Goal: Task Accomplishment & Management: Complete application form

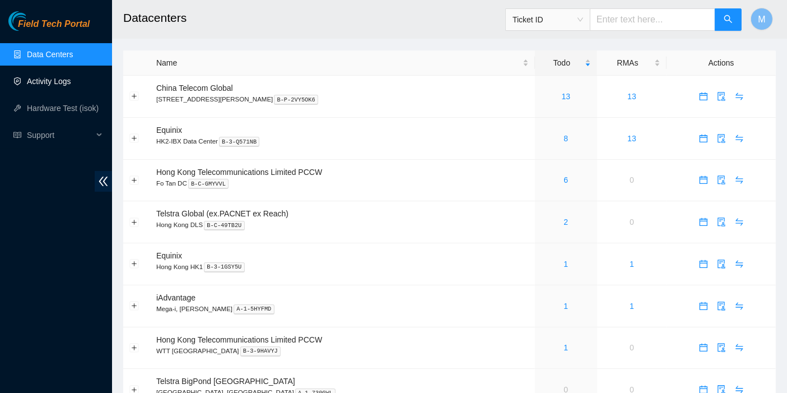
click at [60, 84] on link "Activity Logs" at bounding box center [49, 81] width 44 height 9
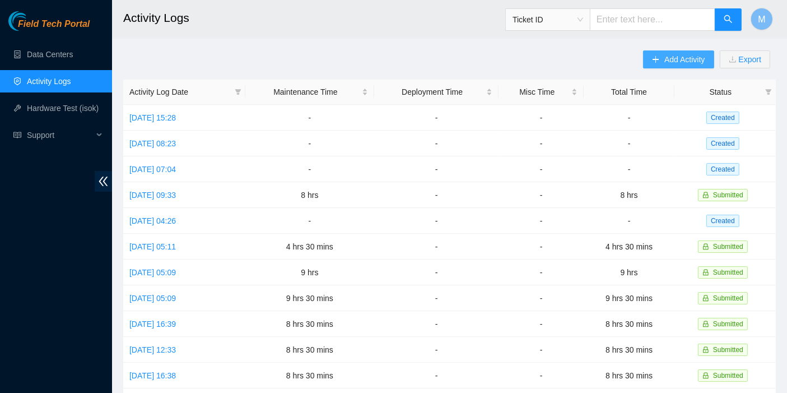
click at [670, 62] on span "Add Activity" at bounding box center [684, 59] width 40 height 12
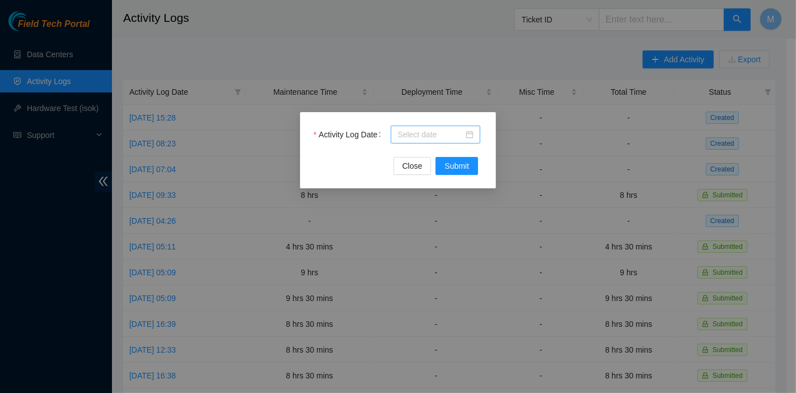
click at [437, 138] on input "Activity Log Date" at bounding box center [431, 134] width 66 height 12
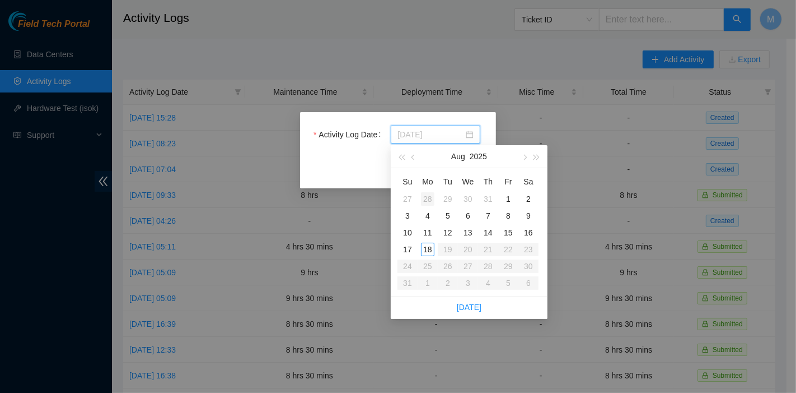
type input "[DATE]"
click at [424, 196] on div "28" at bounding box center [427, 198] width 13 height 13
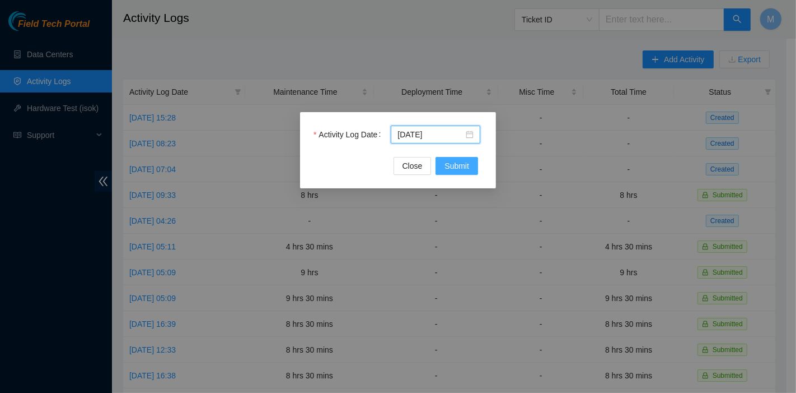
click at [457, 169] on span "Submit" at bounding box center [457, 166] width 25 height 12
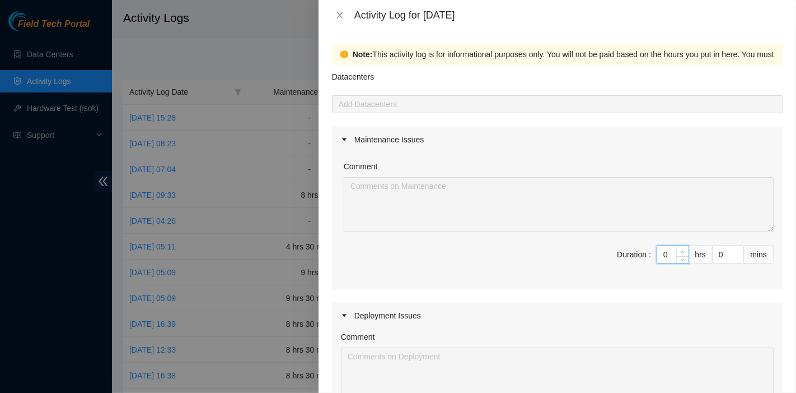
drag, startPoint x: 654, startPoint y: 258, endPoint x: 670, endPoint y: 253, distance: 17.2
click at [670, 253] on div "0" at bounding box center [673, 254] width 32 height 18
type input "8"
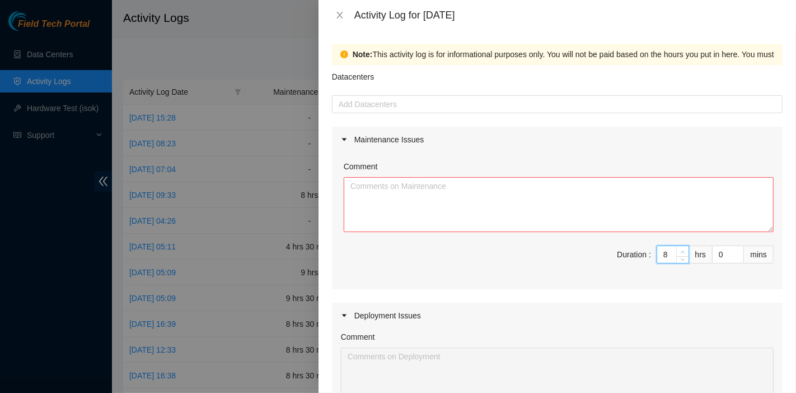
type input "8"
type input "3"
type input "30"
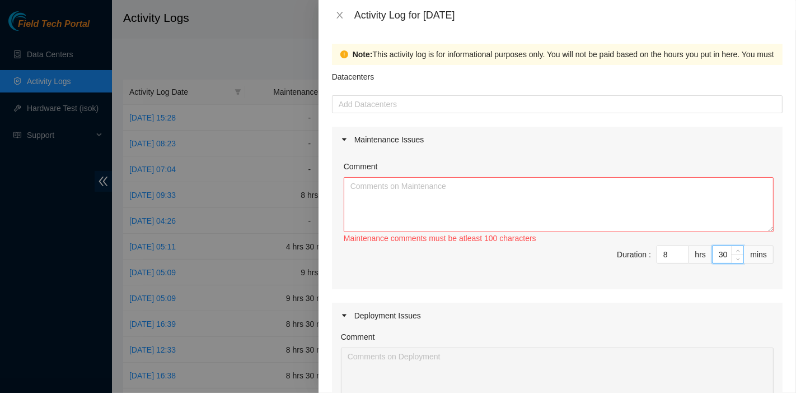
type input "30"
click at [465, 186] on textarea "Comment" at bounding box center [559, 204] width 430 height 55
paste textarea "Comment Comment Comment ……………………………………………………. Arranging and coordinating statio…"
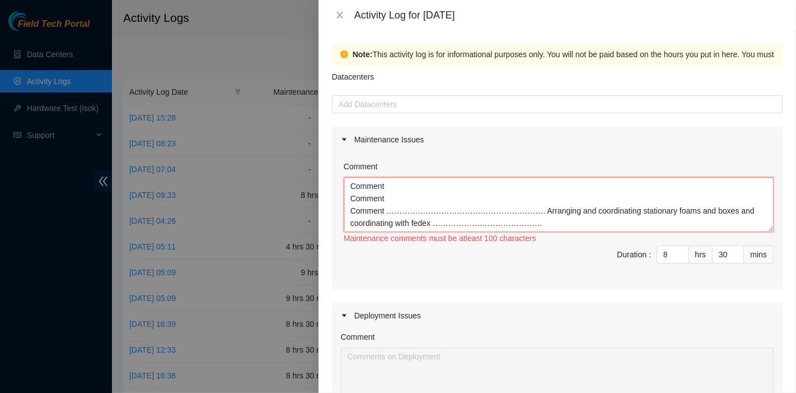
scroll to position [9, 0]
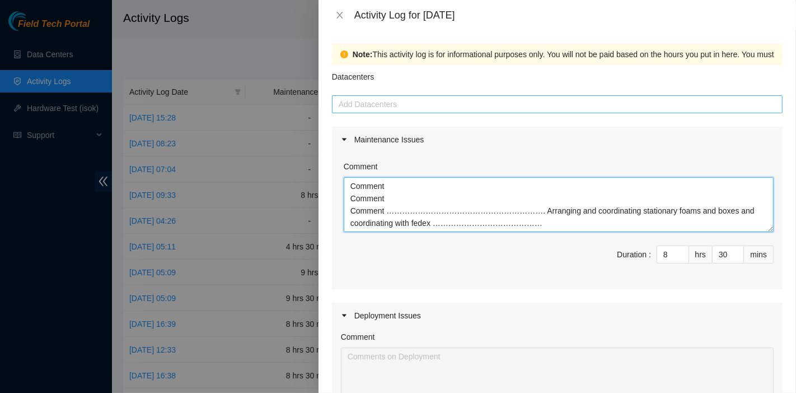
click at [427, 104] on div at bounding box center [557, 103] width 445 height 13
type textarea "Comment Comment Comment ……………………………………………………. Arranging and coordinating statio…"
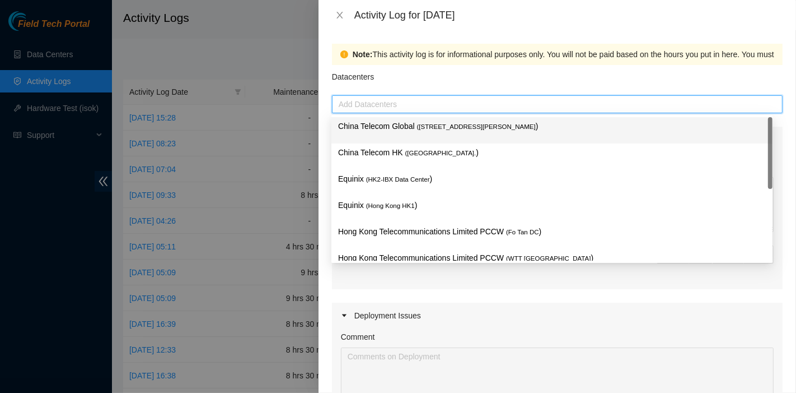
click at [420, 126] on span "( [STREET_ADDRESS][PERSON_NAME]" at bounding box center [476, 126] width 119 height 7
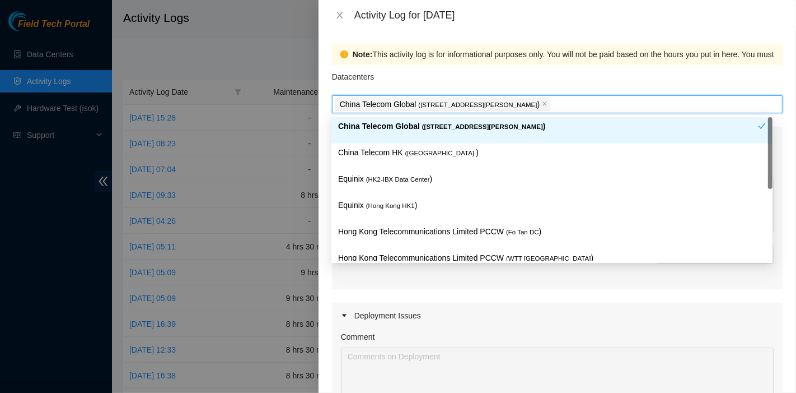
click at [418, 162] on div "China Telecom HK ( [GEOGRAPHIC_DATA] )" at bounding box center [552, 156] width 428 height 21
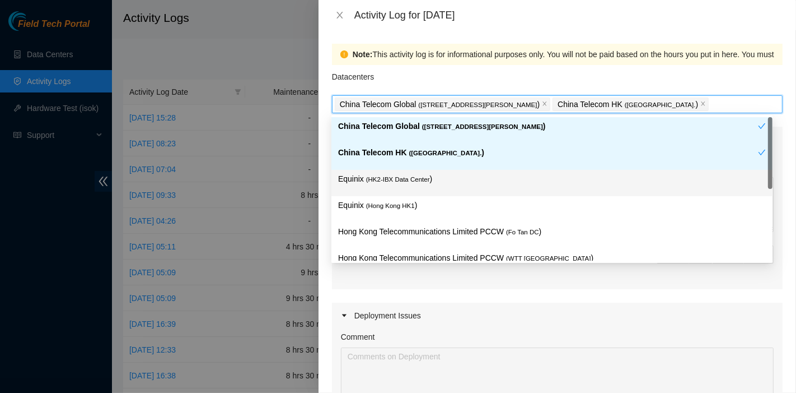
click at [414, 189] on div "Equinix ( HK2-IBX Data Center )" at bounding box center [552, 182] width 428 height 21
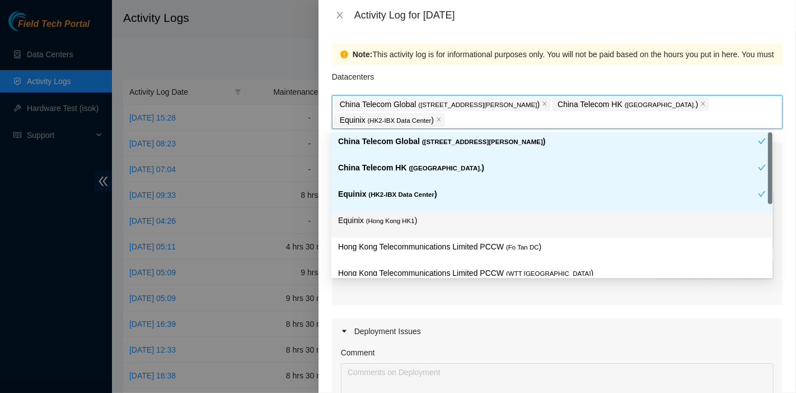
click at [410, 221] on span "( [GEOGRAPHIC_DATA] HK1" at bounding box center [390, 220] width 49 height 7
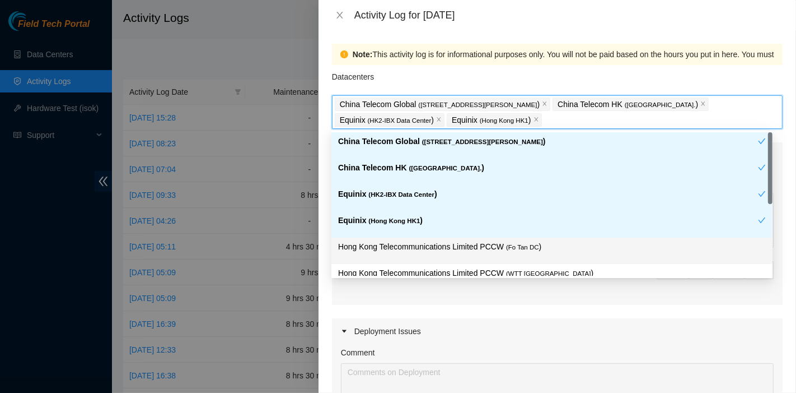
click at [483, 254] on div "Hong Kong Telecommunications Limited PCCW ( Fo Tan DC )" at bounding box center [552, 250] width 428 height 21
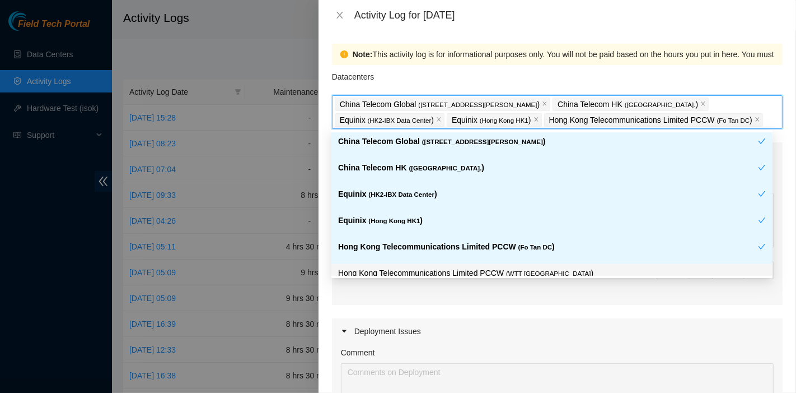
click at [484, 274] on p "Hong Kong Telecommunications Limited PCCW ( WTT [GEOGRAPHIC_DATA] )" at bounding box center [552, 273] width 428 height 13
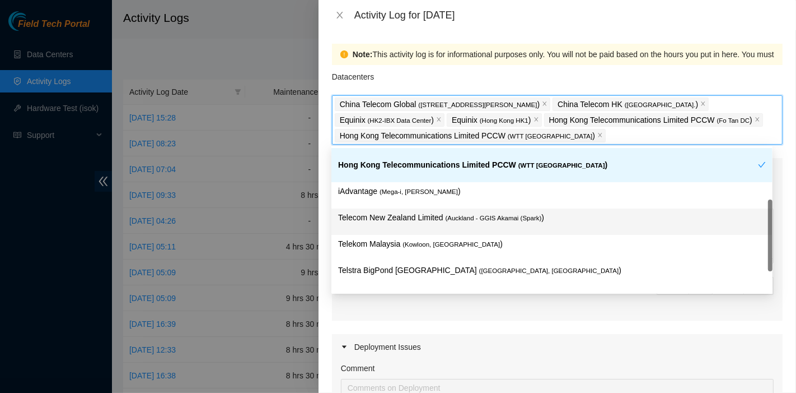
scroll to position [124, 0]
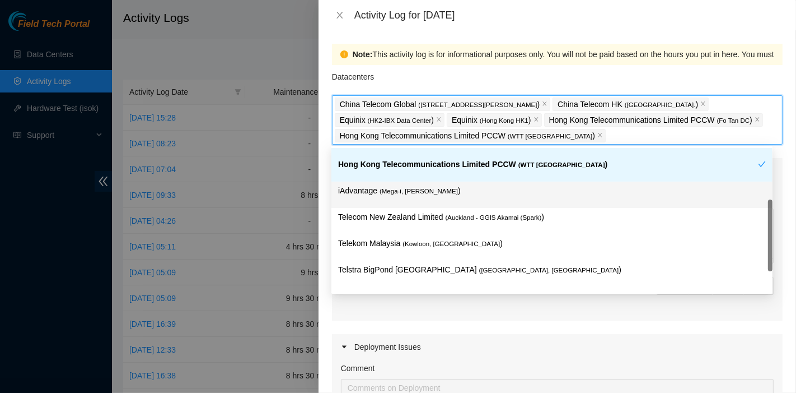
click at [455, 195] on p "iAdvantage ( Mega-i, Chai Wan )" at bounding box center [552, 190] width 428 height 13
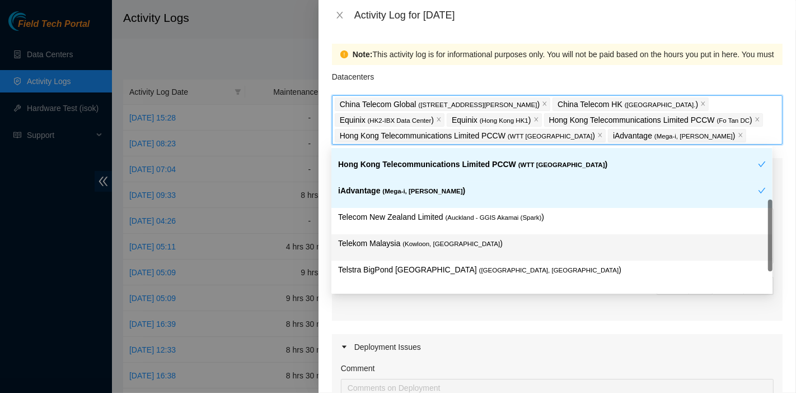
click at [460, 245] on span "( Kowloon, [GEOGRAPHIC_DATA]" at bounding box center [451, 243] width 97 height 7
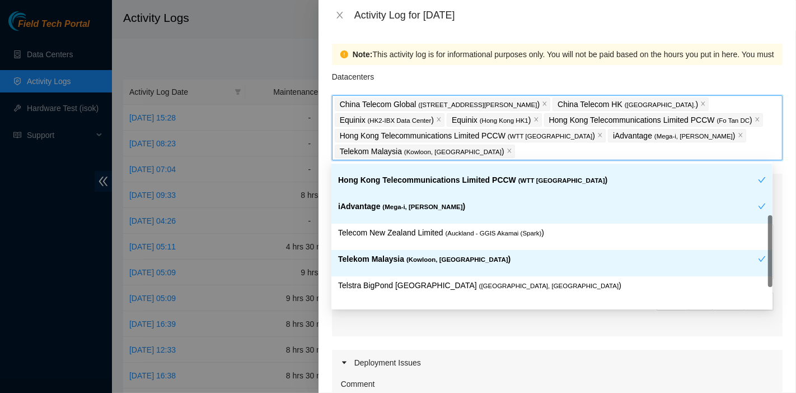
scroll to position [172, 0]
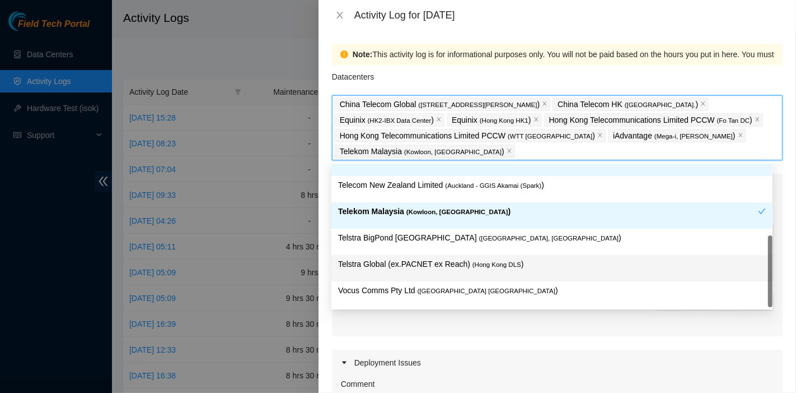
click at [476, 263] on span "( Hong Kong DLS" at bounding box center [497, 264] width 49 height 7
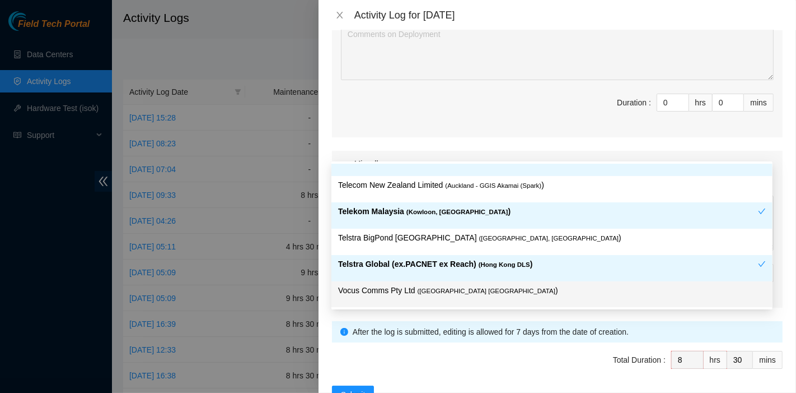
scroll to position [404, 0]
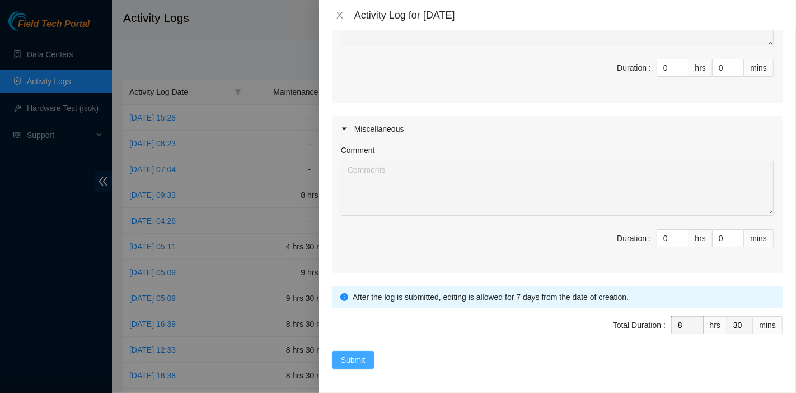
click at [359, 357] on span "Submit" at bounding box center [353, 359] width 25 height 12
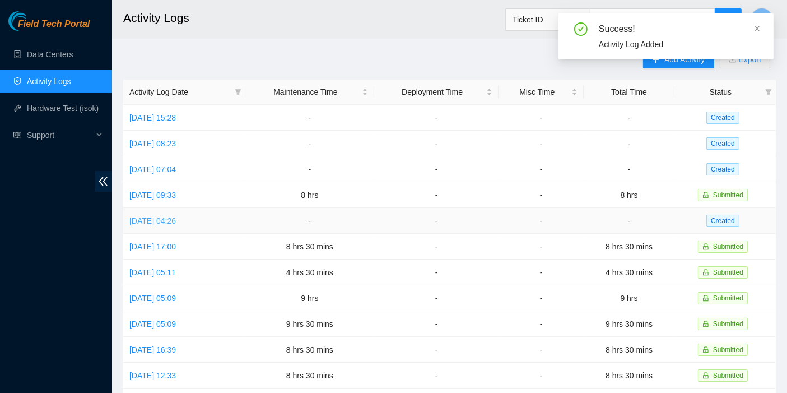
click at [175, 217] on link "[DATE] 04:26" at bounding box center [152, 220] width 46 height 9
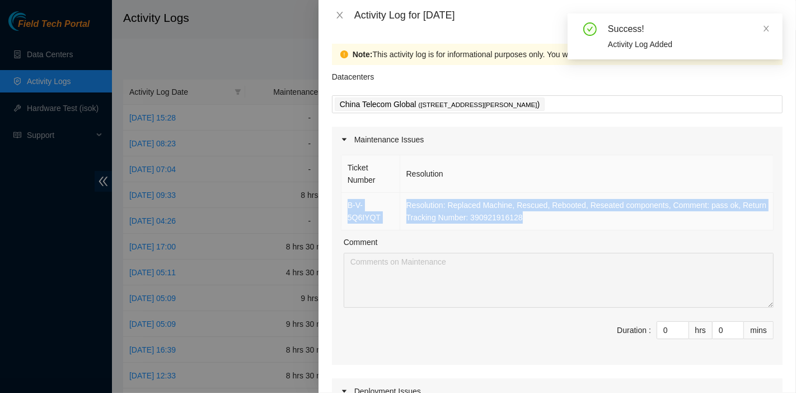
drag, startPoint x: 547, startPoint y: 218, endPoint x: 348, endPoint y: 201, distance: 199.5
click at [348, 201] on tr "B-V-5Q6IYQT Resolution: Replaced Machine, Rescued, Rebooted, Reseated component…" at bounding box center [558, 212] width 432 height 38
copy tr "B-V-5Q6IYQT Resolution: Replaced Machine, Rescued, Rebooted, Reseated component…"
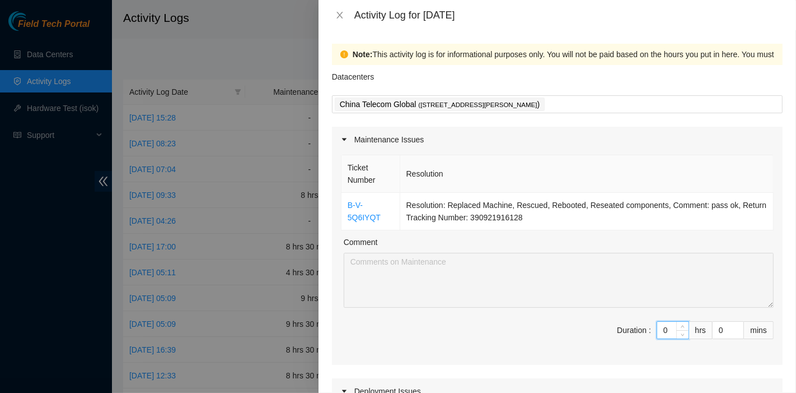
drag, startPoint x: 661, startPoint y: 330, endPoint x: 617, endPoint y: 329, distance: 44.2
click at [617, 329] on span "Duration : 0 hrs 0 mins" at bounding box center [557, 336] width 433 height 31
type input "7"
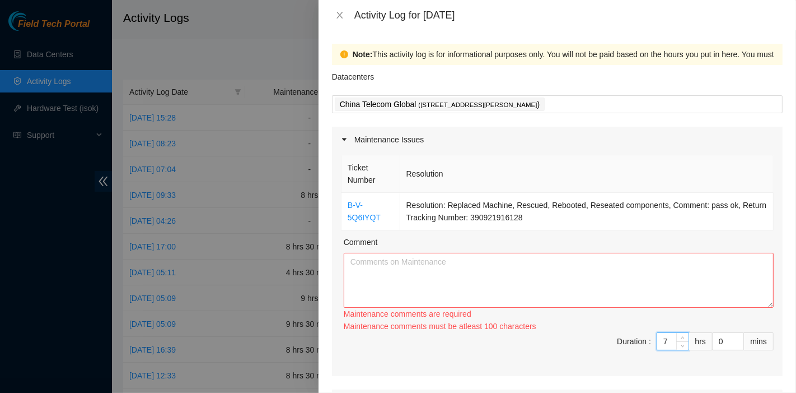
type input "7"
click at [523, 267] on textarea "Comment" at bounding box center [559, 280] width 430 height 55
paste textarea "B-V-5Q6IYQT Resolution: Replaced Machine, Rescued, Rebooted, Reseated component…"
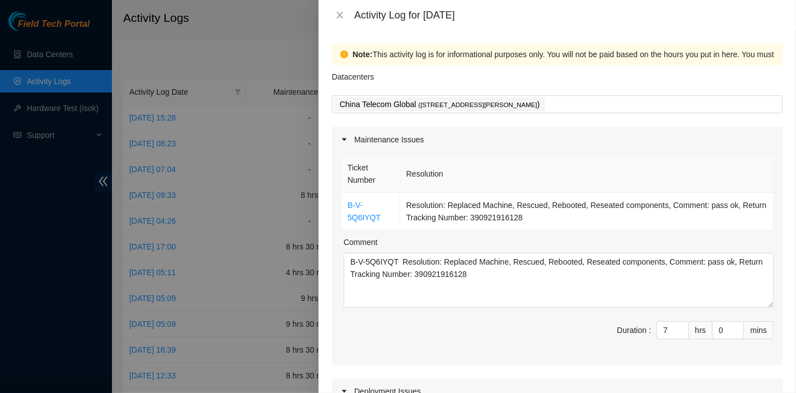
click at [661, 236] on div "Comment" at bounding box center [559, 244] width 430 height 17
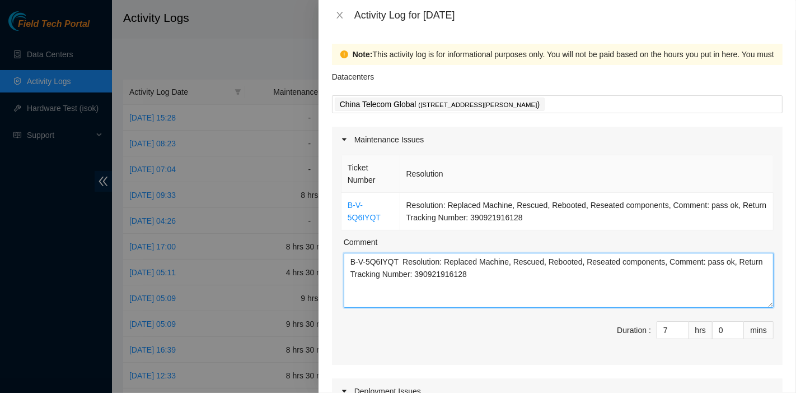
click at [484, 267] on textarea "B-V-5Q6IYQT Resolution: Replaced Machine, Rescued, Rebooted, Reseated component…" at bounding box center [559, 280] width 430 height 55
paste textarea "B-W-10DPXIM Resolution: Replaced disk, Rescued, Rebooted, Reseated components, …"
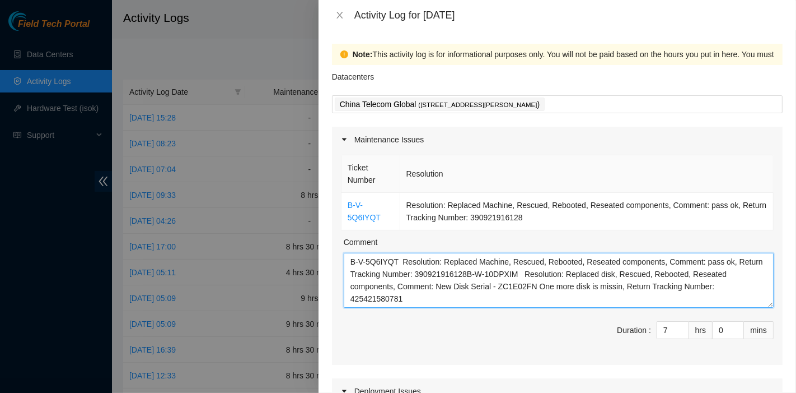
scroll to position [95, 0]
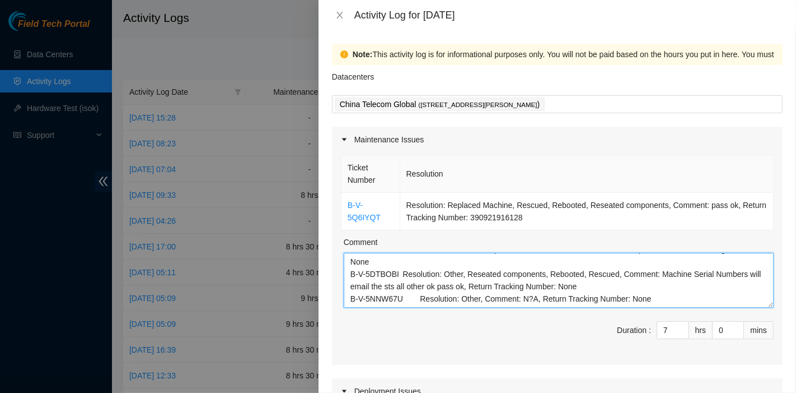
click at [608, 113] on div "China Telecom Global ( [STREET_ADDRESS][PERSON_NAME] )" at bounding box center [557, 104] width 451 height 18
type textarea "B-V-5Q6IYQT Resolution: Replaced Machine, Rescued, Rebooted, Reseated component…"
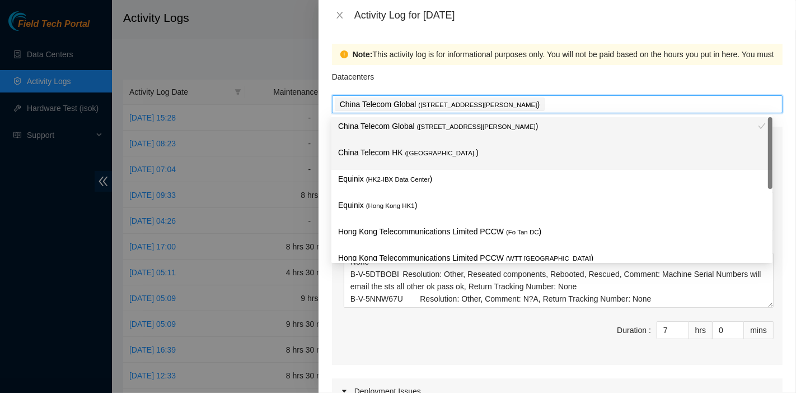
click at [465, 153] on p "China Telecom HK ( [GEOGRAPHIC_DATA] )" at bounding box center [552, 152] width 428 height 13
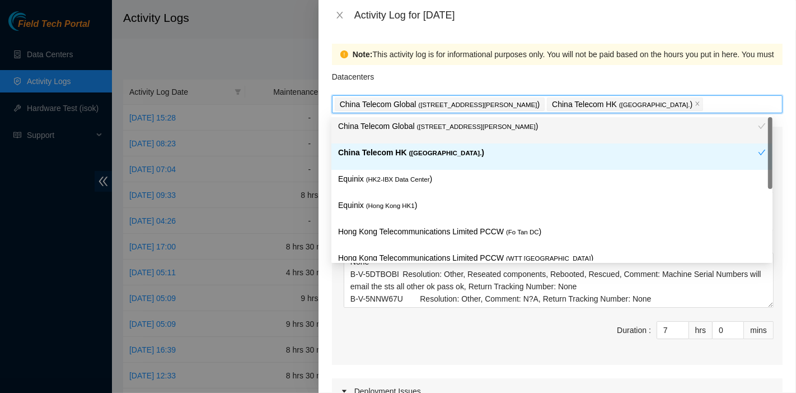
click at [452, 167] on div "China Telecom HK ( [GEOGRAPHIC_DATA] )" at bounding box center [551, 156] width 441 height 26
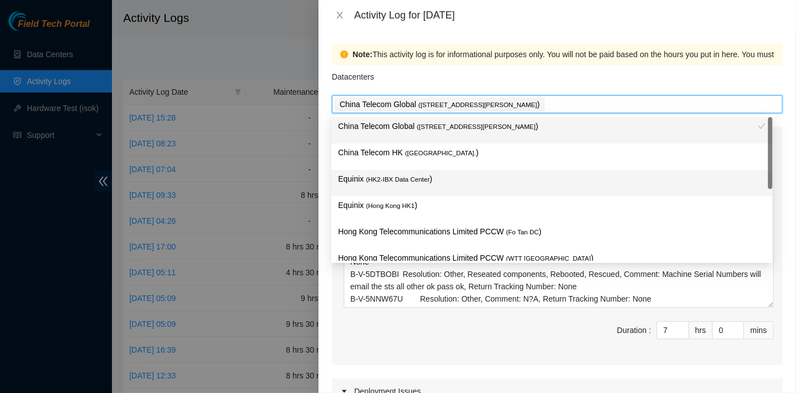
click at [451, 172] on p "Equinix ( HK2-IBX Data Center )" at bounding box center [552, 178] width 428 height 13
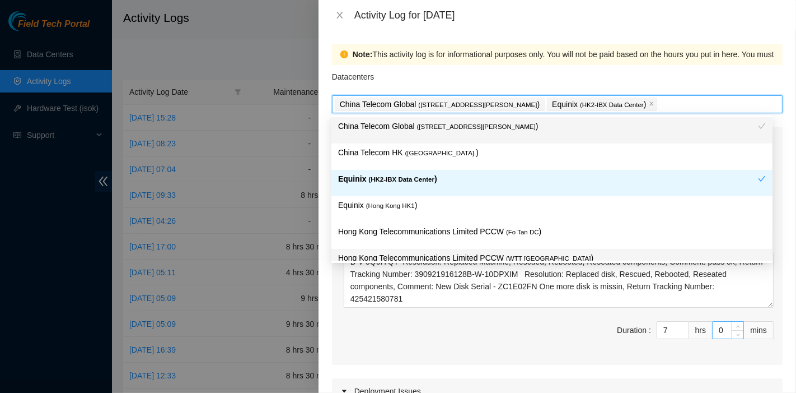
scroll to position [0, 0]
click at [713, 331] on input "0" at bounding box center [728, 329] width 31 height 17
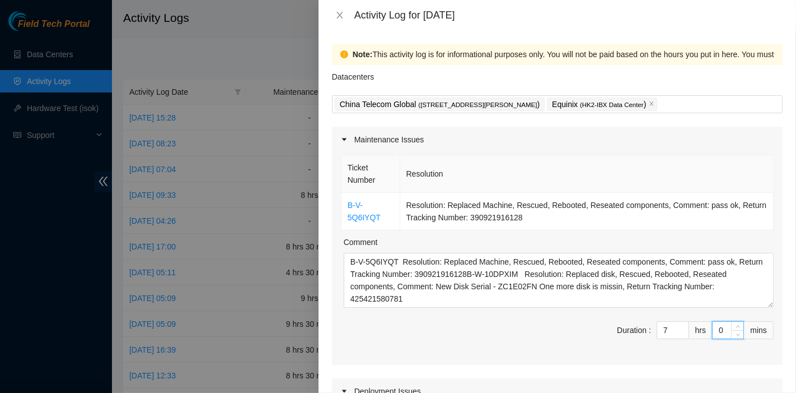
type input "30"
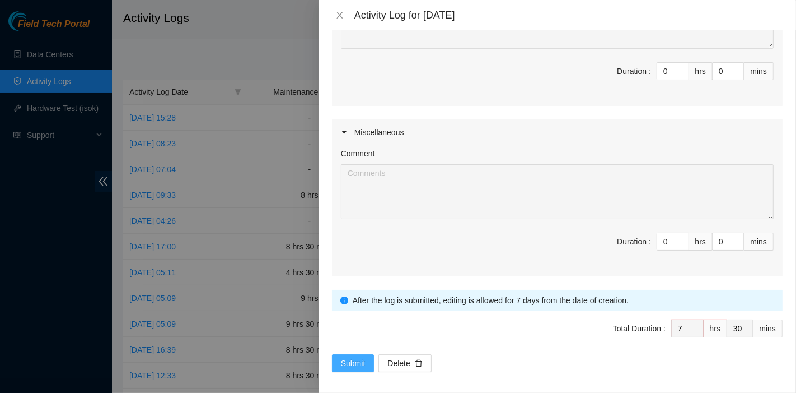
type input "30"
click at [353, 359] on span "Submit" at bounding box center [353, 363] width 25 height 12
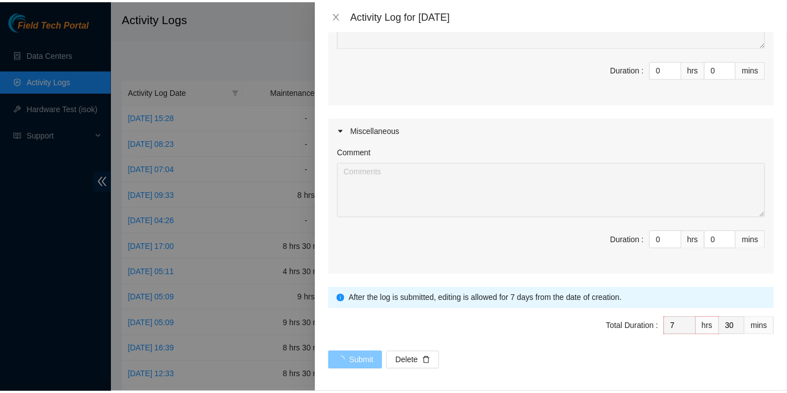
scroll to position [432, 0]
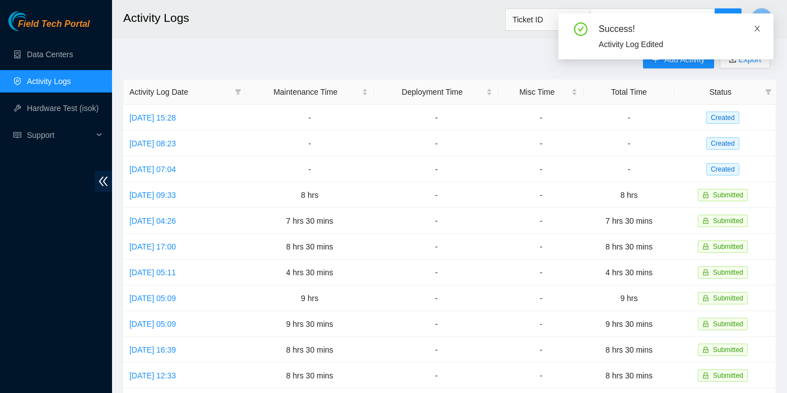
click at [754, 29] on icon "close" at bounding box center [757, 29] width 8 height 8
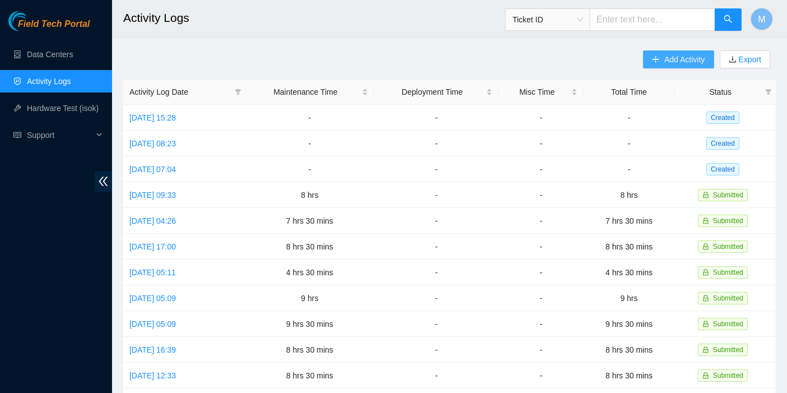
click at [662, 62] on button "Add Activity" at bounding box center [678, 59] width 71 height 18
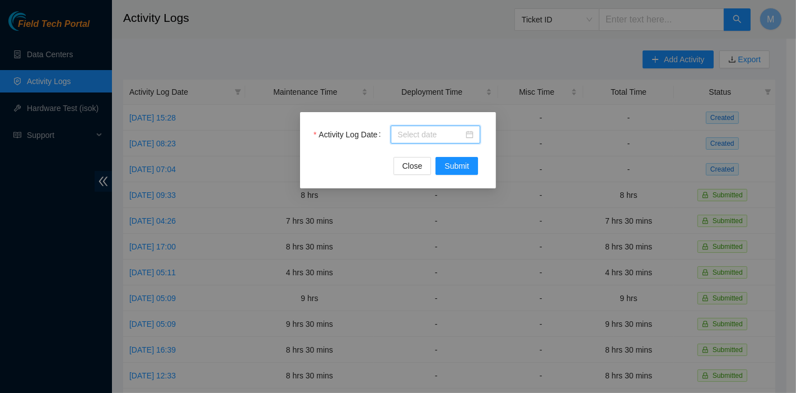
click at [435, 133] on input "Activity Log Date" at bounding box center [431, 134] width 66 height 12
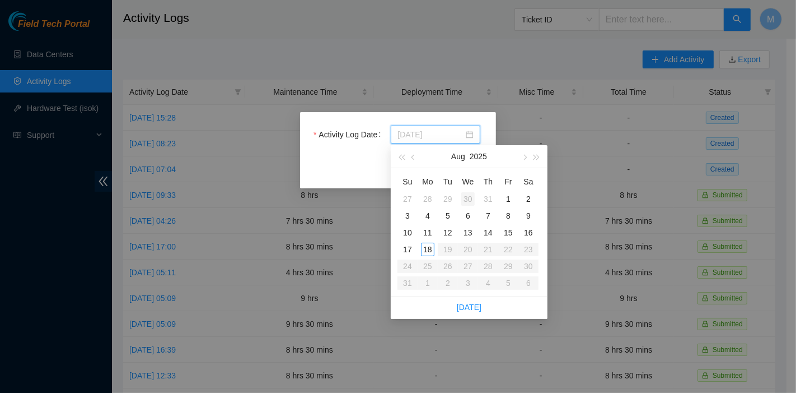
type input "[DATE]"
click at [471, 198] on div "30" at bounding box center [467, 198] width 13 height 13
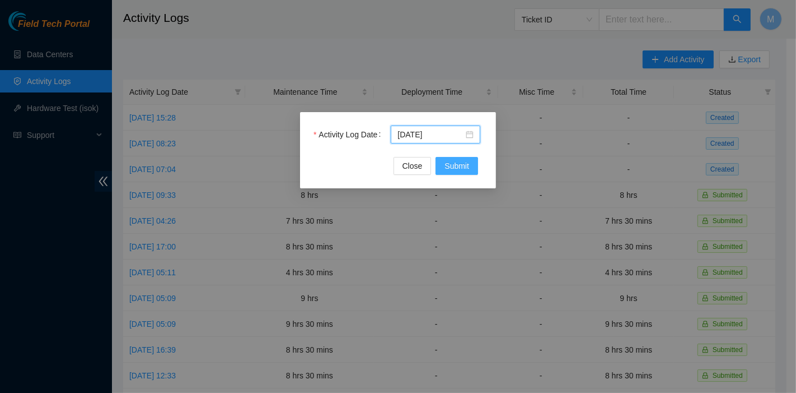
click at [464, 165] on span "Submit" at bounding box center [457, 166] width 25 height 12
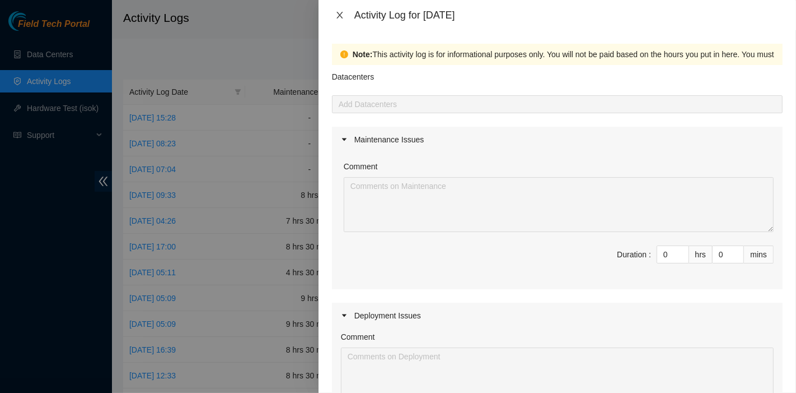
click at [342, 12] on icon "close" at bounding box center [339, 15] width 9 height 9
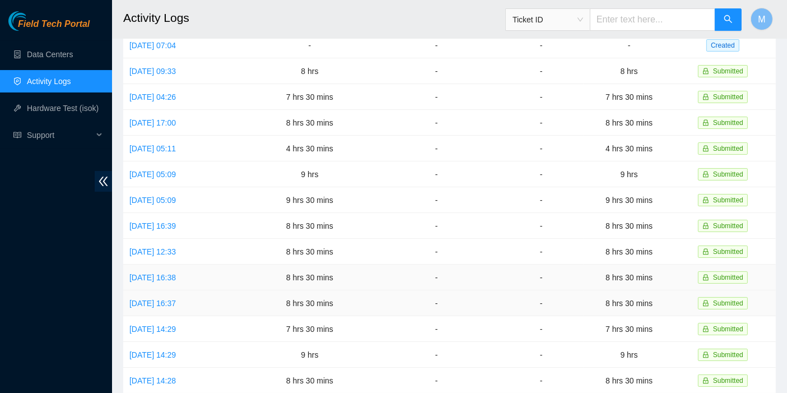
scroll to position [124, 0]
click at [176, 298] on link "[DATE] 16:37" at bounding box center [152, 302] width 46 height 9
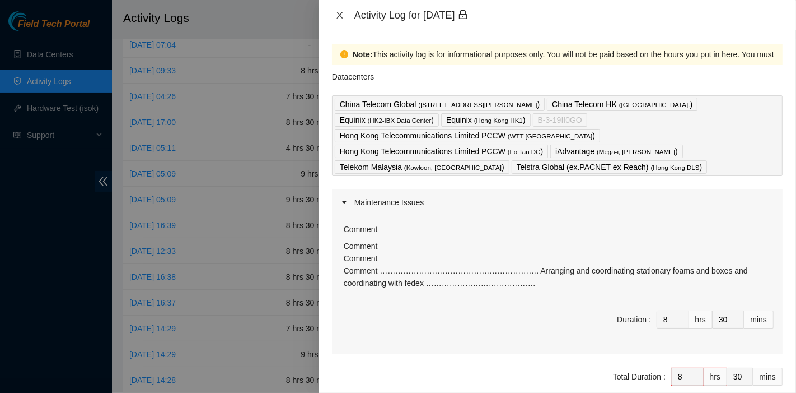
click at [337, 13] on icon "close" at bounding box center [339, 15] width 9 height 9
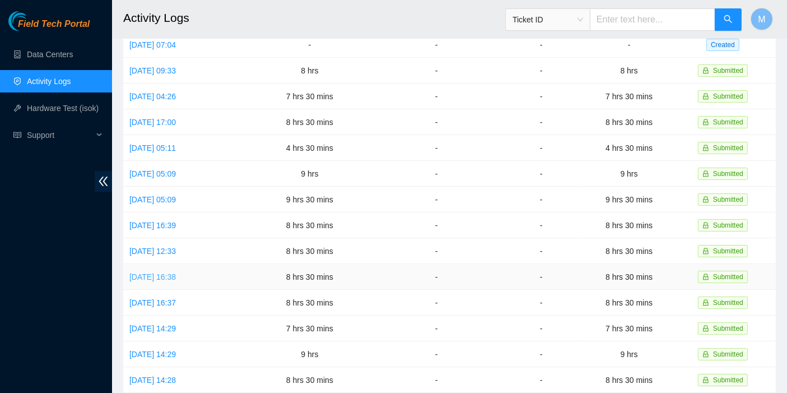
click at [160, 272] on link "[DATE] 16:38" at bounding box center [152, 276] width 46 height 9
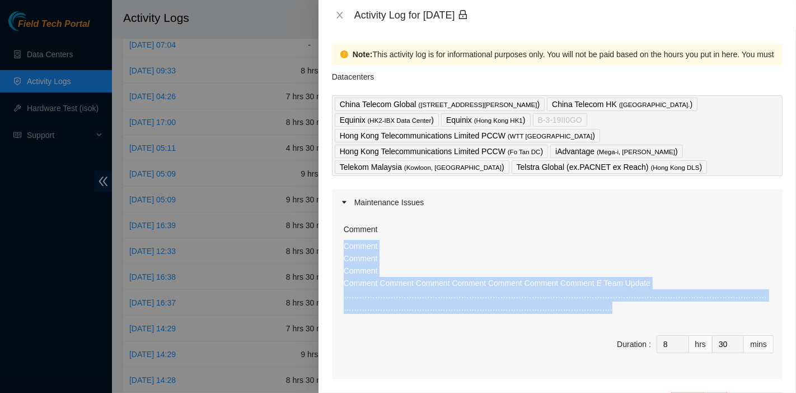
drag, startPoint x: 482, startPoint y: 295, endPoint x: 337, endPoint y: 227, distance: 159.6
click at [337, 227] on div "Comment Comment Comment Comment Comment Comment Comment Comment Comment Comment…" at bounding box center [557, 296] width 451 height 163
copy p "Comment Comment Comment Comment Comment Comment Comment Comment Comment Comment…"
click at [342, 13] on icon "close" at bounding box center [339, 15] width 9 height 9
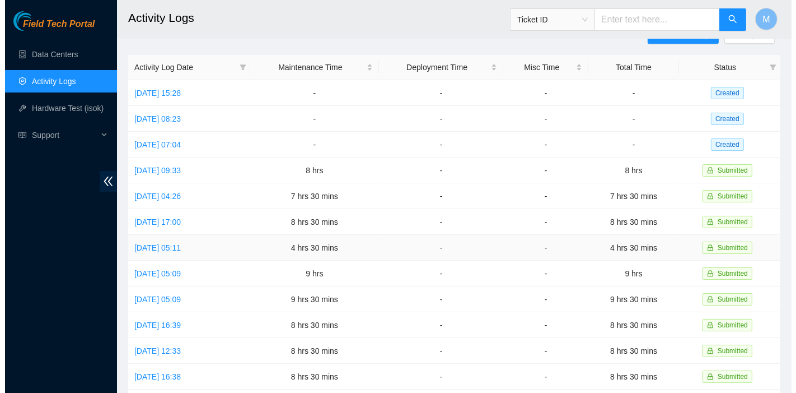
scroll to position [0, 0]
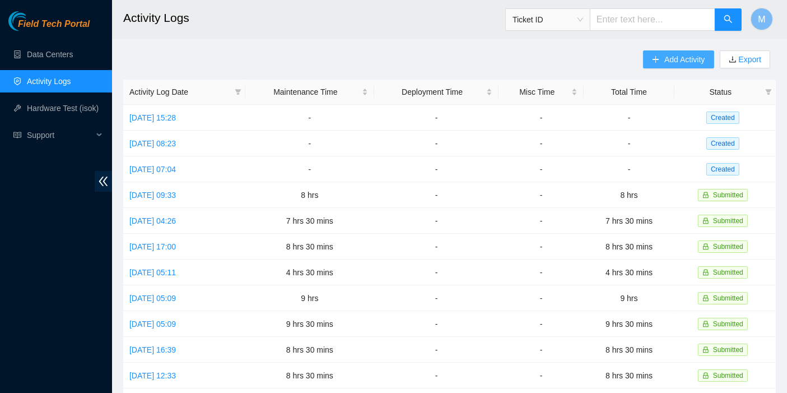
click at [685, 55] on span "Add Activity" at bounding box center [684, 59] width 40 height 12
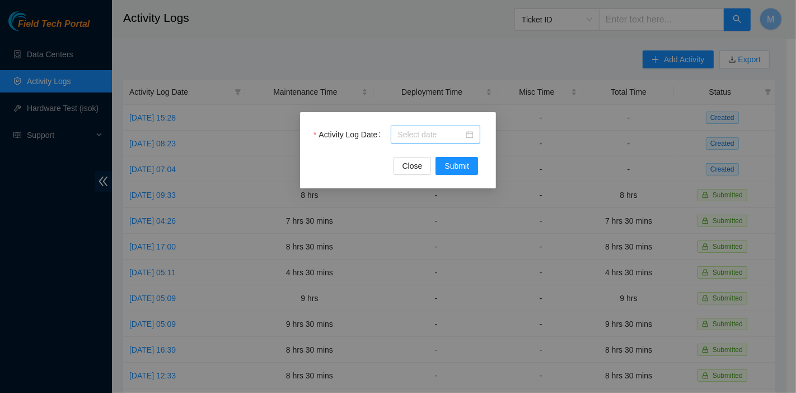
click at [446, 138] on input "Activity Log Date" at bounding box center [431, 134] width 66 height 12
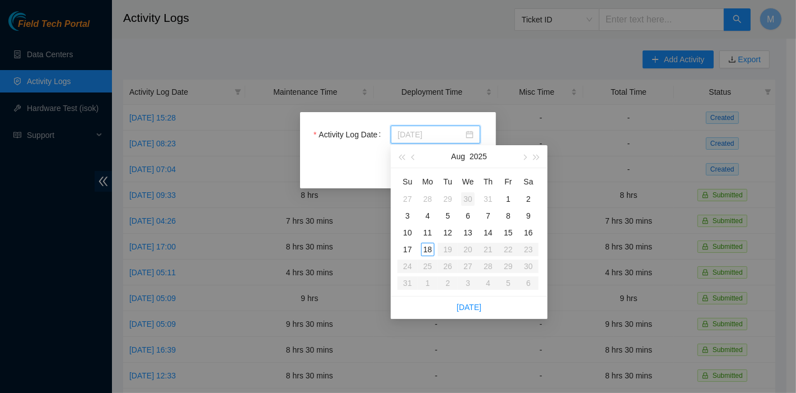
type input "[DATE]"
click at [464, 196] on div "30" at bounding box center [467, 198] width 13 height 13
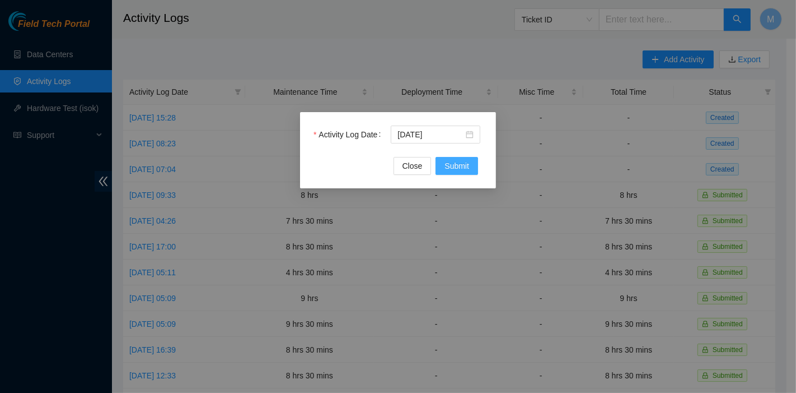
click at [461, 166] on span "Submit" at bounding box center [457, 166] width 25 height 12
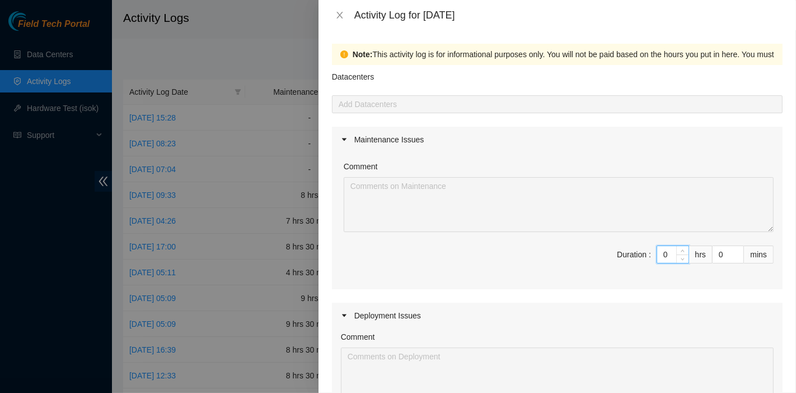
drag, startPoint x: 660, startPoint y: 249, endPoint x: 636, endPoint y: 247, distance: 24.1
click at [638, 248] on span "Duration : 0 hrs 0 mins" at bounding box center [557, 260] width 433 height 31
type input "8"
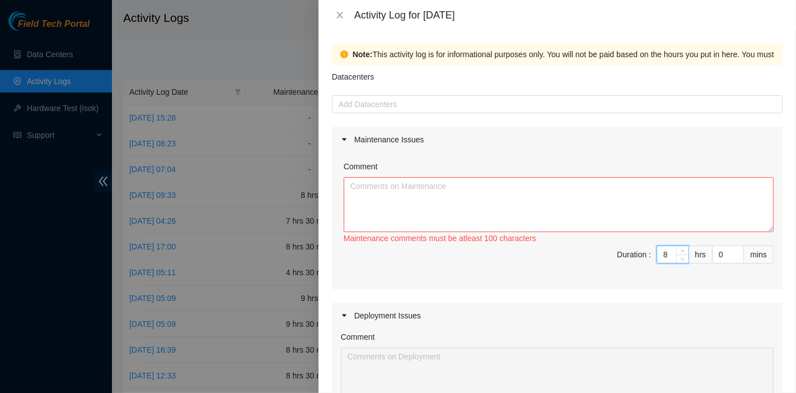
type input "8"
type input "3"
type input "30"
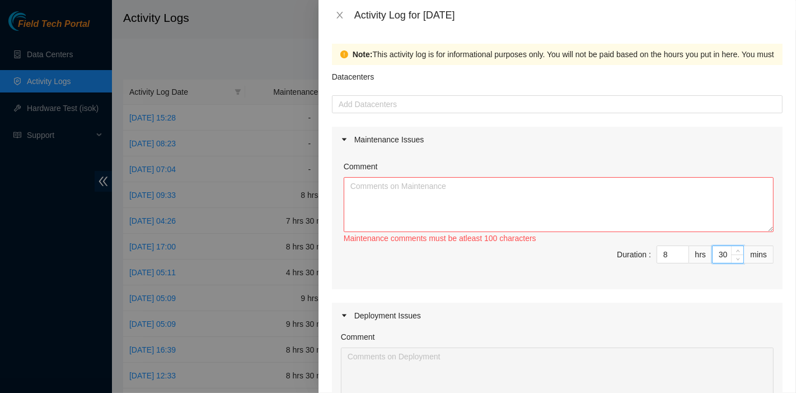
type input "30"
click at [467, 189] on textarea "Comment" at bounding box center [559, 204] width 430 height 55
paste textarea "Comment Comment Comment Comment Comment Comment Comment Comment Comment Comment…"
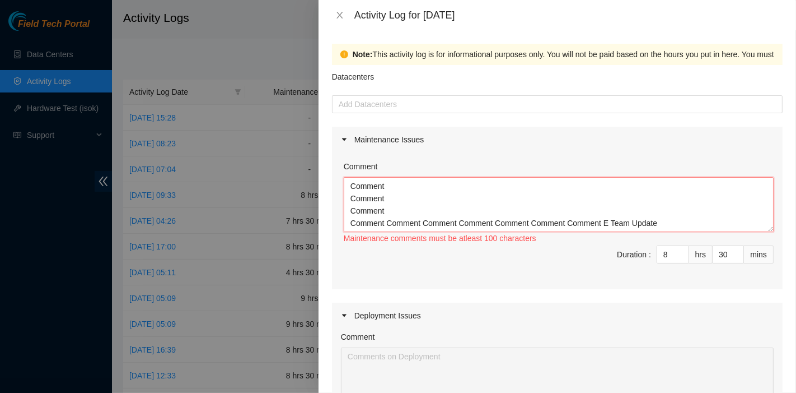
scroll to position [21, 0]
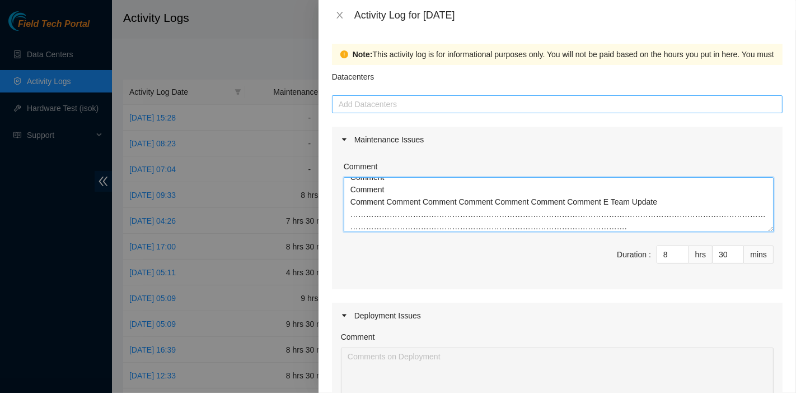
click at [404, 102] on div at bounding box center [557, 103] width 445 height 13
type textarea "Comment Comment Comment Comment Comment Comment Comment Comment Comment Comment…"
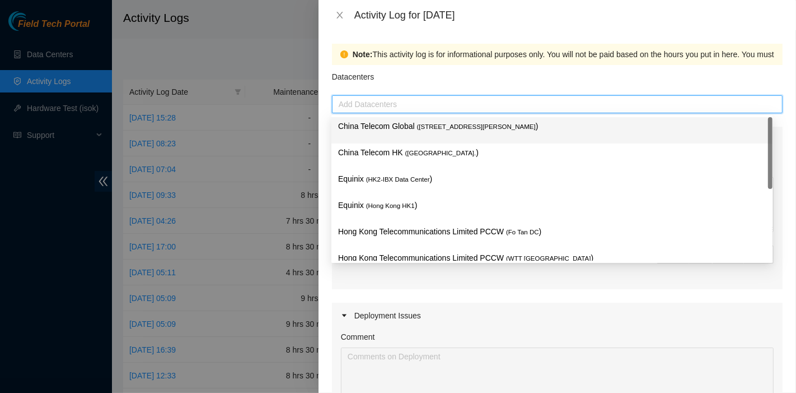
click at [403, 122] on p "China Telecom Global ( [STREET_ADDRESS][PERSON_NAME] )" at bounding box center [552, 126] width 428 height 13
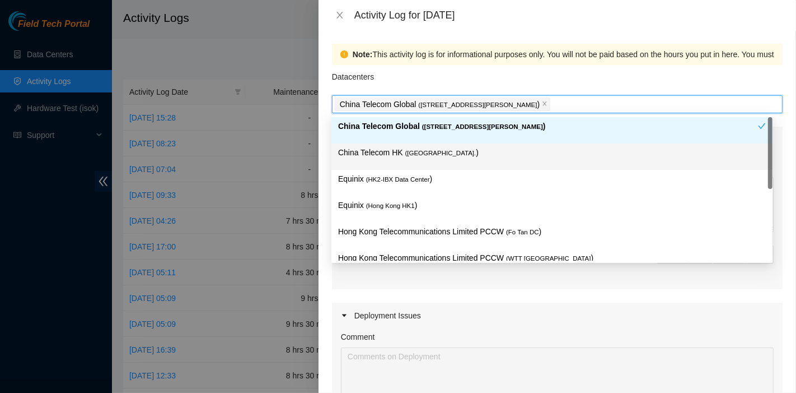
click at [402, 159] on div "China Telecom HK ( [GEOGRAPHIC_DATA] )" at bounding box center [552, 156] width 428 height 21
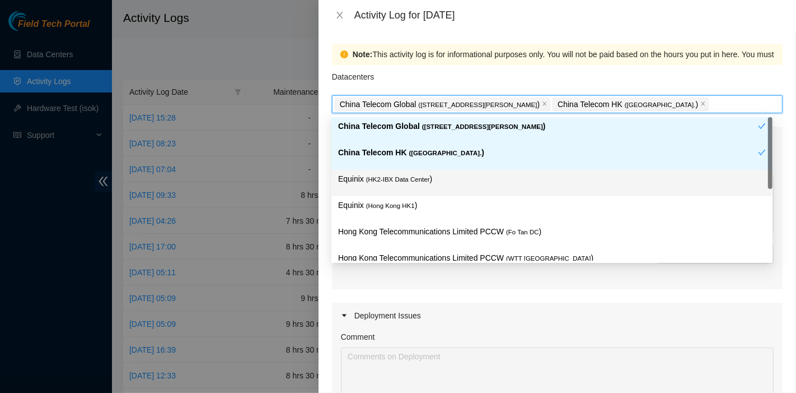
click at [404, 188] on div "Equinix ( HK2-IBX Data Center )" at bounding box center [552, 182] width 428 height 21
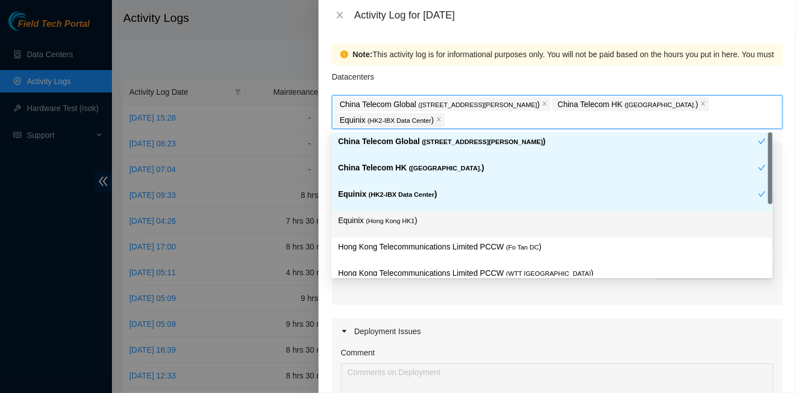
click at [415, 219] on p "Equinix ( [GEOGRAPHIC_DATA] HK1 )" at bounding box center [552, 220] width 428 height 13
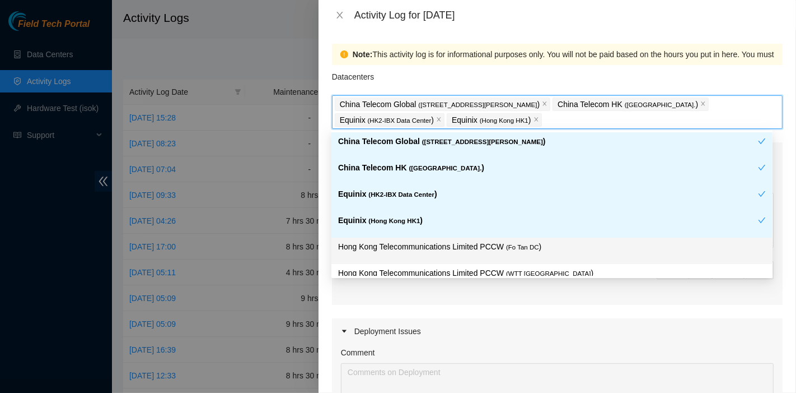
click at [464, 245] on p "Hong Kong Telecommunications Limited PCCW ( Fo Tan DC )" at bounding box center [552, 246] width 428 height 13
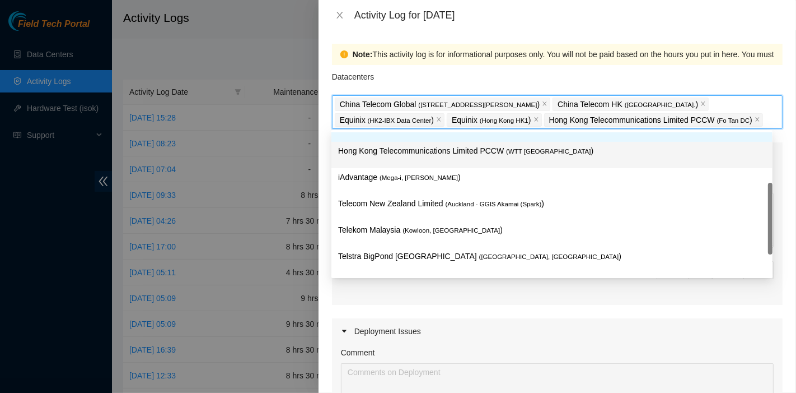
click at [493, 161] on div "Hong Kong Telecommunications Limited PCCW ( WTT [GEOGRAPHIC_DATA] )" at bounding box center [552, 154] width 428 height 21
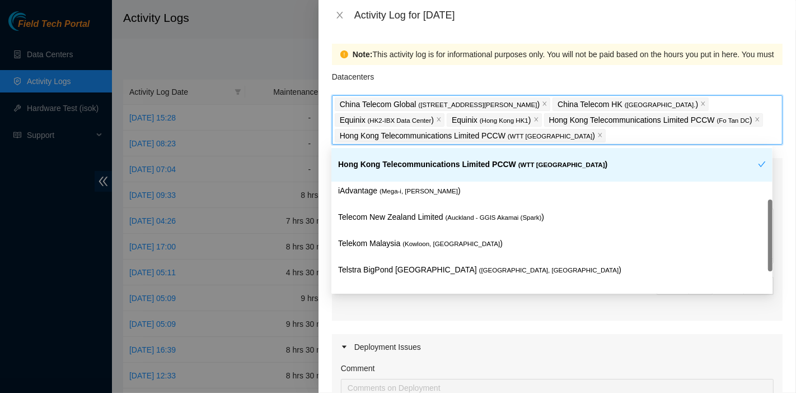
scroll to position [124, 0]
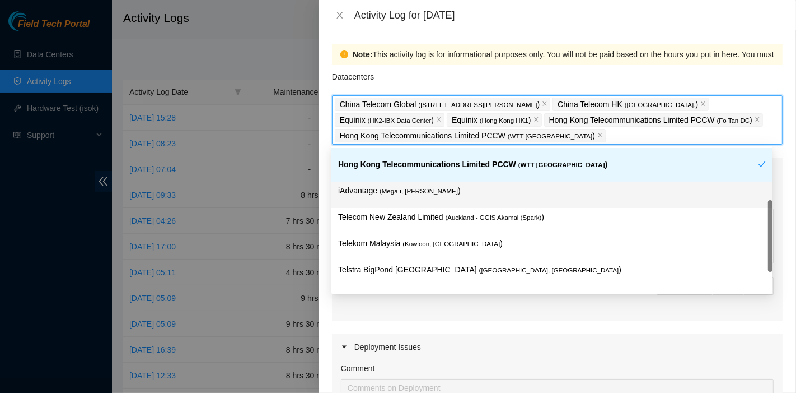
click at [457, 192] on p "iAdvantage ( Mega-i, Chai Wan )" at bounding box center [552, 190] width 428 height 13
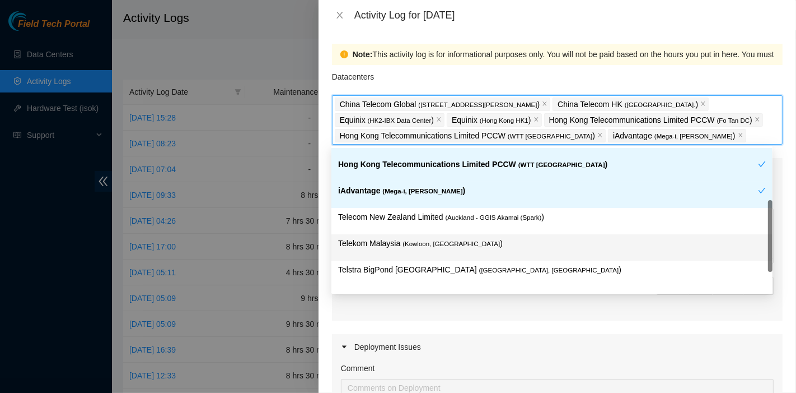
click at [521, 245] on p "Telekom Malaysia ( [GEOGRAPHIC_DATA], [GEOGRAPHIC_DATA] )" at bounding box center [552, 243] width 428 height 13
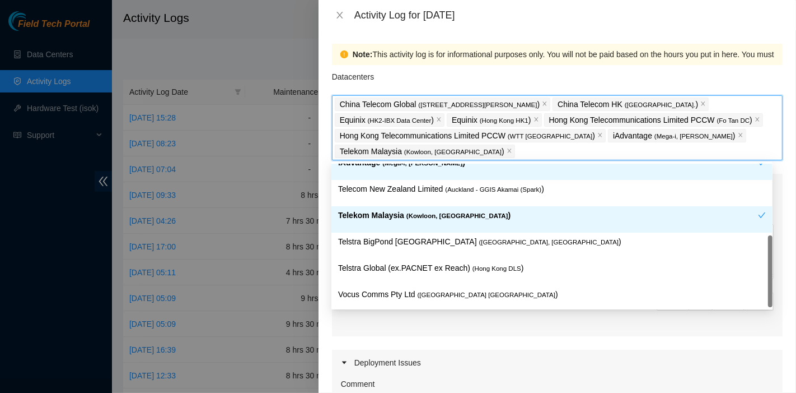
scroll to position [172, 0]
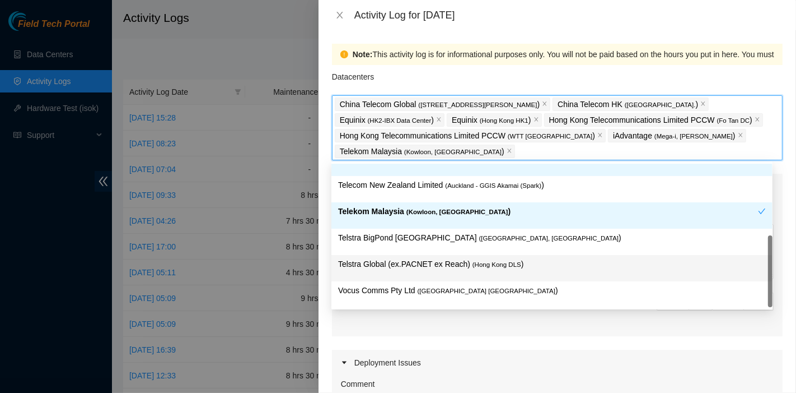
click at [498, 261] on span "( Hong Kong DLS" at bounding box center [497, 264] width 49 height 7
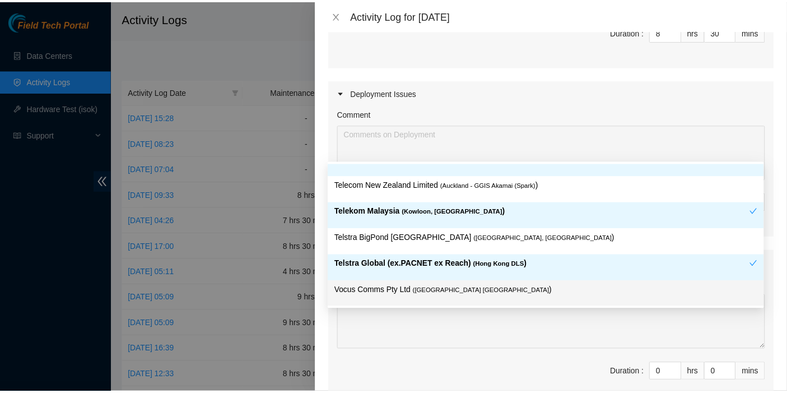
scroll to position [404, 0]
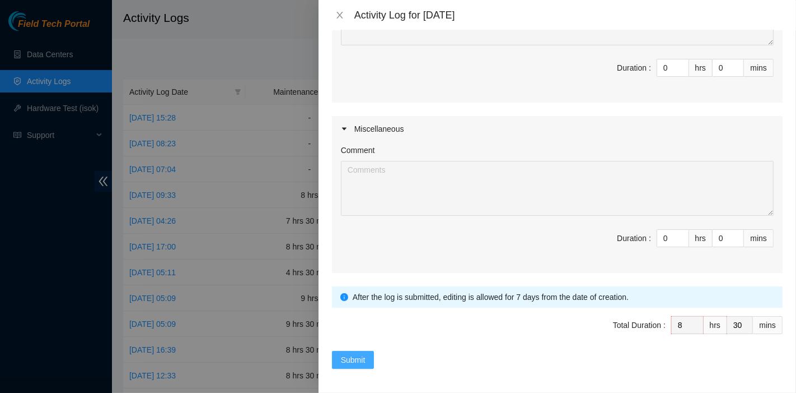
click at [365, 357] on span "Submit" at bounding box center [353, 359] width 25 height 12
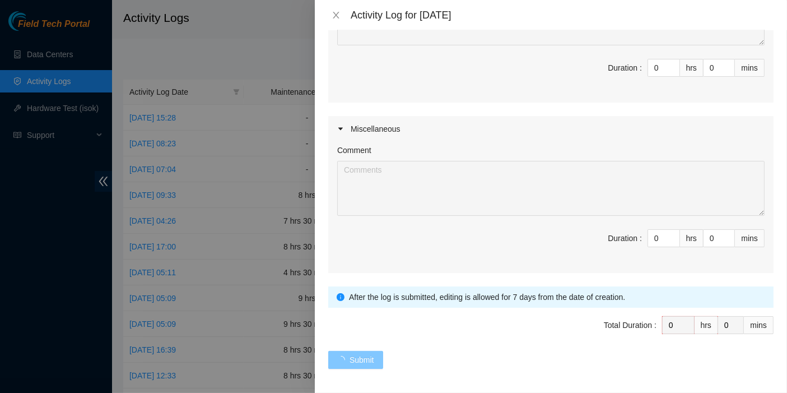
scroll to position [0, 0]
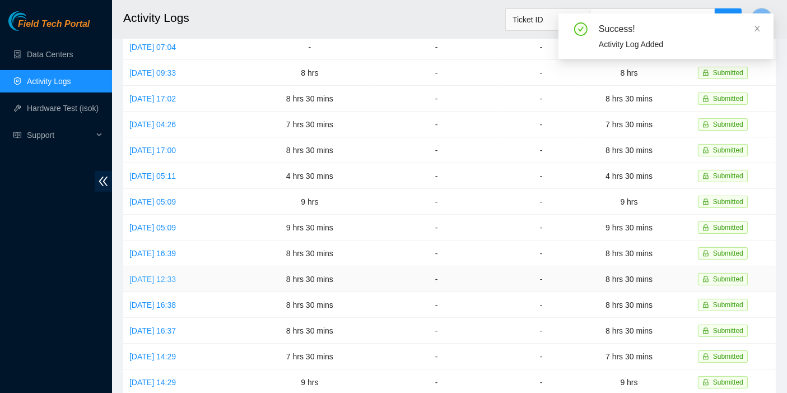
click at [176, 274] on link "[DATE] 12:33" at bounding box center [152, 278] width 46 height 9
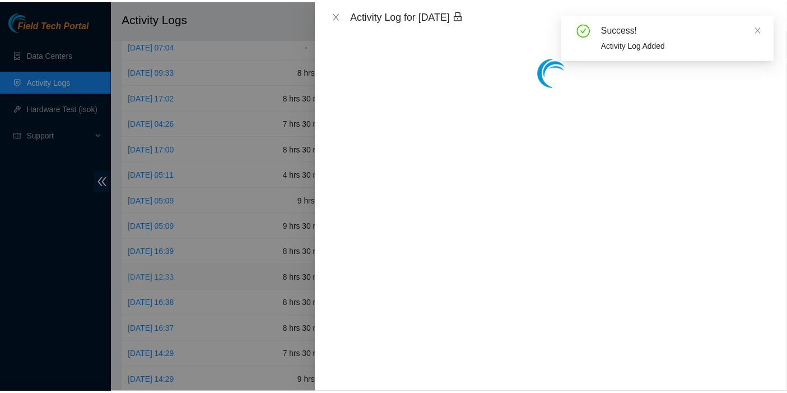
scroll to position [123, 0]
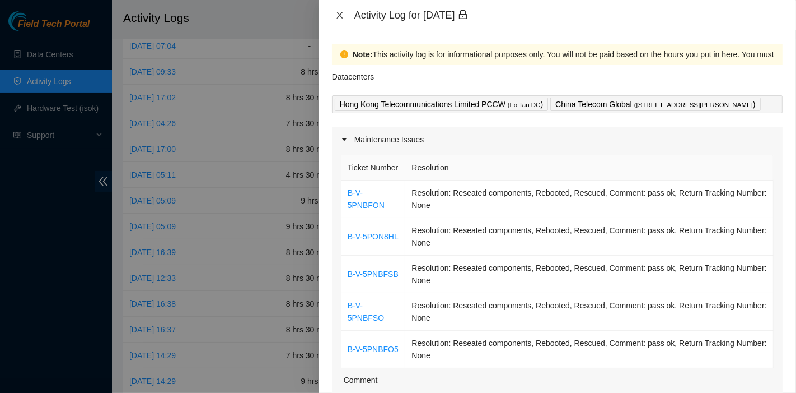
click at [342, 18] on icon "close" at bounding box center [339, 15] width 9 height 9
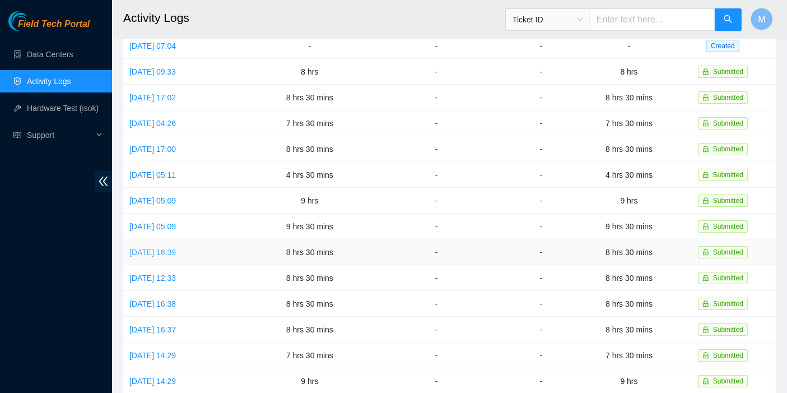
click at [167, 247] on link "[DATE] 16:39" at bounding box center [152, 251] width 46 height 9
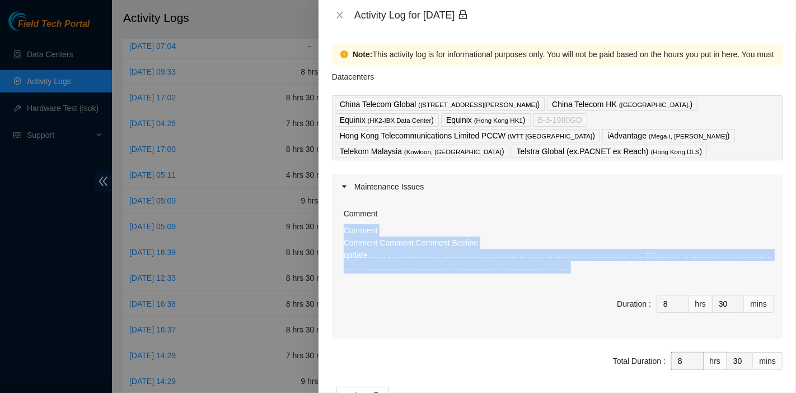
drag, startPoint x: 426, startPoint y: 269, endPoint x: 340, endPoint y: 227, distance: 94.9
click at [340, 227] on div "Comment Comment Comment Comment Comment Beeline update……………………………………………………………………" at bounding box center [557, 268] width 451 height 139
copy p "Comment Comment Comment Comment Beeline update…………………………………………………………………………………………"
click at [339, 13] on icon "close" at bounding box center [339, 15] width 9 height 9
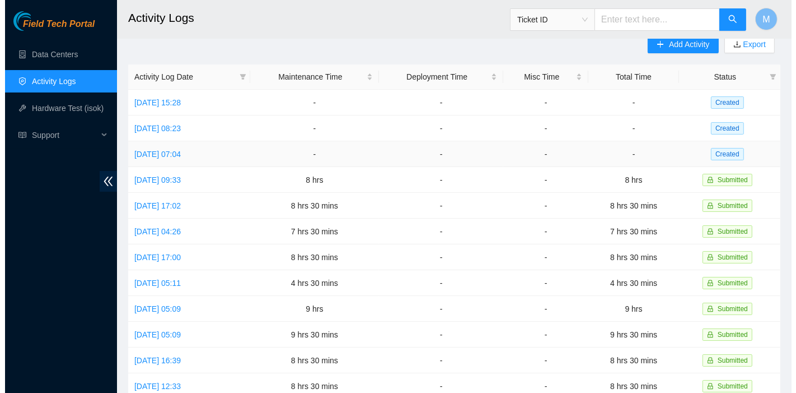
scroll to position [0, 0]
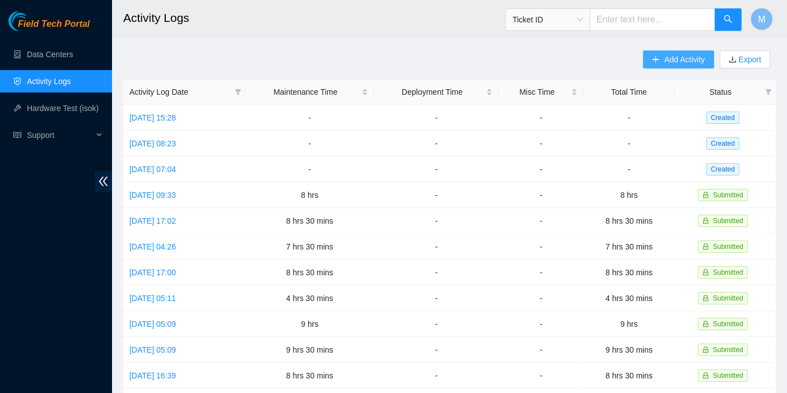
click at [683, 59] on span "Add Activity" at bounding box center [684, 59] width 40 height 12
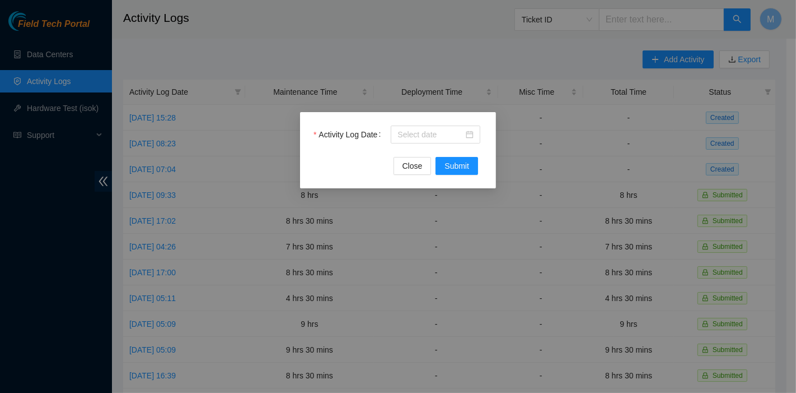
click at [426, 144] on div "Activity Log Date" at bounding box center [398, 140] width 169 height 31
click at [428, 137] on input "Activity Log Date" at bounding box center [431, 134] width 66 height 12
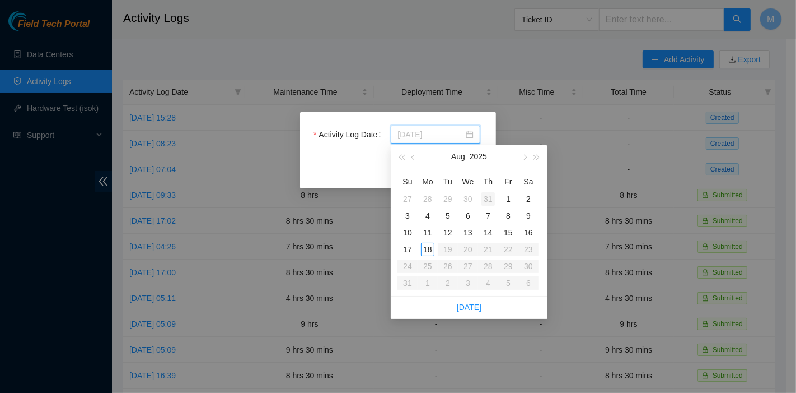
type input "[DATE]"
click at [486, 199] on div "31" at bounding box center [488, 198] width 13 height 13
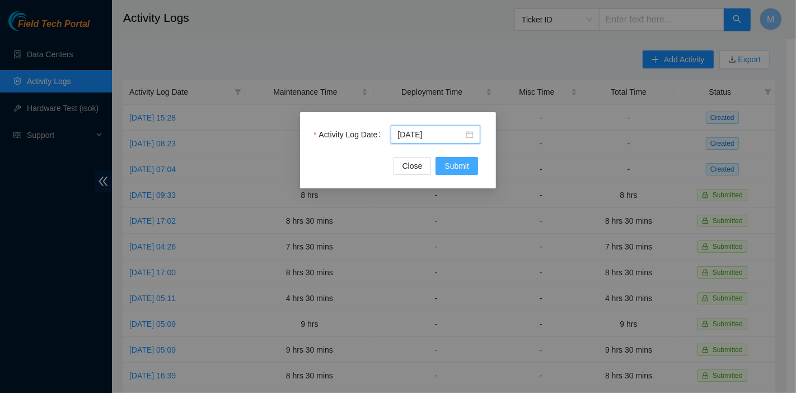
click at [447, 168] on span "Submit" at bounding box center [457, 166] width 25 height 12
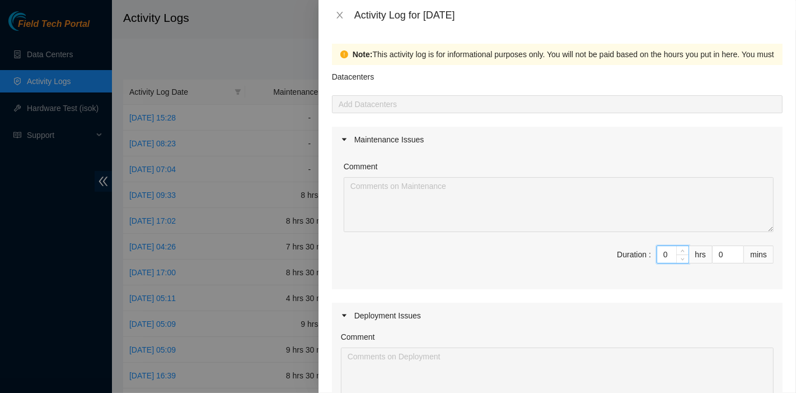
drag, startPoint x: 657, startPoint y: 253, endPoint x: 643, endPoint y: 253, distance: 14.0
click at [643, 253] on span "Duration : 0 hrs 0 mins" at bounding box center [557, 260] width 433 height 31
type input "8"
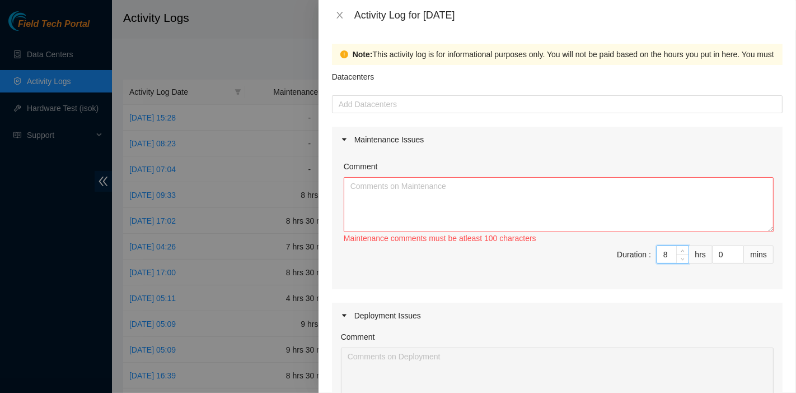
type input "8"
type input "3"
type input "30"
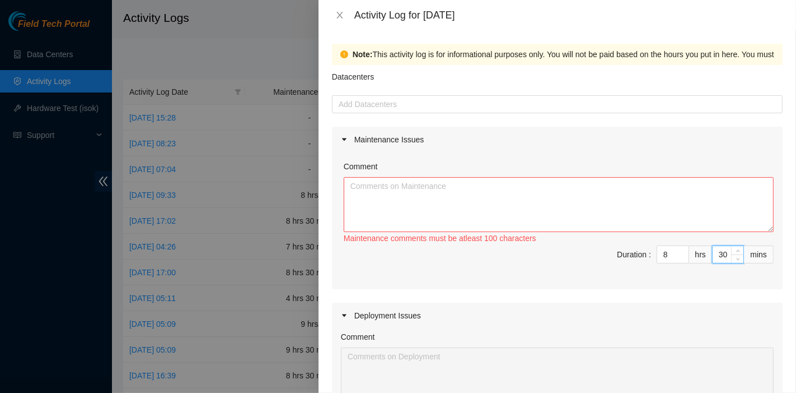
type input "30"
click at [526, 212] on textarea "Comment" at bounding box center [559, 204] width 430 height 55
paste textarea "Comment Comment Comment Comment Beeline update…………………………………………………………………………………………"
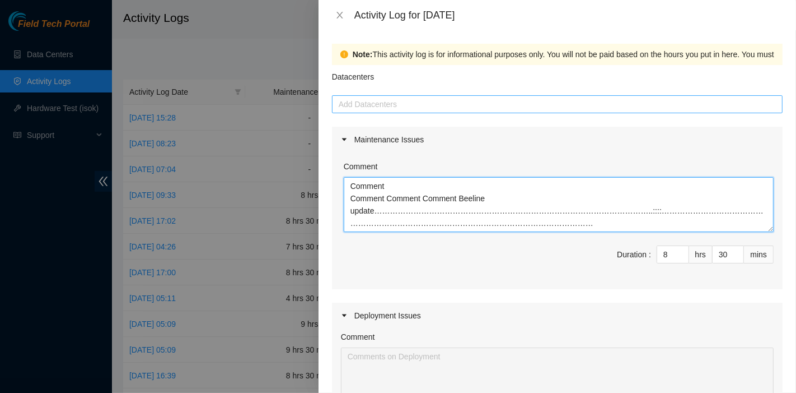
click at [397, 109] on div at bounding box center [557, 103] width 445 height 13
type textarea "Comment Comment Comment Comment Beeline update…………………………………………………………………………………………"
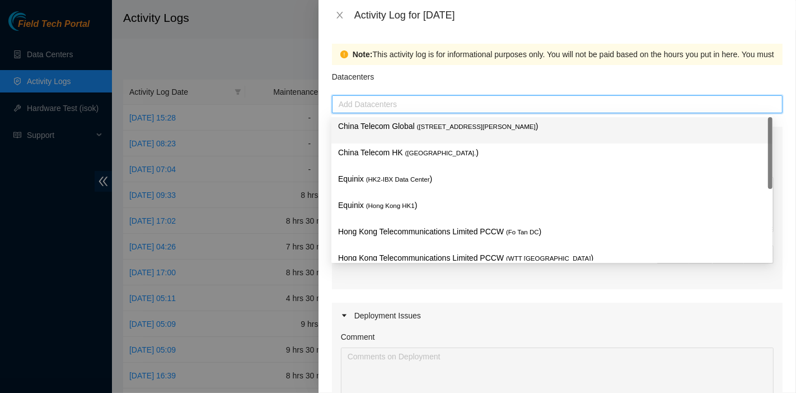
click at [399, 134] on div "China Telecom Global ( [STREET_ADDRESS][PERSON_NAME] )" at bounding box center [552, 130] width 428 height 21
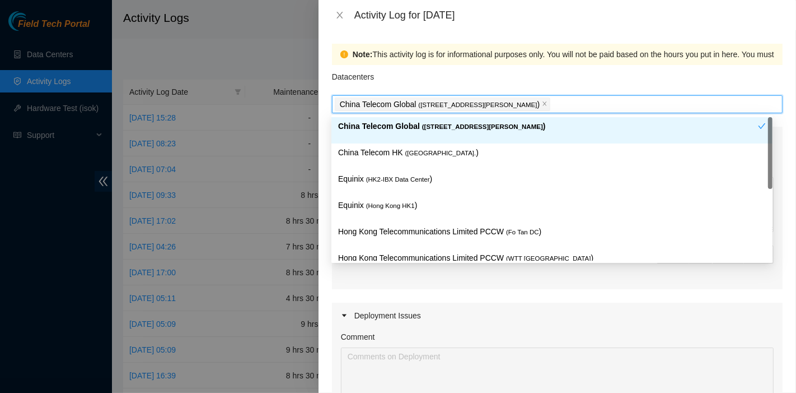
click at [400, 152] on p "China Telecom HK ( [GEOGRAPHIC_DATA] )" at bounding box center [552, 152] width 428 height 13
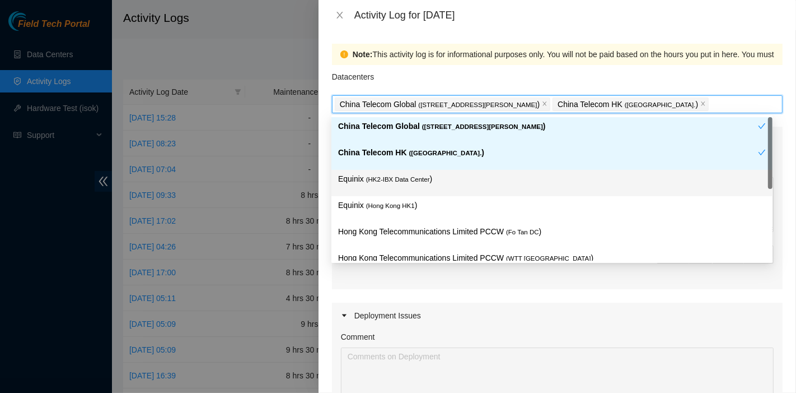
click at [399, 185] on div "Equinix ( HK2-IBX Data Center )" at bounding box center [552, 182] width 428 height 21
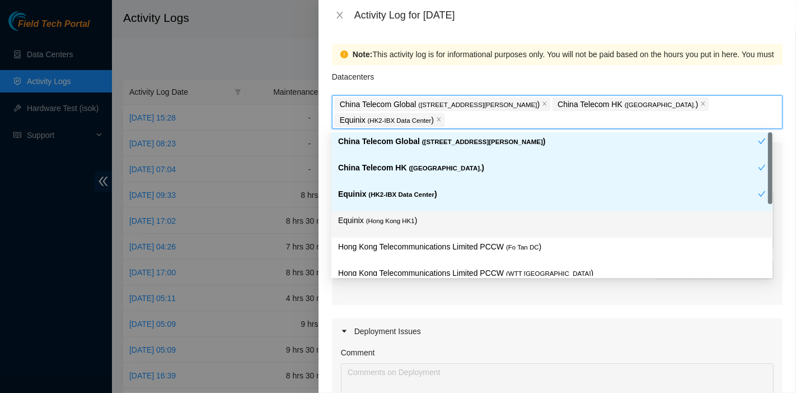
click at [409, 214] on p "Equinix ( [GEOGRAPHIC_DATA] HK1 )" at bounding box center [552, 220] width 428 height 13
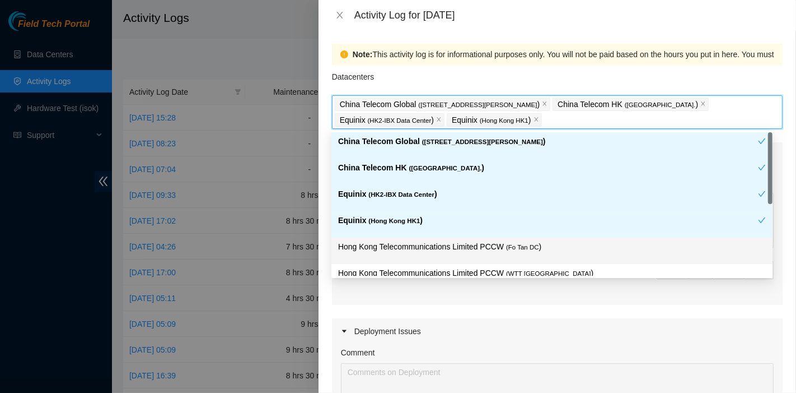
click at [516, 250] on p "Hong Kong Telecommunications Limited PCCW ( Fo Tan DC )" at bounding box center [552, 246] width 428 height 13
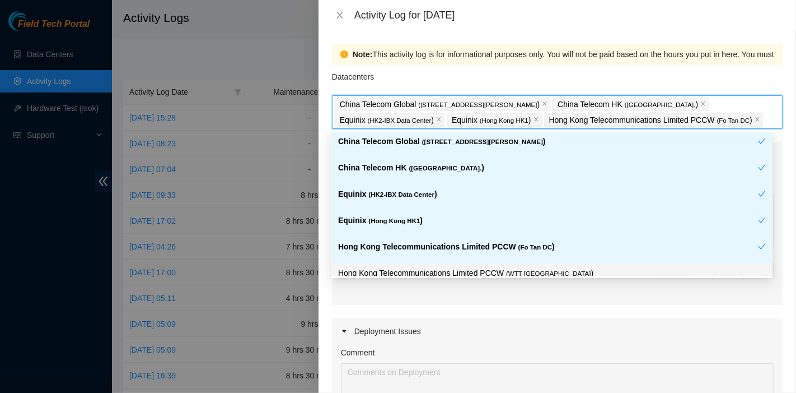
click at [525, 270] on span "( WTT [GEOGRAPHIC_DATA]" at bounding box center [548, 273] width 85 height 7
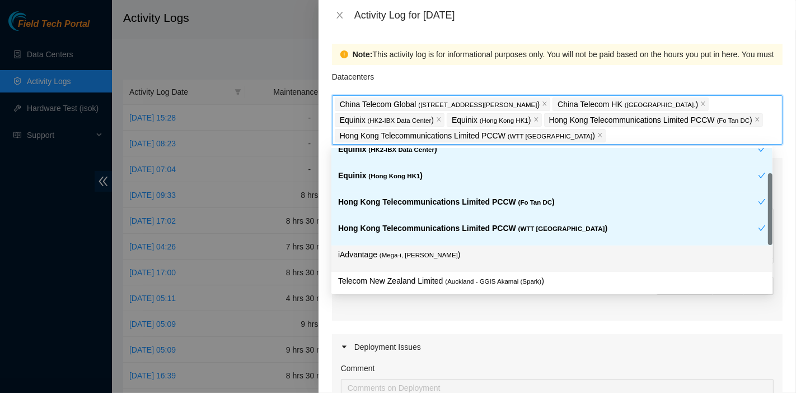
click at [456, 260] on div "iAdvantage ( Mega-i, Chai Wan )" at bounding box center [552, 258] width 428 height 21
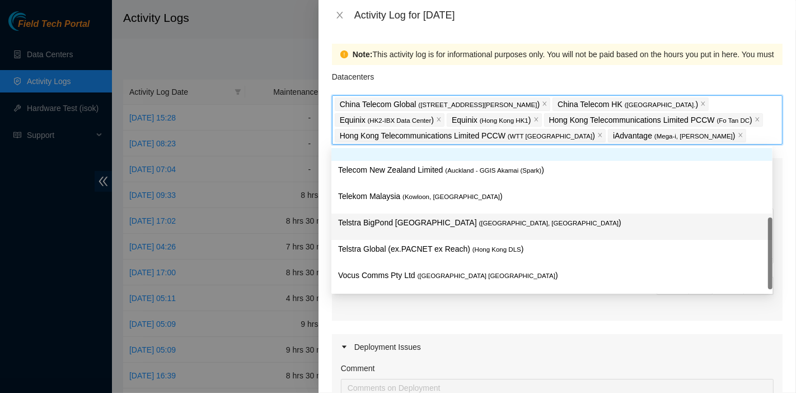
scroll to position [172, 0]
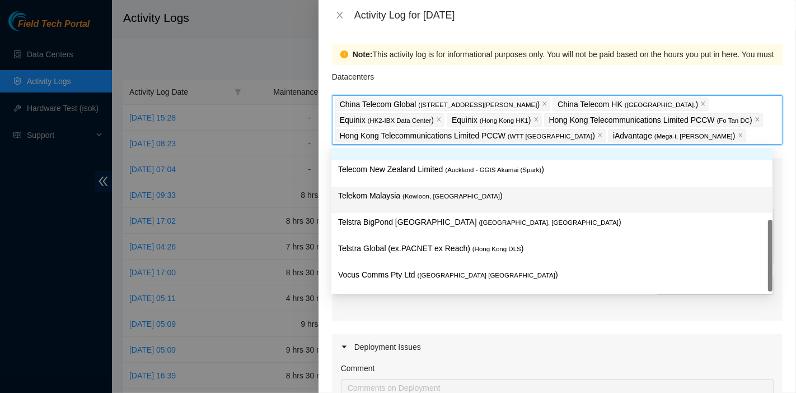
click at [460, 189] on p "Telekom Malaysia ( [GEOGRAPHIC_DATA], [GEOGRAPHIC_DATA] )" at bounding box center [552, 195] width 428 height 13
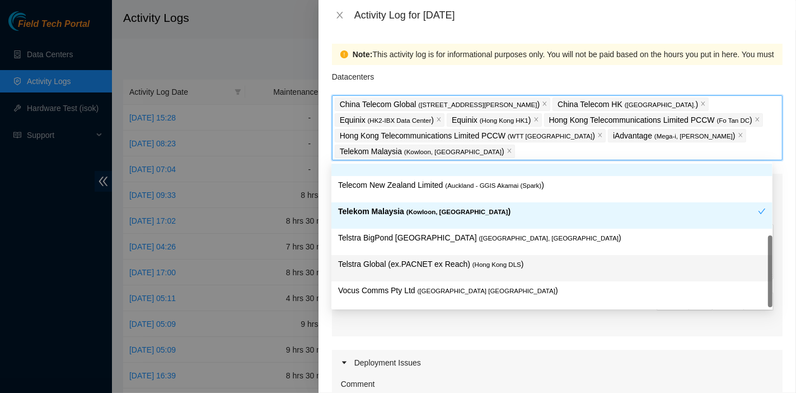
click at [505, 265] on span "( Hong Kong DLS" at bounding box center [497, 264] width 49 height 7
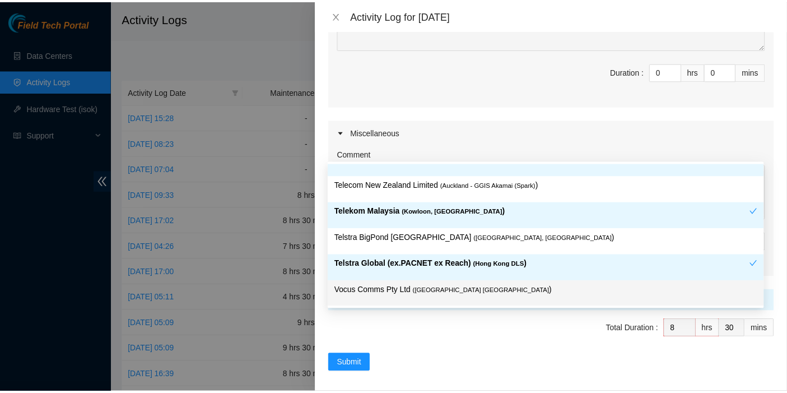
scroll to position [404, 0]
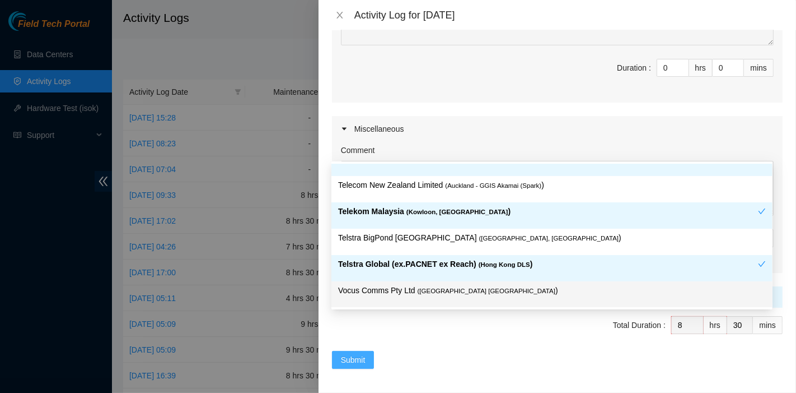
click at [345, 354] on span "Submit" at bounding box center [353, 359] width 25 height 12
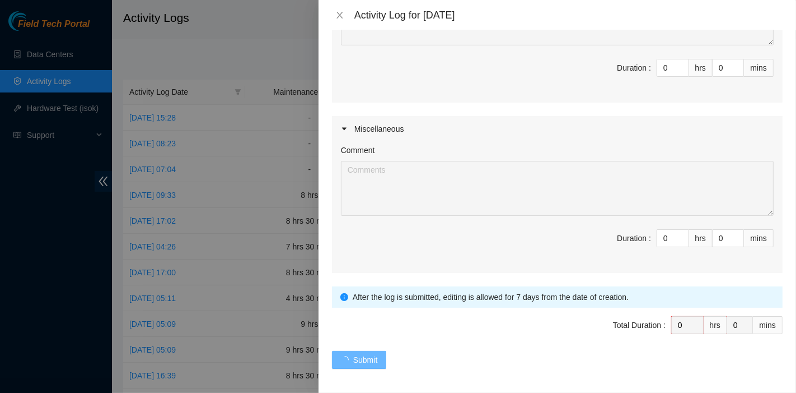
scroll to position [0, 0]
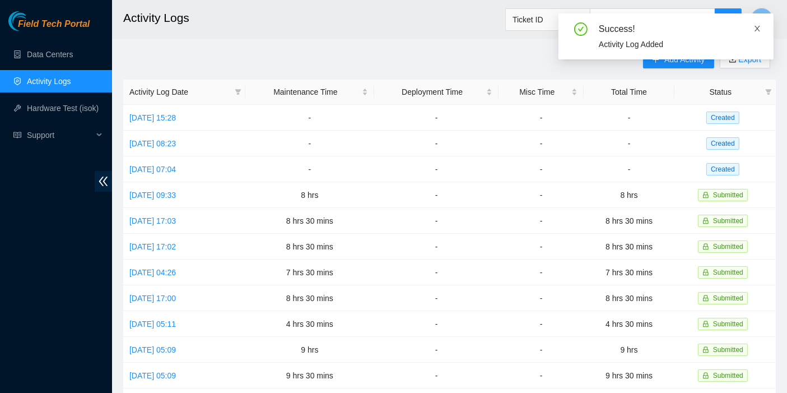
click at [759, 25] on icon "close" at bounding box center [757, 29] width 8 height 8
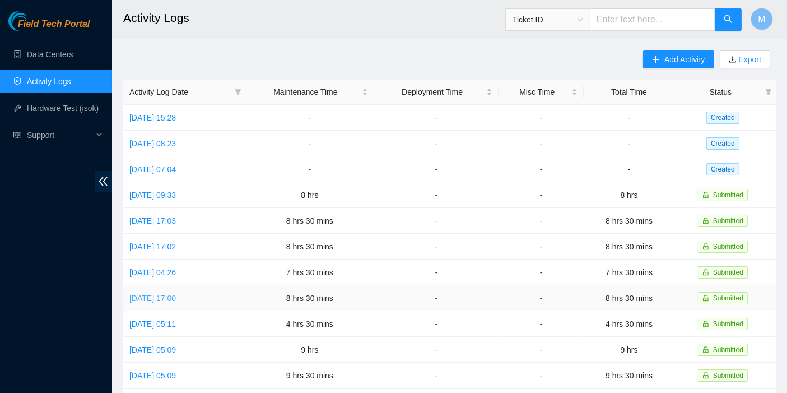
click at [176, 293] on link "[DATE] 17:00" at bounding box center [152, 297] width 46 height 9
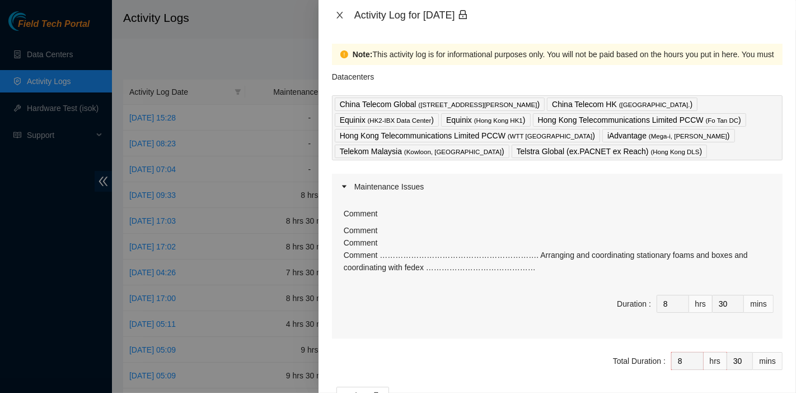
click at [339, 16] on icon "close" at bounding box center [340, 15] width 6 height 7
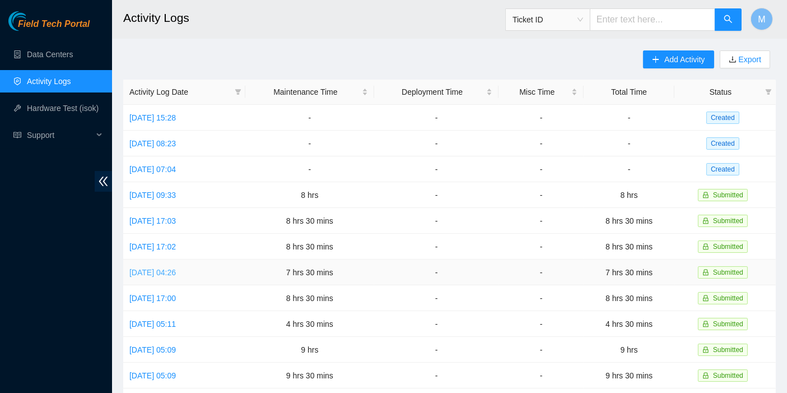
click at [163, 268] on link "[DATE] 04:26" at bounding box center [152, 272] width 46 height 9
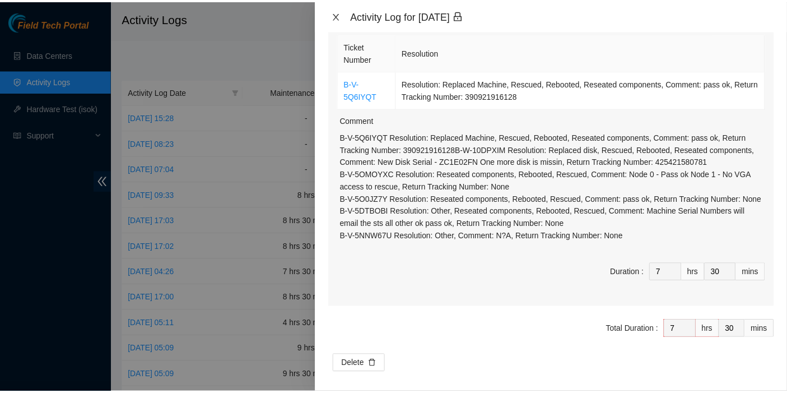
scroll to position [123, 0]
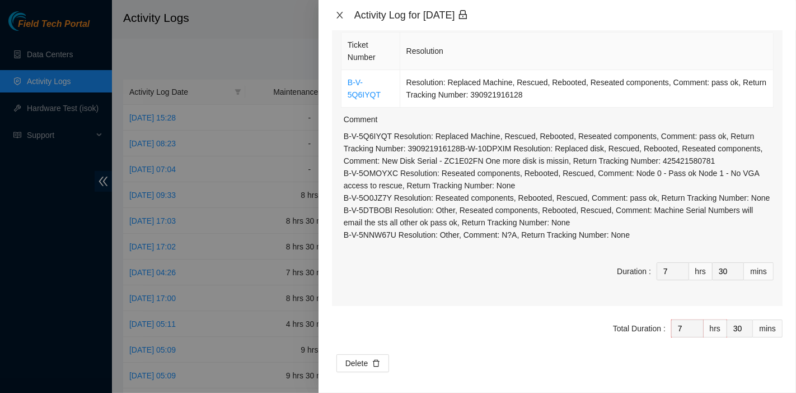
click at [341, 16] on icon "close" at bounding box center [339, 15] width 9 height 9
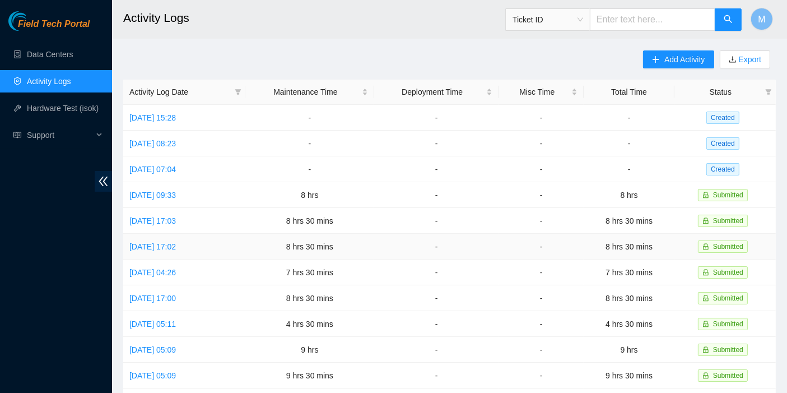
scroll to position [0, 0]
click at [160, 245] on link "[DATE] 17:02" at bounding box center [152, 246] width 46 height 9
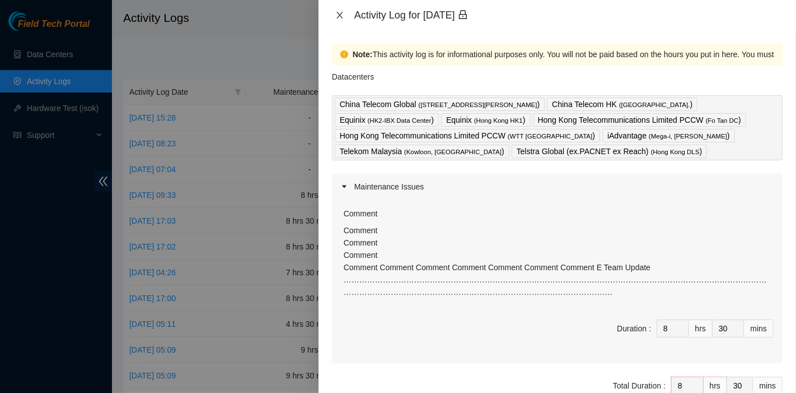
click at [340, 13] on icon "close" at bounding box center [339, 15] width 9 height 9
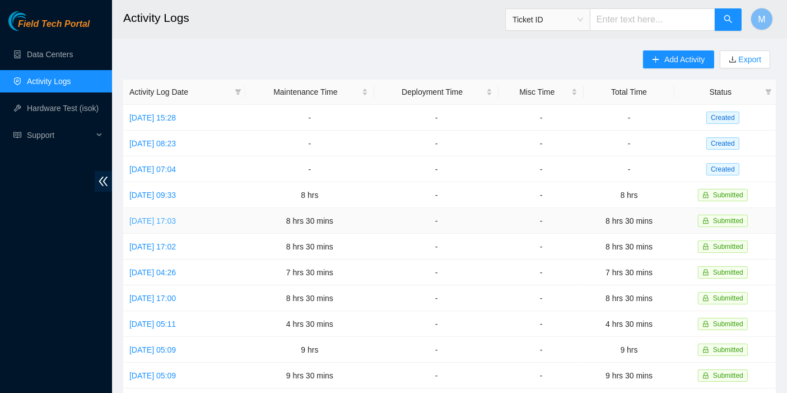
click at [163, 216] on link "[DATE] 17:03" at bounding box center [152, 220] width 46 height 9
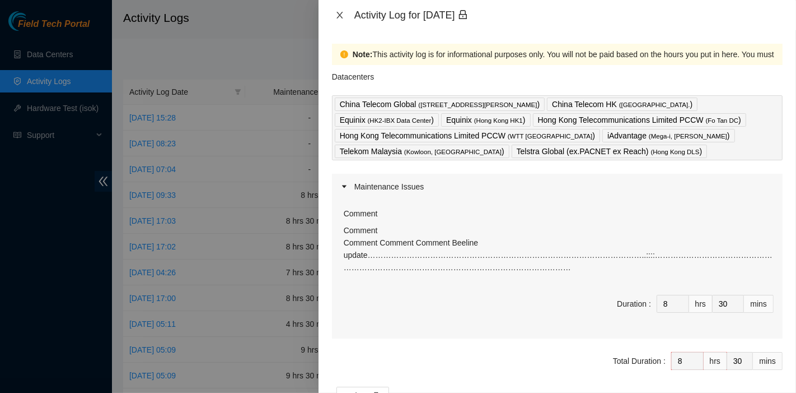
click at [338, 15] on icon "close" at bounding box center [339, 15] width 9 height 9
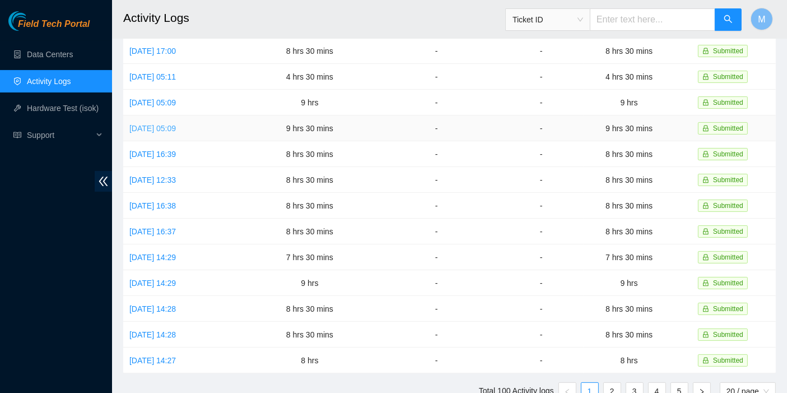
click at [176, 124] on link "[DATE] 05:09" at bounding box center [152, 128] width 46 height 9
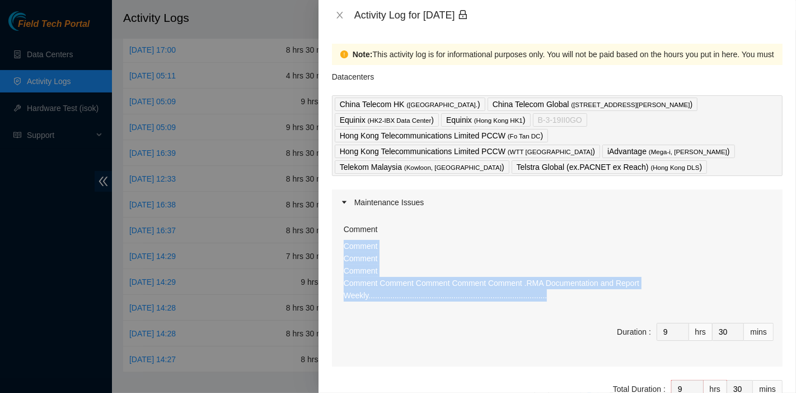
drag, startPoint x: 538, startPoint y: 282, endPoint x: 345, endPoint y: 230, distance: 199.7
click at [345, 240] on p "Comment Comment Comment Comment Comment Comment Comment Comment .RMA Documentat…" at bounding box center [559, 271] width 430 height 62
copy p "Comment Comment Comment Comment Comment Comment Comment Comment .RMA Documentat…"
click at [339, 12] on icon "close" at bounding box center [339, 15] width 9 height 9
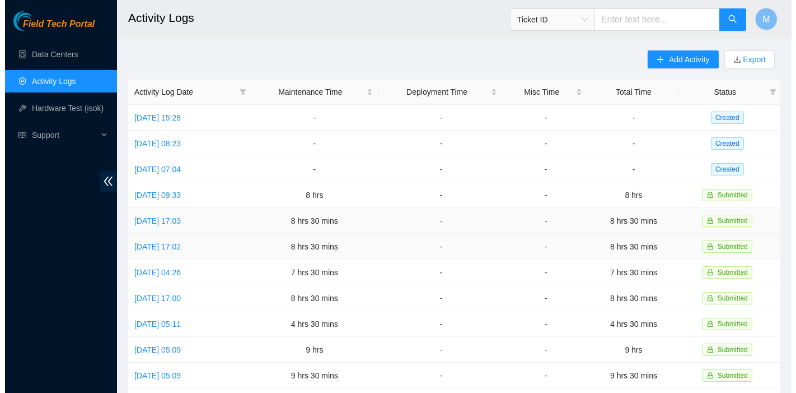
scroll to position [0, 0]
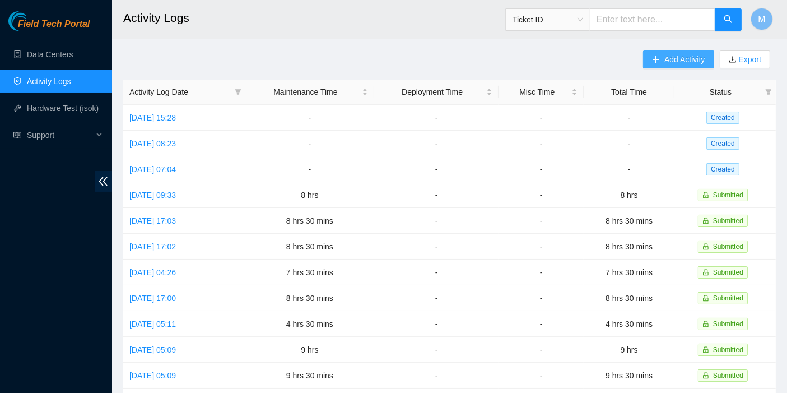
click at [684, 59] on span "Add Activity" at bounding box center [684, 59] width 40 height 12
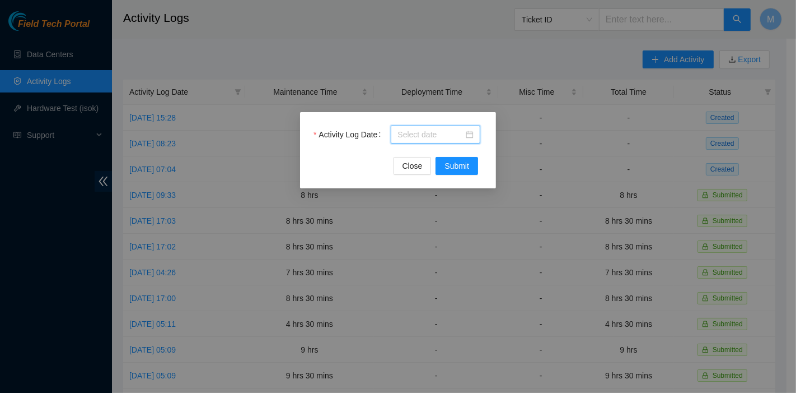
click at [414, 137] on input "Activity Log Date" at bounding box center [431, 134] width 66 height 12
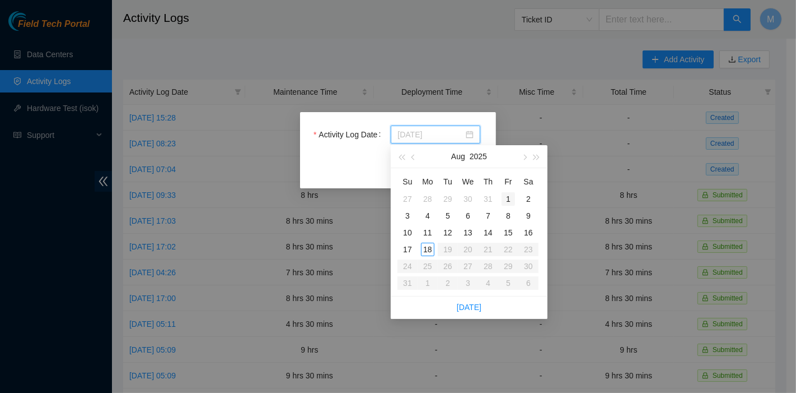
type input "[DATE]"
click at [499, 202] on td "1" at bounding box center [508, 198] width 20 height 17
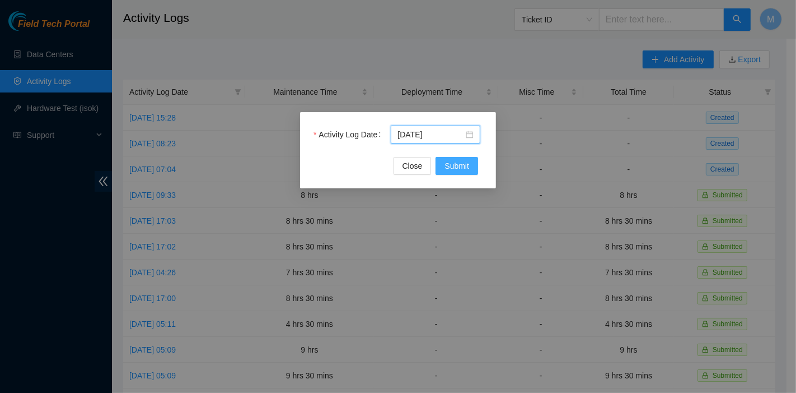
click at [461, 174] on button "Submit" at bounding box center [457, 166] width 43 height 18
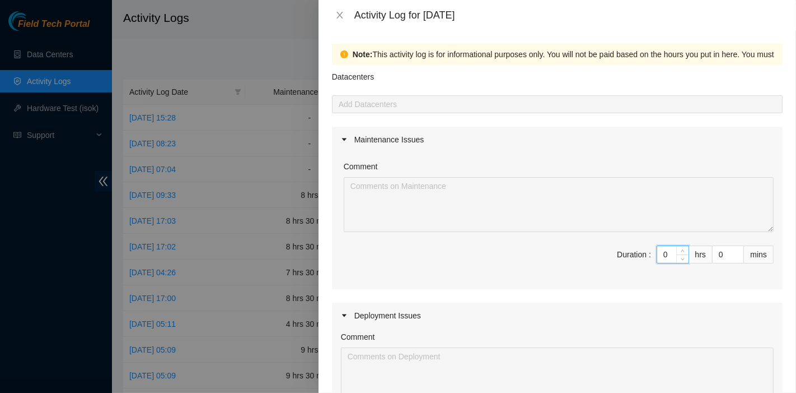
drag, startPoint x: 658, startPoint y: 253, endPoint x: 625, endPoint y: 250, distance: 33.7
click at [625, 250] on span "Duration : 0 hrs 0 mins" at bounding box center [557, 260] width 433 height 31
type input "9"
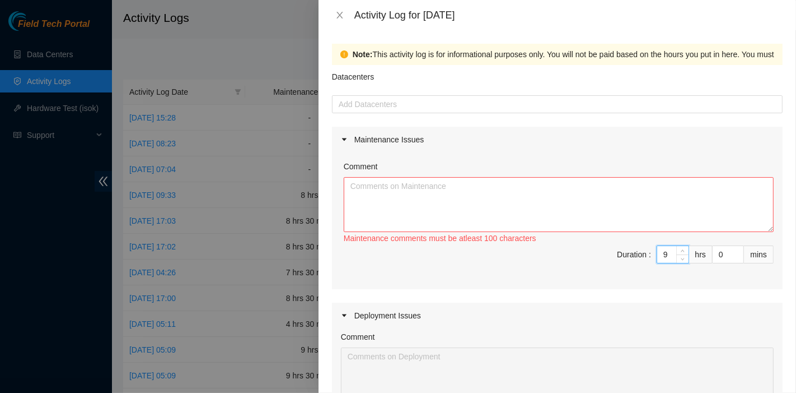
type input "9"
type input "3"
type input "30"
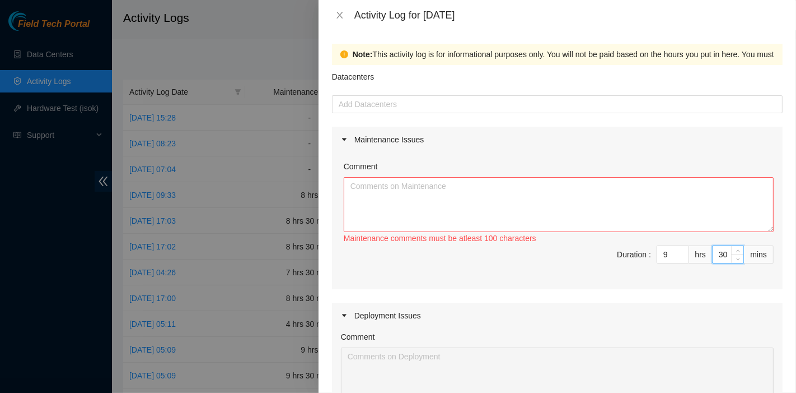
type input "30"
click at [503, 218] on textarea "Comment" at bounding box center [559, 204] width 430 height 55
paste textarea "Comment Comment Comment Comment Comment Comment Comment Comment .RMA Documentat…"
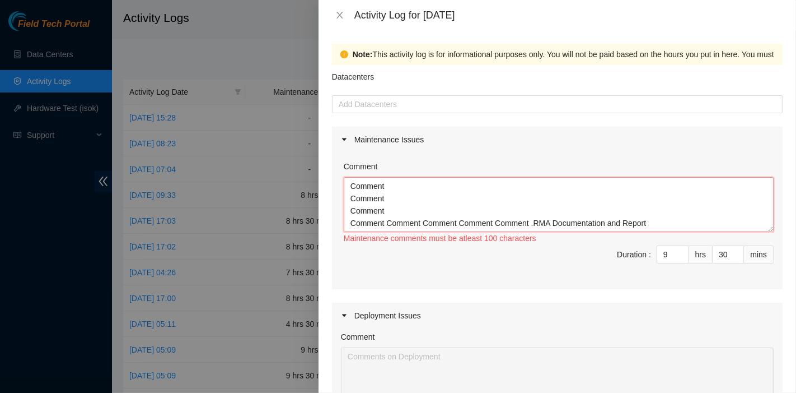
scroll to position [9, 0]
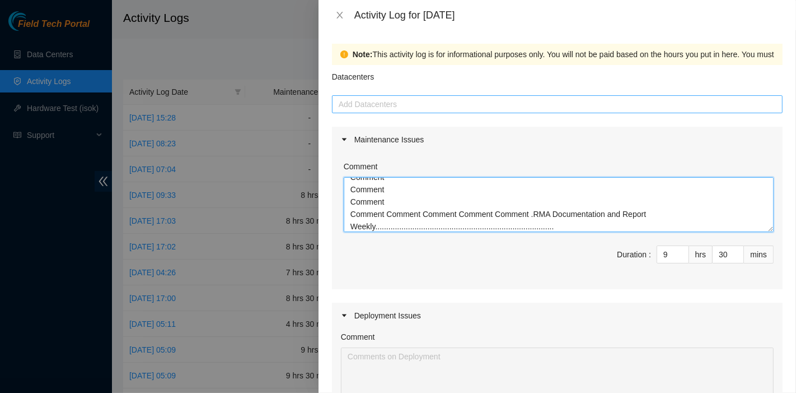
click at [428, 103] on div at bounding box center [557, 103] width 445 height 13
type textarea "Comment Comment Comment Comment Comment Comment Comment Comment .RMA Documentat…"
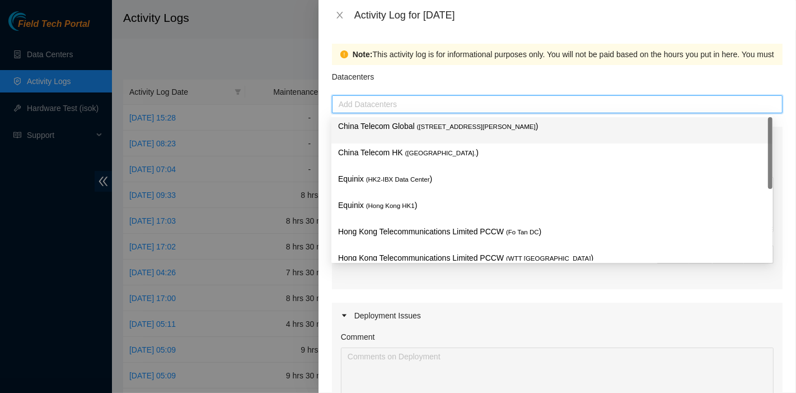
click at [424, 130] on span "( [STREET_ADDRESS][PERSON_NAME]" at bounding box center [476, 126] width 119 height 7
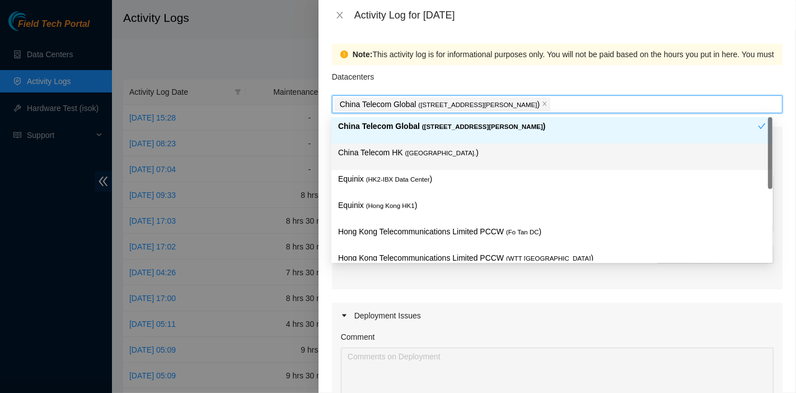
click at [422, 162] on div "China Telecom HK ( [GEOGRAPHIC_DATA] )" at bounding box center [552, 156] width 428 height 21
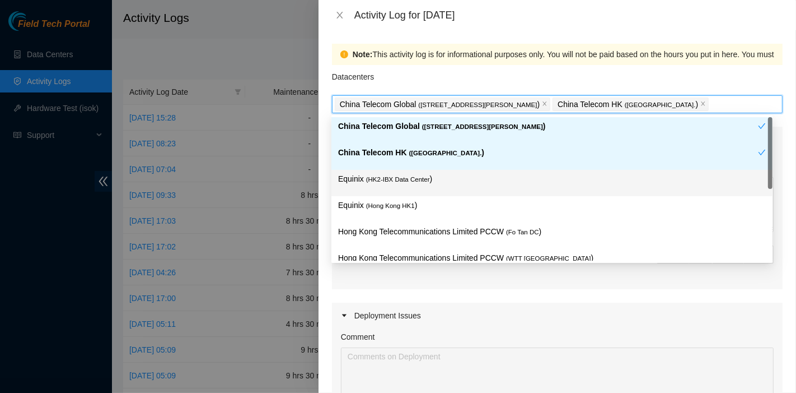
click at [415, 183] on span "( HK2-IBX Data Center" at bounding box center [398, 179] width 64 height 7
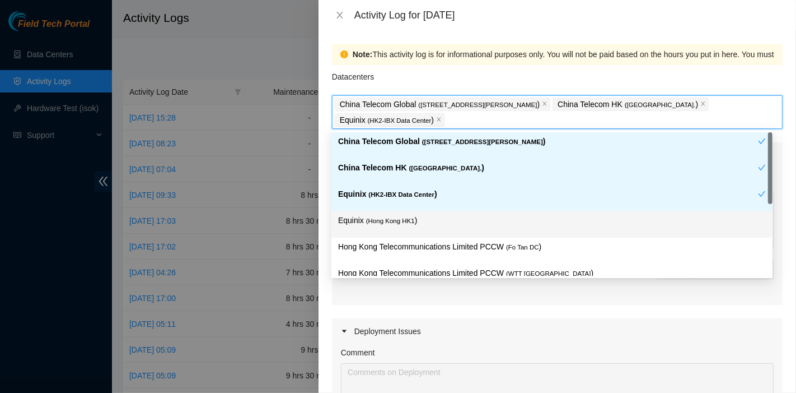
click at [408, 218] on span "( [GEOGRAPHIC_DATA] HK1" at bounding box center [390, 220] width 49 height 7
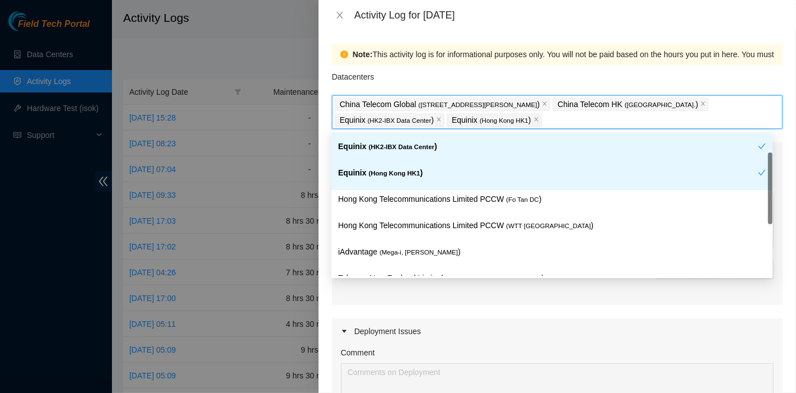
click at [515, 206] on div "Hong Kong Telecommunications Limited PCCW ( Fo Tan DC )" at bounding box center [552, 203] width 428 height 21
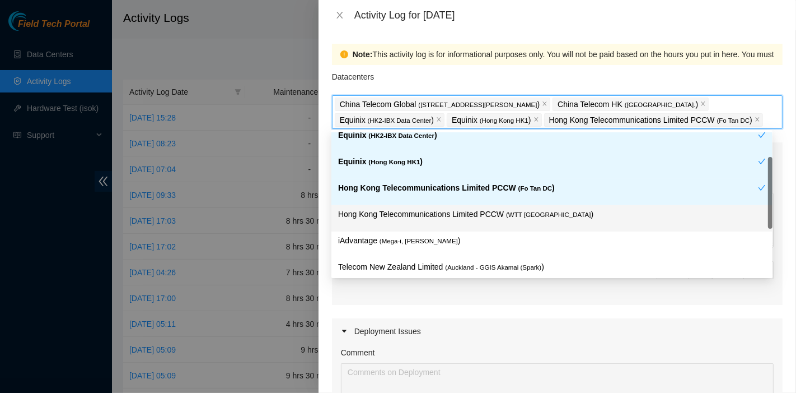
click at [511, 216] on span "( WTT [GEOGRAPHIC_DATA]" at bounding box center [548, 214] width 85 height 7
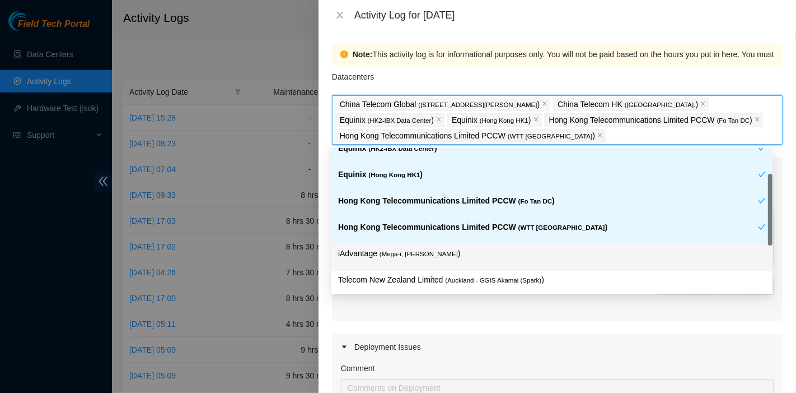
click at [454, 252] on p "iAdvantage ( Mega-i, Chai Wan )" at bounding box center [552, 253] width 428 height 13
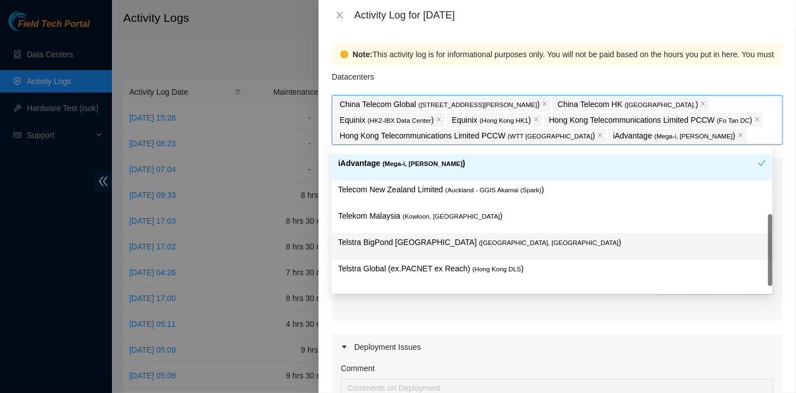
scroll to position [172, 0]
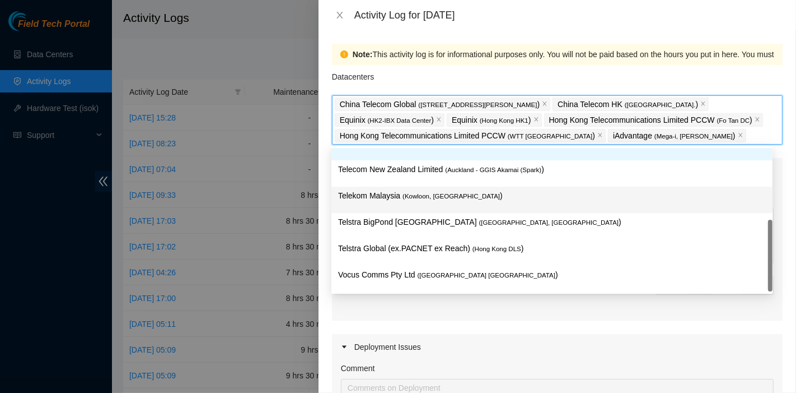
click at [455, 189] on p "Telekom Malaysia ( [GEOGRAPHIC_DATA], [GEOGRAPHIC_DATA] )" at bounding box center [552, 195] width 428 height 13
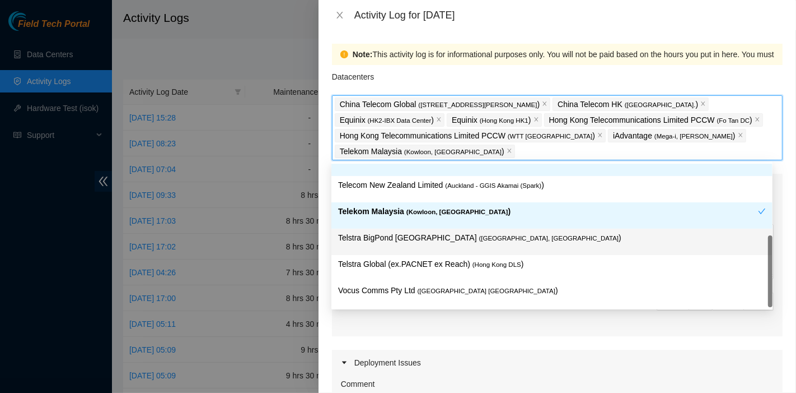
click at [490, 261] on span "( Hong Kong DLS" at bounding box center [497, 264] width 49 height 7
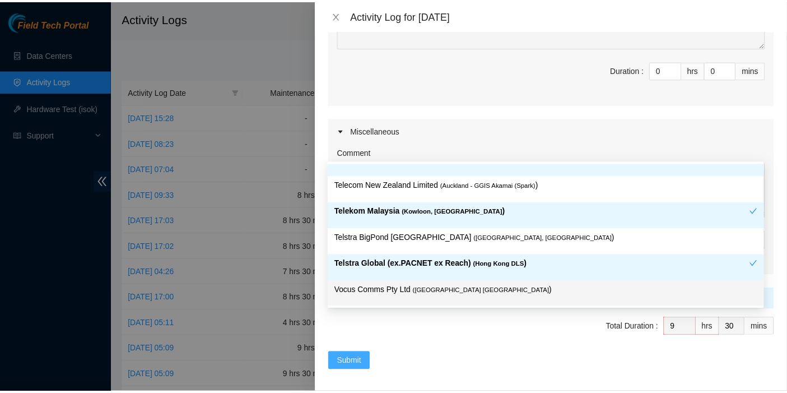
scroll to position [404, 0]
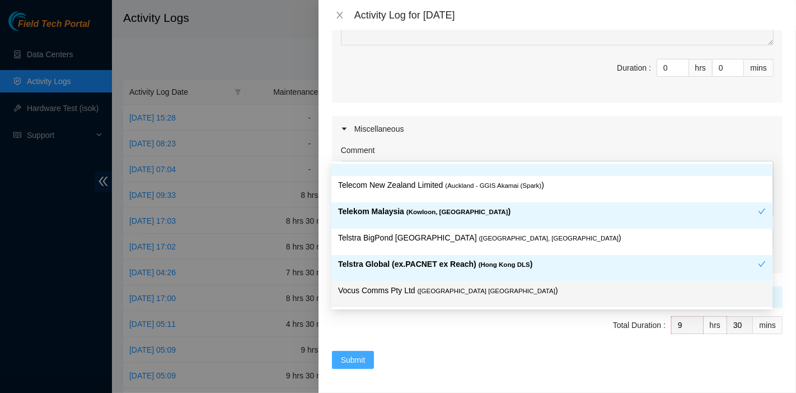
click at [368, 351] on button "Submit" at bounding box center [353, 360] width 43 height 18
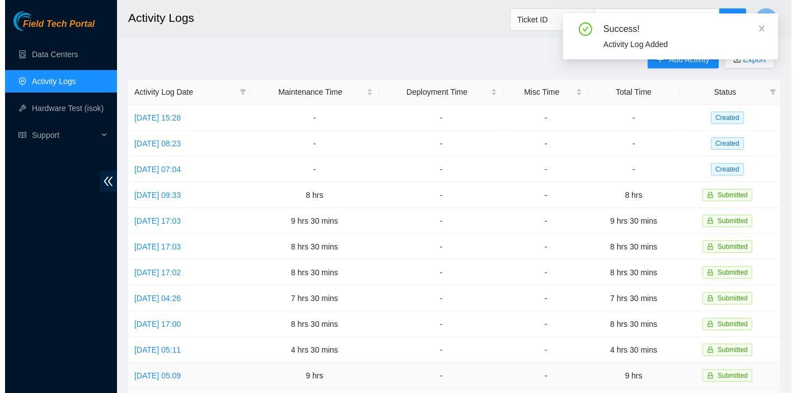
scroll to position [0, 0]
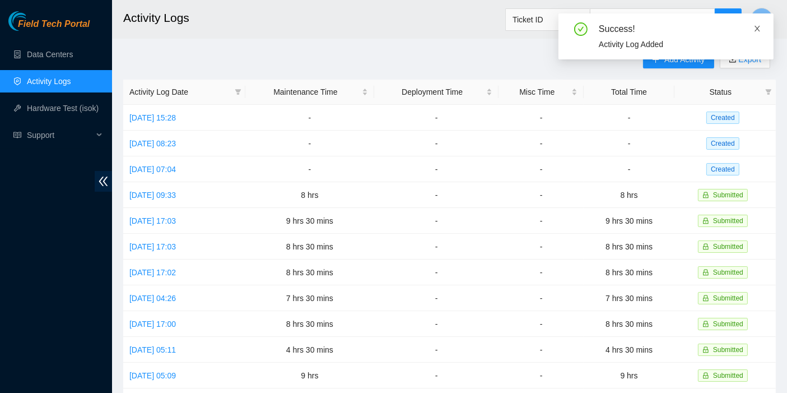
click at [758, 30] on icon "close" at bounding box center [757, 29] width 6 height 6
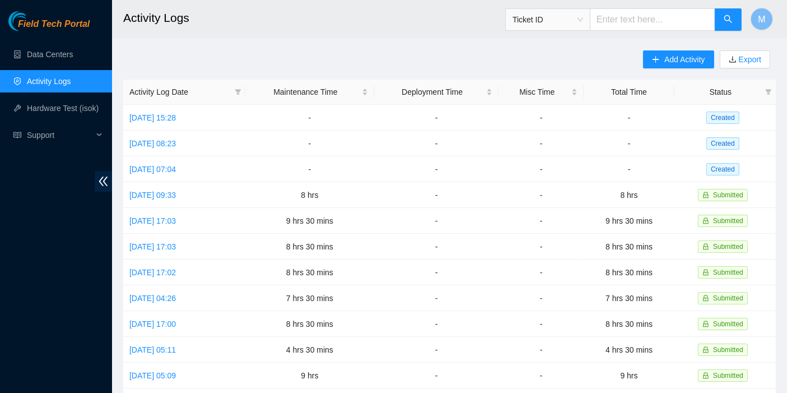
click at [557, 68] on div "Add Activity Export Activity Log Date Maintenance Time Deployment Time Misc Tim…" at bounding box center [449, 352] width 652 height 605
click at [669, 63] on span "Add Activity" at bounding box center [684, 59] width 40 height 12
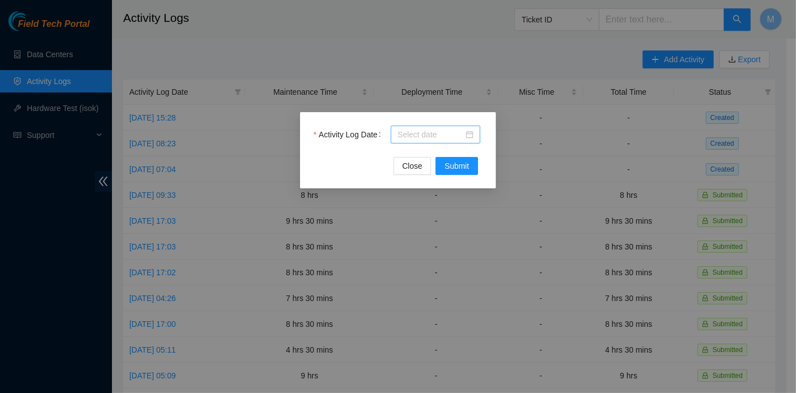
click at [409, 140] on input "Activity Log Date" at bounding box center [431, 134] width 66 height 12
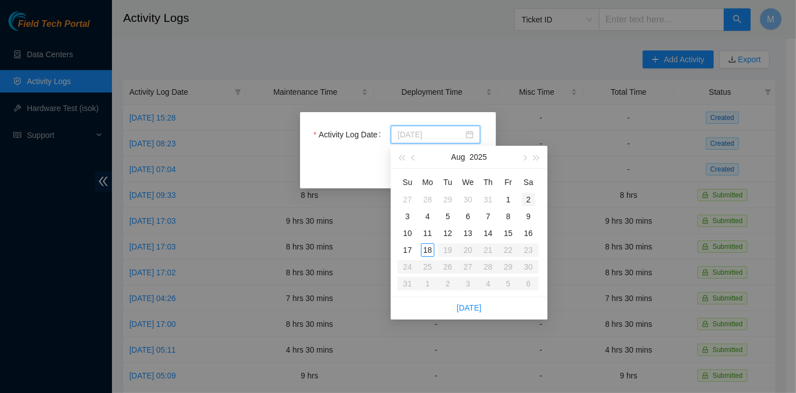
type input "[DATE]"
click at [534, 200] on div "2" at bounding box center [528, 199] width 13 height 13
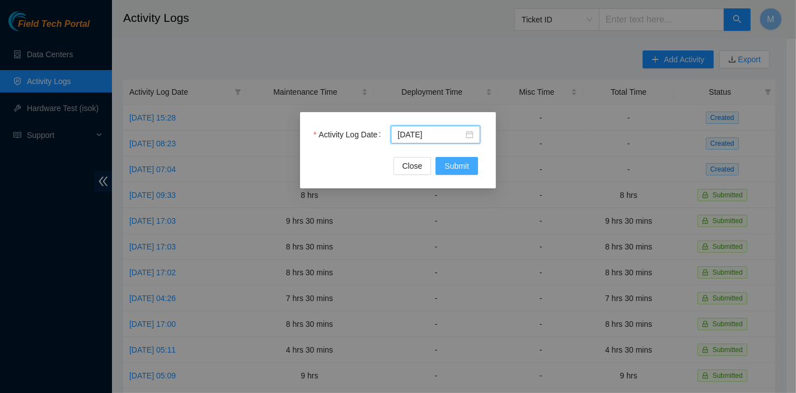
click at [459, 166] on span "Submit" at bounding box center [457, 166] width 25 height 12
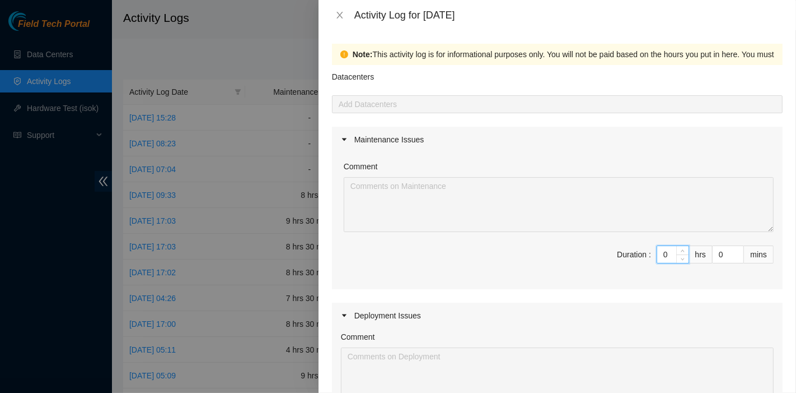
drag, startPoint x: 657, startPoint y: 253, endPoint x: 650, endPoint y: 253, distance: 7.3
click at [657, 253] on input "0" at bounding box center [672, 254] width 31 height 17
type input "8"
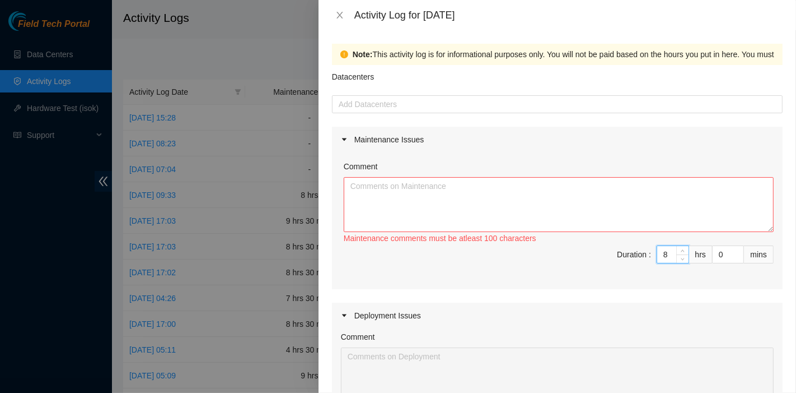
type input "8"
click at [545, 210] on textarea "Comment" at bounding box center [559, 204] width 430 height 55
paste textarea "[Nie-fieldtechs] December H&E Guide updates [PERSON_NAME] <[EMAIL_ADDRESS][DOMA…"
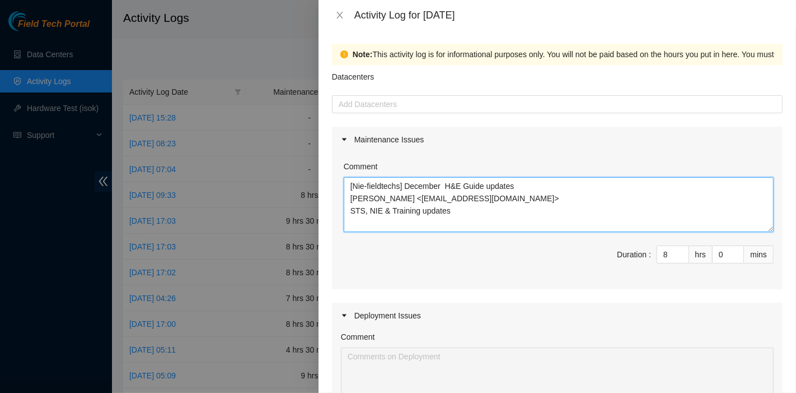
drag, startPoint x: 444, startPoint y: 188, endPoint x: 407, endPoint y: 180, distance: 38.2
click at [407, 180] on textarea "[Nie-fieldtechs] December H&E Guide updates [PERSON_NAME] <[EMAIL_ADDRESS][DOMA…" at bounding box center [559, 204] width 430 height 55
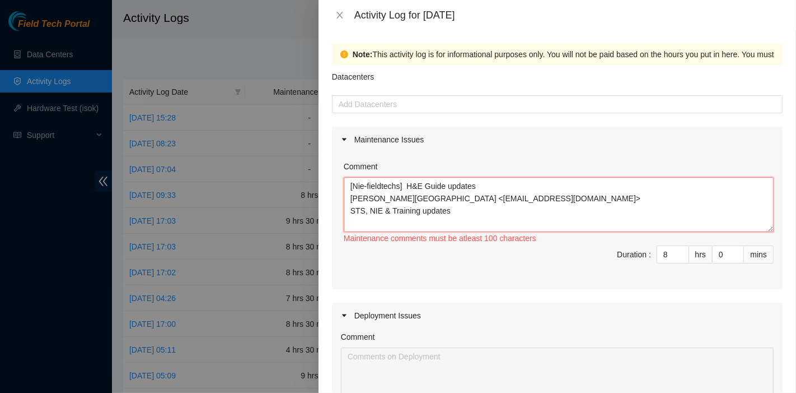
click at [581, 221] on textarea "[Nie-fieldtechs] H&E Guide updates [PERSON_NAME][GEOGRAPHIC_DATA] <[EMAIL_ADDRE…" at bounding box center [559, 204] width 430 height 55
paste textarea "Nie-fieldtechs]February 2025H&E Guide updatesWalkosz, [GEOGRAPHIC_DATA] <[EMAIL…"
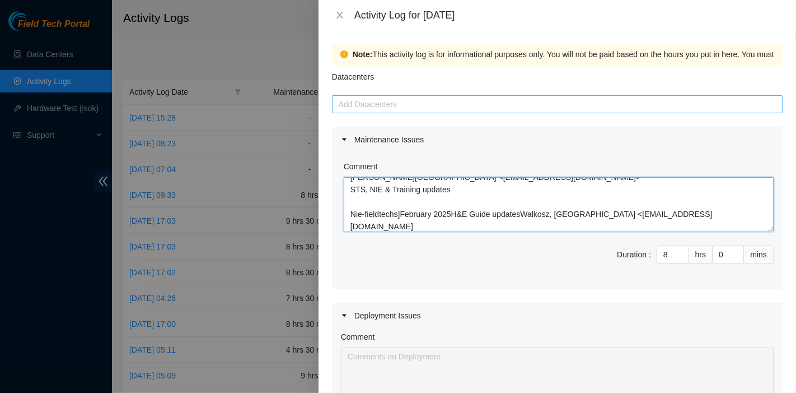
click at [383, 107] on div at bounding box center [557, 103] width 445 height 13
type textarea "[Nie-fieldtechs] H&E Guide updates [PERSON_NAME][GEOGRAPHIC_DATA] <[EMAIL_ADDRE…"
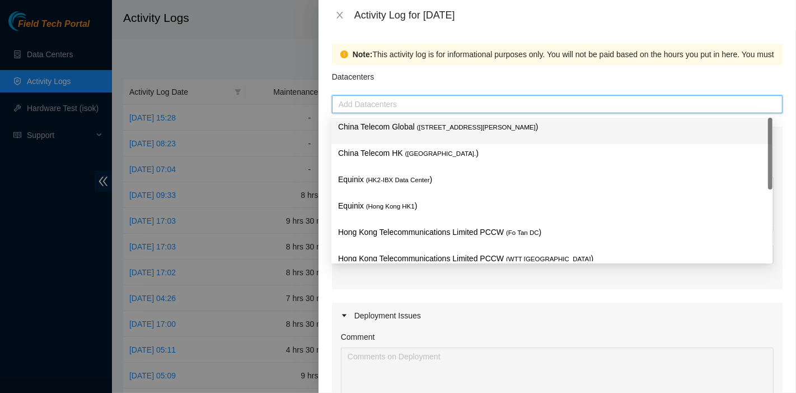
click at [380, 126] on p "China Telecom Global ( [STREET_ADDRESS][PERSON_NAME] )" at bounding box center [552, 126] width 428 height 13
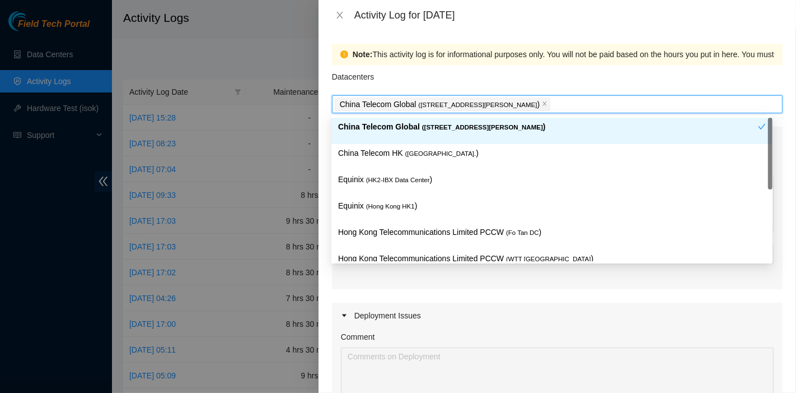
click at [381, 152] on p "China Telecom HK ( [GEOGRAPHIC_DATA] )" at bounding box center [552, 153] width 428 height 13
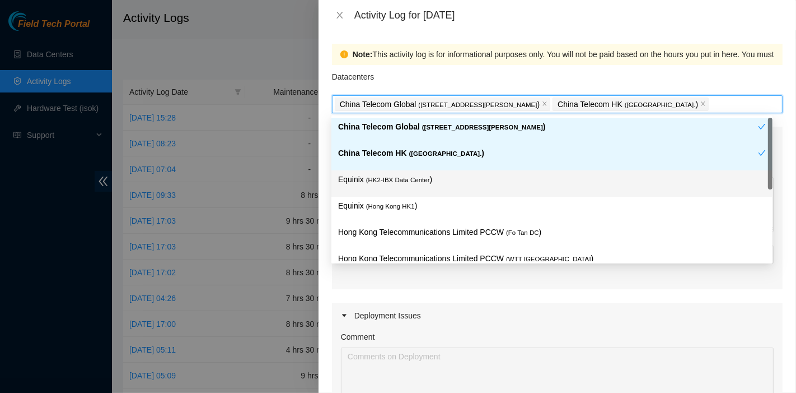
click at [381, 181] on span "( HK2-IBX Data Center" at bounding box center [398, 179] width 64 height 7
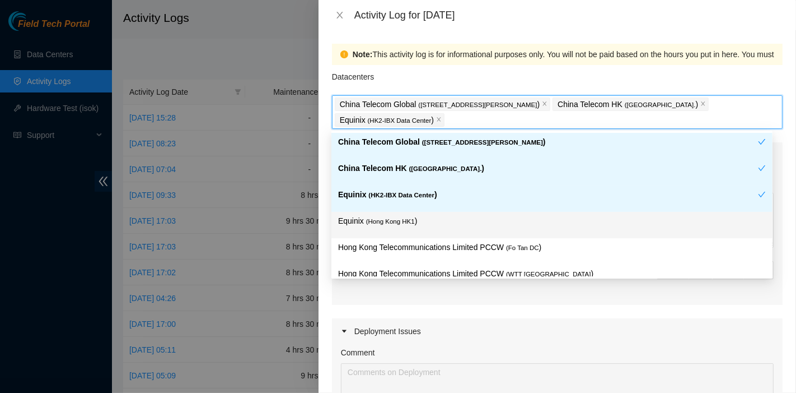
click at [402, 230] on div "Equinix ( [GEOGRAPHIC_DATA] HK1 )" at bounding box center [552, 224] width 428 height 21
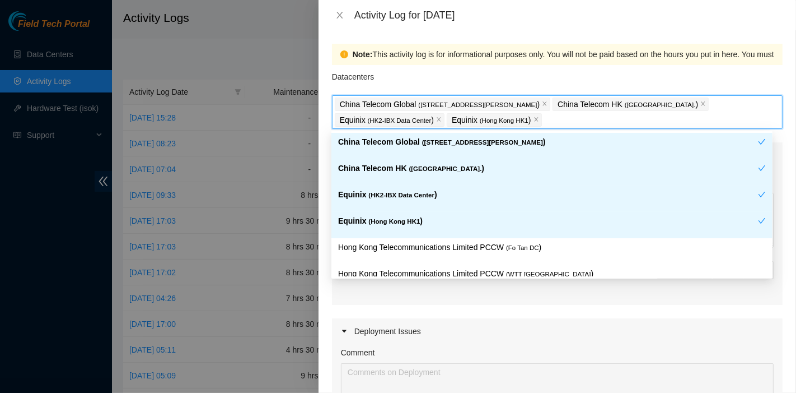
click at [403, 241] on p "Hong Kong Telecommunications Limited PCCW ( Fo Tan DC )" at bounding box center [552, 247] width 428 height 13
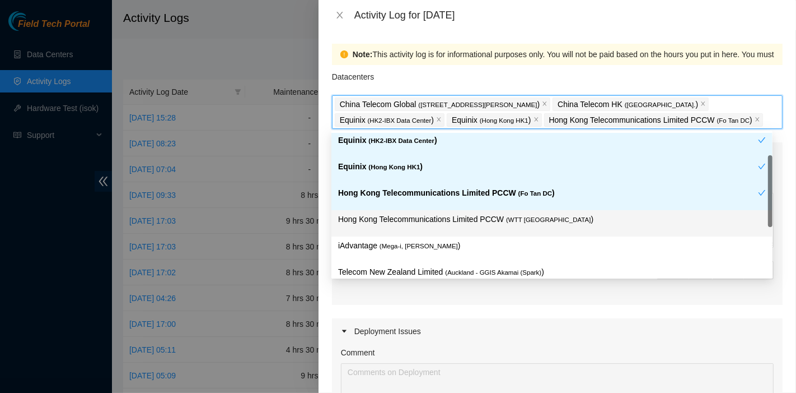
click at [484, 225] on div "Hong Kong Telecommunications Limited PCCW ( WTT [GEOGRAPHIC_DATA] )" at bounding box center [552, 223] width 428 height 21
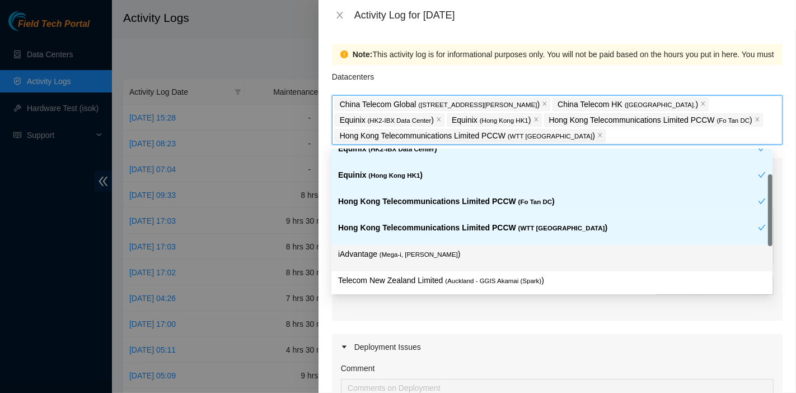
click at [435, 245] on div "iAdvantage ( Mega-i, Chai Wan )" at bounding box center [551, 258] width 441 height 26
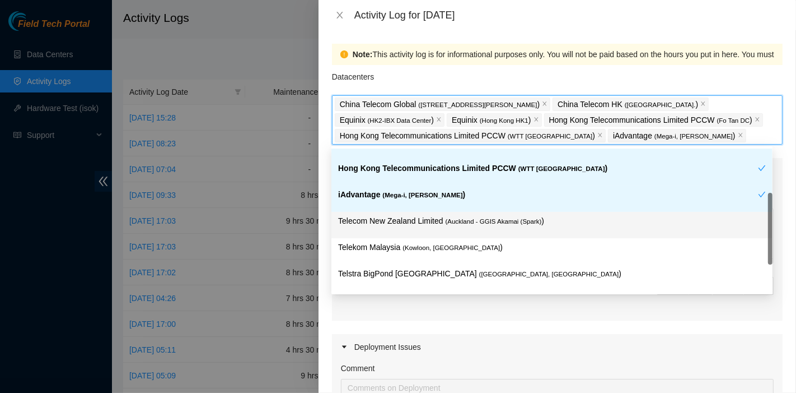
click at [473, 253] on div "Telekom Malaysia ( [GEOGRAPHIC_DATA], [GEOGRAPHIC_DATA] )" at bounding box center [552, 251] width 428 height 21
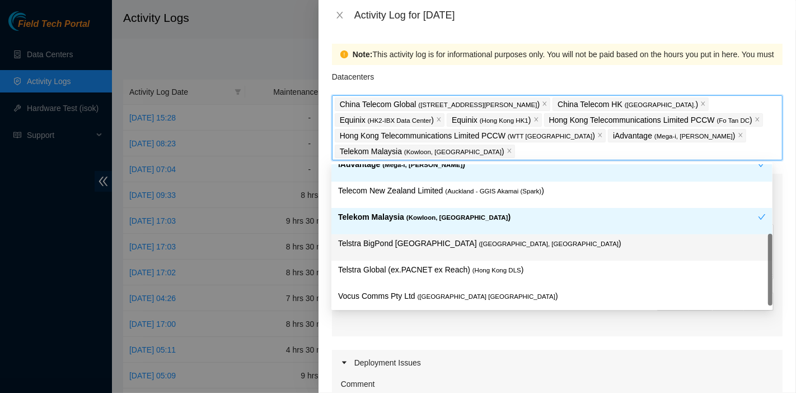
scroll to position [172, 0]
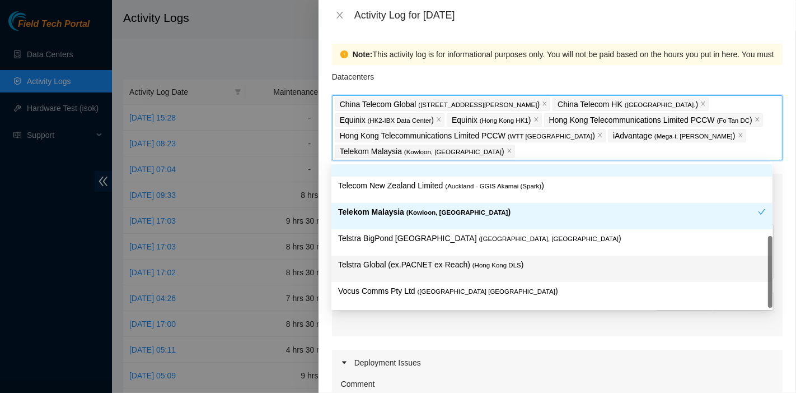
click at [519, 264] on p "Telstra Global (ex.PACNET ex Reach) ( [GEOGRAPHIC_DATA] DLS )" at bounding box center [552, 264] width 428 height 13
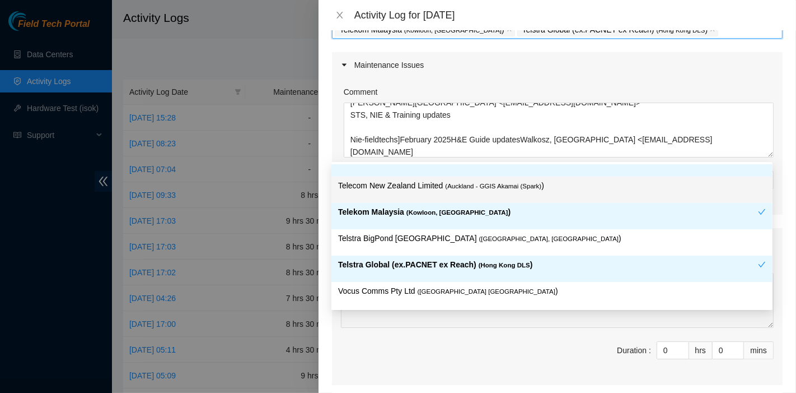
click at [638, 70] on div "Maintenance Issues" at bounding box center [557, 65] width 451 height 26
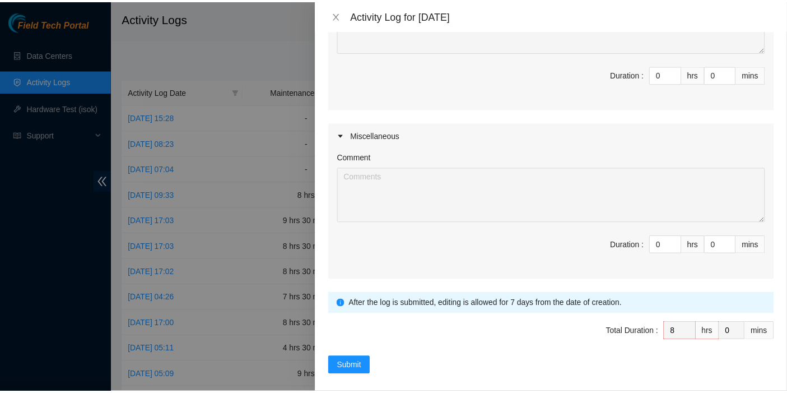
scroll to position [268, 0]
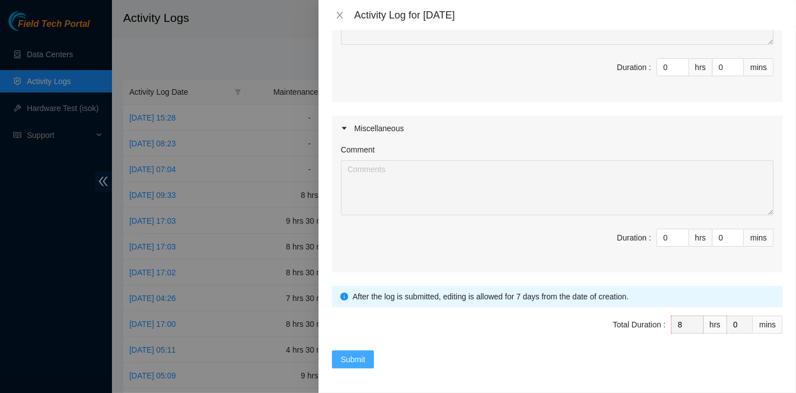
click at [372, 361] on button "Submit" at bounding box center [353, 359] width 43 height 18
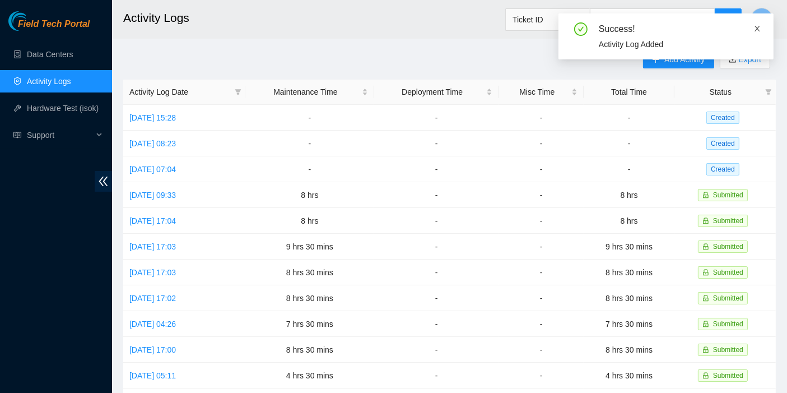
click at [760, 28] on icon "close" at bounding box center [757, 29] width 8 height 8
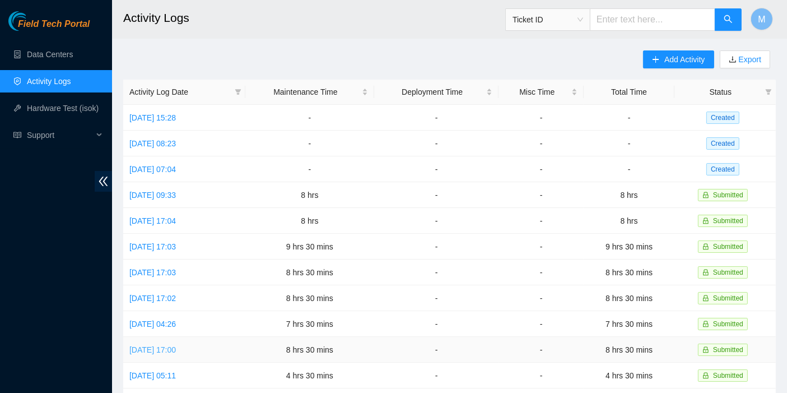
click at [163, 345] on link "[DATE] 17:00" at bounding box center [152, 349] width 46 height 9
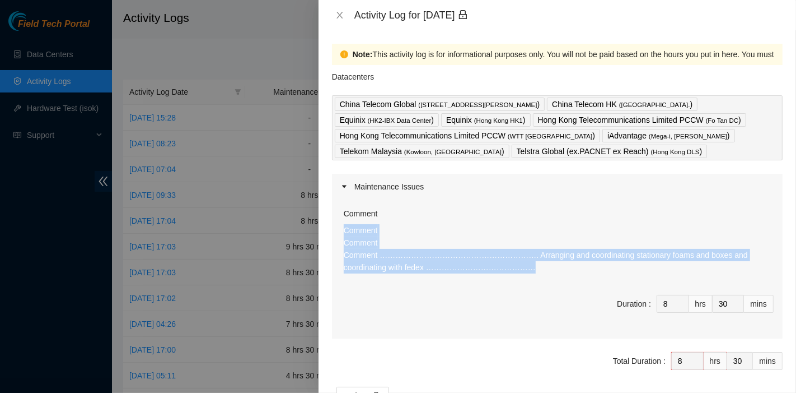
drag, startPoint x: 479, startPoint y: 275, endPoint x: 340, endPoint y: 226, distance: 147.7
click at [340, 226] on div "Comment Comment Comment Comment ……………………………………………………. Arranging and coordinatin…" at bounding box center [557, 268] width 451 height 139
copy p "Comment Comment Comment ……………………………………………………. Arranging and coordinating statio…"
click at [340, 13] on icon "close" at bounding box center [340, 15] width 6 height 7
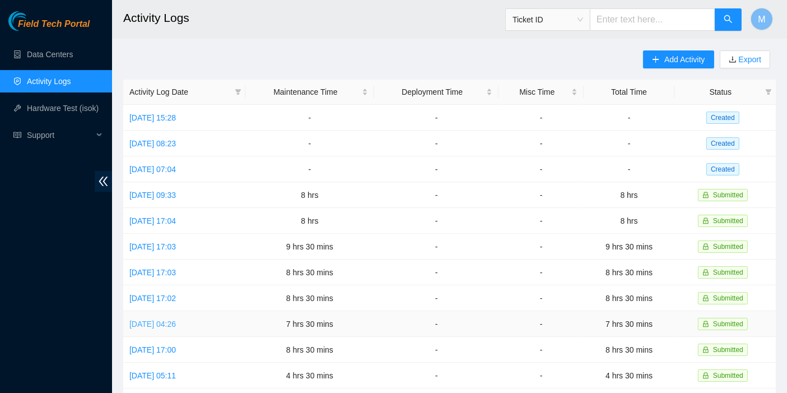
click at [173, 319] on link "[DATE] 04:26" at bounding box center [152, 323] width 46 height 9
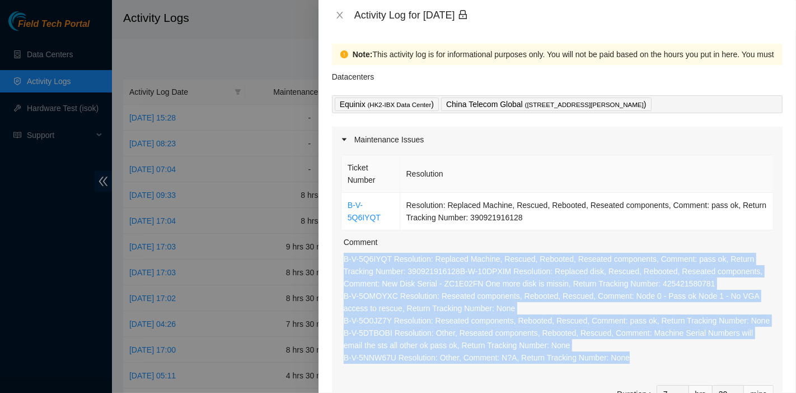
drag, startPoint x: 646, startPoint y: 357, endPoint x: 329, endPoint y: 263, distance: 331.3
click at [329, 263] on div "Note: This activity log is for informational purposes only. You will not be pai…" at bounding box center [558, 211] width 478 height 362
copy p "B-V-5Q6IYQT Resolution: Replaced Machine, Rescued, Rebooted, Reseated component…"
click at [337, 12] on icon "close" at bounding box center [339, 15] width 9 height 9
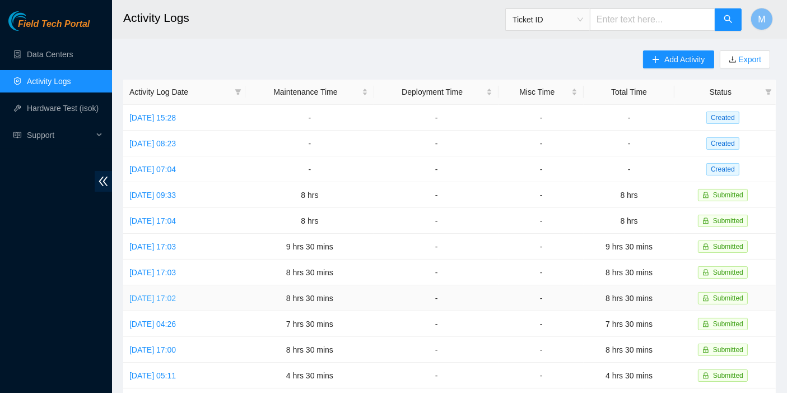
click at [169, 293] on link "[DATE] 17:02" at bounding box center [152, 297] width 46 height 9
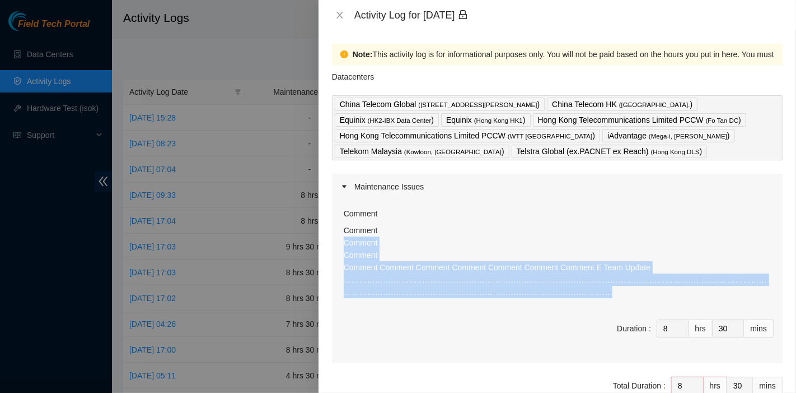
drag, startPoint x: 509, startPoint y: 298, endPoint x: 342, endPoint y: 241, distance: 176.4
click at [342, 241] on div "Comment Comment Comment Comment Comment Comment Comment Comment Comment Comment…" at bounding box center [557, 280] width 451 height 163
copy p "Comment Comment Comment Comment Comment Comment Comment Comment Comment E Team …"
click at [340, 11] on icon "close" at bounding box center [339, 15] width 9 height 9
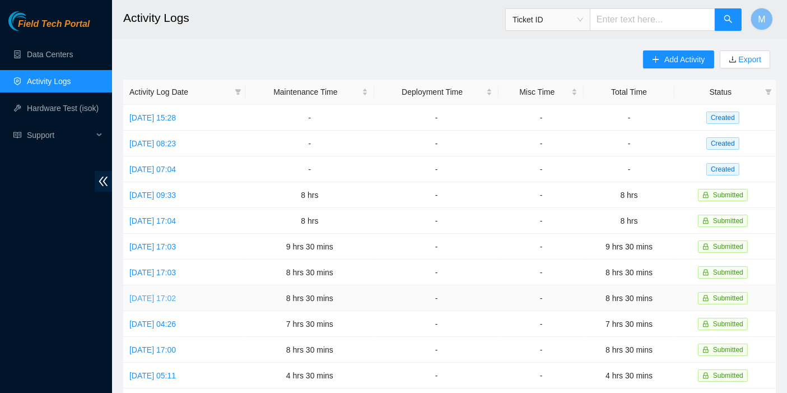
click at [175, 293] on link "[DATE] 17:02" at bounding box center [152, 297] width 46 height 9
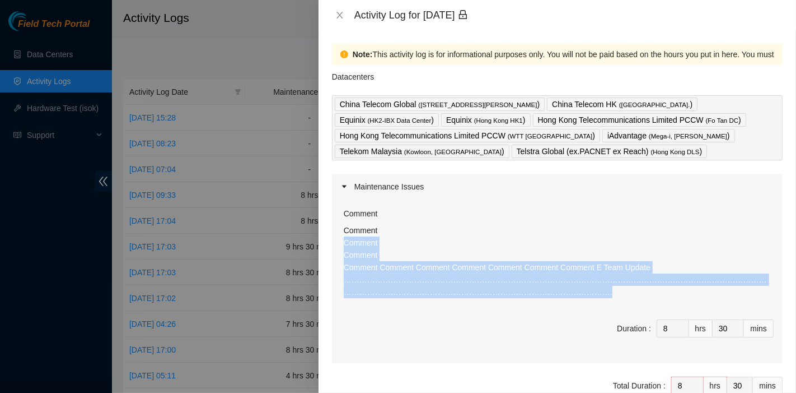
drag, startPoint x: 436, startPoint y: 285, endPoint x: 344, endPoint y: 242, distance: 101.2
click at [344, 242] on div "Comment Comment Comment Comment Comment Comment Comment Comment Comment Comment…" at bounding box center [559, 265] width 430 height 82
copy p "Comment Comment Comment Comment Comment Comment Comment Comment Comment E Team …"
click at [337, 17] on icon "close" at bounding box center [340, 15] width 6 height 7
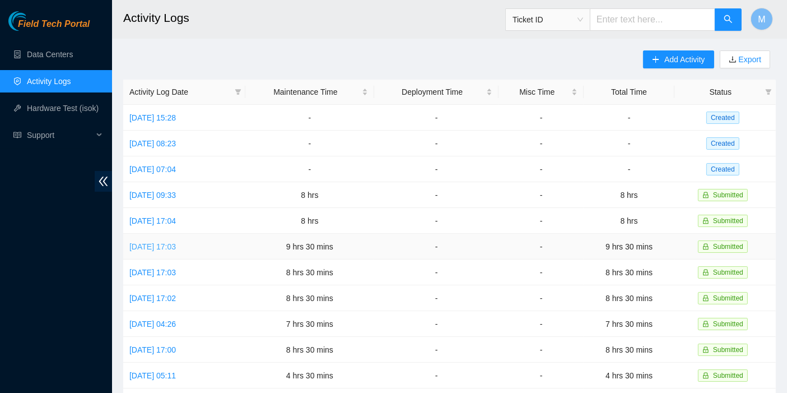
click at [169, 242] on link "[DATE] 17:03" at bounding box center [152, 246] width 46 height 9
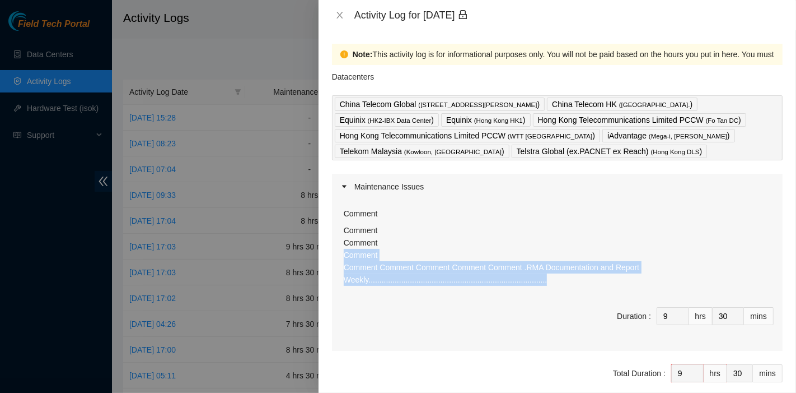
drag, startPoint x: 415, startPoint y: 263, endPoint x: 332, endPoint y: 258, distance: 83.0
click at [332, 258] on div "Comment Comment Comment Comment Comment Comment Comment Comment Comment .RMA Do…" at bounding box center [557, 274] width 451 height 151
copy p "Comment Comment Comment Comment Comment Comment .RMA Documentation and Report W…"
click at [336, 17] on icon "close" at bounding box center [339, 15] width 9 height 9
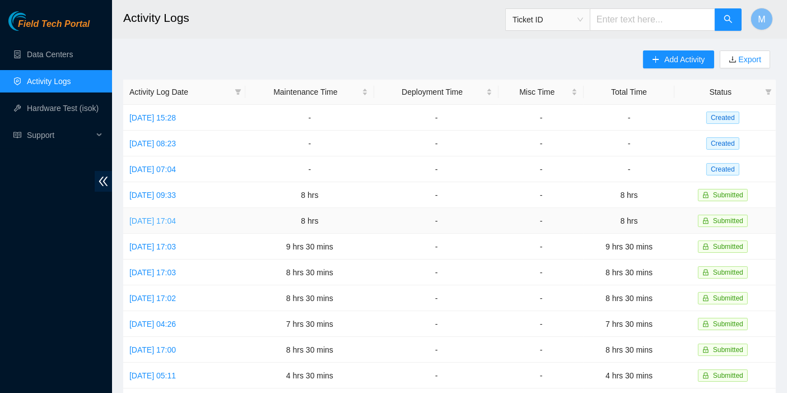
click at [176, 221] on link "[DATE] 17:04" at bounding box center [152, 220] width 46 height 9
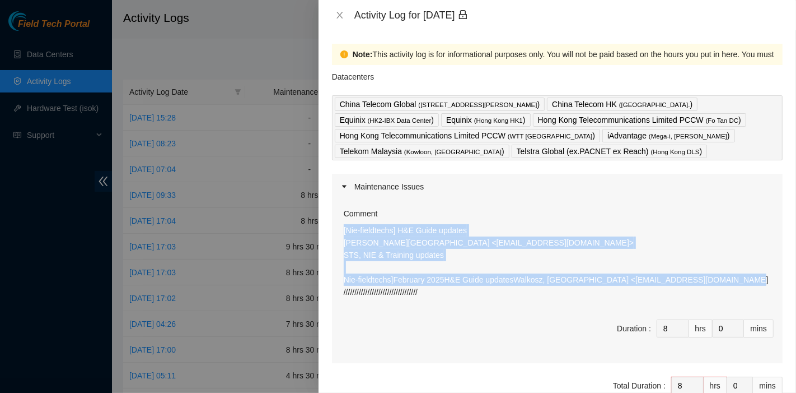
drag, startPoint x: 473, startPoint y: 294, endPoint x: 329, endPoint y: 228, distance: 157.8
click at [329, 228] on div "Note: This activity log is for informational purposes only. You will not be pai…" at bounding box center [558, 211] width 478 height 362
copy p "[Nie-fieldtechs] H&E Guide updates [PERSON_NAME][GEOGRAPHIC_DATA] <[EMAIL_ADDRE…"
click at [342, 14] on icon "close" at bounding box center [339, 15] width 9 height 9
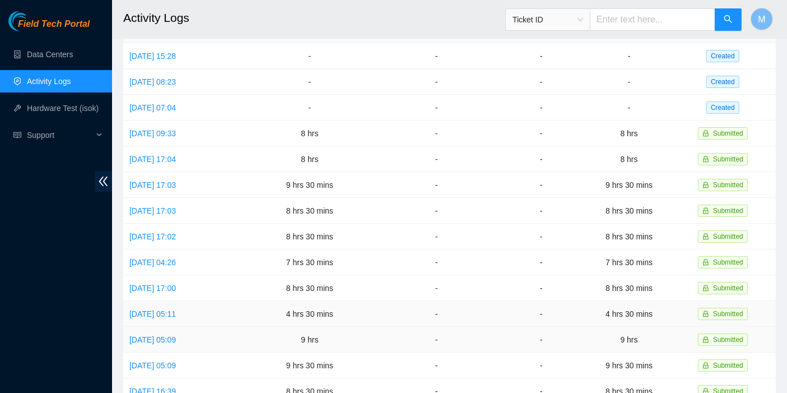
scroll to position [62, 0]
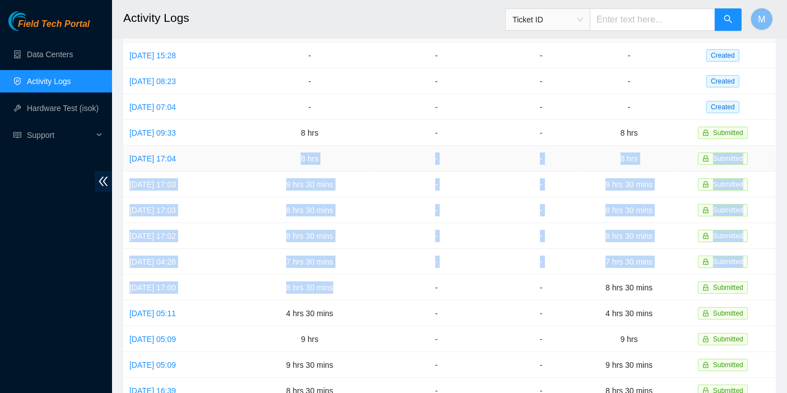
drag, startPoint x: 348, startPoint y: 277, endPoint x: 293, endPoint y: 158, distance: 130.3
click at [293, 158] on tbody "[DATE] 15:28 - - - - Created [DATE] 08:23 - - - - Created [DATE] 07:04 - - - - …" at bounding box center [449, 300] width 652 height 515
click at [176, 129] on link "[DATE] 09:33" at bounding box center [152, 132] width 46 height 9
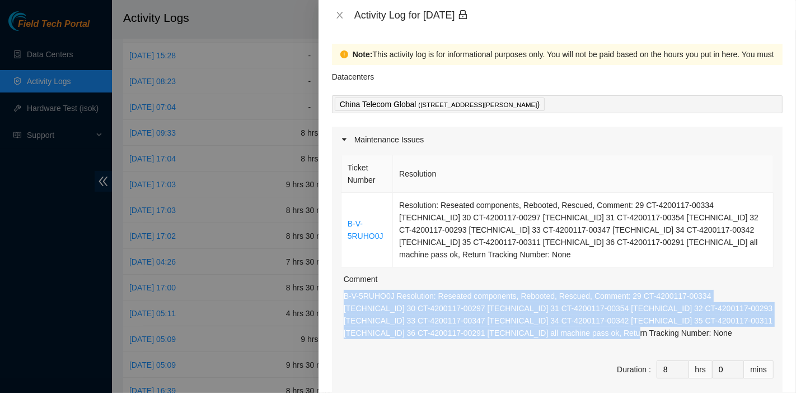
drag, startPoint x: 580, startPoint y: 320, endPoint x: 338, endPoint y: 279, distance: 246.0
click at [338, 279] on div "Ticket Number Resolution B-V-5RUHO0J Resolution: Reseated components, Rebooted,…" at bounding box center [557, 277] width 451 height 251
click at [336, 18] on icon "close" at bounding box center [339, 15] width 9 height 9
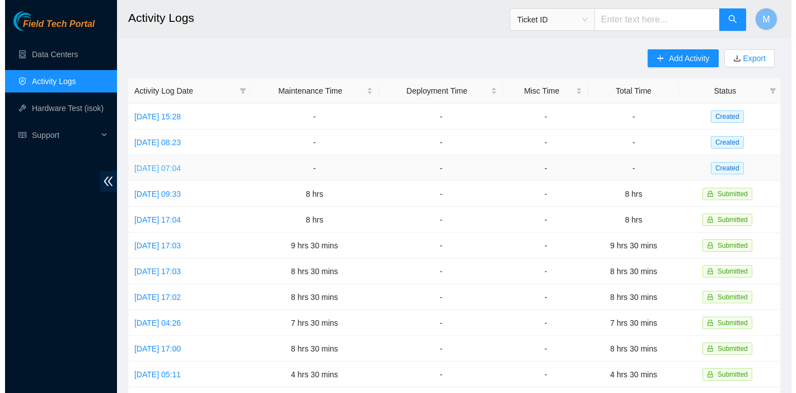
scroll to position [0, 0]
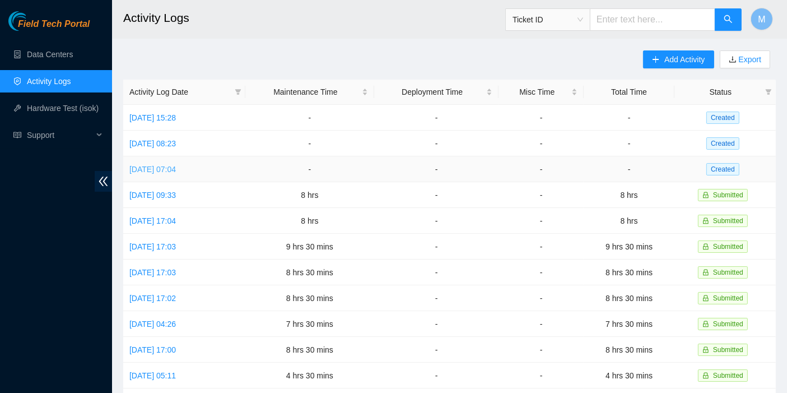
click at [176, 167] on link "[DATE] 07:04" at bounding box center [152, 169] width 46 height 9
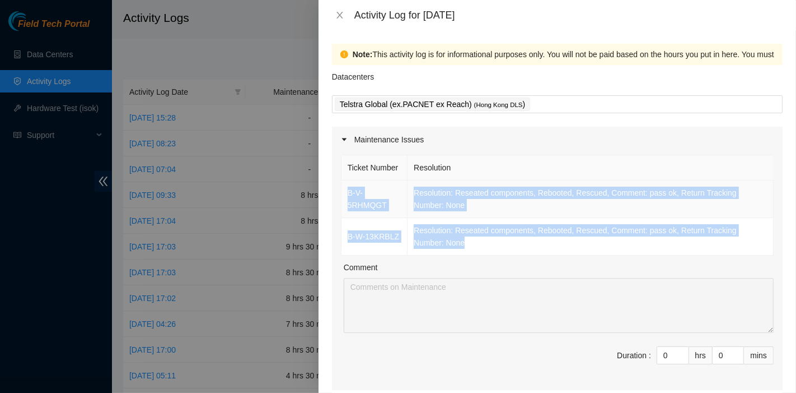
drag, startPoint x: 466, startPoint y: 260, endPoint x: 346, endPoint y: 204, distance: 133.0
click at [346, 204] on tbody "B-V-5RHMQGT Resolution: Reseated components, Rebooted, Rescued, Comment: pass o…" at bounding box center [558, 217] width 432 height 75
drag, startPoint x: 669, startPoint y: 368, endPoint x: 657, endPoint y: 367, distance: 11.3
click at [657, 364] on div "0" at bounding box center [673, 355] width 32 height 18
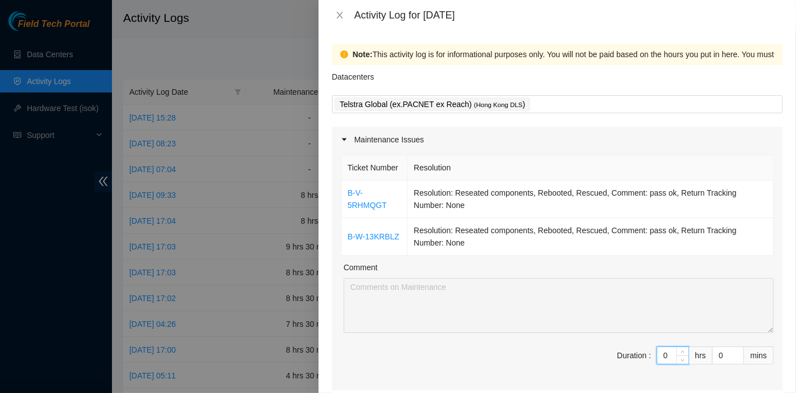
drag, startPoint x: 657, startPoint y: 367, endPoint x: 632, endPoint y: 362, distance: 26.1
click at [632, 362] on span "Duration : 0 hrs 0 mins" at bounding box center [557, 361] width 433 height 31
type input "09"
type input "9"
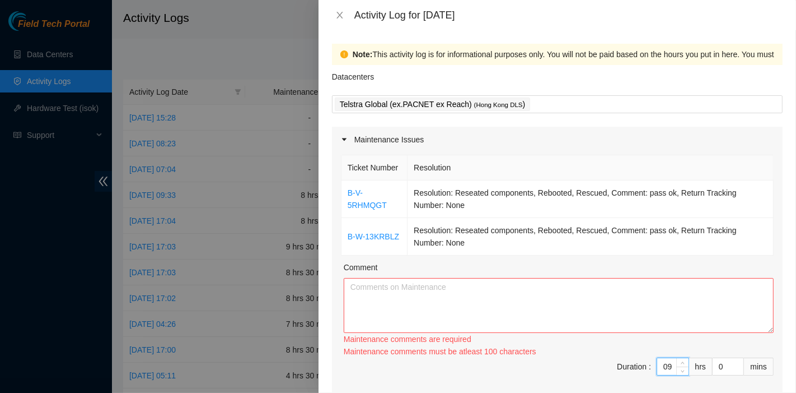
type input "0"
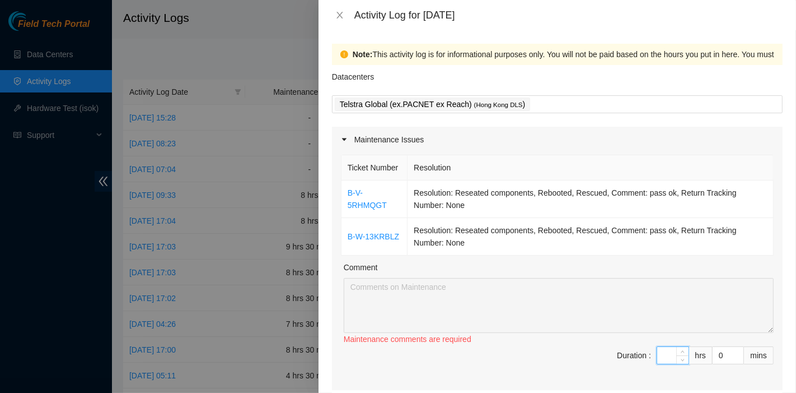
type input "9"
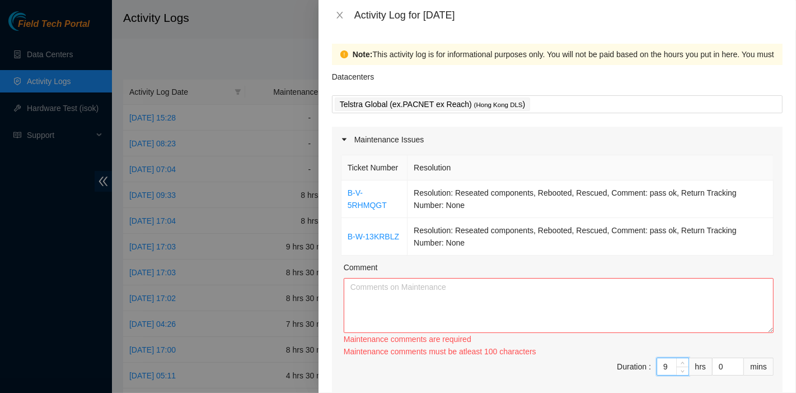
type input "9"
click at [493, 322] on textarea "Comment" at bounding box center [559, 305] width 430 height 55
paste textarea "B-V-5RHMQGT Resolution: Reseated components, Rebooted, Rescued, Comment: pass o…"
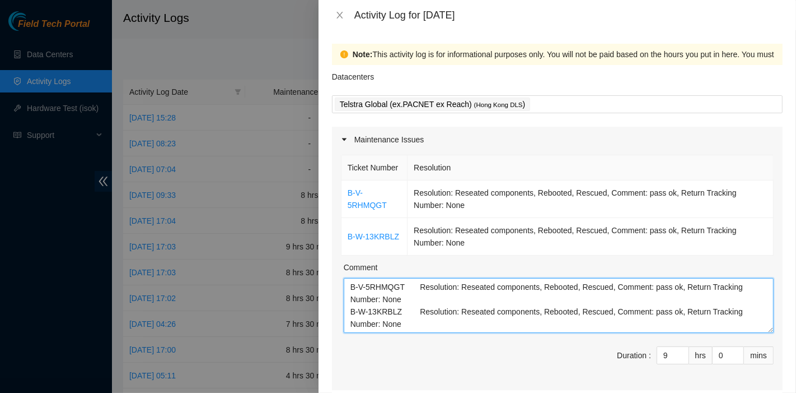
click at [618, 333] on textarea "B-V-5RHMQGT Resolution: Reseated components, Rebooted, Rescued, Comment: pass o…" at bounding box center [559, 305] width 430 height 55
click at [525, 331] on textarea "B-V-5RHMQGT Resolution: Reseated components, Rebooted, Rescued, Comment: pass o…" at bounding box center [559, 305] width 430 height 55
paste textarea "B-V-5OD96VN Resolution: Reseated components, Rebooted, Rescued, Comment: Both m…"
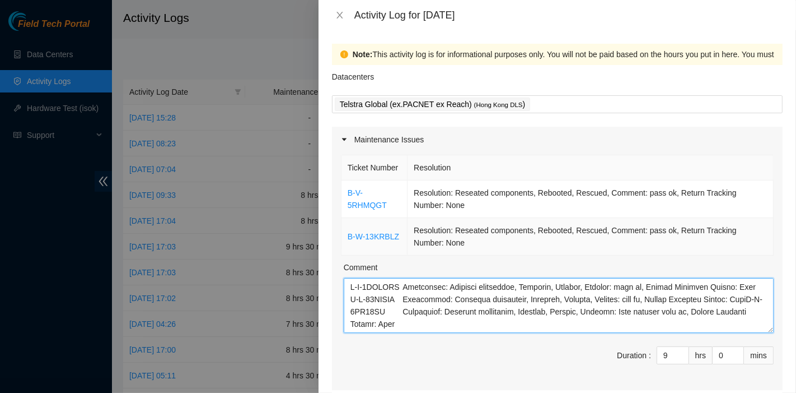
scroll to position [157, 0]
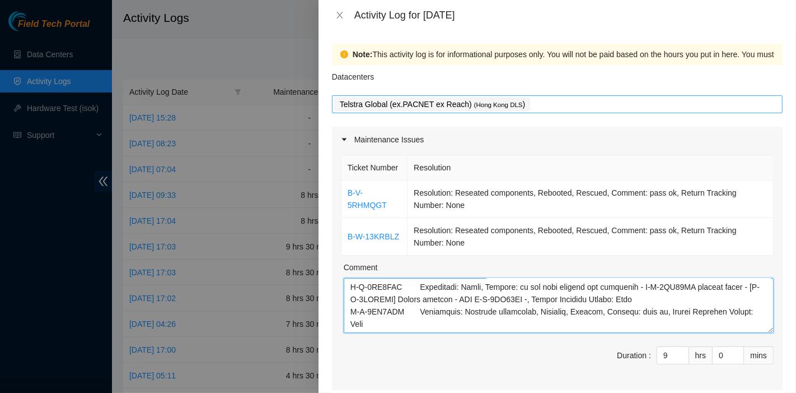
click at [586, 106] on div "Telstra Global (ex.PACNET ex Reach) ( [GEOGRAPHIC_DATA] DLS )" at bounding box center [557, 104] width 445 height 16
type textarea "B-V-5RHMQGT Resolution: Reseated components, Rebooted, Rescued, Comment: pass o…"
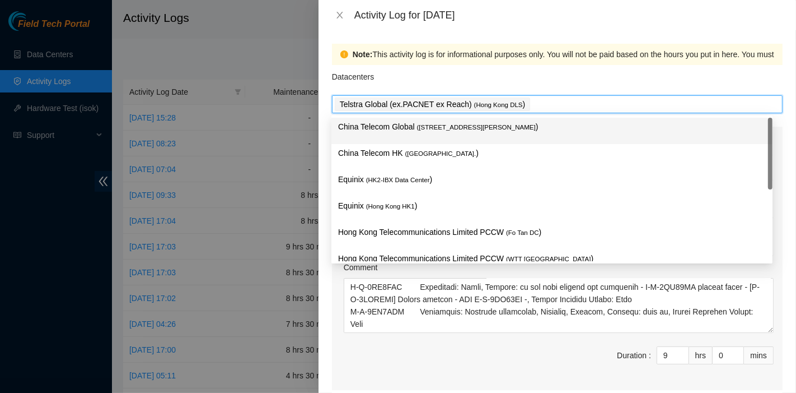
click at [525, 132] on p "China Telecom Global ( [STREET_ADDRESS][PERSON_NAME] )" at bounding box center [552, 126] width 428 height 13
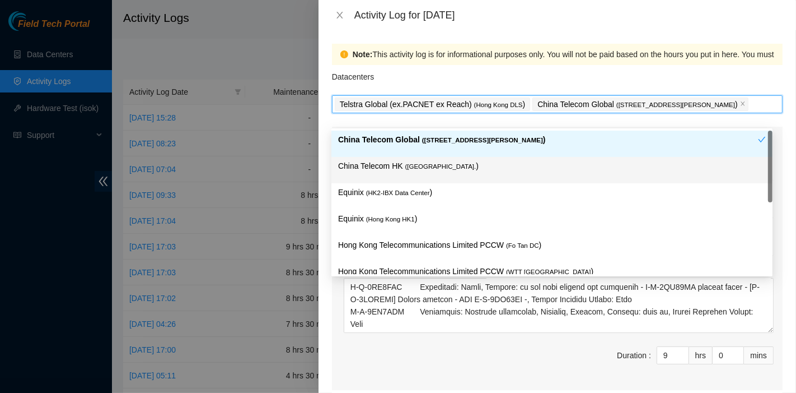
click at [461, 168] on p "China Telecom HK ( [GEOGRAPHIC_DATA] )" at bounding box center [552, 166] width 428 height 13
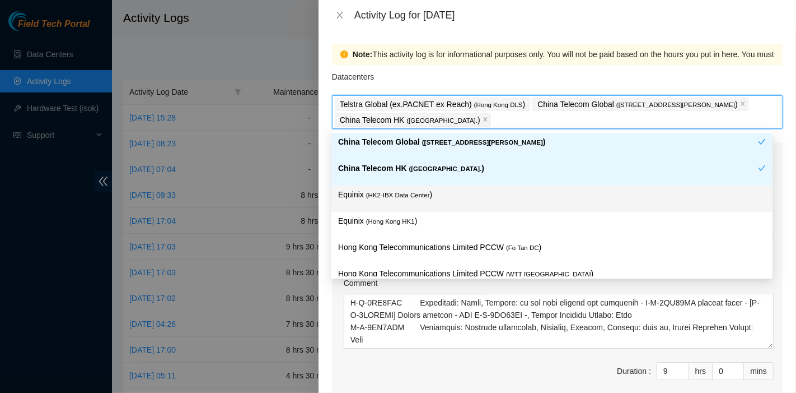
click at [451, 200] on p "Equinix ( HK2-IBX Data Center )" at bounding box center [552, 194] width 428 height 13
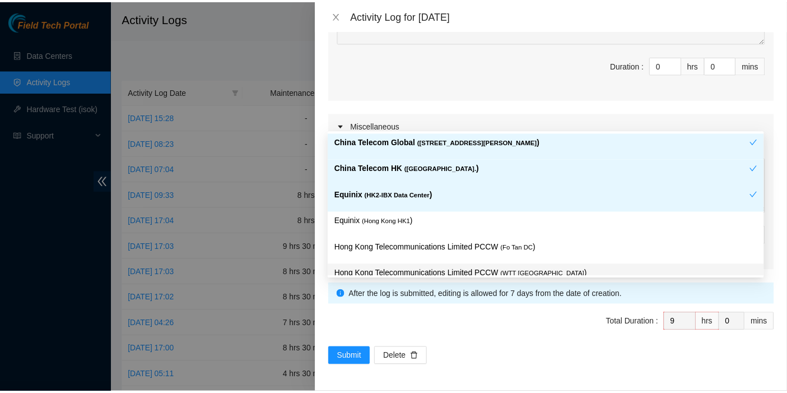
scroll to position [485, 0]
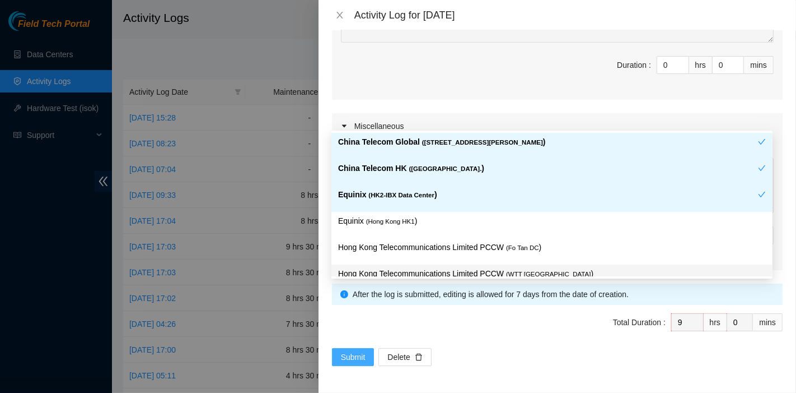
click at [349, 357] on span "Submit" at bounding box center [353, 357] width 25 height 12
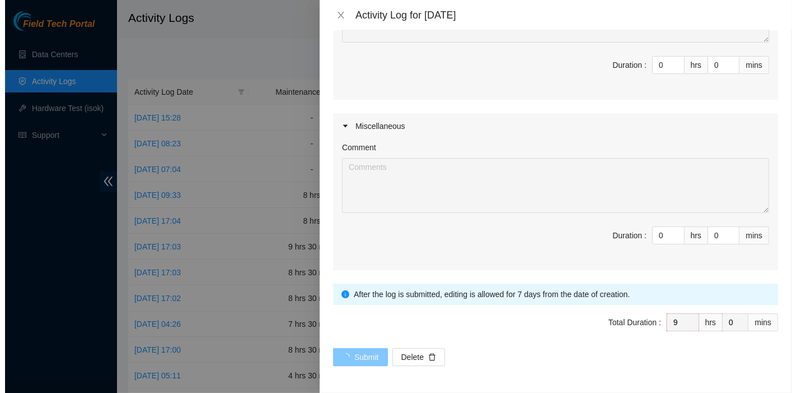
scroll to position [0, 0]
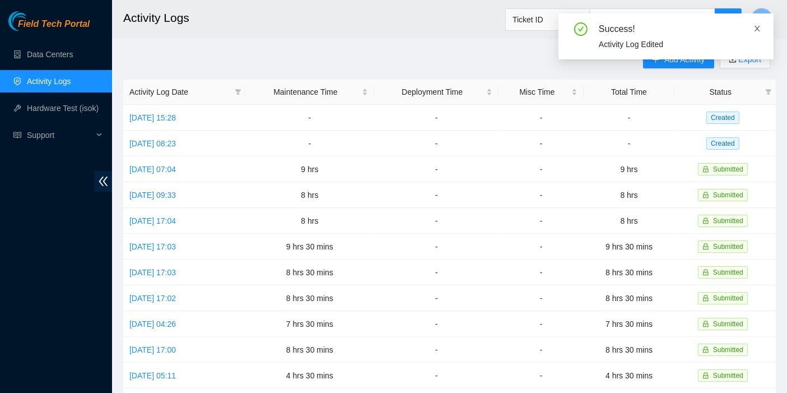
click at [758, 31] on icon "close" at bounding box center [757, 29] width 8 height 8
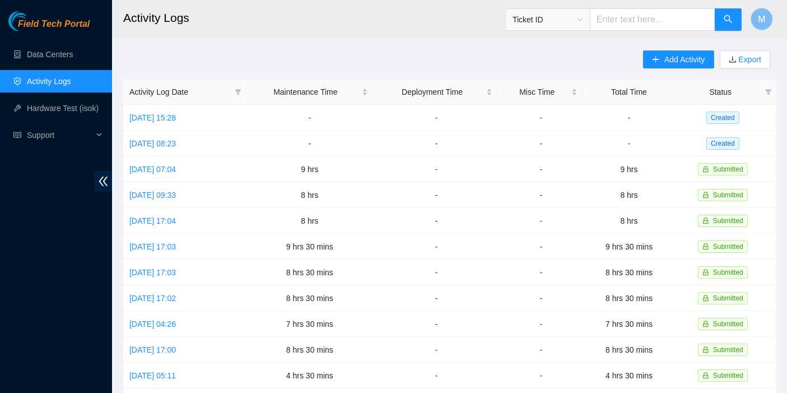
click at [58, 327] on div "Field Tech Portal Data Centers Activity Logs Hardware Test (isok) Support" at bounding box center [56, 201] width 112 height 381
click at [143, 191] on link "[DATE] 09:33" at bounding box center [152, 194] width 46 height 9
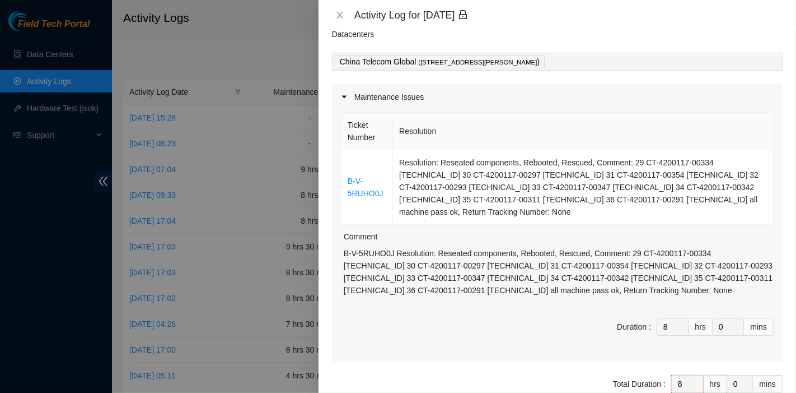
scroll to position [45, 0]
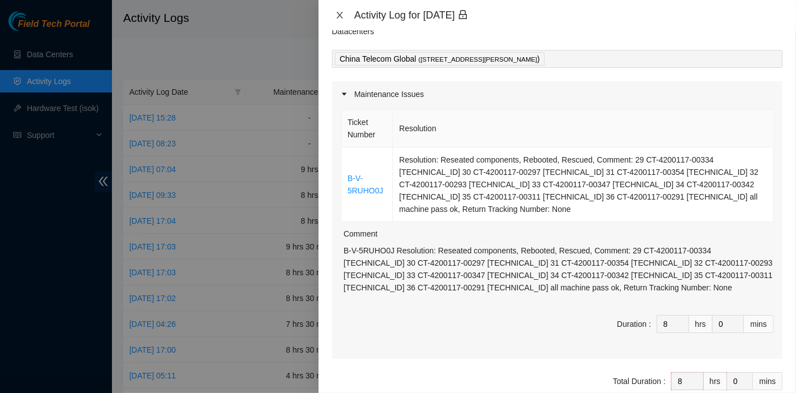
click at [343, 17] on icon "close" at bounding box center [339, 15] width 9 height 9
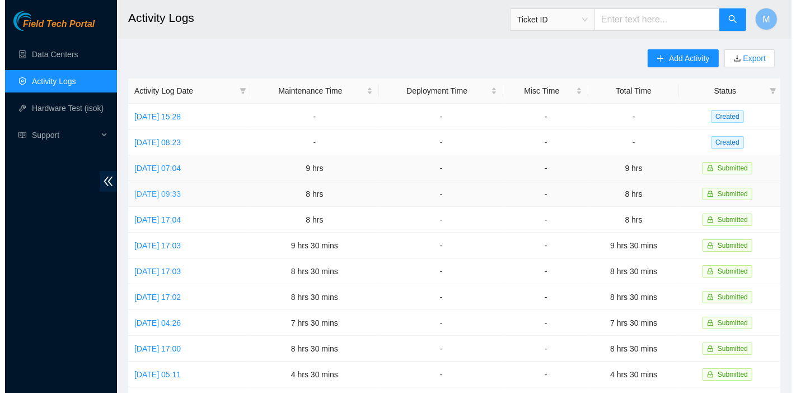
scroll to position [1, 0]
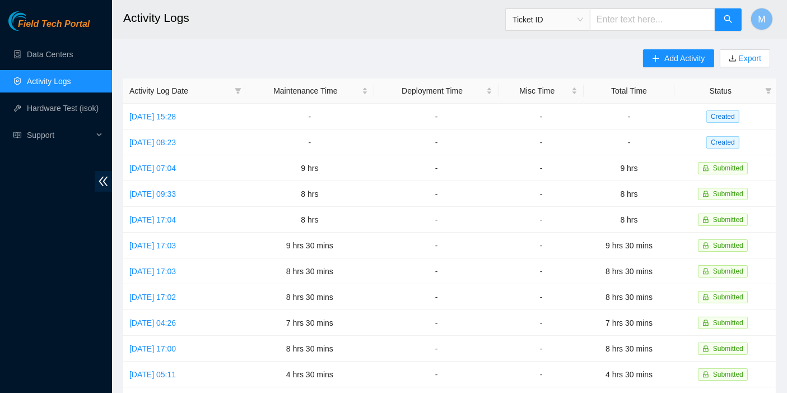
click at [17, 353] on div "Field Tech Portal Data Centers Activity Logs Hardware Test (isok) Support" at bounding box center [56, 201] width 112 height 381
click at [146, 170] on link "[DATE] 07:04" at bounding box center [152, 167] width 46 height 9
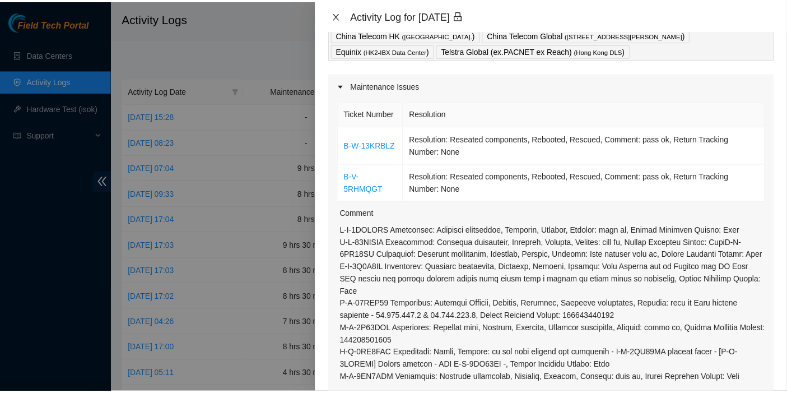
scroll to position [64, 0]
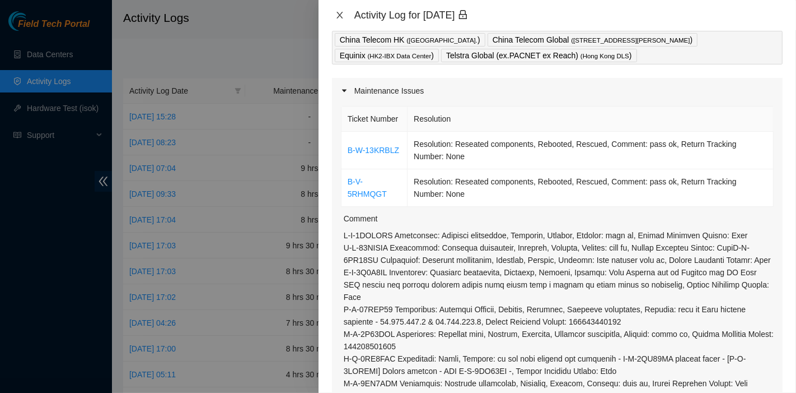
click at [340, 15] on icon "close" at bounding box center [339, 15] width 9 height 9
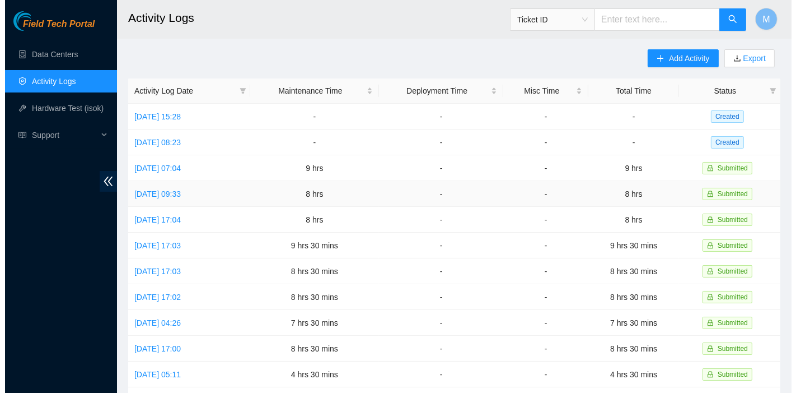
scroll to position [1, 0]
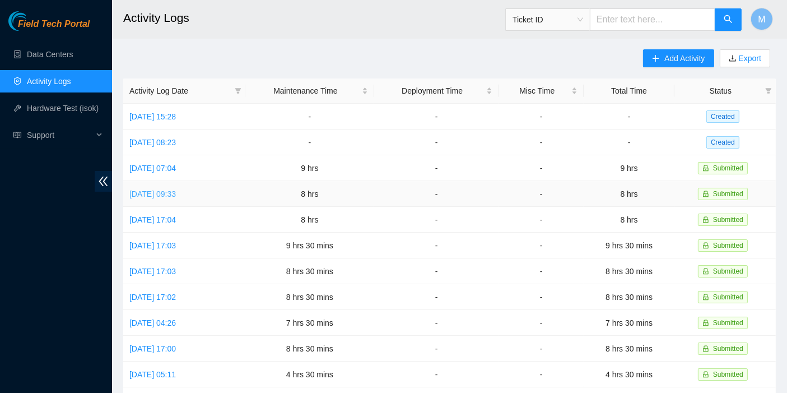
click at [174, 194] on link "[DATE] 09:33" at bounding box center [152, 193] width 46 height 9
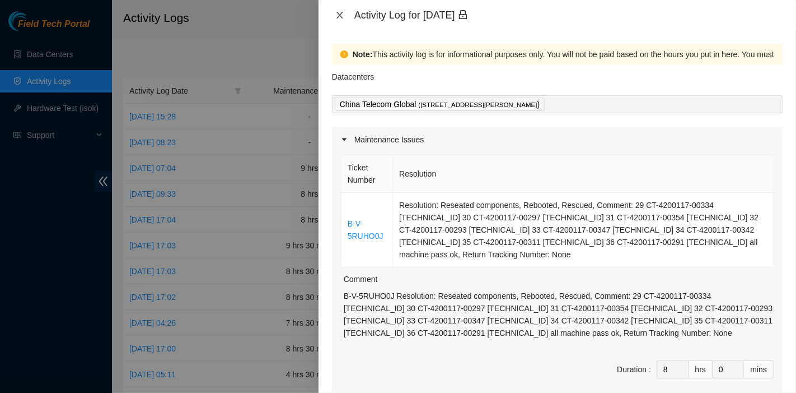
click at [339, 15] on icon "close" at bounding box center [339, 15] width 9 height 9
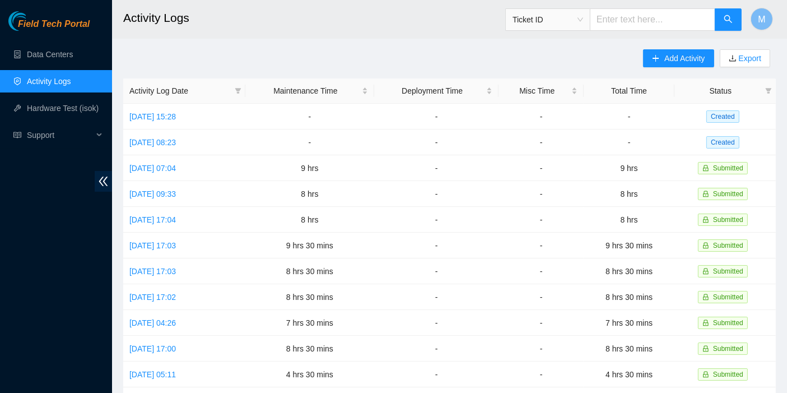
click at [563, 69] on div "Add Activity Export Activity Log Date Maintenance Time Deployment Time Misc Tim…" at bounding box center [449, 351] width 652 height 605
click at [671, 52] on span "Add Activity" at bounding box center [684, 58] width 40 height 12
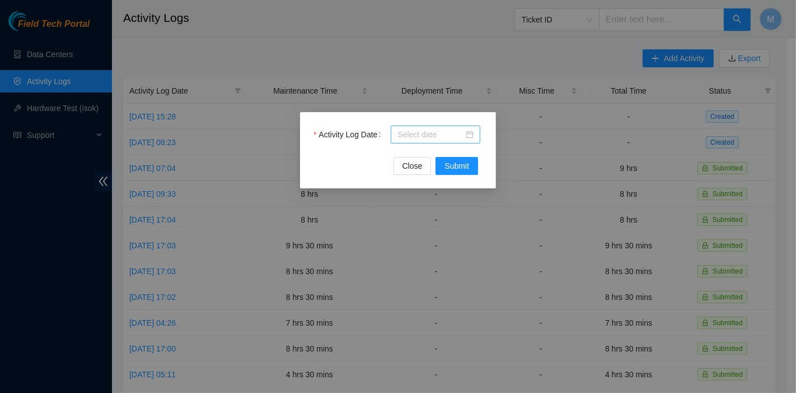
click at [424, 141] on div at bounding box center [436, 134] width 90 height 18
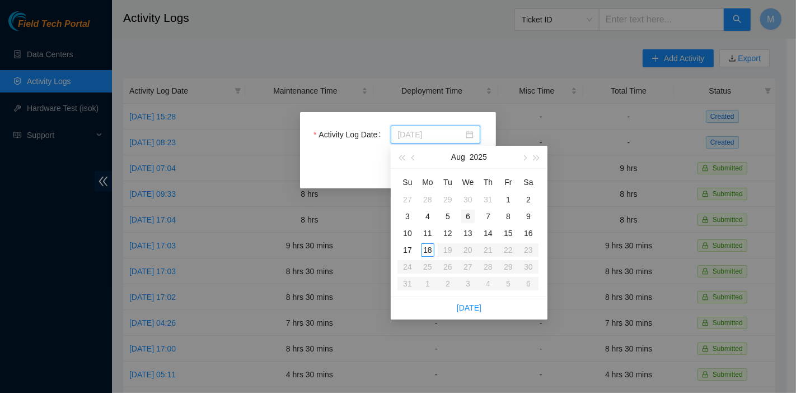
type input "[DATE]"
drag, startPoint x: 468, startPoint y: 216, endPoint x: 460, endPoint y: 209, distance: 10.7
click at [469, 216] on div "6" at bounding box center [467, 215] width 13 height 13
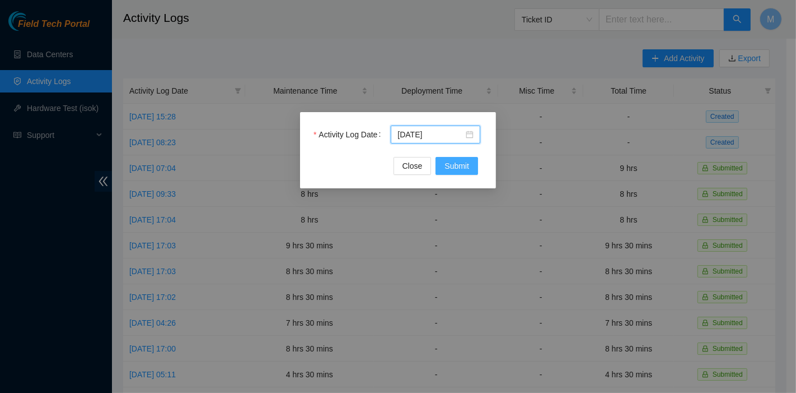
click at [461, 167] on span "Submit" at bounding box center [457, 166] width 25 height 12
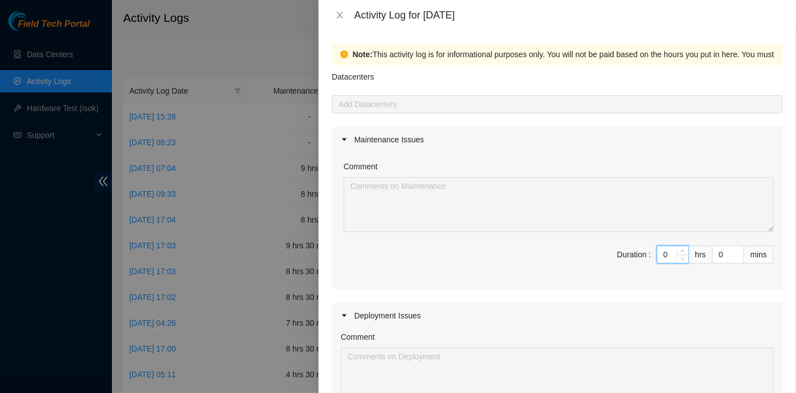
drag, startPoint x: 662, startPoint y: 256, endPoint x: 634, endPoint y: 256, distance: 28.0
click at [634, 256] on span "Duration : 0 hrs 0 mins" at bounding box center [557, 260] width 433 height 31
type input "8"
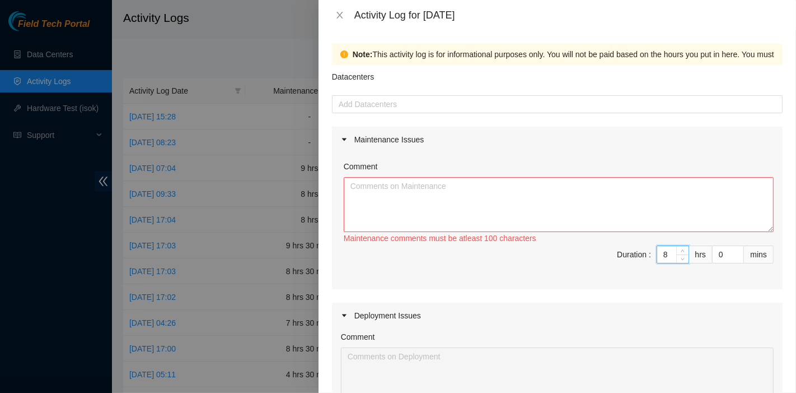
type input "8"
type input "3"
type input "30"
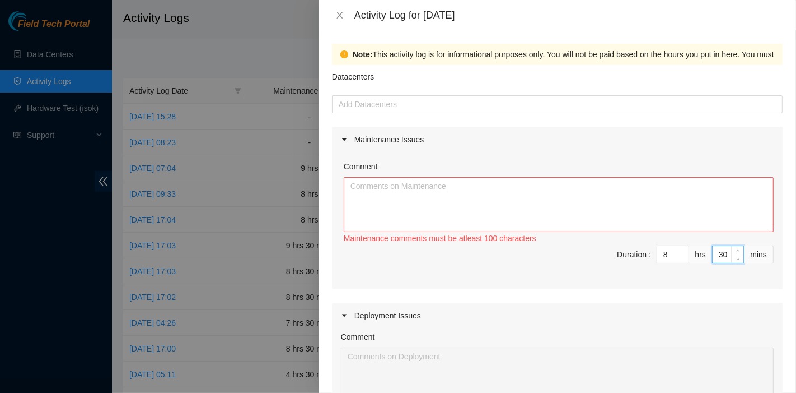
type input "30"
click at [504, 207] on textarea "Comment" at bounding box center [559, 204] width 430 height 55
paste textarea "Comment Comment Comment ……………………………………………………. Arranging and coordinating statio…"
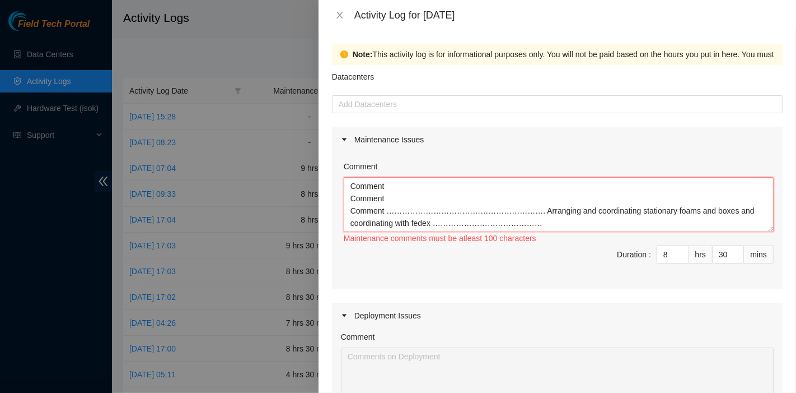
scroll to position [9, 0]
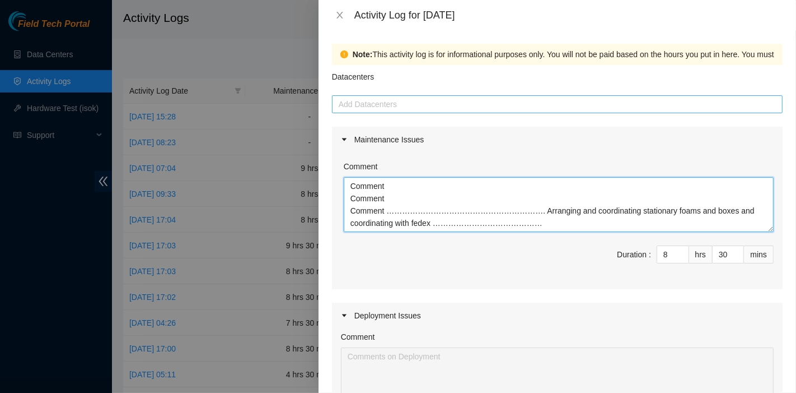
click at [423, 108] on div at bounding box center [557, 103] width 445 height 13
type textarea "Comment Comment Comment ……………………………………………………. Arranging and coordinating statio…"
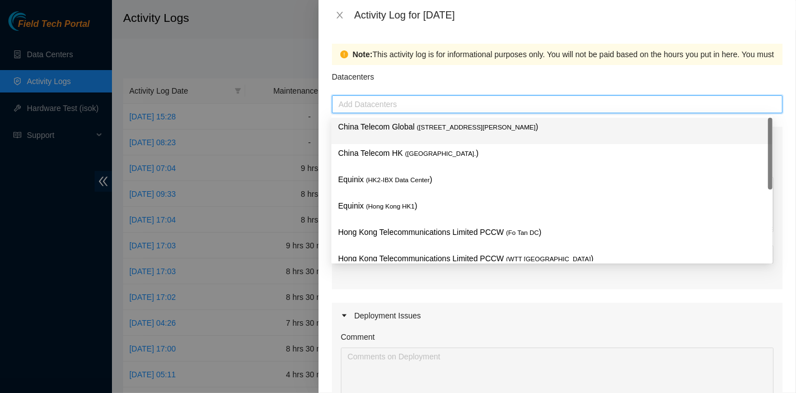
click at [419, 124] on span "( [STREET_ADDRESS][PERSON_NAME]" at bounding box center [476, 127] width 119 height 7
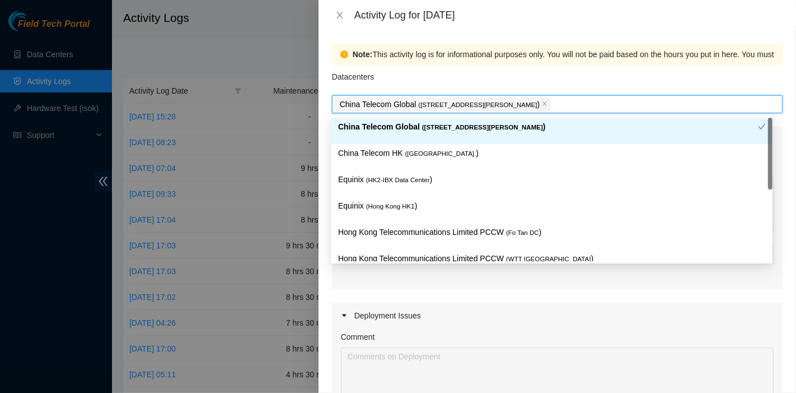
click at [417, 155] on span "( [GEOGRAPHIC_DATA]." at bounding box center [440, 153] width 71 height 7
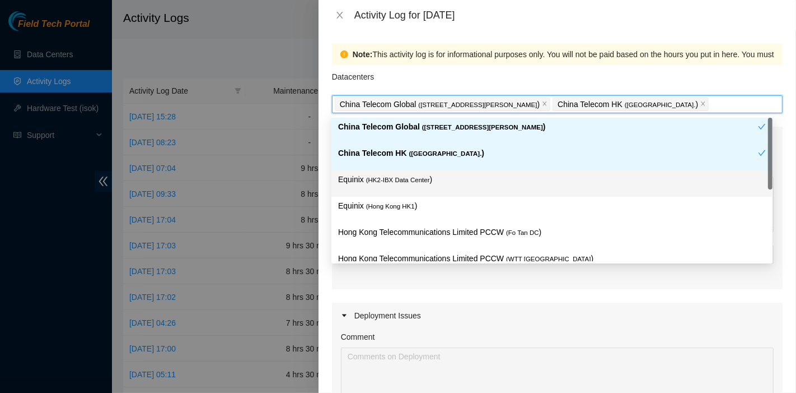
click at [407, 176] on span "( HK2-IBX Data Center" at bounding box center [398, 179] width 64 height 7
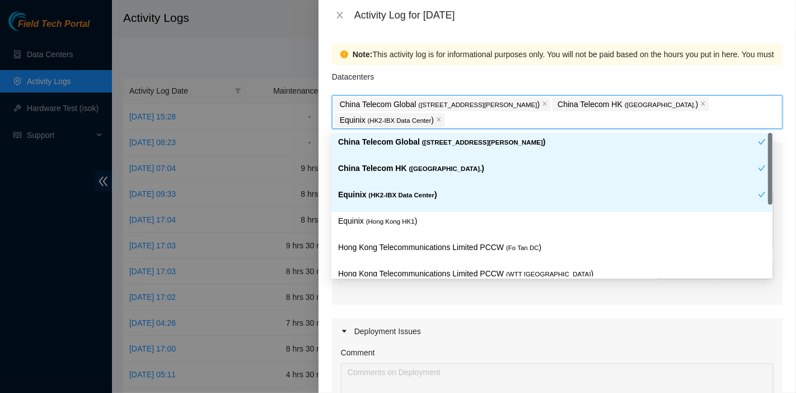
click at [409, 210] on div "Equinix ( HK2-IBX Data Center )" at bounding box center [551, 198] width 441 height 26
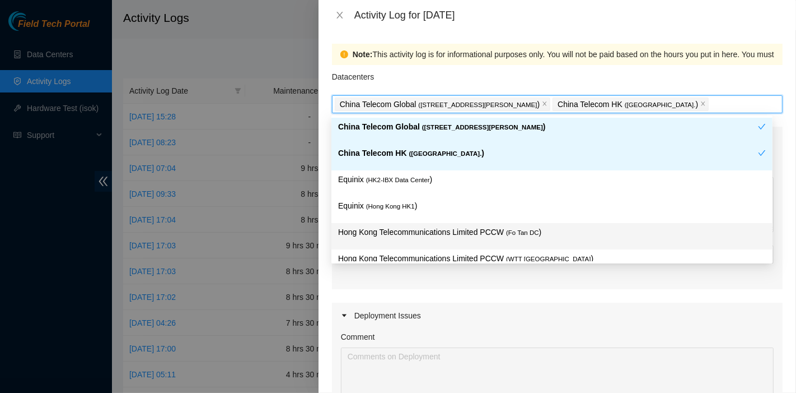
click at [492, 235] on p "Hong Kong Telecommunications Limited PCCW ( Fo Tan DC )" at bounding box center [552, 232] width 428 height 13
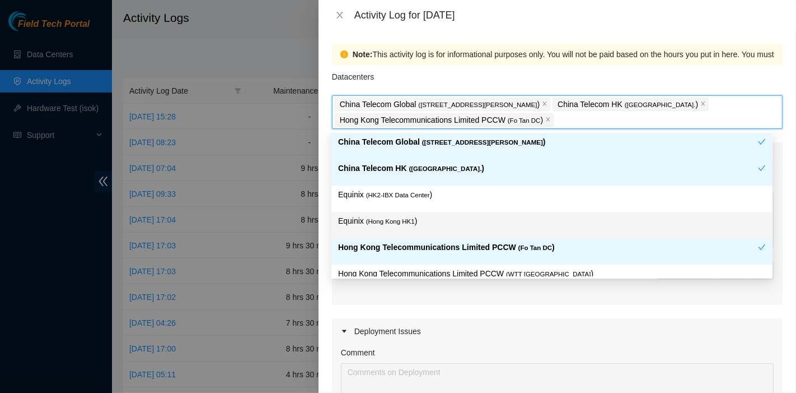
click at [449, 215] on p "Equinix ( [GEOGRAPHIC_DATA] HK1 )" at bounding box center [552, 220] width 428 height 13
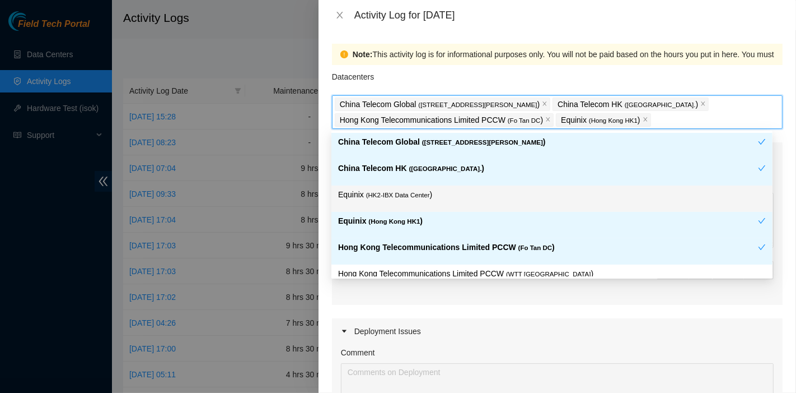
click at [449, 205] on div "Equinix ( HK2-IBX Data Center )" at bounding box center [552, 198] width 428 height 21
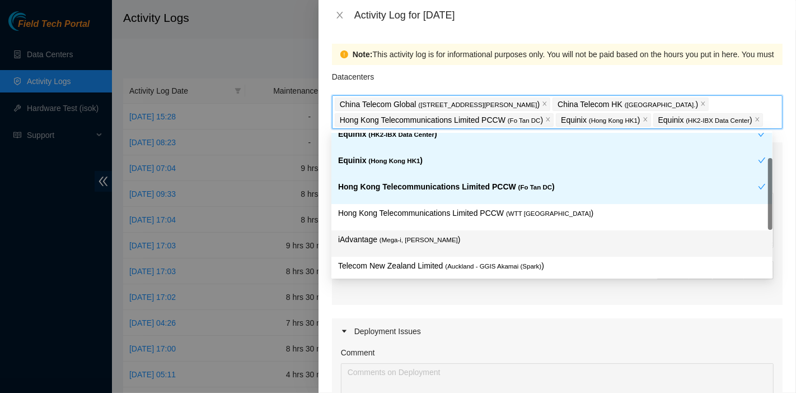
click at [494, 231] on div "iAdvantage ( Mega-i, Chai Wan )" at bounding box center [551, 243] width 441 height 26
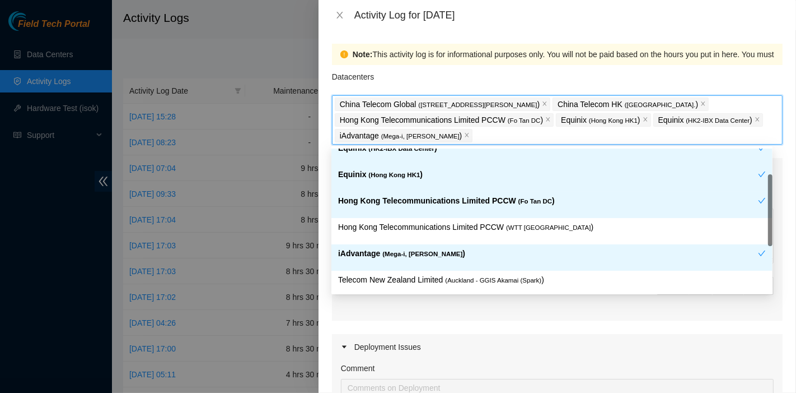
click at [468, 263] on div "iAdvantage ( Mega-i, Chai Wan )" at bounding box center [548, 257] width 420 height 21
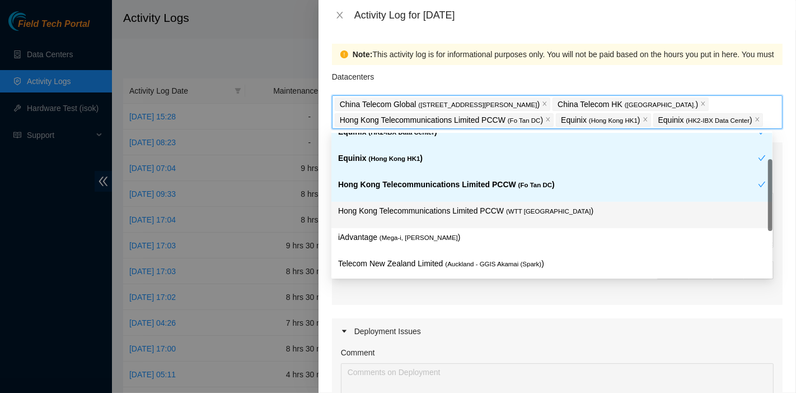
drag, startPoint x: 477, startPoint y: 214, endPoint x: 473, endPoint y: 228, distance: 14.5
click at [478, 214] on p "Hong Kong Telecommunications Limited PCCW ( WTT [GEOGRAPHIC_DATA] )" at bounding box center [552, 210] width 428 height 13
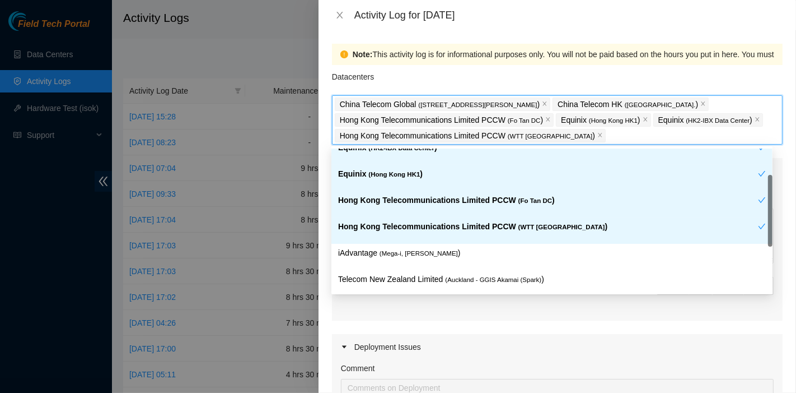
click at [427, 241] on div "Hong Kong Telecommunications Limited PCCW ( WTT [GEOGRAPHIC_DATA] )" at bounding box center [551, 230] width 441 height 26
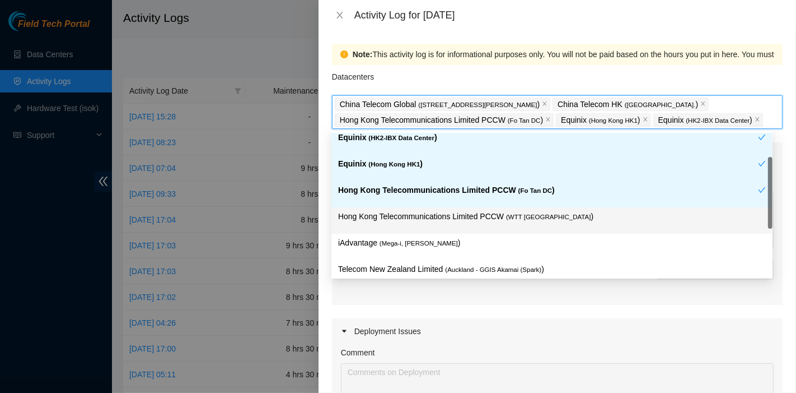
click at [451, 211] on p "Hong Kong Telecommunications Limited PCCW ( WTT [GEOGRAPHIC_DATA] )" at bounding box center [552, 216] width 428 height 13
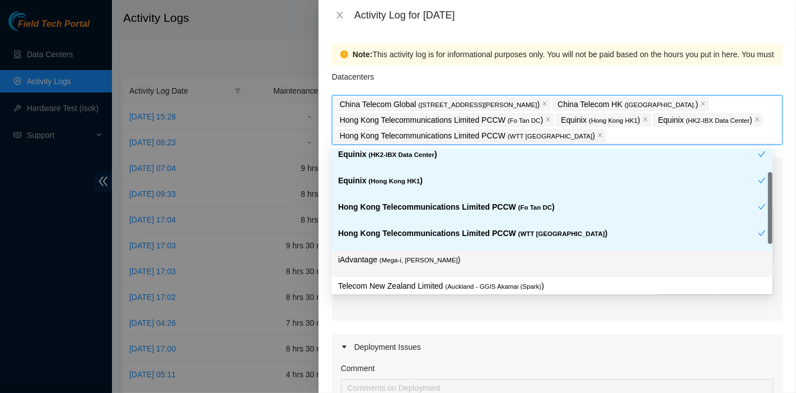
click at [428, 253] on p "iAdvantage ( Mega-i, Chai Wan )" at bounding box center [552, 259] width 428 height 13
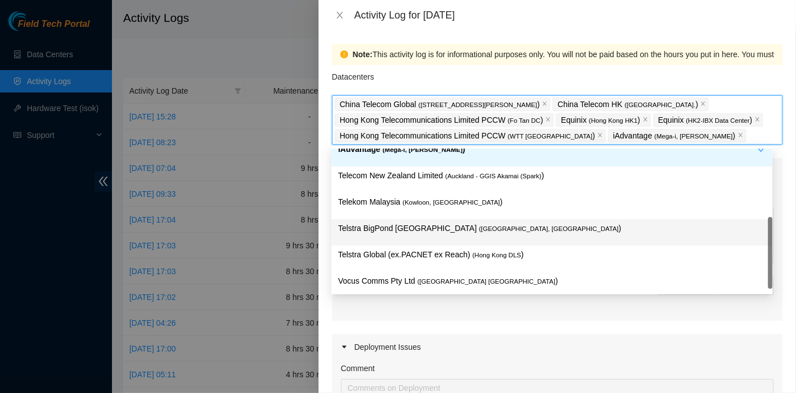
scroll to position [172, 0]
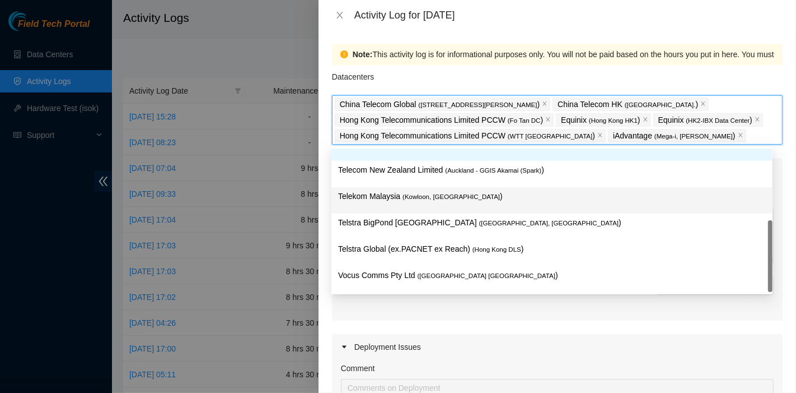
click at [480, 200] on p "Telekom Malaysia ( [GEOGRAPHIC_DATA], [GEOGRAPHIC_DATA] )" at bounding box center [552, 196] width 428 height 13
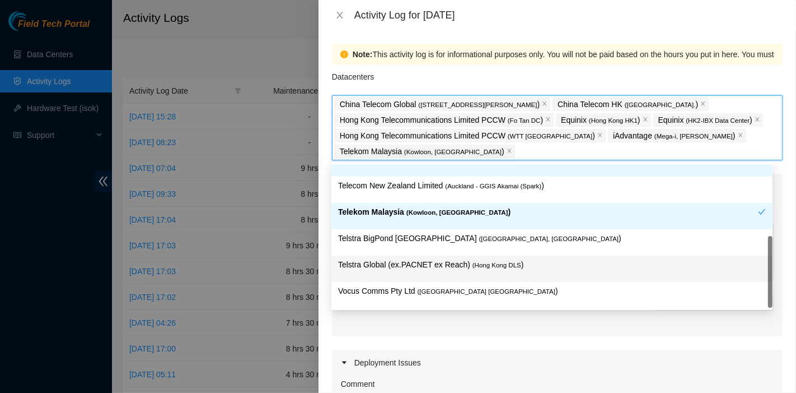
click at [513, 264] on p "Telstra Global (ex.PACNET ex Reach) ( [GEOGRAPHIC_DATA] DLS )" at bounding box center [552, 264] width 428 height 13
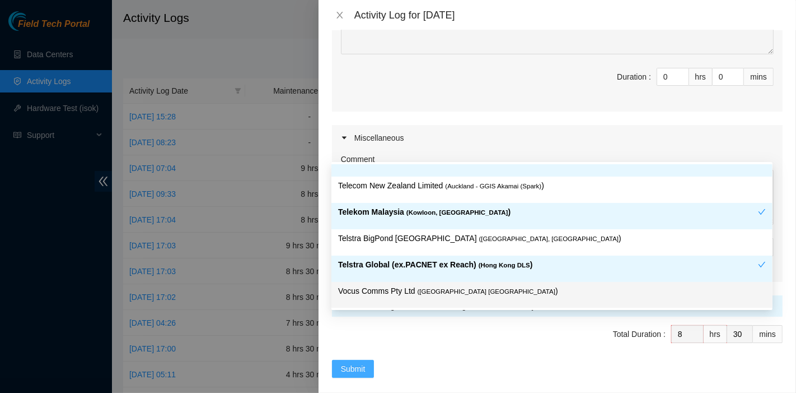
scroll to position [404, 0]
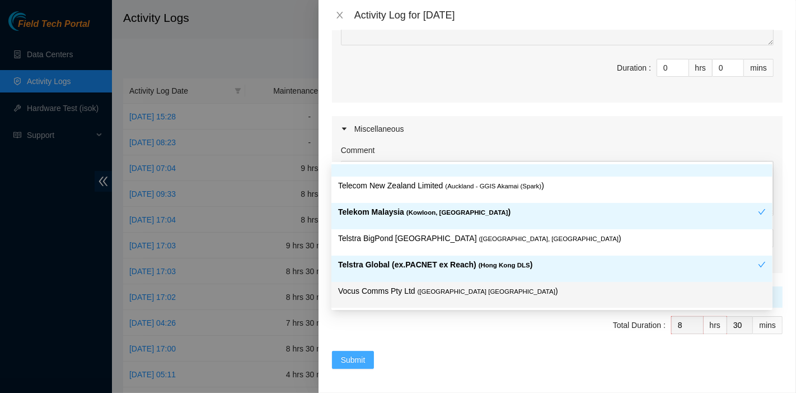
click at [357, 354] on span "Submit" at bounding box center [353, 359] width 25 height 12
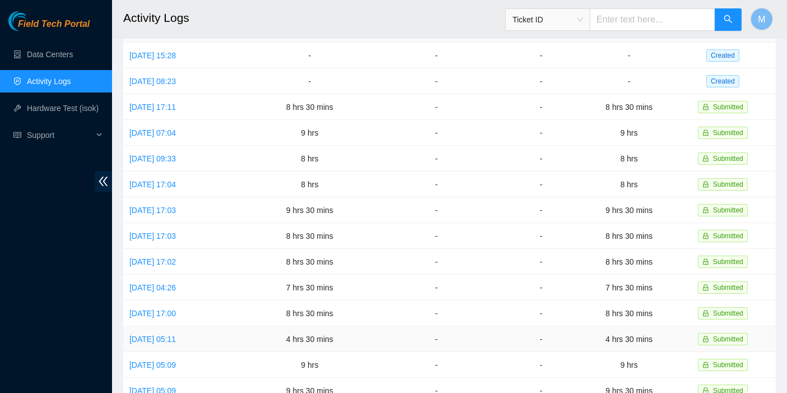
scroll to position [62, 0]
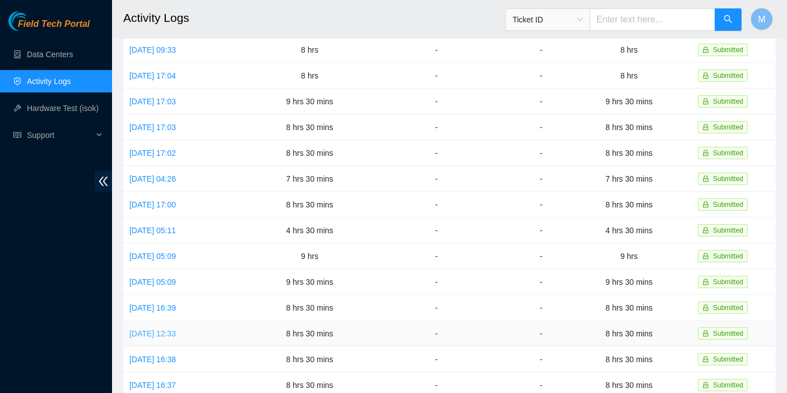
click at [179, 328] on td "[DATE] 12:33" at bounding box center [184, 333] width 122 height 26
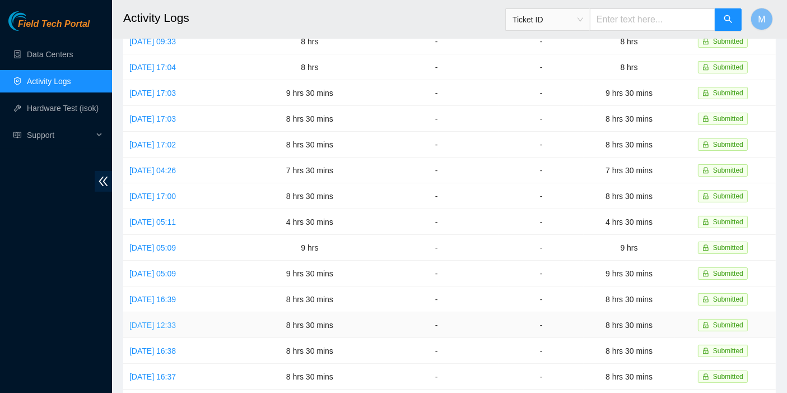
click at [176, 320] on link "[DATE] 12:33" at bounding box center [152, 324] width 46 height 9
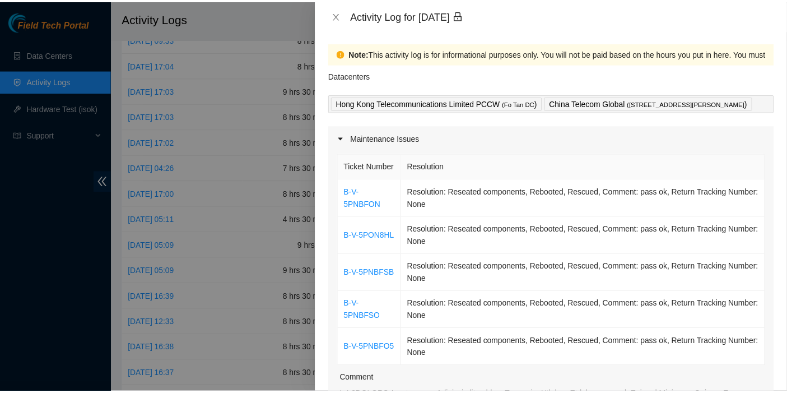
scroll to position [1, 0]
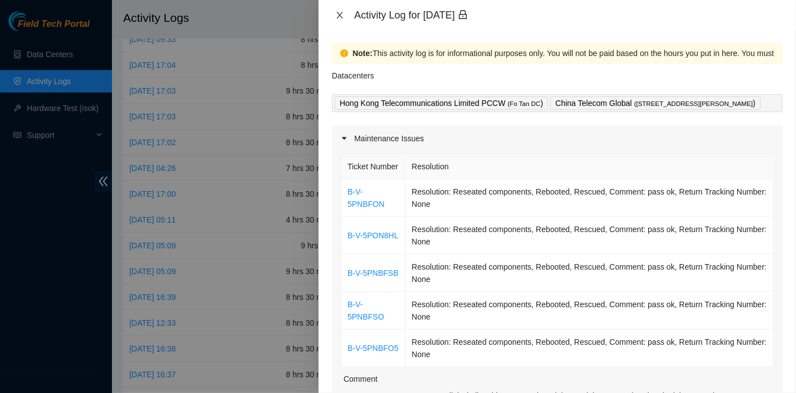
click at [343, 15] on icon "close" at bounding box center [339, 15] width 9 height 9
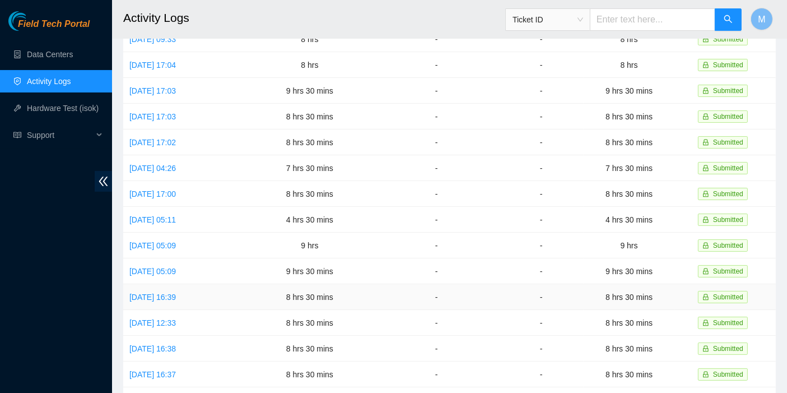
click at [180, 284] on td "[DATE] 16:39" at bounding box center [184, 297] width 122 height 26
click at [176, 292] on link "[DATE] 16:39" at bounding box center [152, 296] width 46 height 9
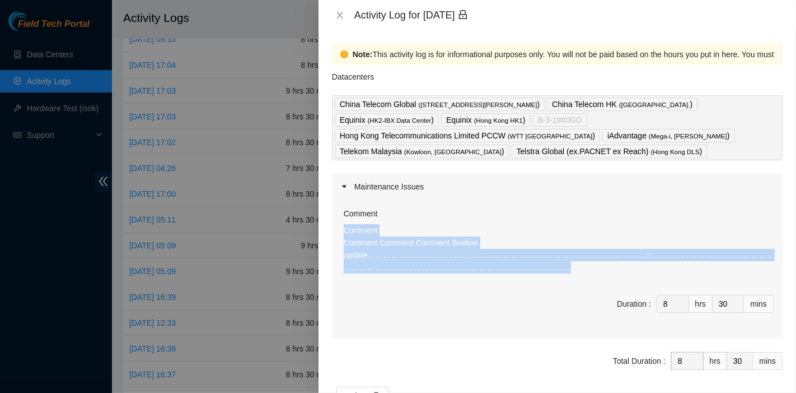
drag, startPoint x: 451, startPoint y: 275, endPoint x: 340, endPoint y: 227, distance: 120.9
click at [340, 227] on div "Comment Comment Comment Comment Comment Beeline update……………………………………………………………………" at bounding box center [557, 268] width 451 height 139
click at [336, 19] on icon "close" at bounding box center [339, 15] width 9 height 9
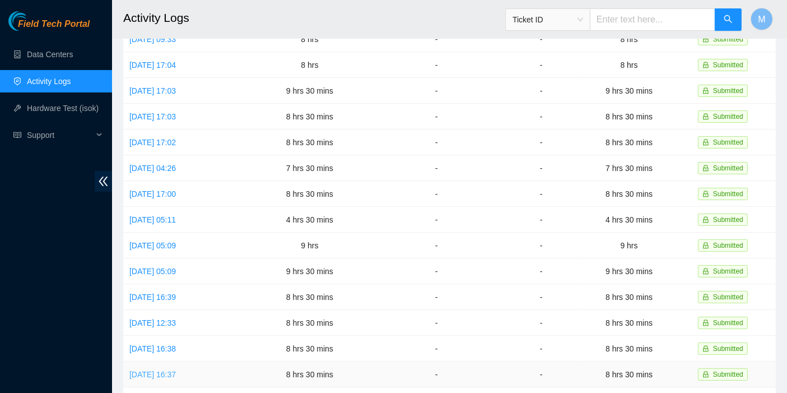
click at [176, 370] on link "[DATE] 16:37" at bounding box center [152, 374] width 46 height 9
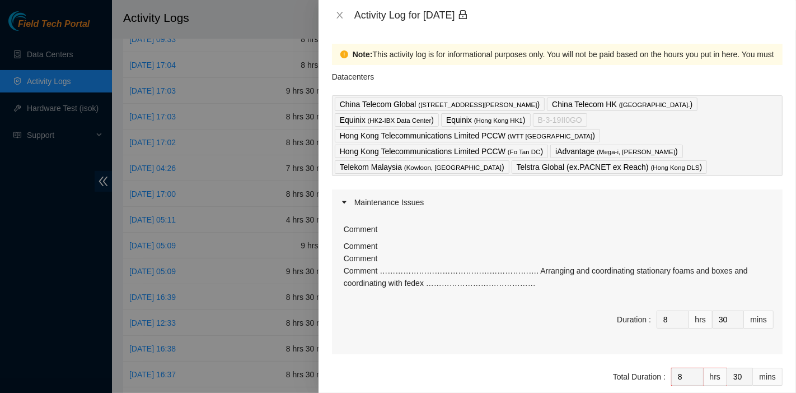
click at [337, 8] on div "Activity Log for [DATE]" at bounding box center [558, 15] width 478 height 30
click at [338, 12] on icon "close" at bounding box center [339, 15] width 9 height 9
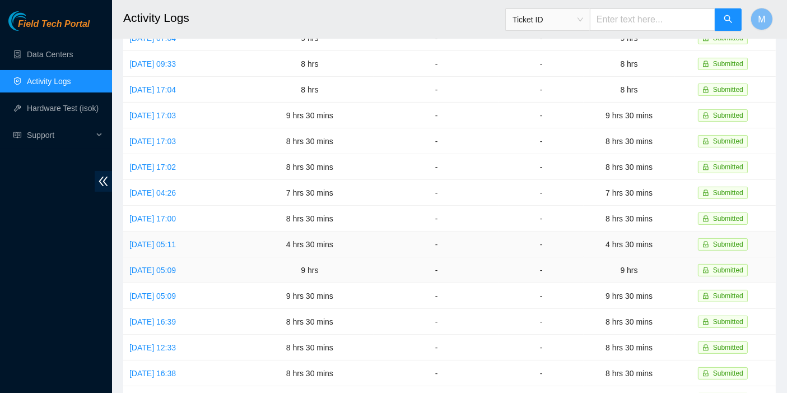
scroll to position [157, 0]
click at [170, 162] on link "[DATE] 17:02" at bounding box center [152, 166] width 46 height 9
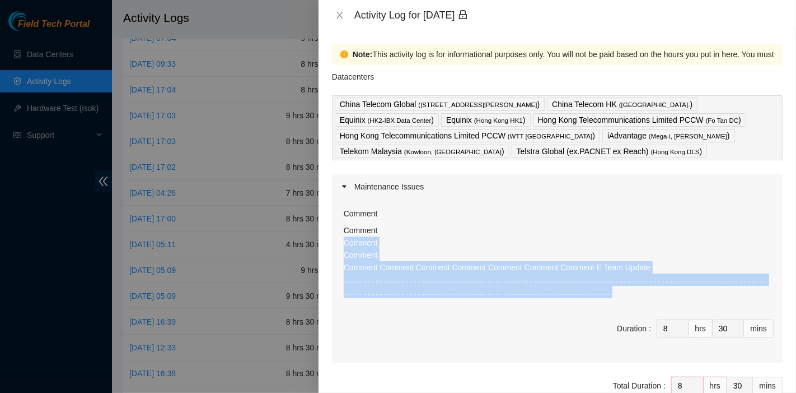
drag, startPoint x: 457, startPoint y: 291, endPoint x: 343, endPoint y: 242, distance: 124.4
click at [343, 242] on div "Comment Comment Comment Comment Comment Comment Comment Comment Comment Comment…" at bounding box center [557, 280] width 451 height 163
click at [338, 20] on button "Close" at bounding box center [340, 15] width 16 height 11
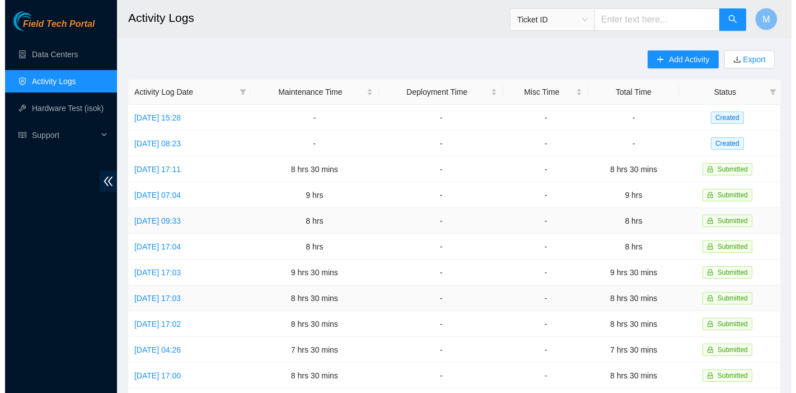
scroll to position [0, 0]
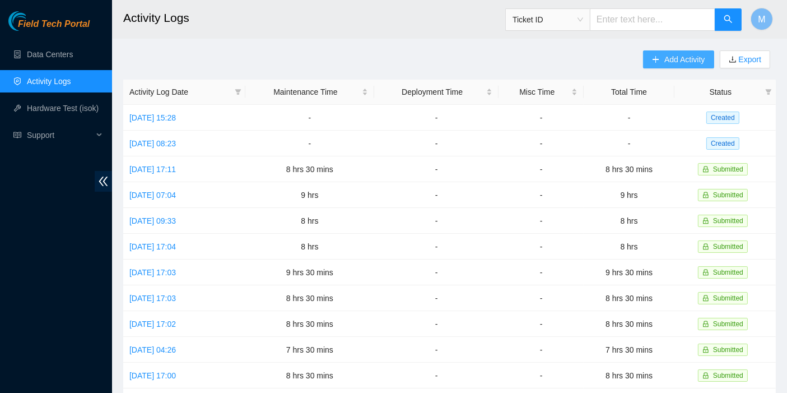
click at [672, 60] on span "Add Activity" at bounding box center [684, 59] width 40 height 12
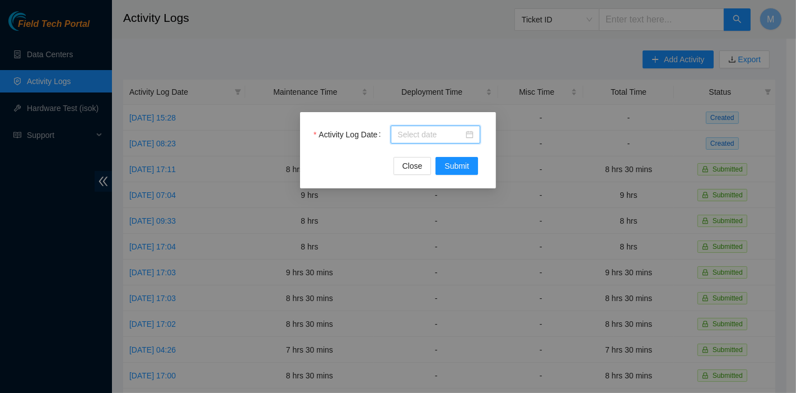
click at [407, 136] on input "Activity Log Date" at bounding box center [431, 134] width 66 height 12
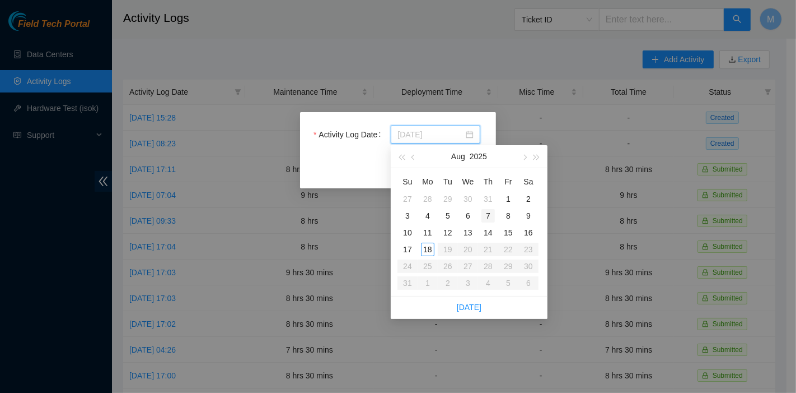
type input "[DATE]"
click at [484, 213] on div "7" at bounding box center [488, 215] width 13 height 13
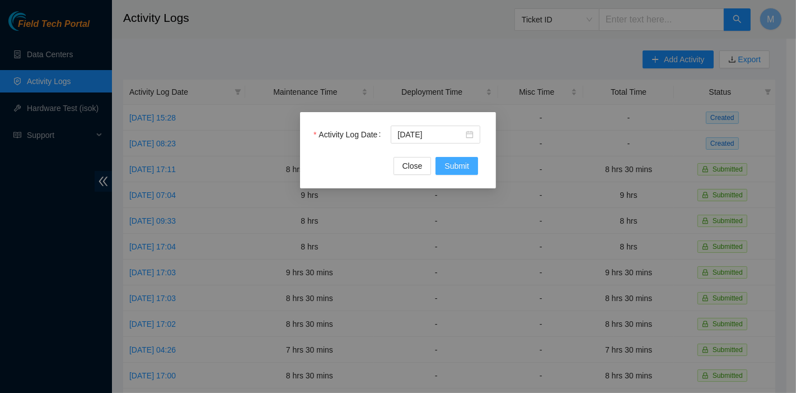
click at [457, 163] on span "Submit" at bounding box center [457, 166] width 25 height 12
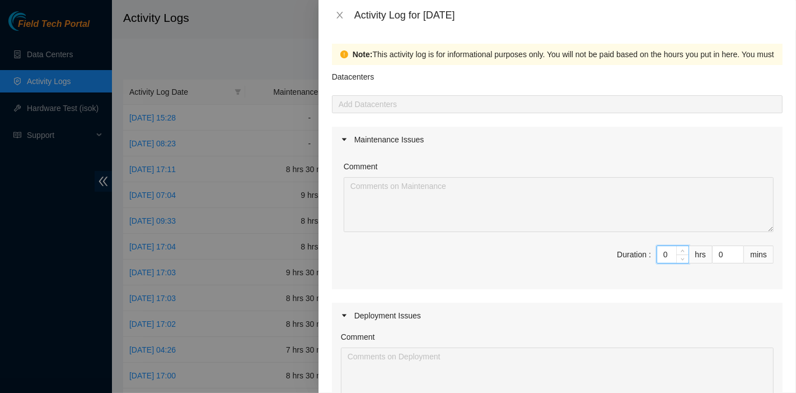
drag, startPoint x: 664, startPoint y: 256, endPoint x: 622, endPoint y: 249, distance: 42.1
click at [623, 250] on span "Duration : 0 hrs 0 mins" at bounding box center [557, 260] width 433 height 31
type input "8"
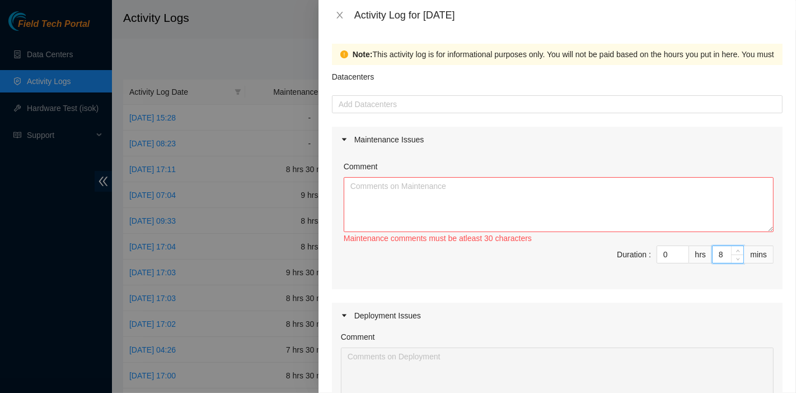
type input "0"
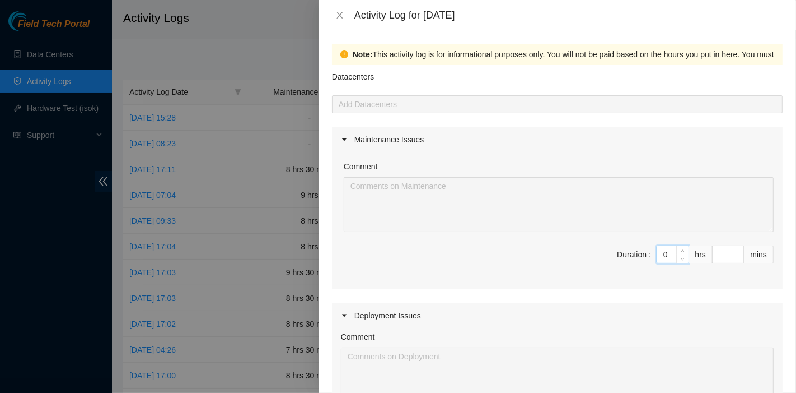
drag, startPoint x: 661, startPoint y: 257, endPoint x: 624, endPoint y: 257, distance: 37.5
click at [624, 257] on span "Duration : 0 hrs mins" at bounding box center [557, 260] width 433 height 31
type input "8"
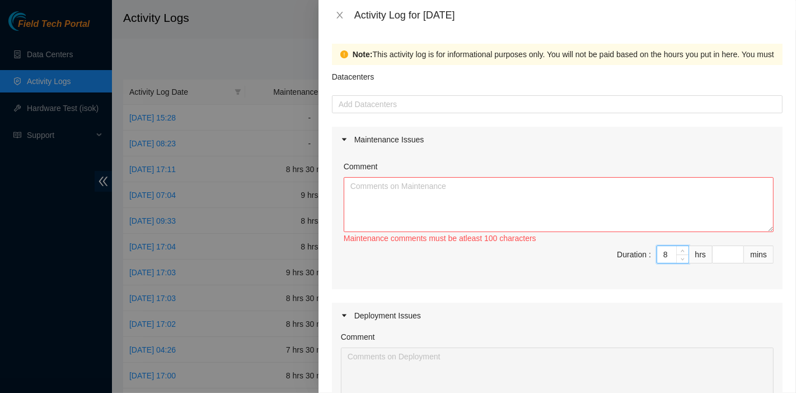
type input "8"
type input "3"
type input "30"
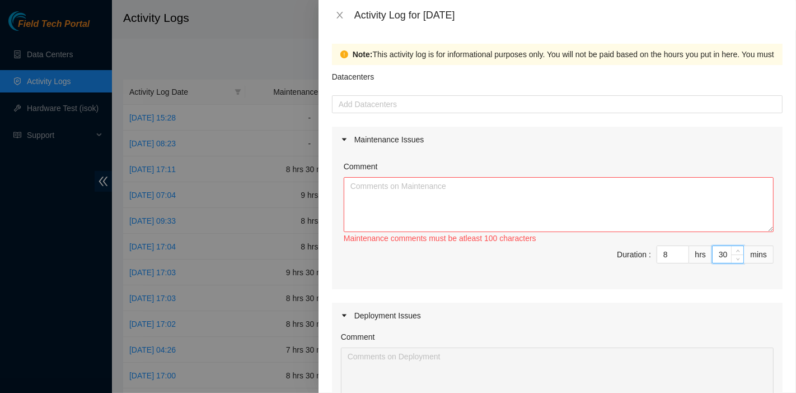
type input "30"
click at [473, 185] on textarea "Comment" at bounding box center [559, 204] width 430 height 55
paste textarea "Comment Comment Comment Comment Comment Comment Comment Comment Comment E Team …"
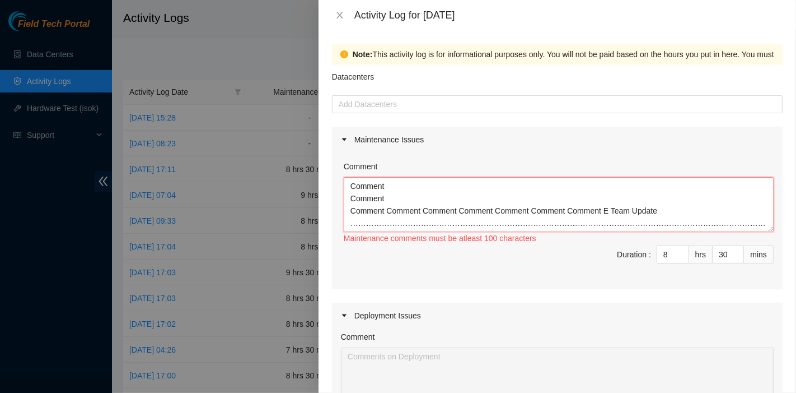
scroll to position [9, 0]
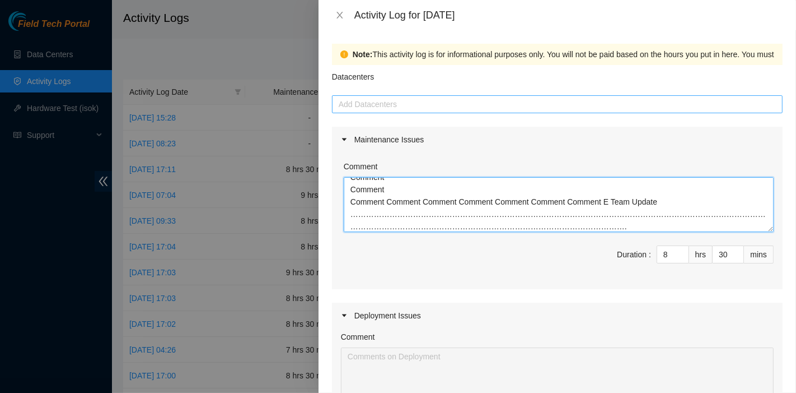
click at [406, 108] on div at bounding box center [557, 103] width 445 height 13
type textarea "Comment Comment Comment Comment Comment Comment Comment Comment Comment E Team …"
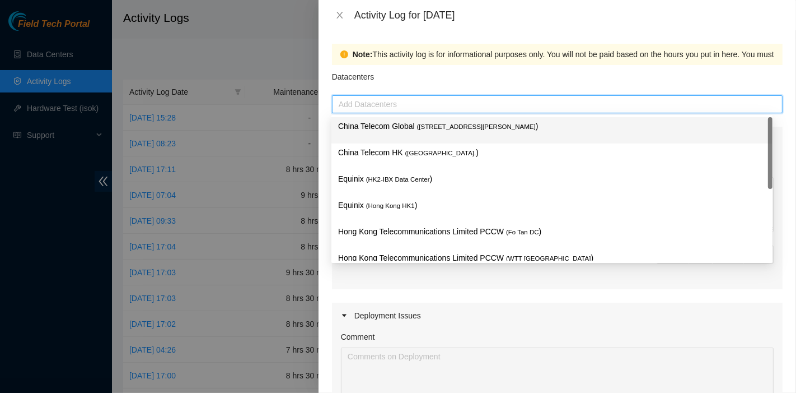
click at [409, 139] on div "China Telecom Global ( [STREET_ADDRESS][PERSON_NAME] )" at bounding box center [552, 130] width 428 height 21
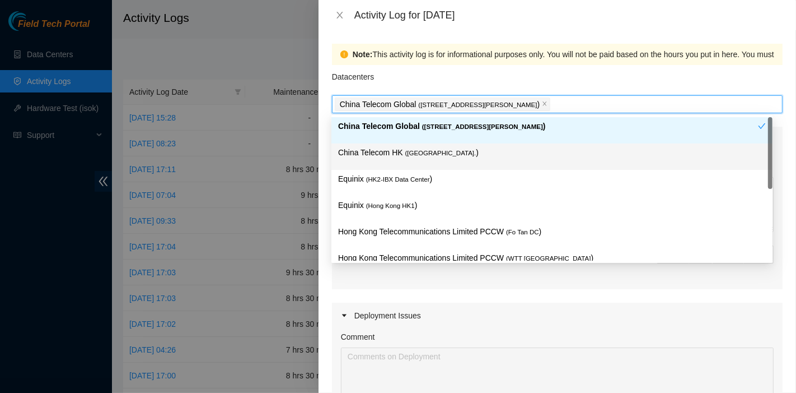
drag, startPoint x: 410, startPoint y: 155, endPoint x: 415, endPoint y: 164, distance: 10.8
click at [412, 155] on span "( [GEOGRAPHIC_DATA]." at bounding box center [440, 153] width 71 height 7
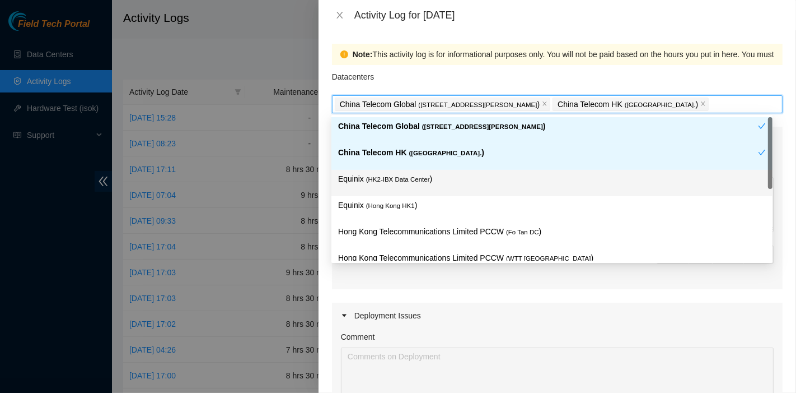
click at [426, 183] on p "Equinix ( HK2-IBX Data Center )" at bounding box center [552, 178] width 428 height 13
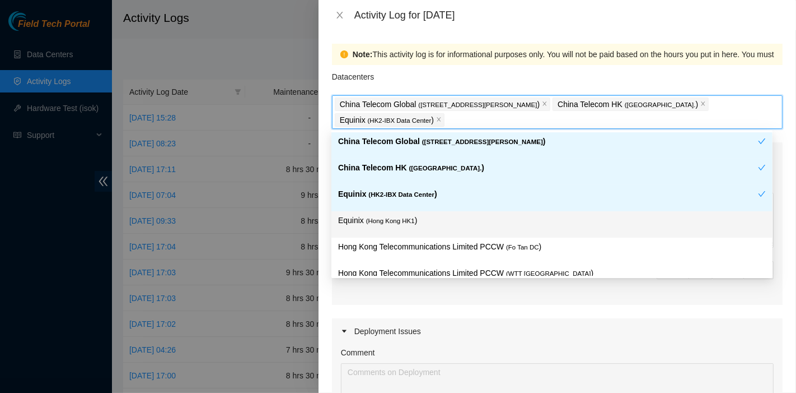
click at [421, 218] on p "Equinix ( [GEOGRAPHIC_DATA] HK1 )" at bounding box center [552, 220] width 428 height 13
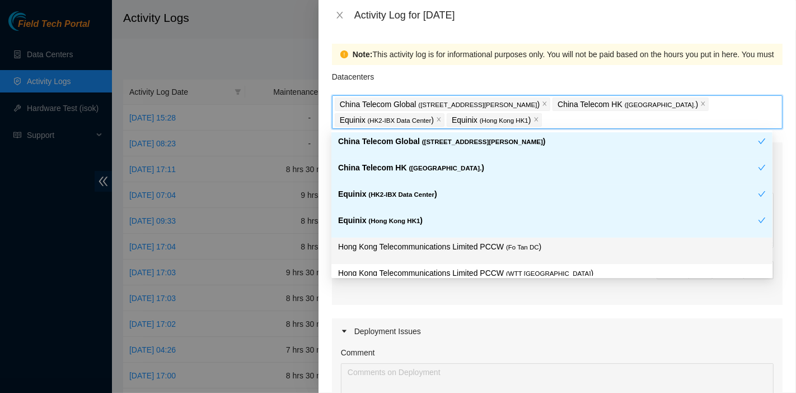
click at [454, 260] on div "Hong Kong Telecommunications Limited PCCW ( Fo Tan DC )" at bounding box center [551, 250] width 441 height 26
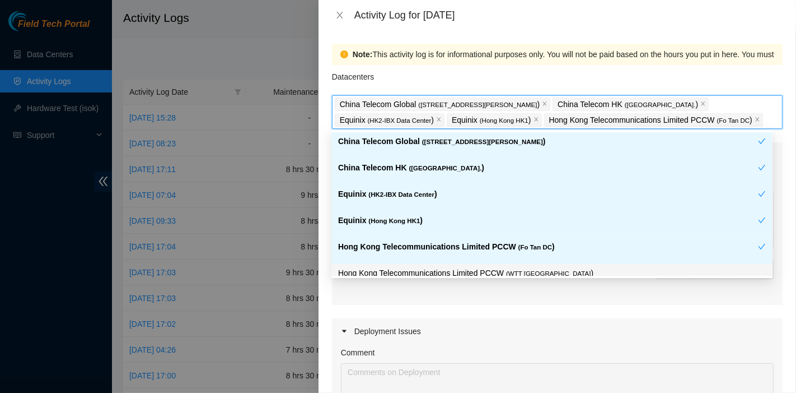
click at [462, 280] on span "Duration : 8 hrs 30 mins" at bounding box center [557, 276] width 433 height 31
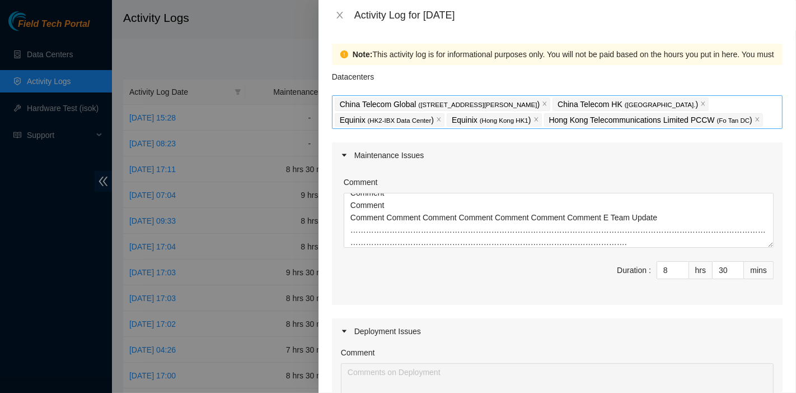
click at [737, 103] on div "China Telecom Global ( [STREET_ADDRESS][PERSON_NAME] Telecom HK ( [GEOGRAPHIC_D…" at bounding box center [557, 111] width 445 height 31
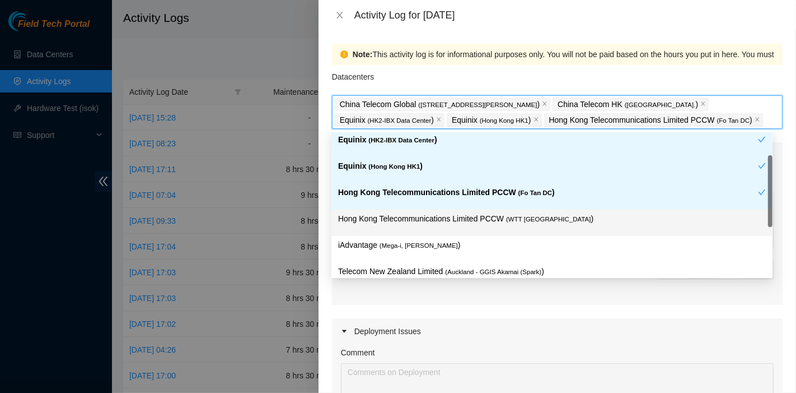
click at [515, 223] on div "Hong Kong Telecommunications Limited PCCW ( WTT [GEOGRAPHIC_DATA] )" at bounding box center [552, 222] width 428 height 21
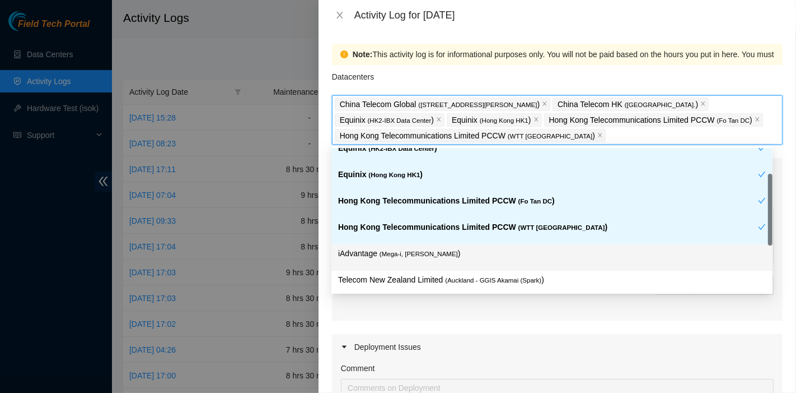
click at [423, 247] on p "iAdvantage ( Mega-i, Chai Wan )" at bounding box center [552, 253] width 428 height 13
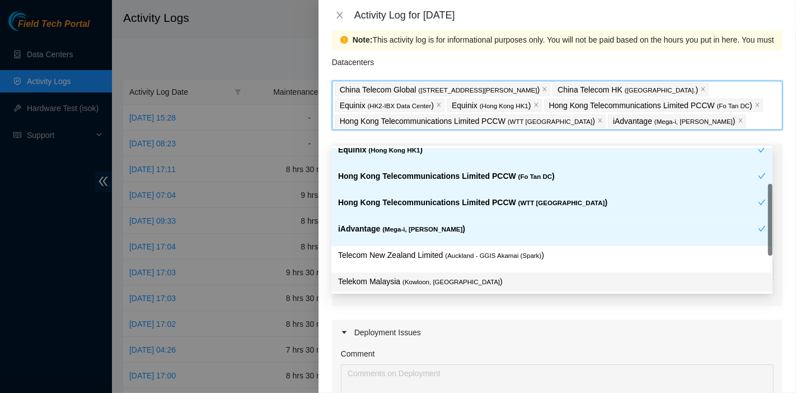
scroll to position [17, 0]
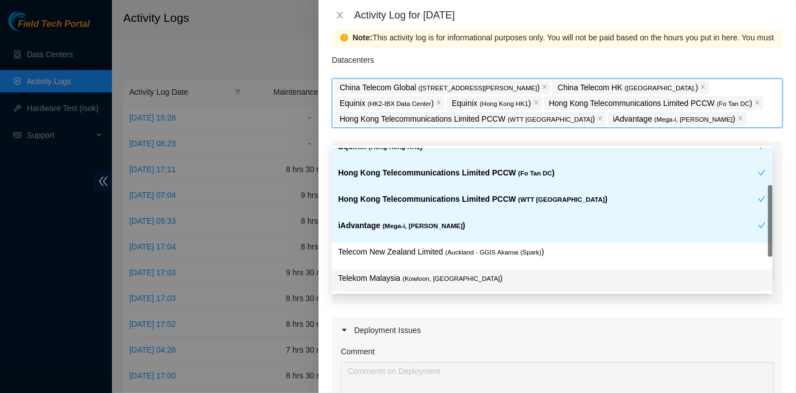
click at [454, 281] on span "( Kowloon, [GEOGRAPHIC_DATA]" at bounding box center [451, 278] width 97 height 7
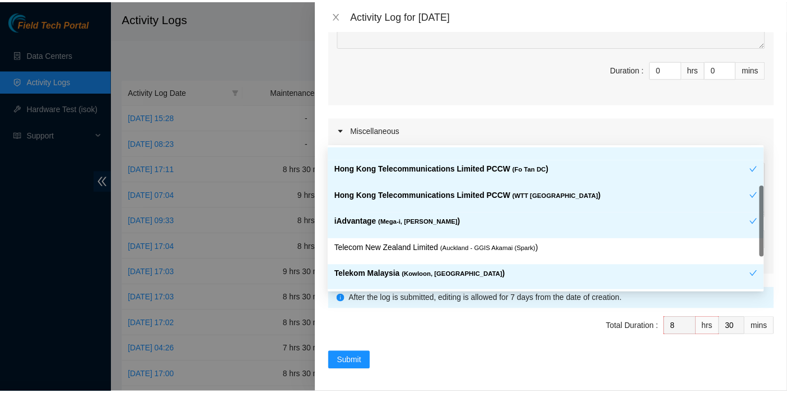
scroll to position [404, 0]
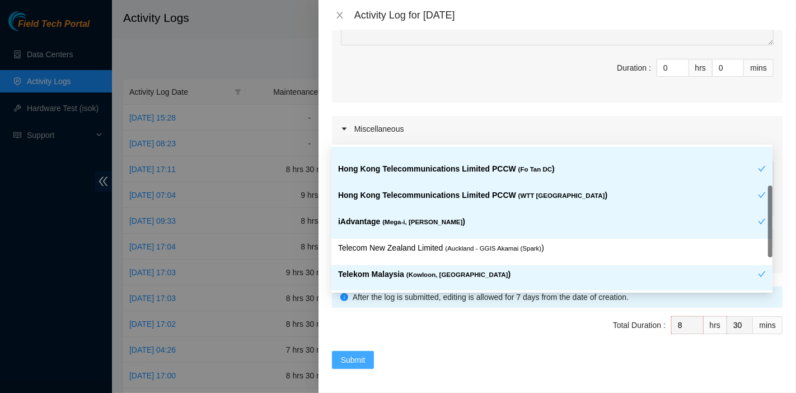
click at [361, 353] on span "Submit" at bounding box center [353, 359] width 25 height 12
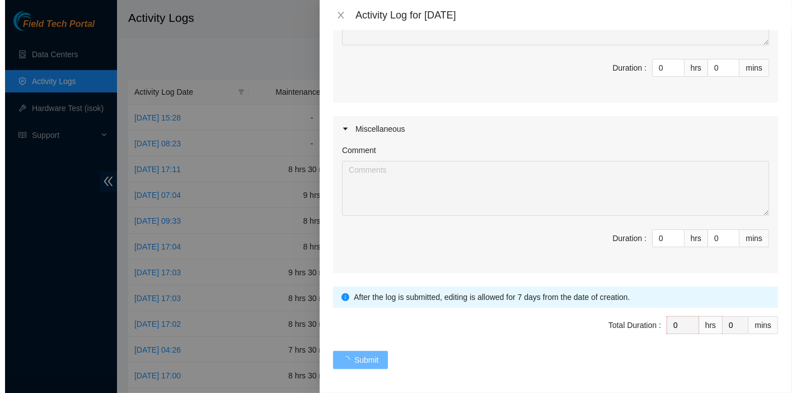
scroll to position [0, 0]
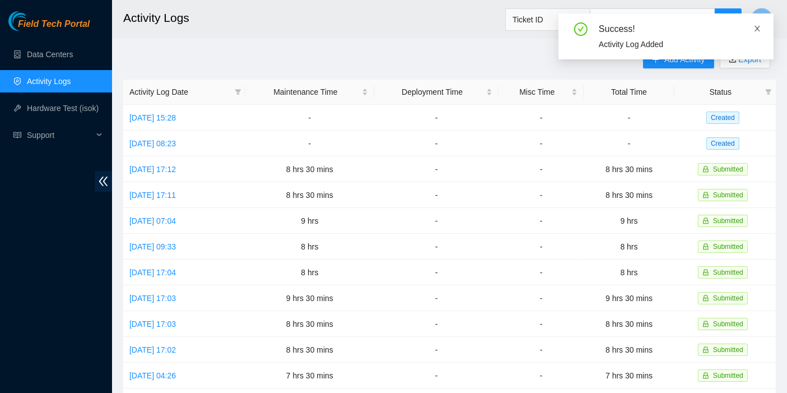
click at [756, 25] on icon "close" at bounding box center [757, 29] width 8 height 8
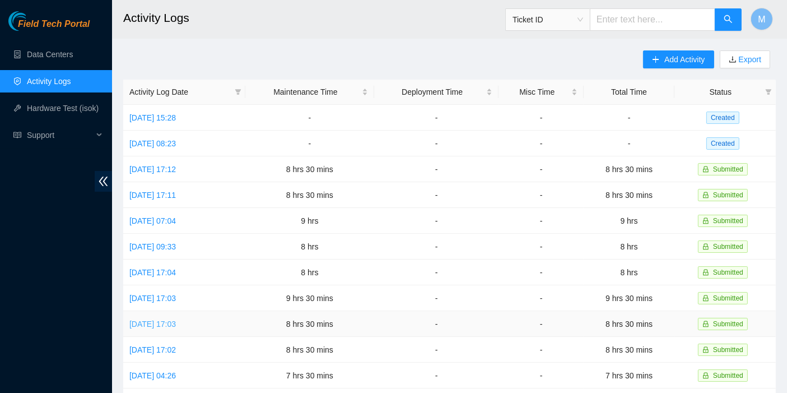
click at [172, 320] on link "[DATE] 17:03" at bounding box center [152, 323] width 46 height 9
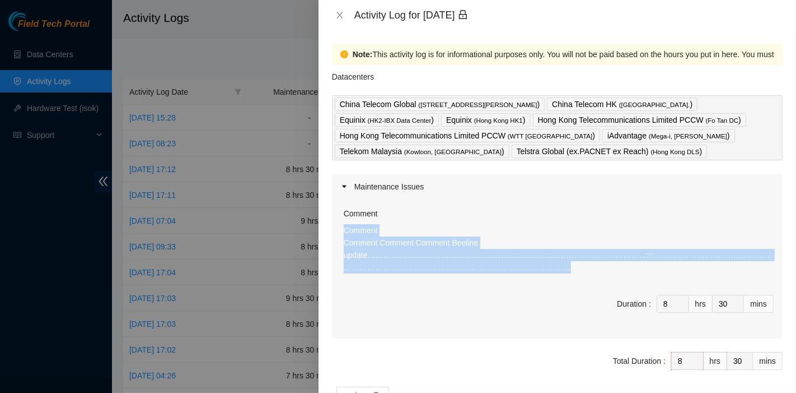
drag, startPoint x: 428, startPoint y: 268, endPoint x: 342, endPoint y: 233, distance: 92.7
click at [342, 233] on div "Comment Comment Comment Comment Comment Beeline update……………………………………………………………………" at bounding box center [557, 268] width 451 height 139
click at [337, 15] on icon "close" at bounding box center [339, 15] width 9 height 9
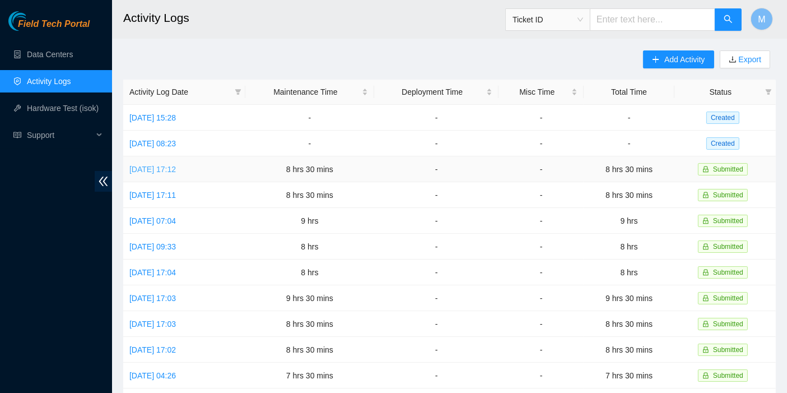
click at [169, 165] on link "[DATE] 17:12" at bounding box center [152, 169] width 46 height 9
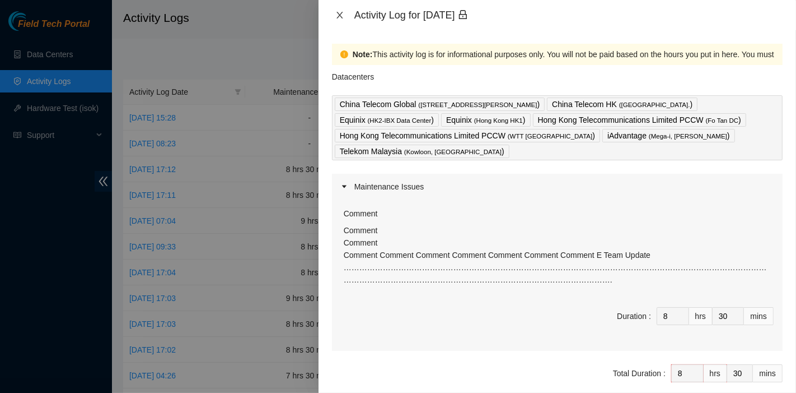
click at [339, 15] on icon "close" at bounding box center [339, 15] width 9 height 9
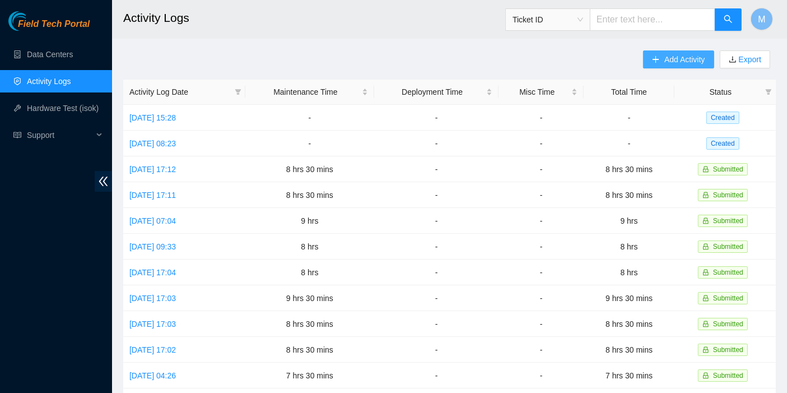
click at [665, 63] on span "Add Activity" at bounding box center [684, 59] width 40 height 12
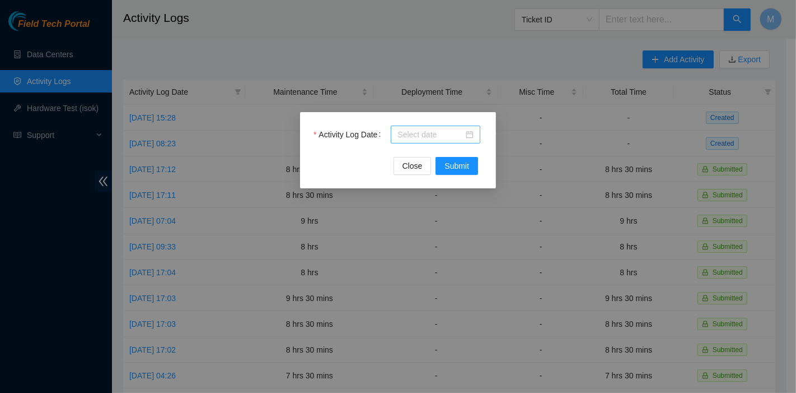
click at [407, 141] on div at bounding box center [436, 134] width 90 height 18
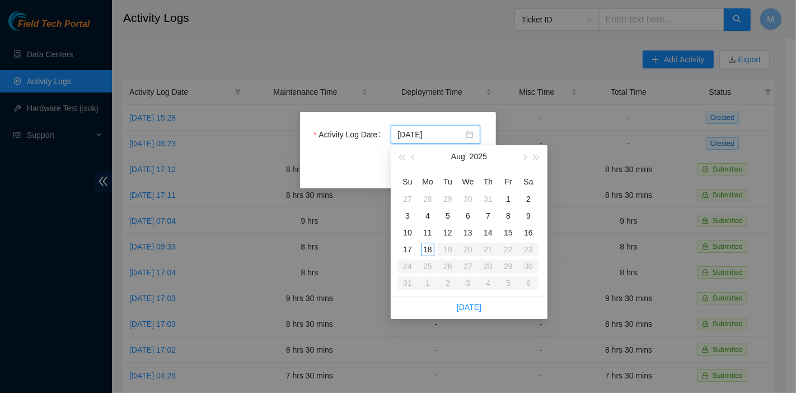
type input "[DATE]"
click at [508, 213] on div "8" at bounding box center [508, 215] width 13 height 13
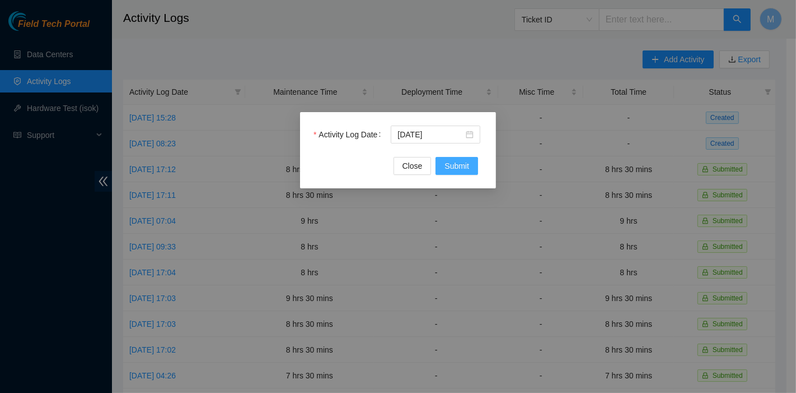
click at [469, 165] on span "Submit" at bounding box center [457, 166] width 25 height 12
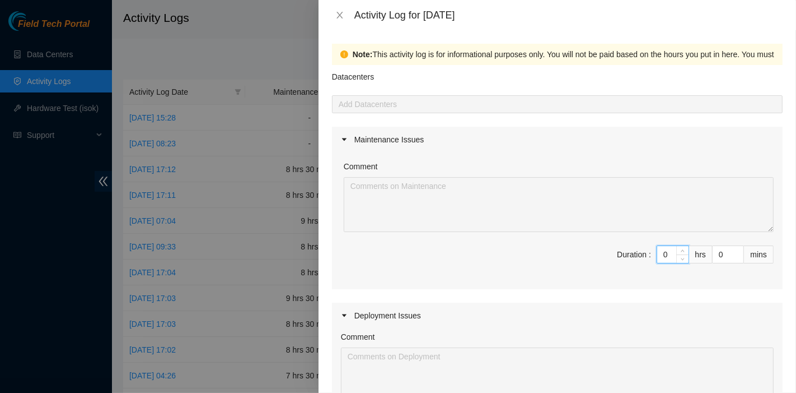
drag, startPoint x: 646, startPoint y: 252, endPoint x: 639, endPoint y: 252, distance: 7.3
click at [639, 252] on span "Duration : 0 hrs 0 mins" at bounding box center [557, 260] width 433 height 31
type input "8"
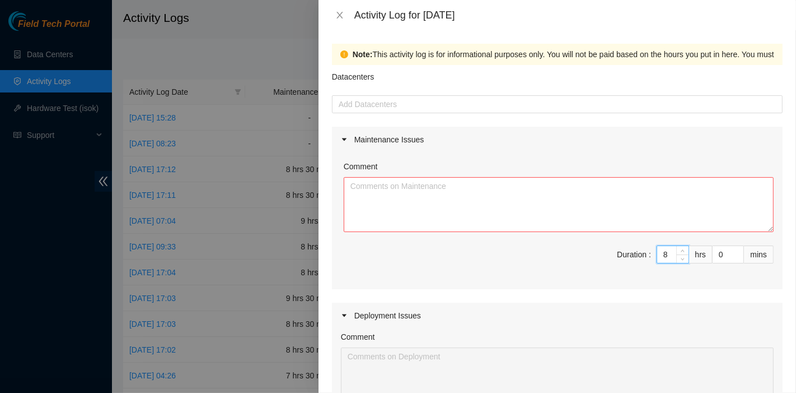
type input "8"
type input "3"
type input "30"
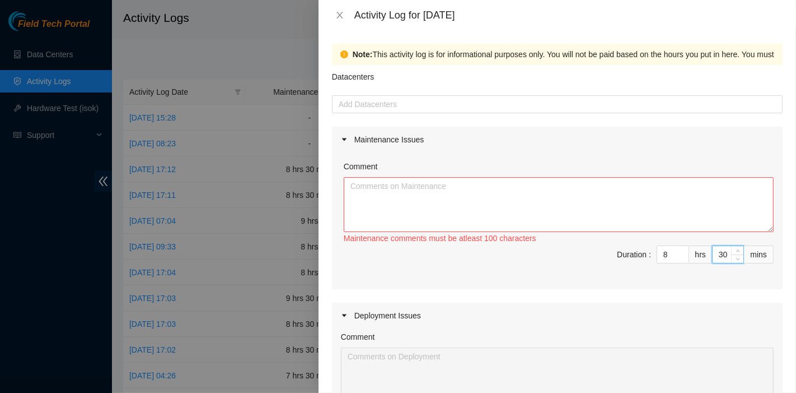
type input "30"
click at [534, 207] on textarea "Comment" at bounding box center [559, 204] width 430 height 55
paste textarea "Comment Comment Comment Comment Beeline update…………………………………………………………………………………………"
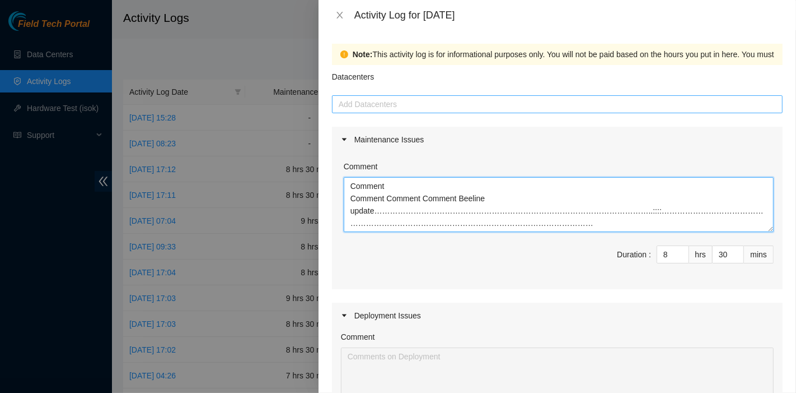
click at [417, 106] on div at bounding box center [557, 103] width 445 height 13
type textarea "Comment Comment Comment Comment Beeline update…………………………………………………………………………………………"
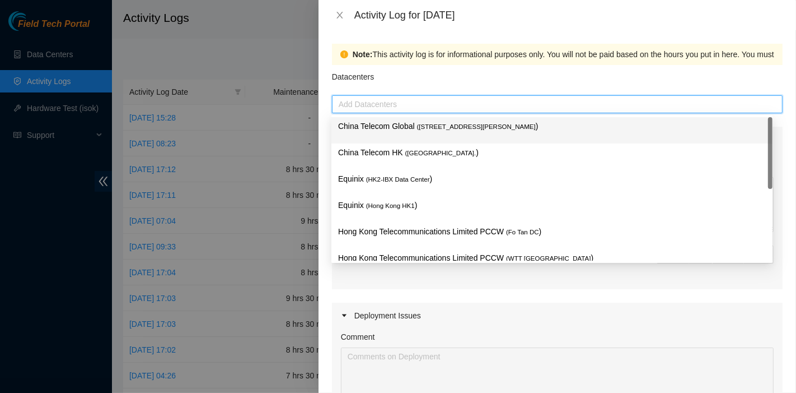
click at [416, 121] on p "China Telecom Global ( [STREET_ADDRESS][PERSON_NAME] )" at bounding box center [552, 126] width 428 height 13
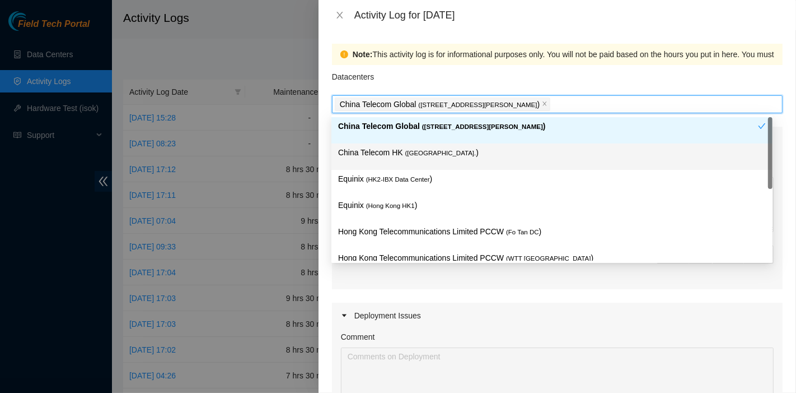
click at [411, 153] on span "( [GEOGRAPHIC_DATA]." at bounding box center [440, 153] width 71 height 7
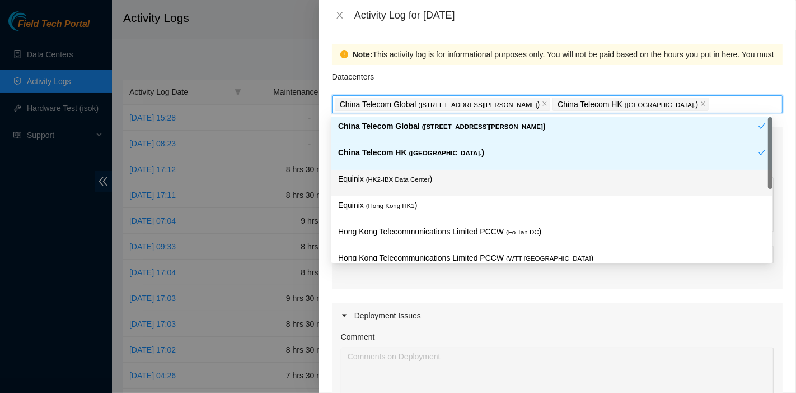
click at [423, 178] on span "( HK2-IBX Data Center" at bounding box center [398, 179] width 64 height 7
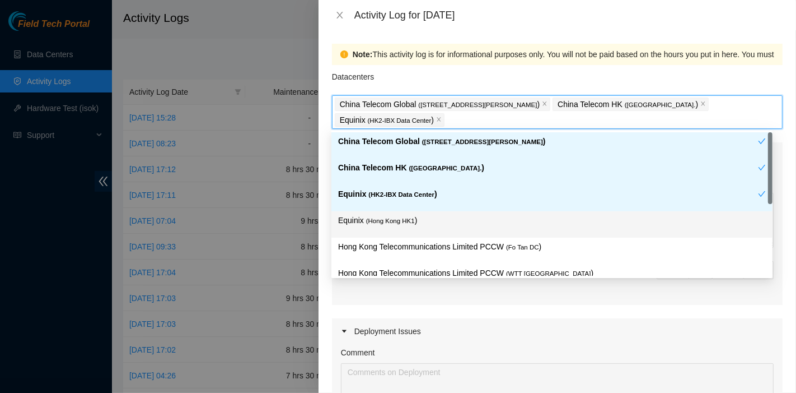
click at [415, 217] on p "Equinix ( [GEOGRAPHIC_DATA] HK1 )" at bounding box center [552, 220] width 428 height 13
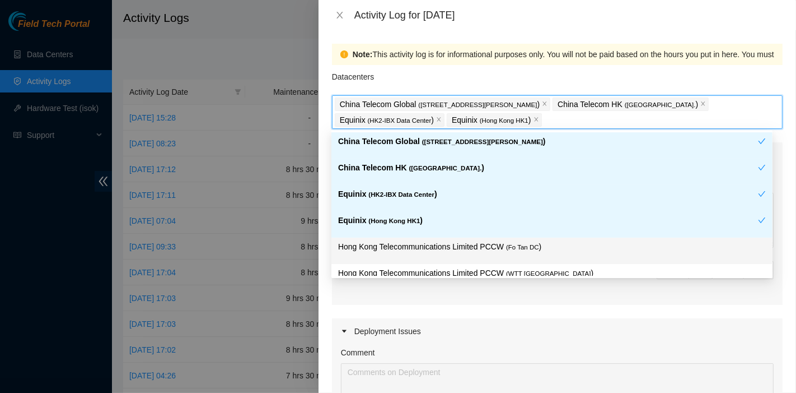
click at [517, 251] on p "Hong Kong Telecommunications Limited PCCW ( Fo Tan DC )" at bounding box center [552, 246] width 428 height 13
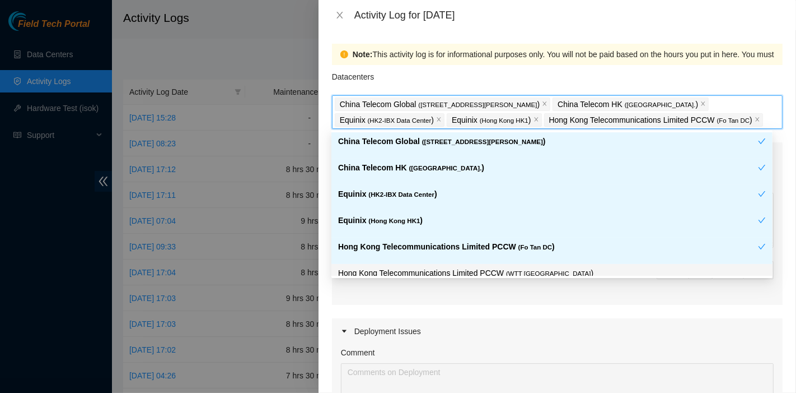
click at [515, 270] on span "( WTT [GEOGRAPHIC_DATA]" at bounding box center [548, 273] width 85 height 7
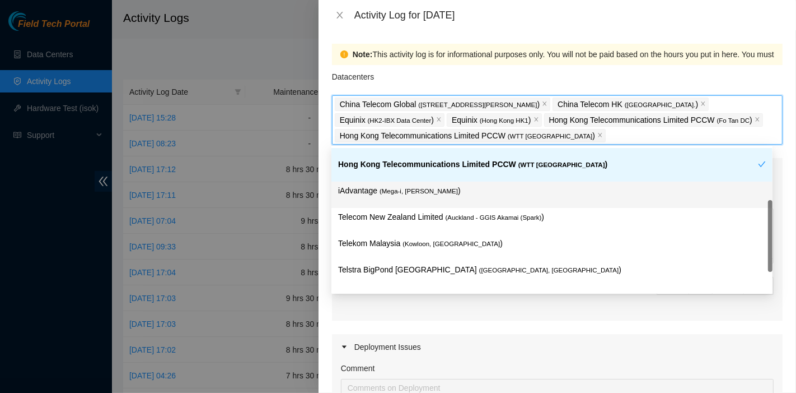
click at [433, 196] on div "iAdvantage ( Mega-i, Chai Wan )" at bounding box center [552, 194] width 428 height 21
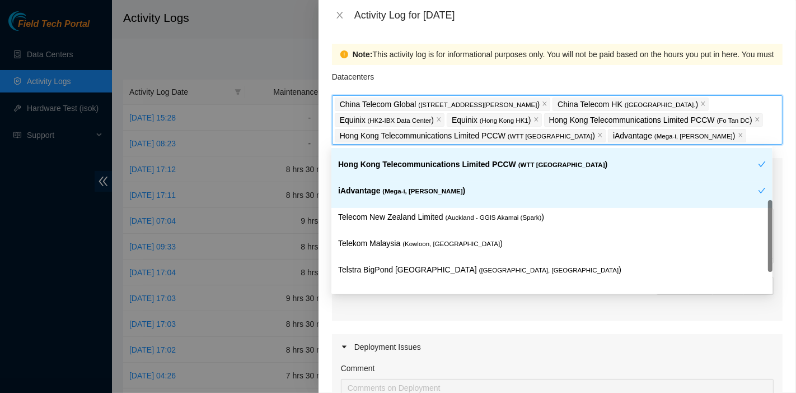
scroll to position [125, 0]
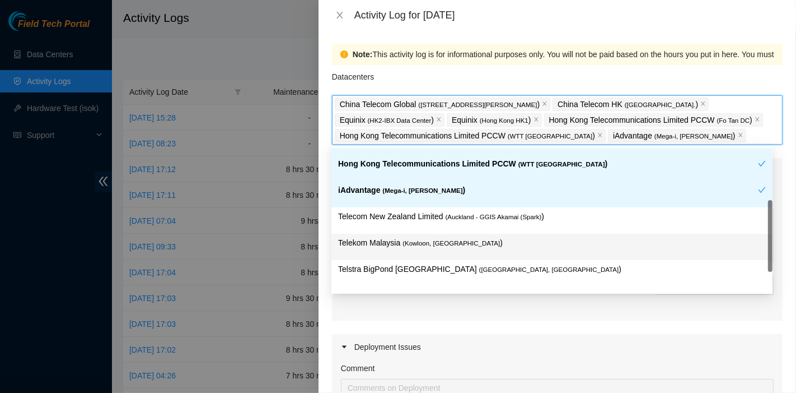
click at [467, 239] on p "Telekom Malaysia ( [GEOGRAPHIC_DATA], [GEOGRAPHIC_DATA] )" at bounding box center [552, 242] width 428 height 13
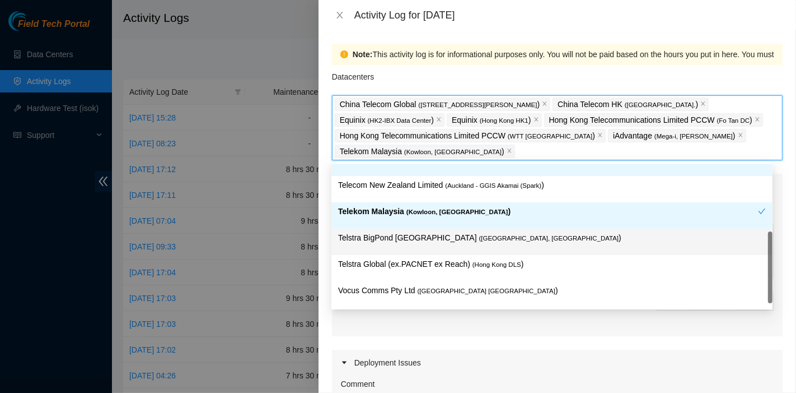
scroll to position [172, 0]
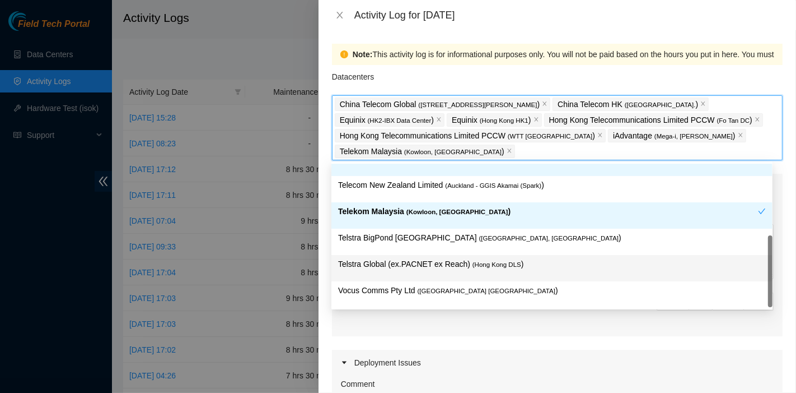
click at [482, 261] on span "( Hong Kong DLS" at bounding box center [497, 264] width 49 height 7
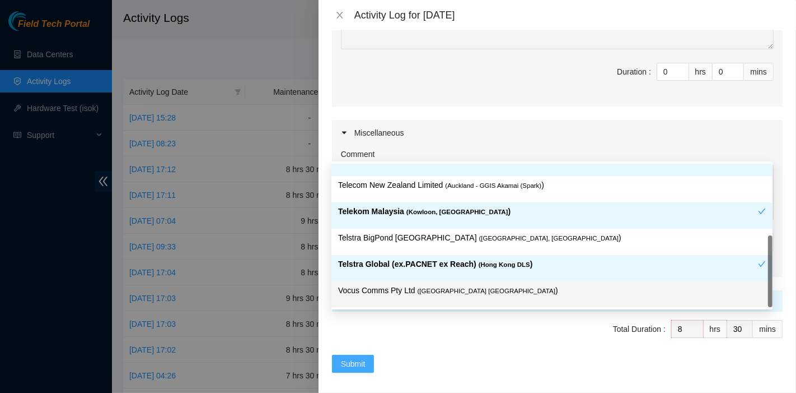
scroll to position [404, 0]
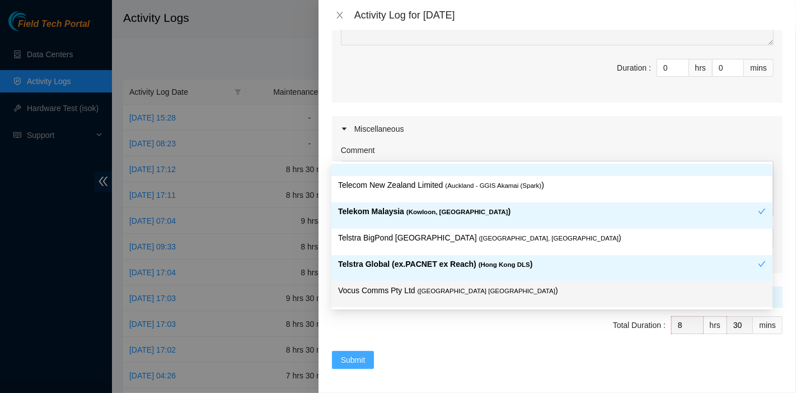
click at [358, 356] on span "Submit" at bounding box center [353, 359] width 25 height 12
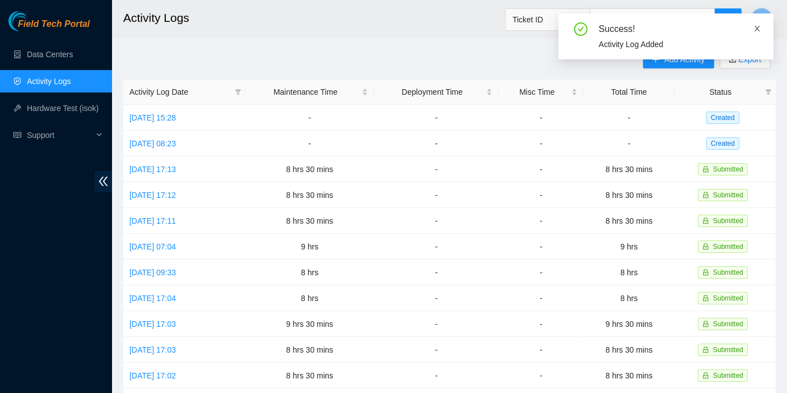
click at [757, 30] on icon "close" at bounding box center [757, 29] width 8 height 8
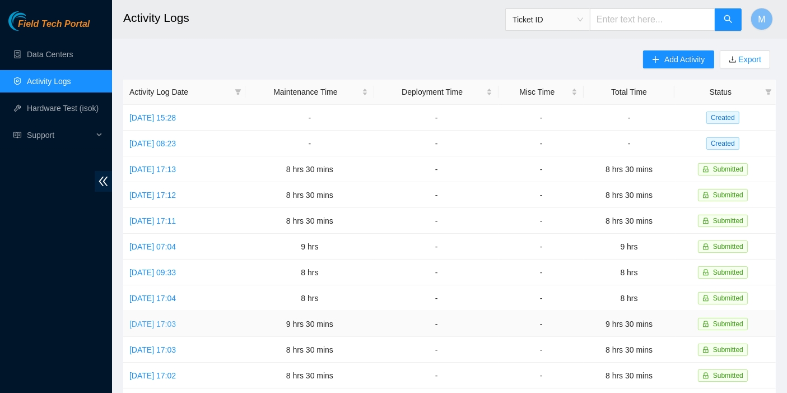
click at [176, 322] on link "[DATE] 17:03" at bounding box center [152, 323] width 46 height 9
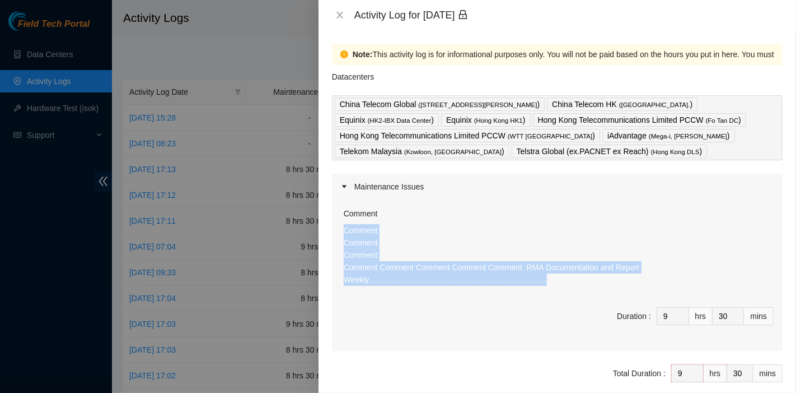
drag, startPoint x: 547, startPoint y: 287, endPoint x: 345, endPoint y: 234, distance: 208.9
click at [345, 234] on div "Comment Comment Comment Comment Comment Comment Comment Comment .RMA Documentat…" at bounding box center [559, 258] width 430 height 69
click at [340, 13] on icon "close" at bounding box center [339, 15] width 9 height 9
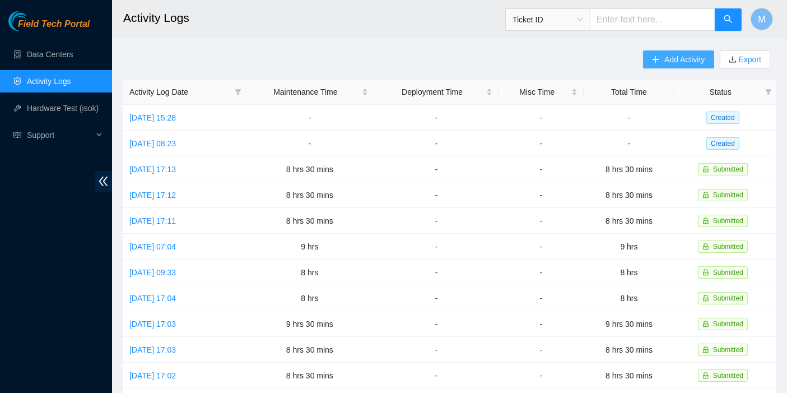
click at [680, 60] on span "Add Activity" at bounding box center [684, 59] width 40 height 12
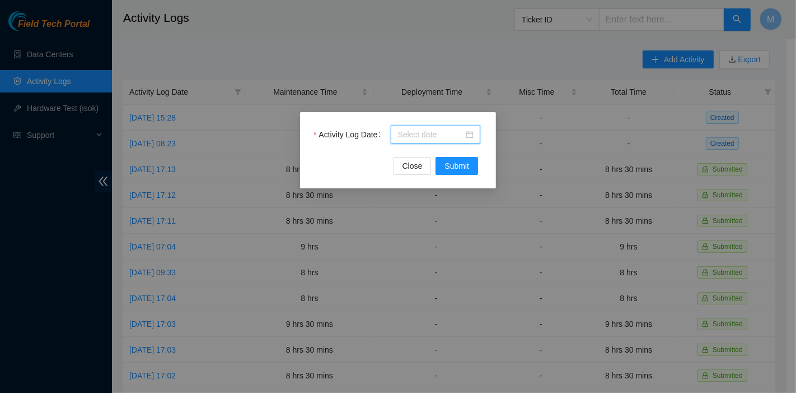
click at [430, 136] on input "Activity Log Date" at bounding box center [431, 134] width 66 height 12
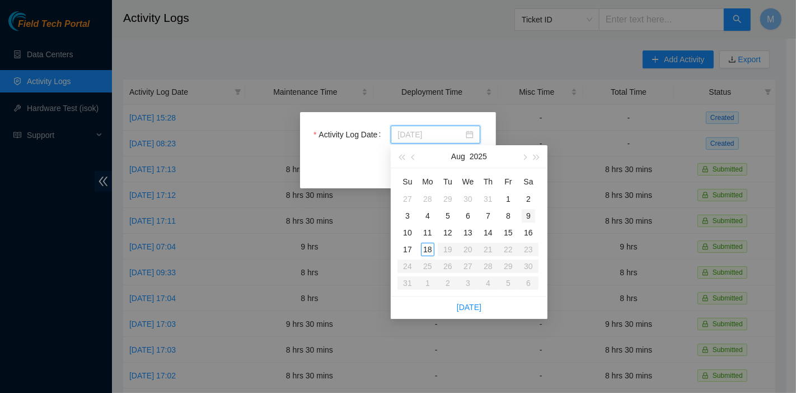
type input "[DATE]"
click at [529, 217] on div "9" at bounding box center [528, 215] width 13 height 13
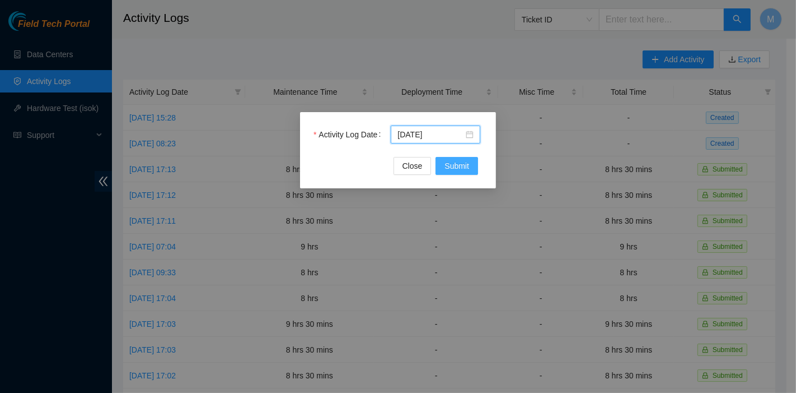
click at [459, 170] on span "Submit" at bounding box center [457, 166] width 25 height 12
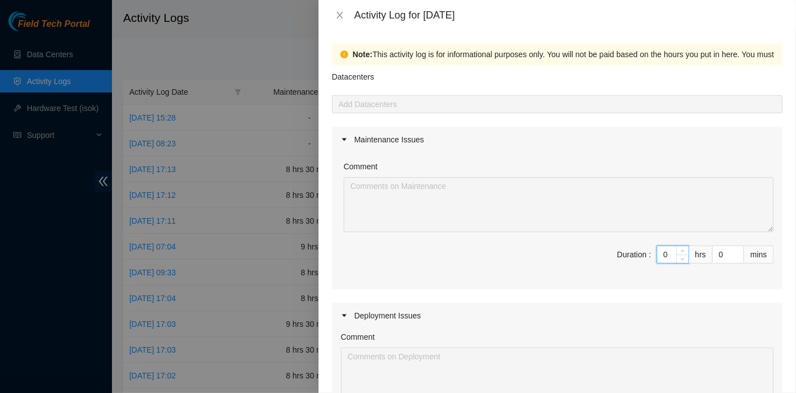
drag, startPoint x: 662, startPoint y: 252, endPoint x: 617, endPoint y: 253, distance: 44.8
click at [617, 253] on span "Duration : 0 hrs 0 mins" at bounding box center [557, 260] width 433 height 31
type input "9"
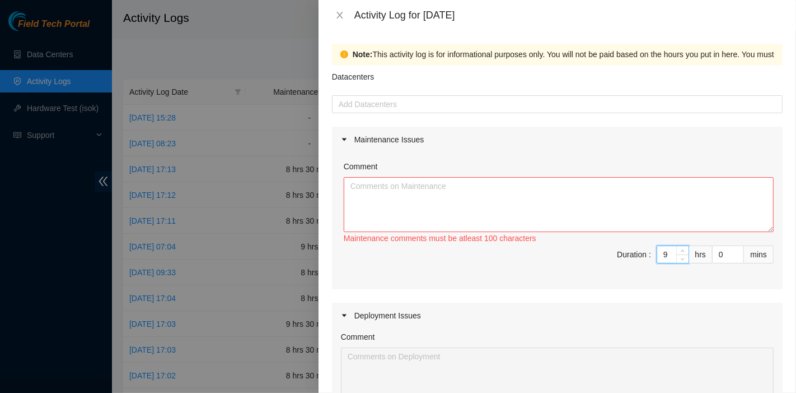
type input "9"
type input "3"
type input "30"
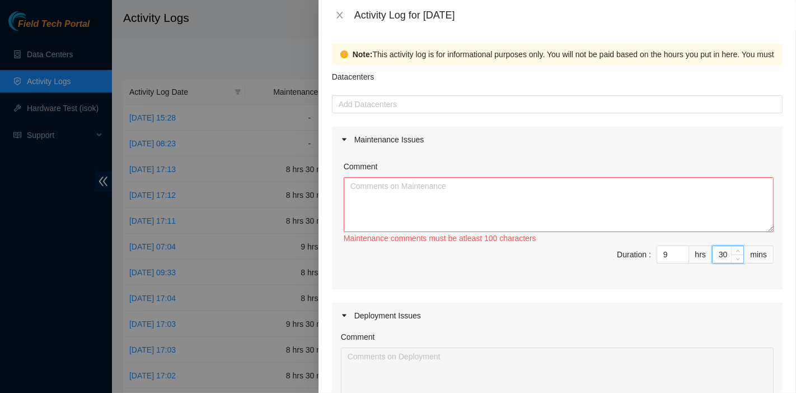
type input "30"
click at [497, 205] on textarea "Comment" at bounding box center [559, 204] width 430 height 55
paste textarea "Comment Comment Comment Comment Comment Comment Comment Comment .RMA Documentat…"
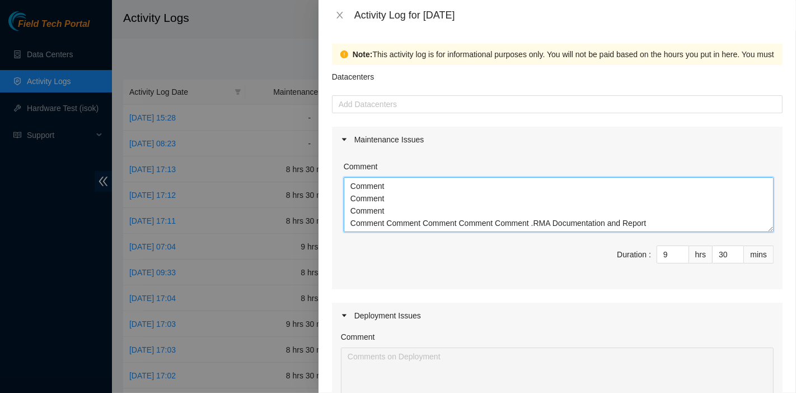
scroll to position [0, 0]
click at [673, 219] on textarea "Comment Comment Comment Comment Comment Comment Comment Comment .RMA Documentat…" at bounding box center [559, 204] width 430 height 55
drag, startPoint x: 394, startPoint y: 189, endPoint x: 321, endPoint y: 181, distance: 73.2
click at [321, 181] on div "Note: This activity log is for informational purposes only. You will not be pai…" at bounding box center [558, 211] width 478 height 362
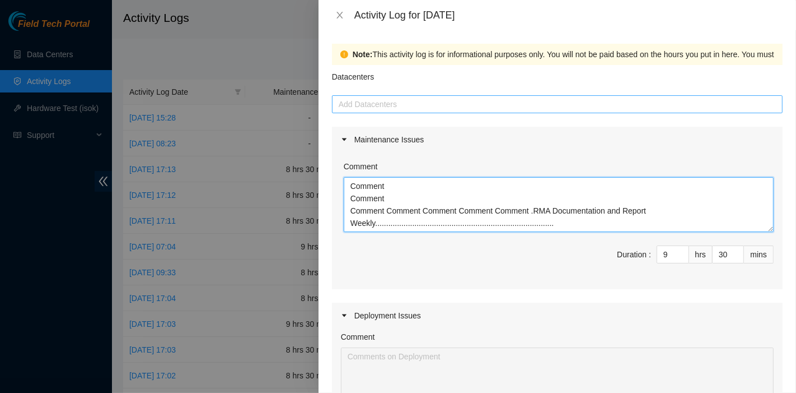
click at [377, 109] on div at bounding box center [557, 103] width 445 height 13
type textarea "Comment Comment Comment Comment Comment Comment Comment .RMA Documentation and …"
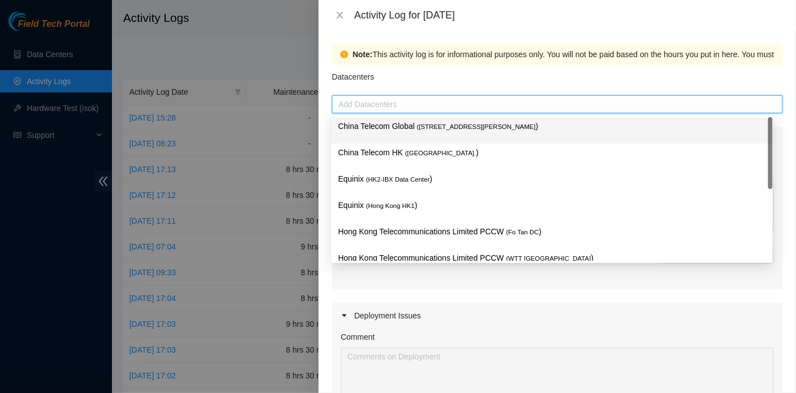
click at [386, 138] on div "China Telecom Global ( [STREET_ADDRESS][PERSON_NAME] )" at bounding box center [552, 130] width 428 height 21
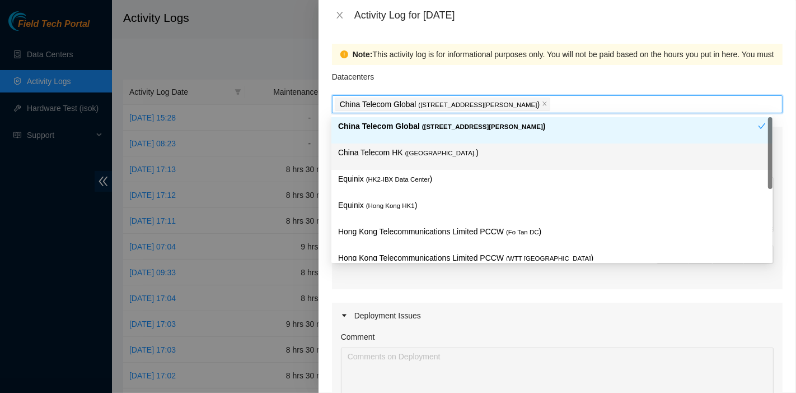
click at [392, 170] on div "Equinix ( HK2-IBX Data Center )" at bounding box center [551, 183] width 441 height 26
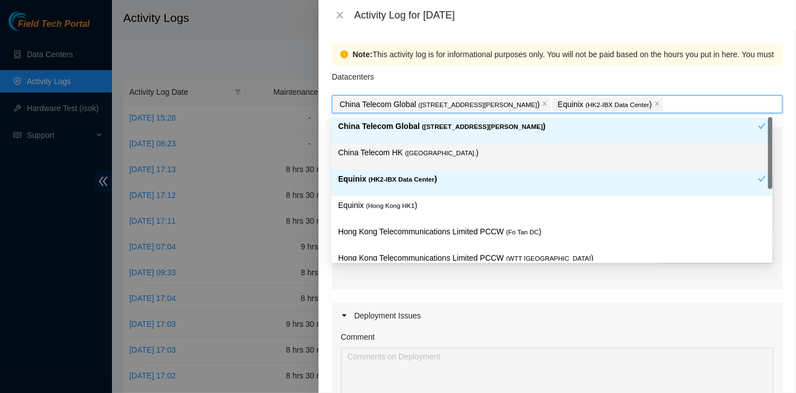
click at [414, 159] on div "China Telecom HK ( [GEOGRAPHIC_DATA] )" at bounding box center [552, 156] width 428 height 21
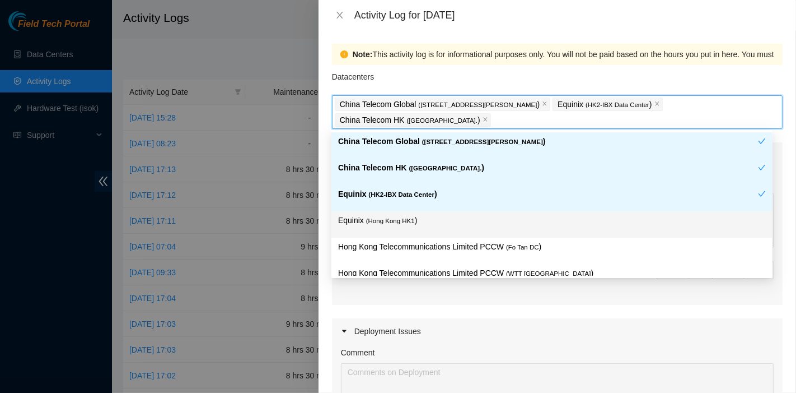
click at [426, 215] on p "Equinix ( [GEOGRAPHIC_DATA] HK1 )" at bounding box center [552, 220] width 428 height 13
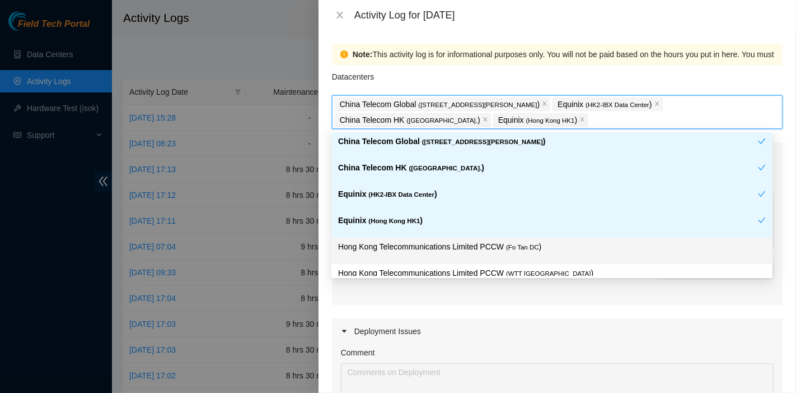
click at [466, 241] on p "Hong Kong Telecommunications Limited PCCW ( Fo Tan DC )" at bounding box center [552, 246] width 428 height 13
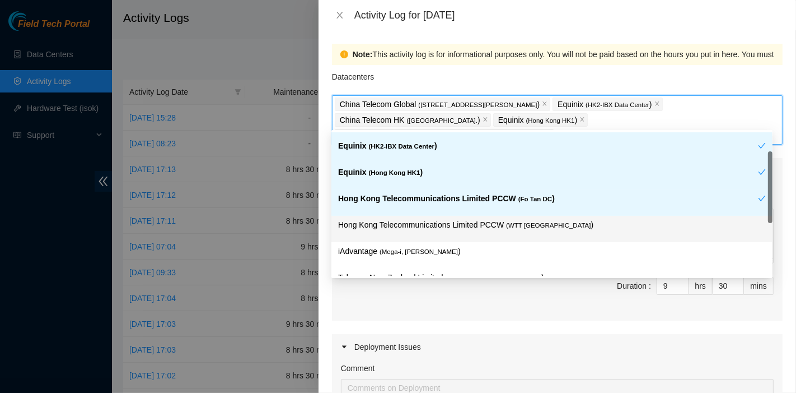
click at [522, 241] on div "China Telecom HK ( [GEOGRAPHIC_DATA] ) Equinix ( HK2-IBX Data Center ) Equinix …" at bounding box center [551, 215] width 441 height 211
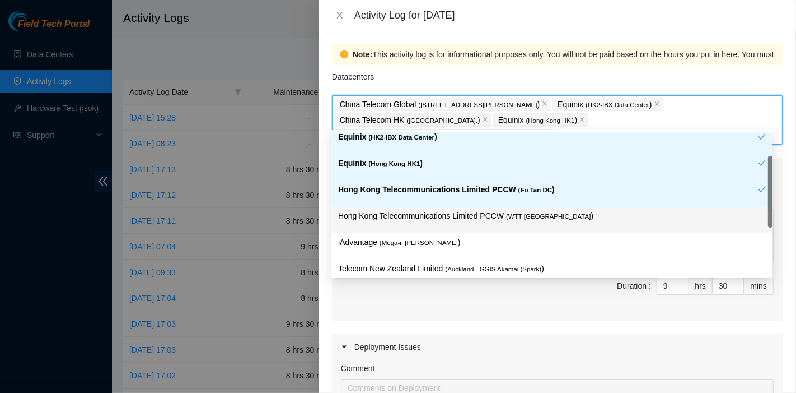
click at [514, 231] on div "Hong Kong Telecommunications Limited PCCW ( WTT [GEOGRAPHIC_DATA] )" at bounding box center [551, 220] width 441 height 26
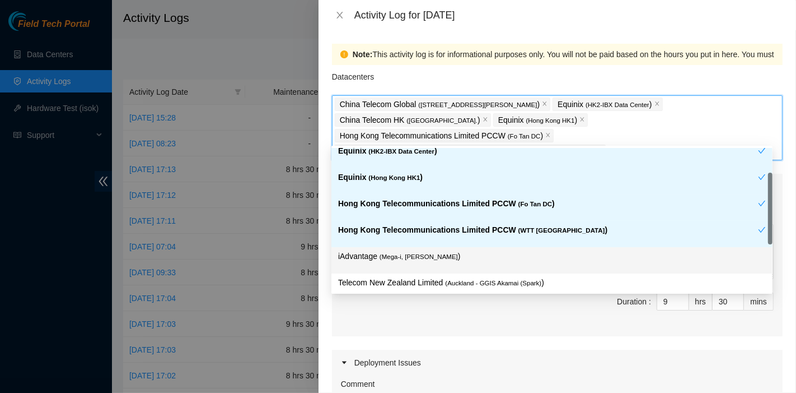
click at [502, 250] on p "iAdvantage ( Mega-i, Chai Wan )" at bounding box center [552, 256] width 428 height 13
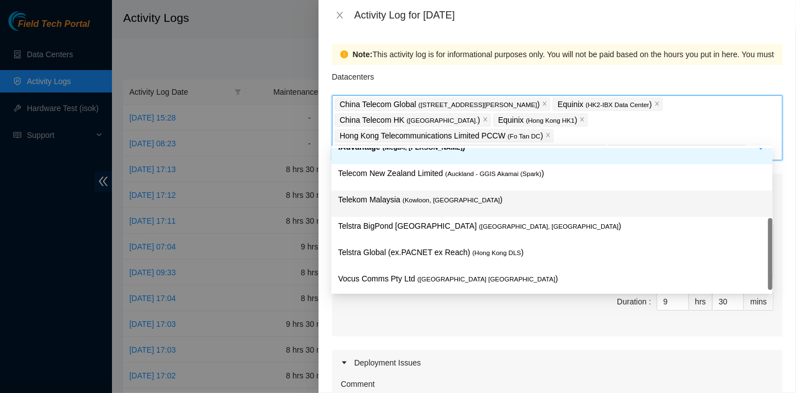
scroll to position [172, 0]
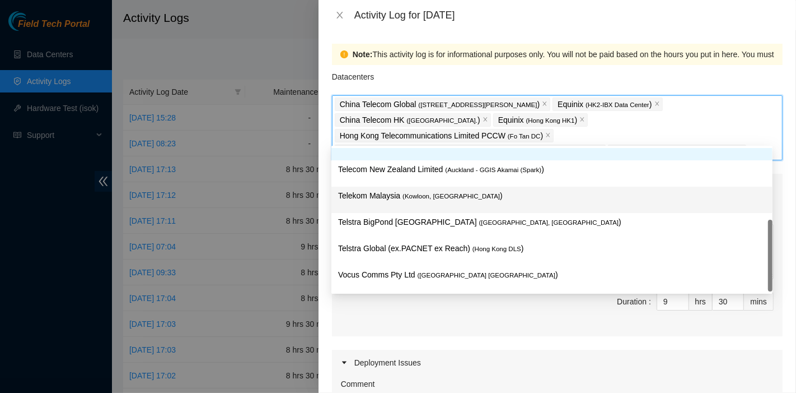
click at [469, 199] on p "Telekom Malaysia ( [GEOGRAPHIC_DATA], [GEOGRAPHIC_DATA] )" at bounding box center [552, 195] width 428 height 13
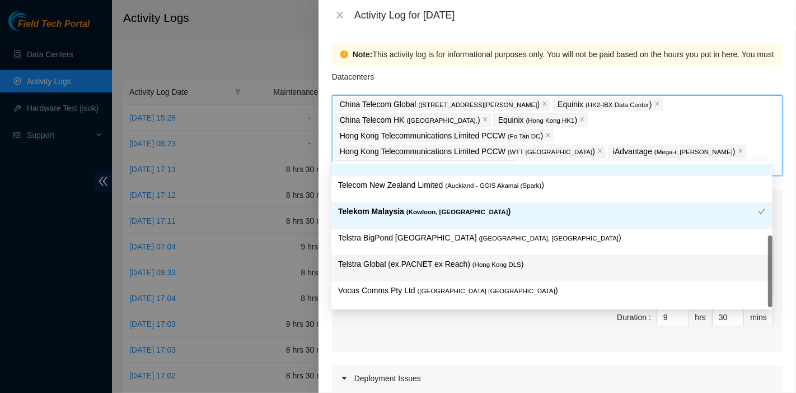
click at [499, 263] on span "( Hong Kong DLS" at bounding box center [497, 264] width 49 height 7
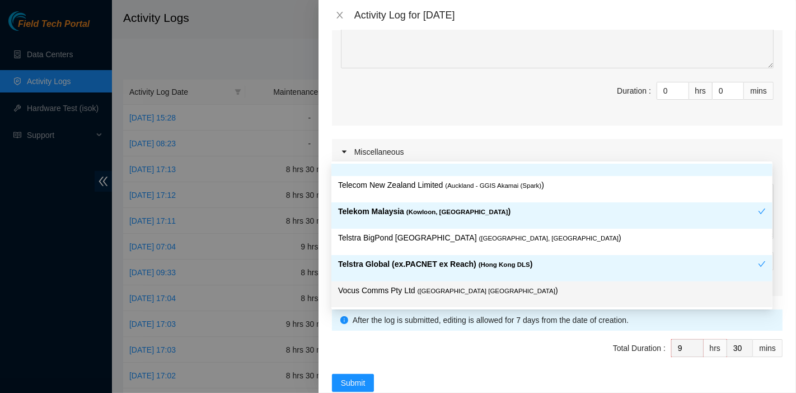
scroll to position [404, 0]
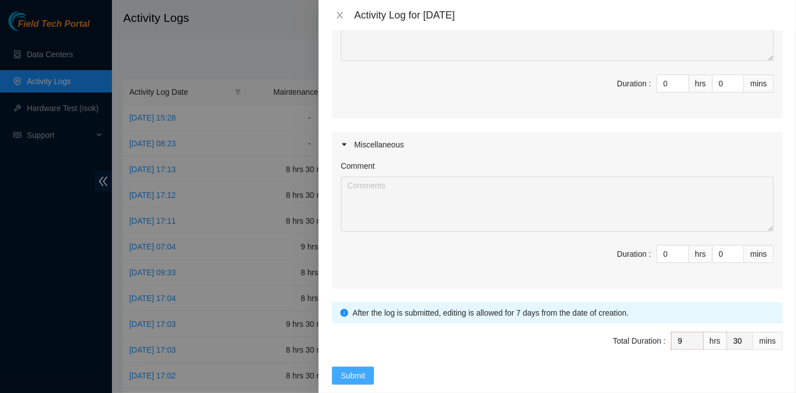
click at [359, 369] on span "Submit" at bounding box center [353, 375] width 25 height 12
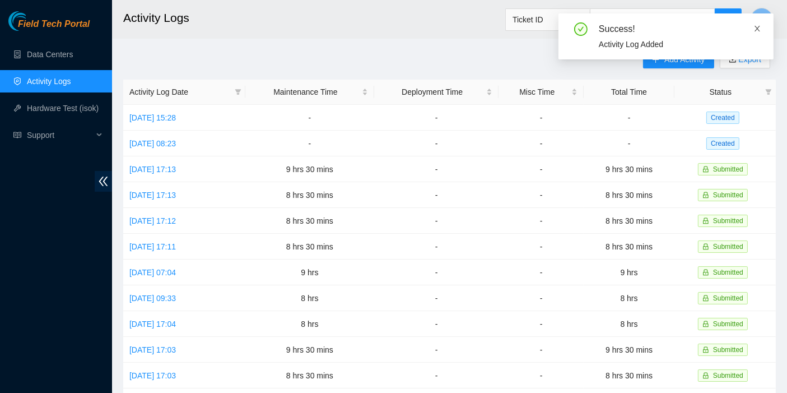
click at [756, 30] on icon "close" at bounding box center [757, 29] width 8 height 8
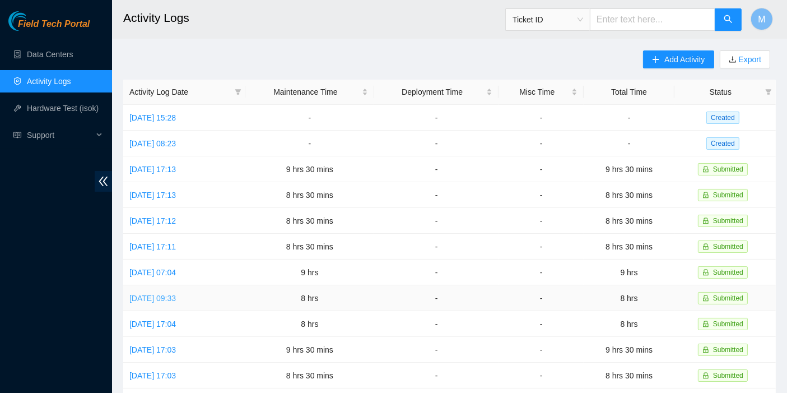
click at [171, 293] on link "[DATE] 09:33" at bounding box center [152, 297] width 46 height 9
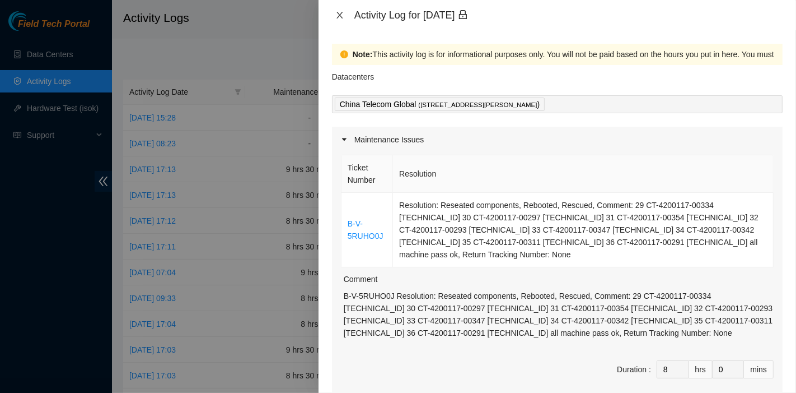
click at [339, 15] on icon "close" at bounding box center [340, 15] width 6 height 7
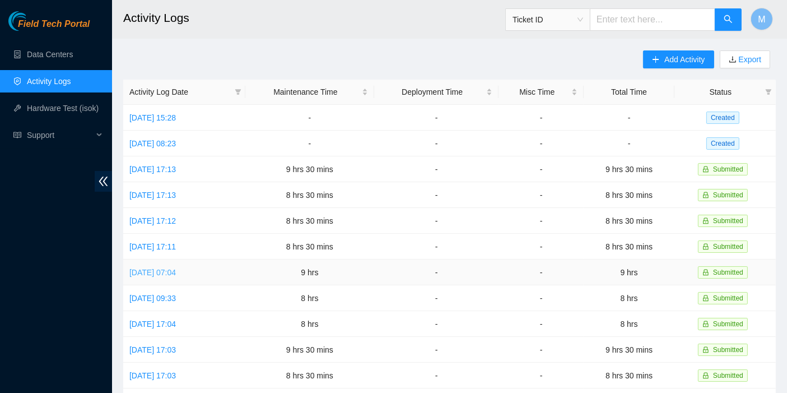
click at [159, 268] on link "[DATE] 07:04" at bounding box center [152, 272] width 46 height 9
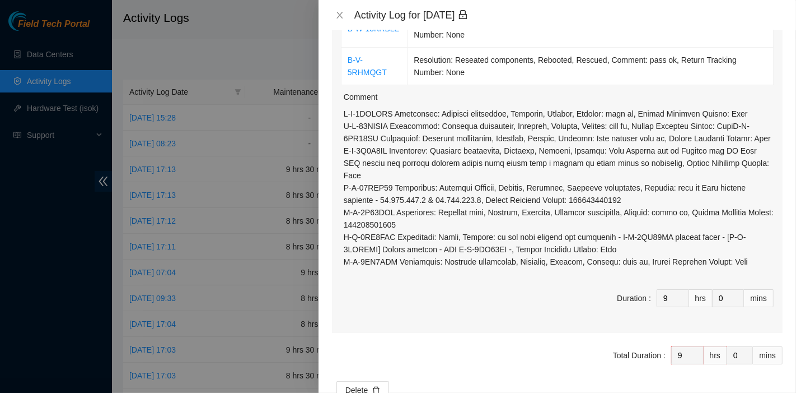
scroll to position [186, 0]
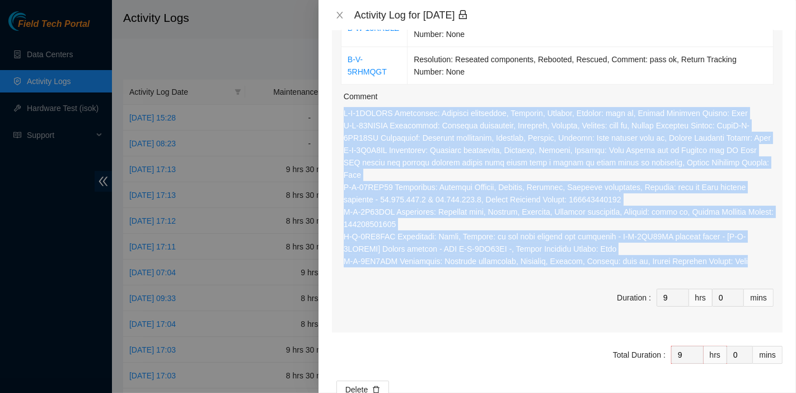
drag, startPoint x: 762, startPoint y: 284, endPoint x: 328, endPoint y: 125, distance: 462.0
click at [328, 125] on div "Note: This activity log is for informational purposes only. You will not be pai…" at bounding box center [558, 211] width 478 height 362
click at [344, 12] on icon "close" at bounding box center [339, 15] width 9 height 9
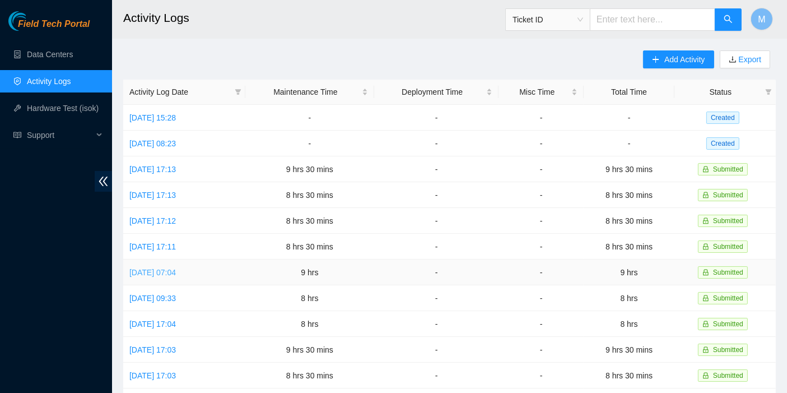
click at [176, 272] on link "[DATE] 07:04" at bounding box center [152, 272] width 46 height 9
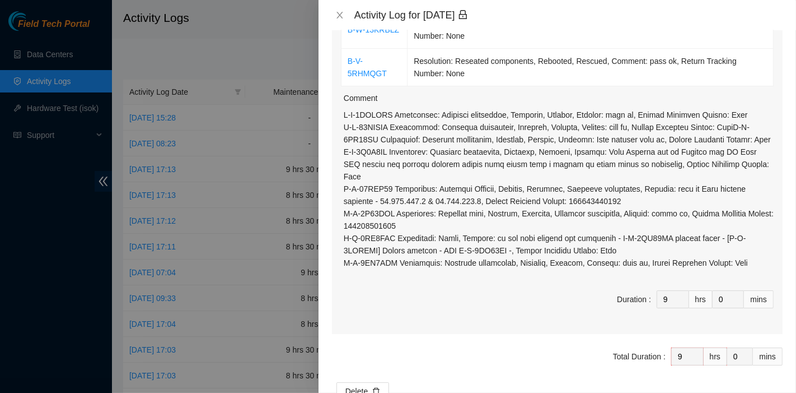
scroll to position [186, 0]
click at [344, 17] on button "Close" at bounding box center [340, 15] width 16 height 11
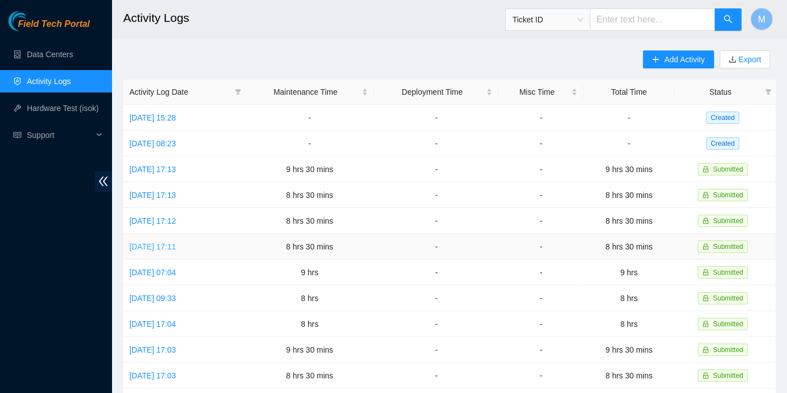
click at [176, 242] on link "[DATE] 17:11" at bounding box center [152, 246] width 46 height 9
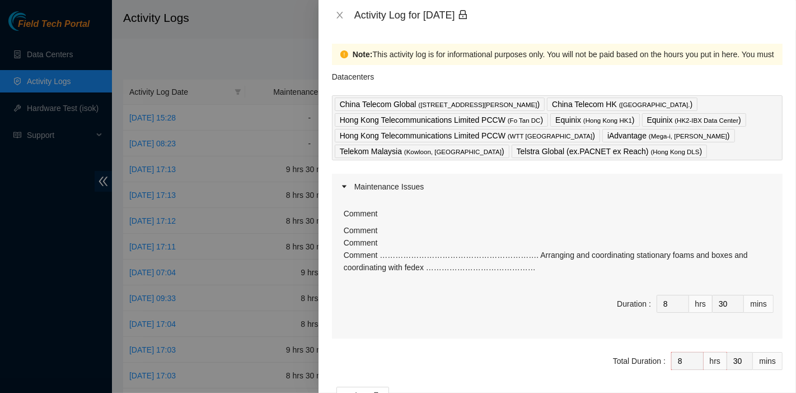
drag, startPoint x: 394, startPoint y: 261, endPoint x: 345, endPoint y: 243, distance: 52.6
click at [345, 243] on p "Comment Comment Comment ……………………………………………………. Arranging and coordinating statio…" at bounding box center [559, 248] width 430 height 49
click at [340, 15] on icon "close" at bounding box center [340, 15] width 6 height 7
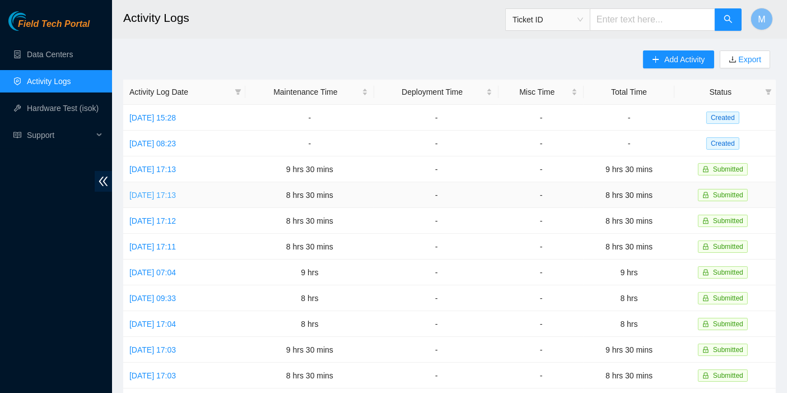
click at [162, 195] on link "[DATE] 17:13" at bounding box center [152, 194] width 46 height 9
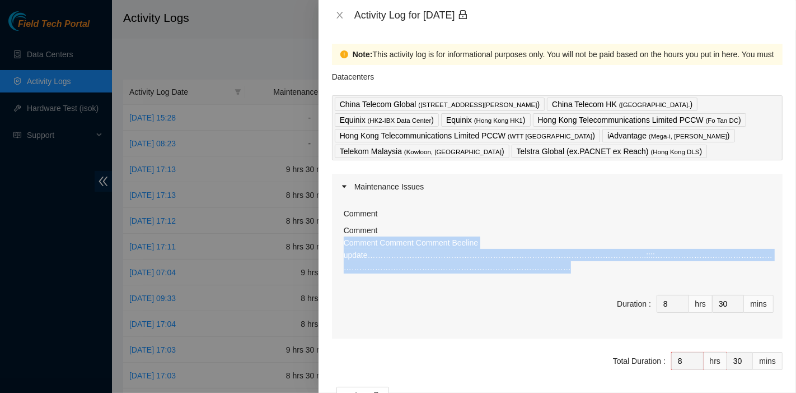
drag, startPoint x: 452, startPoint y: 273, endPoint x: 334, endPoint y: 239, distance: 122.8
click at [334, 239] on div "Comment Comment Comment Comment Comment Beeline update……………………………………………………………………" at bounding box center [557, 268] width 451 height 139
click at [339, 15] on icon "close" at bounding box center [340, 15] width 6 height 7
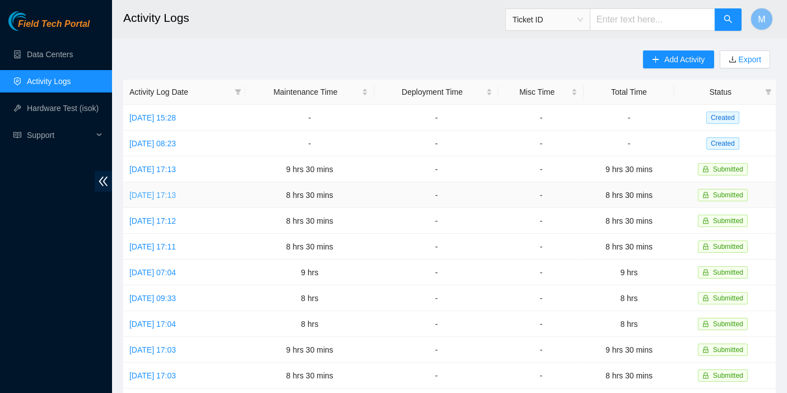
click at [176, 194] on link "[DATE] 17:13" at bounding box center [152, 194] width 46 height 9
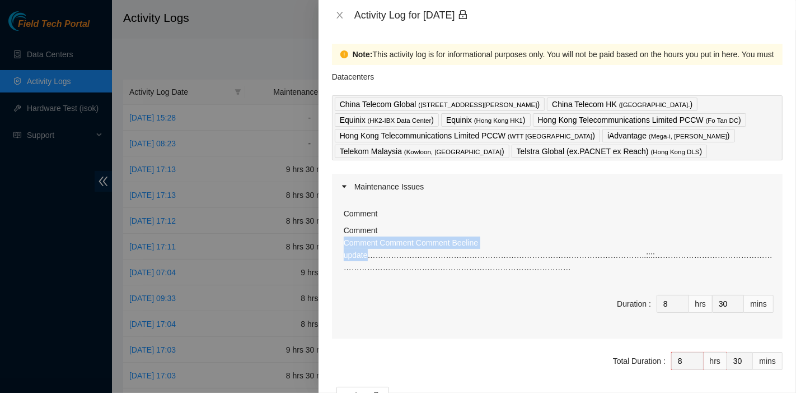
drag, startPoint x: 370, startPoint y: 253, endPoint x: 342, endPoint y: 237, distance: 32.1
click at [342, 237] on div "Comment Comment Comment Comment Comment Beeline update……………………………………………………………………" at bounding box center [557, 268] width 451 height 139
click at [339, 15] on icon "close" at bounding box center [339, 15] width 9 height 9
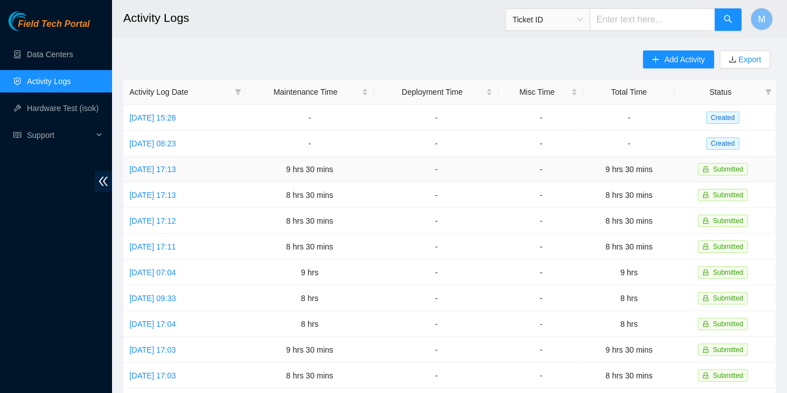
click at [179, 161] on td "[DATE] 17:13" at bounding box center [184, 169] width 122 height 26
click at [176, 165] on link "[DATE] 17:13" at bounding box center [152, 169] width 46 height 9
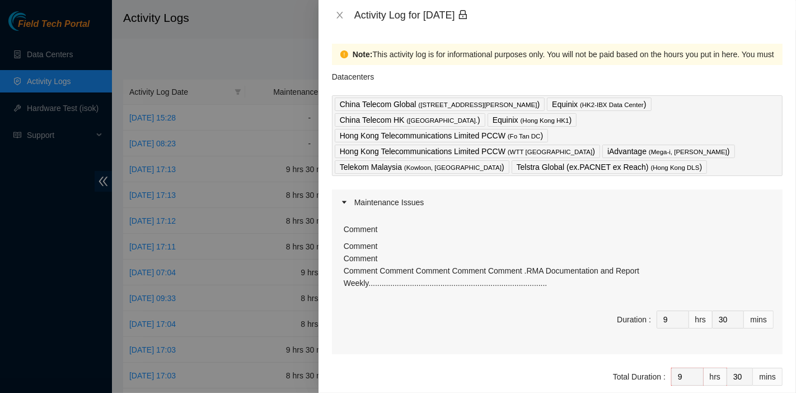
drag, startPoint x: 430, startPoint y: 263, endPoint x: 337, endPoint y: 254, distance: 93.4
click at [337, 254] on div "Comment Comment Comment Comment Comment Comment Comment Comment .RMA Documentat…" at bounding box center [557, 284] width 451 height 139
click at [343, 11] on icon "close" at bounding box center [339, 15] width 9 height 9
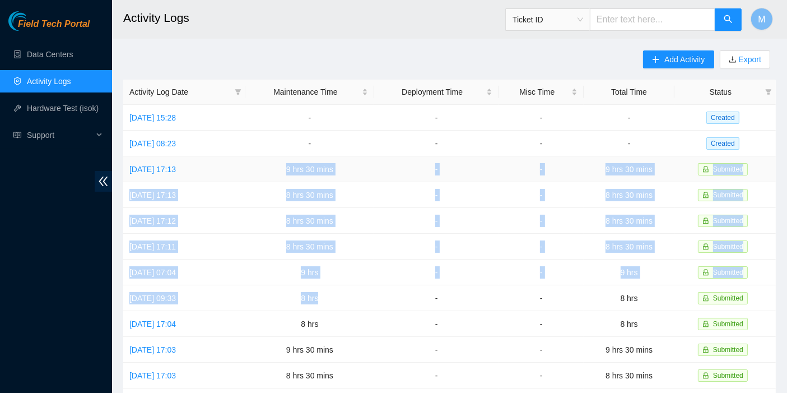
drag, startPoint x: 319, startPoint y: 291, endPoint x: 287, endPoint y: 177, distance: 118.6
click at [287, 177] on tbody "[DATE] 15:28 - - - - Created [DATE] 08:23 - - - - Created [DATE] 17:13 9 hrs 30…" at bounding box center [449, 362] width 652 height 515
drag, startPoint x: 681, startPoint y: 57, endPoint x: 675, endPoint y: 66, distance: 11.2
click at [681, 57] on span "Add Activity" at bounding box center [684, 59] width 40 height 12
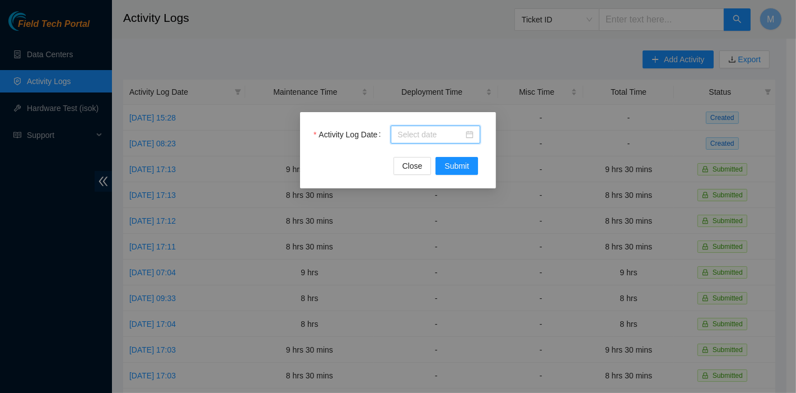
click at [423, 137] on input "Activity Log Date" at bounding box center [431, 134] width 66 height 12
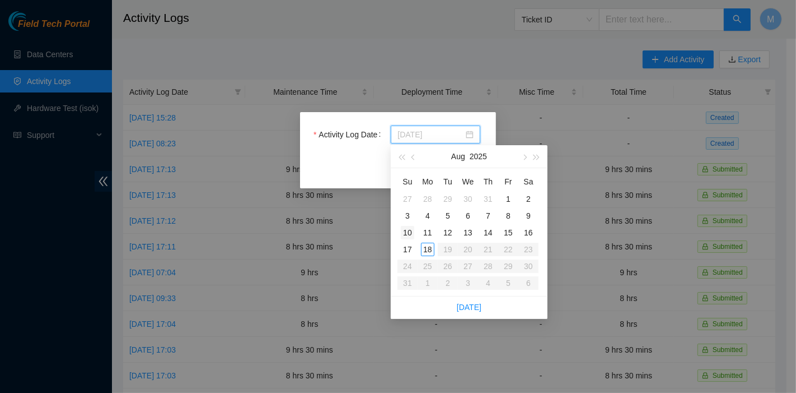
type input "[DATE]"
click at [413, 230] on div "10" at bounding box center [407, 232] width 13 height 13
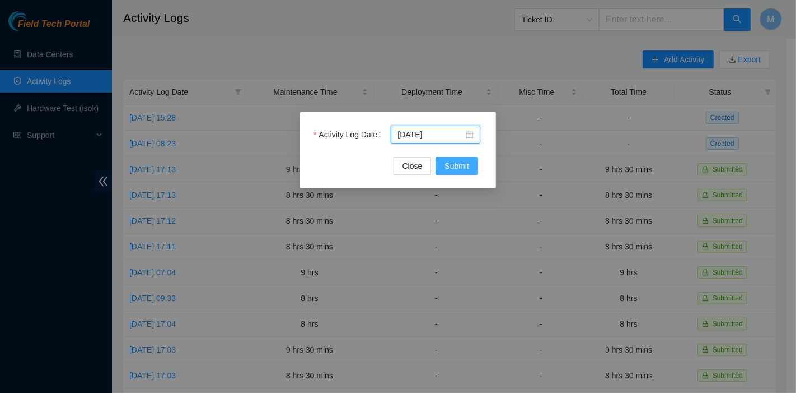
click at [466, 163] on span "Submit" at bounding box center [457, 166] width 25 height 12
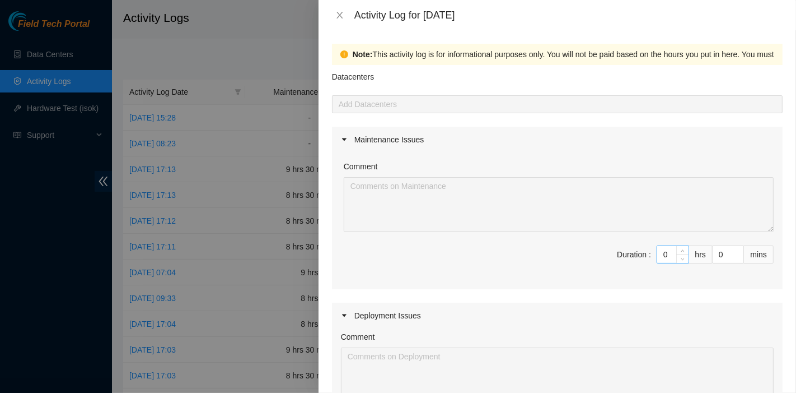
click at [657, 250] on input "0" at bounding box center [672, 254] width 31 height 17
click at [660, 252] on input "0" at bounding box center [672, 254] width 31 height 17
drag, startPoint x: 648, startPoint y: 251, endPoint x: 622, endPoint y: 249, distance: 26.5
click at [622, 249] on span "Duration : 0 hrs 0 mins" at bounding box center [557, 260] width 433 height 31
type input "5"
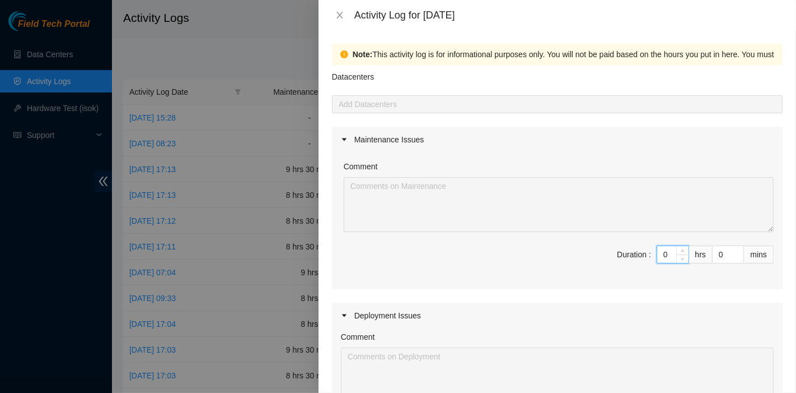
type input "5"
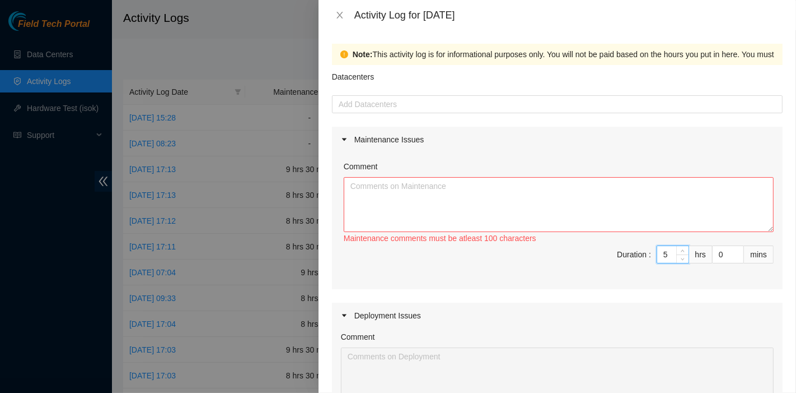
type input "5"
type input "3"
type input "30"
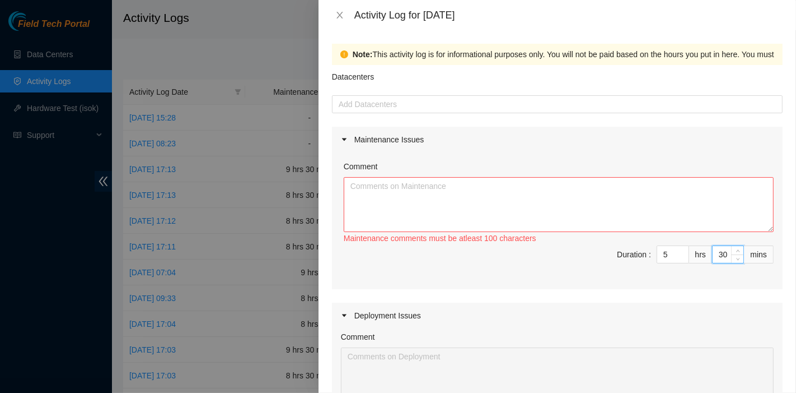
type input "30"
click at [557, 217] on textarea "Comment" at bounding box center [559, 204] width 430 height 55
paste textarea "DP83102 DP83104 DP80469 DP83429 - DP83430 DP81177 DP79032 DP78580 DP81102 DP805…"
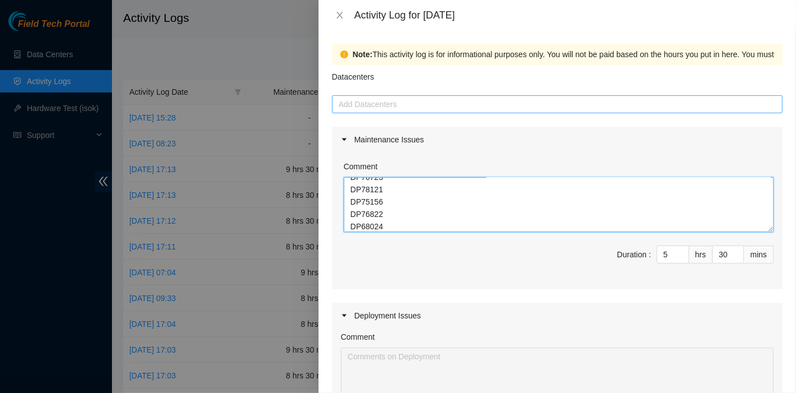
click at [406, 97] on div at bounding box center [557, 103] width 445 height 13
type textarea "DP83102 DP83104 DP80469 DP83429 - DP83430 DP81177 DP79032 DP78580 DP81102 DP805…"
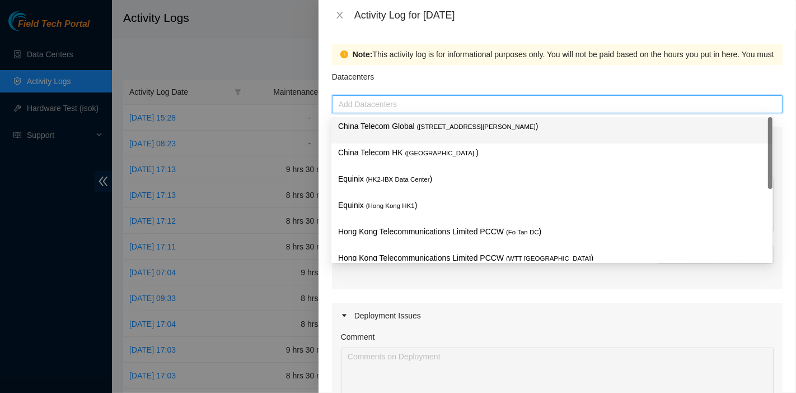
click at [403, 141] on div "China Telecom Global ( [STREET_ADDRESS][PERSON_NAME] )" at bounding box center [551, 130] width 441 height 26
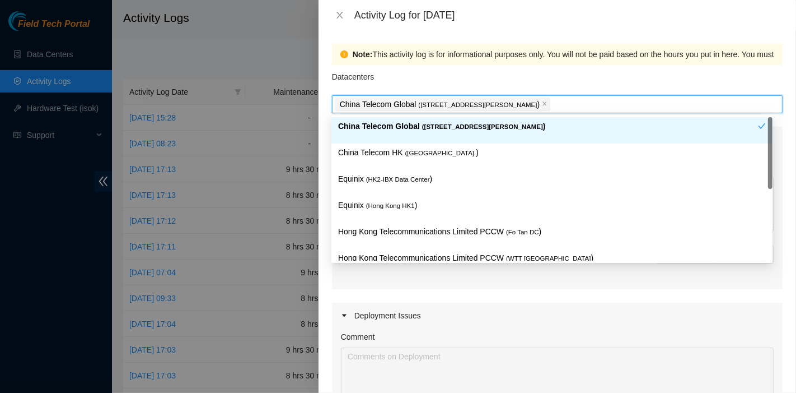
click at [401, 164] on div "China Telecom HK ( [GEOGRAPHIC_DATA] )" at bounding box center [552, 156] width 428 height 21
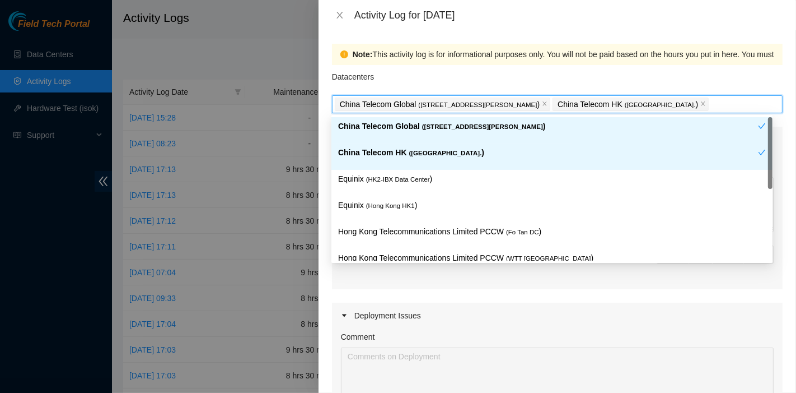
click at [399, 188] on div "Equinix ( HK2-IBX Data Center )" at bounding box center [552, 182] width 428 height 21
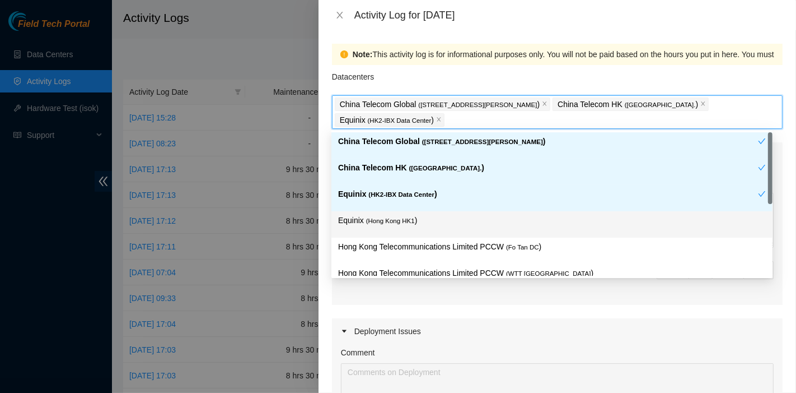
click at [396, 222] on span "( [GEOGRAPHIC_DATA] HK1" at bounding box center [390, 220] width 49 height 7
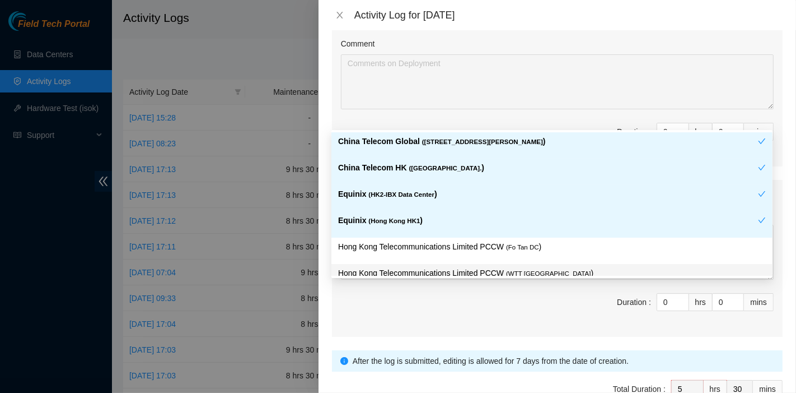
scroll to position [372, 0]
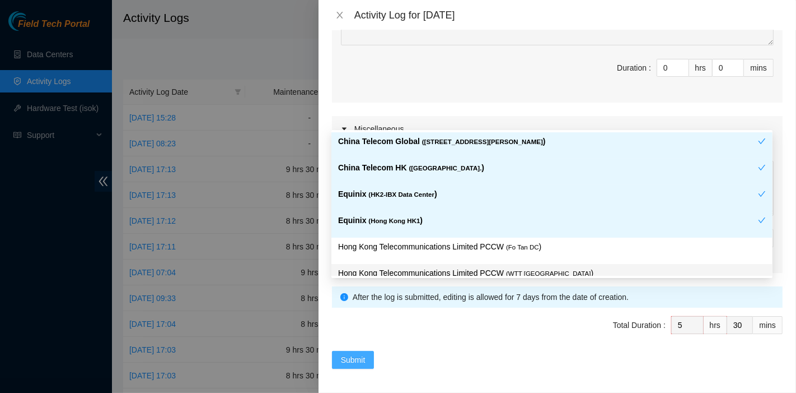
click at [349, 359] on span "Submit" at bounding box center [353, 359] width 25 height 12
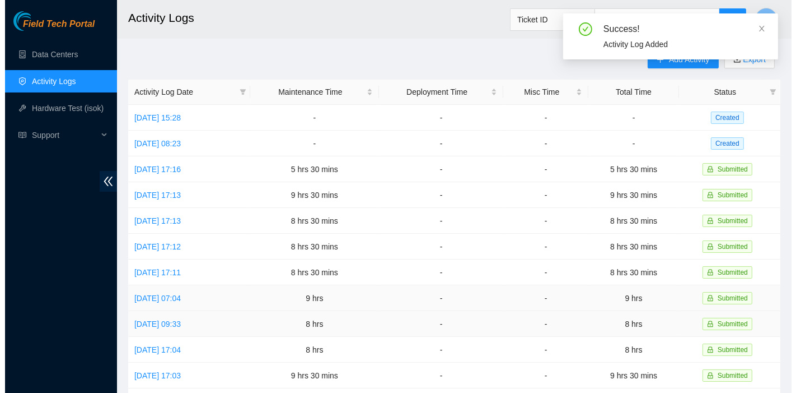
scroll to position [0, 0]
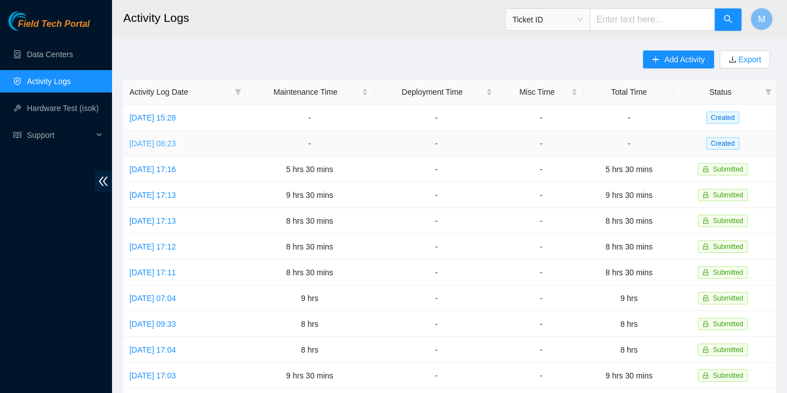
click at [176, 140] on link "[DATE] 08:23" at bounding box center [152, 143] width 46 height 9
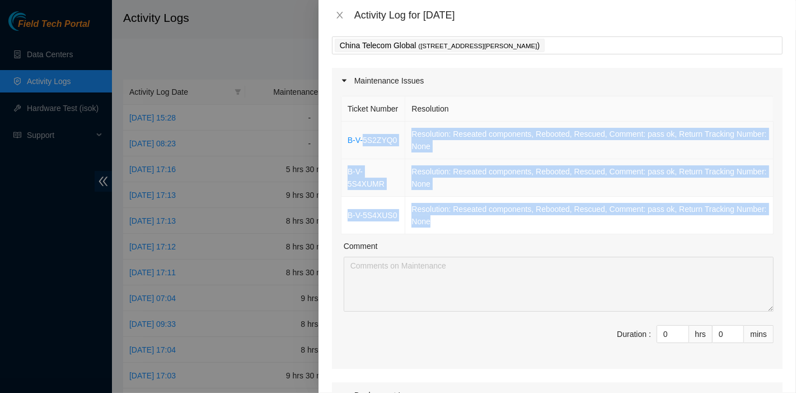
scroll to position [59, 0]
drag, startPoint x: 441, startPoint y: 237, endPoint x: 348, endPoint y: 136, distance: 137.9
click at [348, 136] on tbody "B-V-5S2ZYQ0 Resolution: Reseated components, Rebooted, Rescued, Comment: pass o…" at bounding box center [558, 178] width 432 height 113
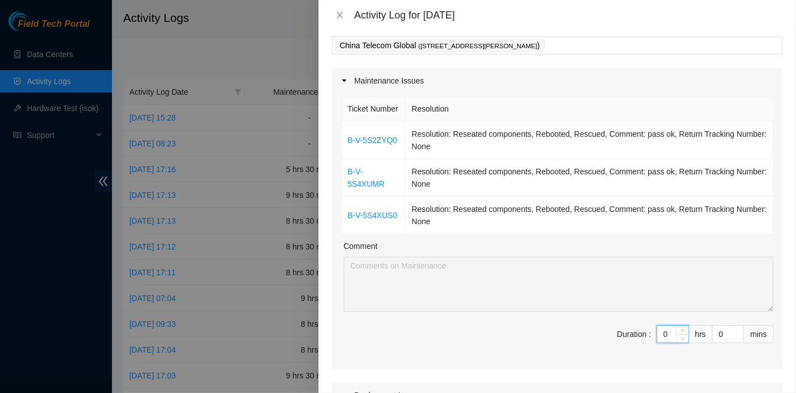
drag, startPoint x: 664, startPoint y: 343, endPoint x: 605, endPoint y: 333, distance: 59.7
click at [605, 333] on div "Ticket Number Resolution B-V-5S2ZYQ0 Resolution: Reseated components, Rebooted,…" at bounding box center [557, 231] width 451 height 275
type input "9"
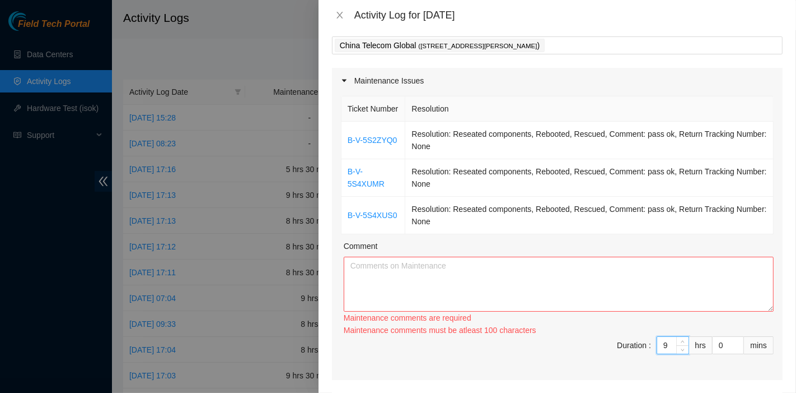
type input "9"
click at [480, 274] on textarea "Comment" at bounding box center [559, 283] width 430 height 55
paste textarea "B-V-5S2ZYQ0 Resolution: Reseated components, Rebooted, Rescued, Comment: pass o…"
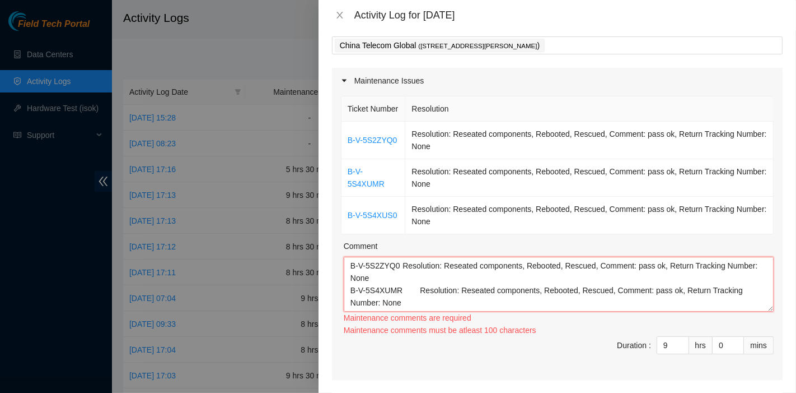
scroll to position [21, 0]
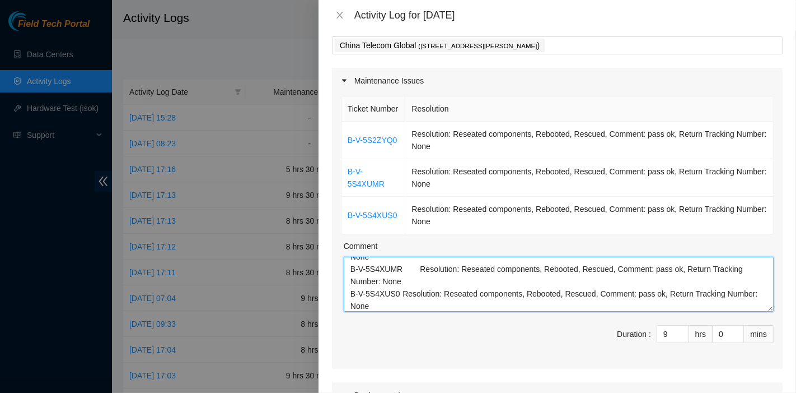
type textarea "B-V-5S2ZYQ0 Resolution: Reseated components, Rebooted, Rescued, Comment: pass o…"
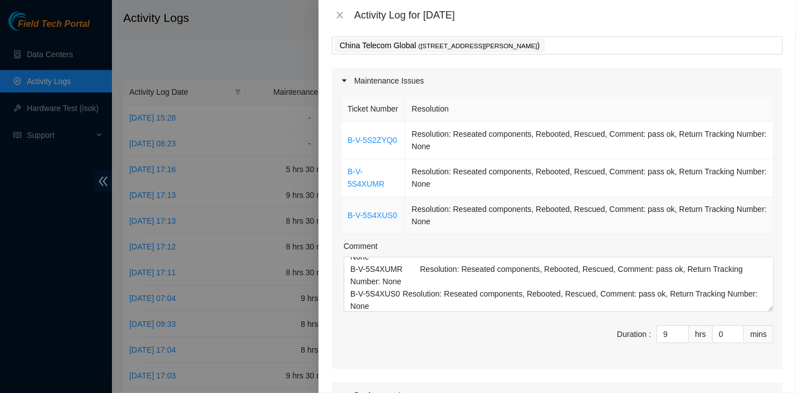
click at [585, 230] on td "Resolution: Reseated components, Rebooted, Rescued, Comment: pass ok, Return Tr…" at bounding box center [589, 216] width 368 height 38
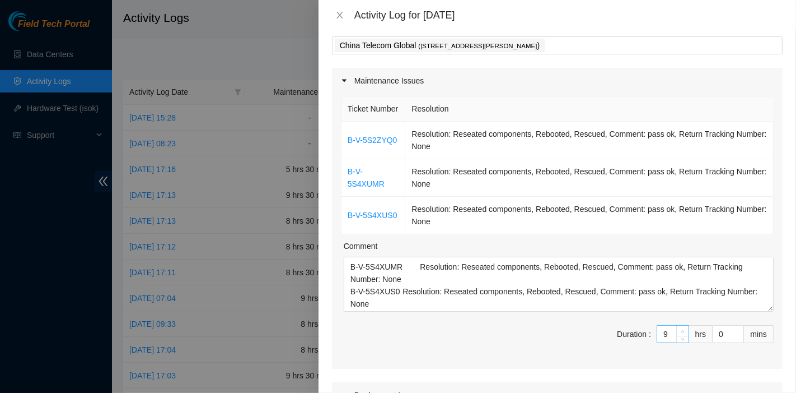
scroll to position [25, 0]
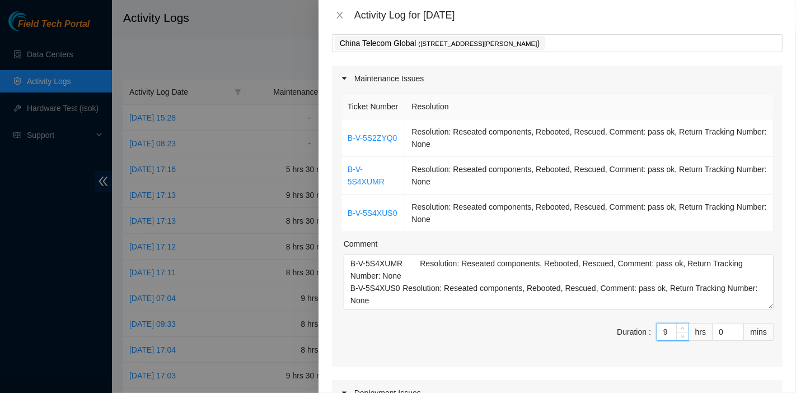
drag, startPoint x: 658, startPoint y: 348, endPoint x: 633, endPoint y: 346, distance: 24.7
click at [633, 346] on span "Duration : 9 hrs 0 mins" at bounding box center [557, 338] width 433 height 31
type input "8"
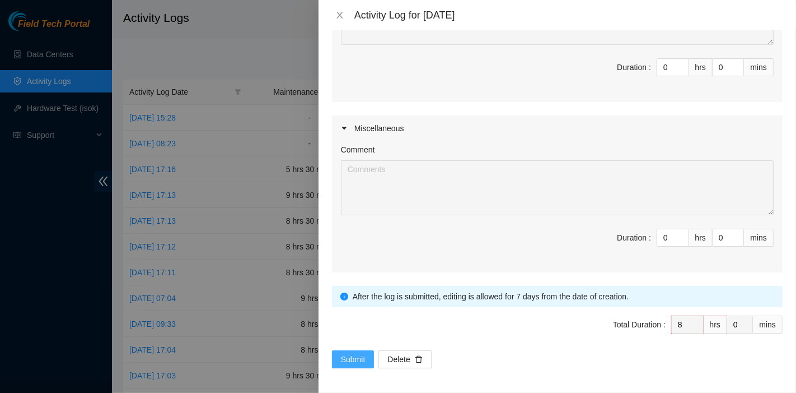
scroll to position [507, 0]
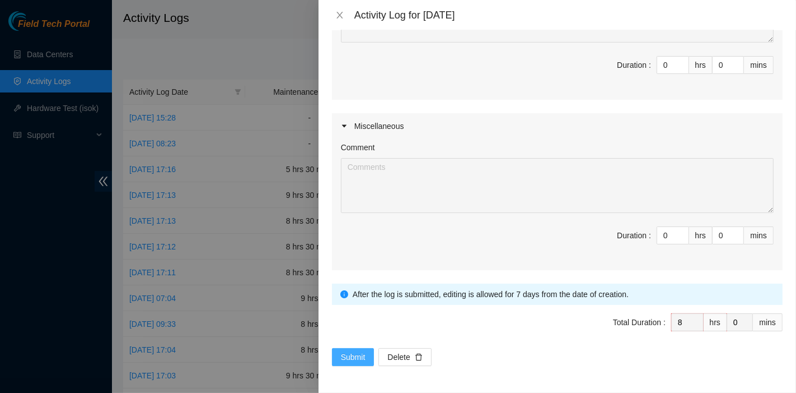
type input "8"
click at [349, 356] on span "Submit" at bounding box center [353, 357] width 25 height 12
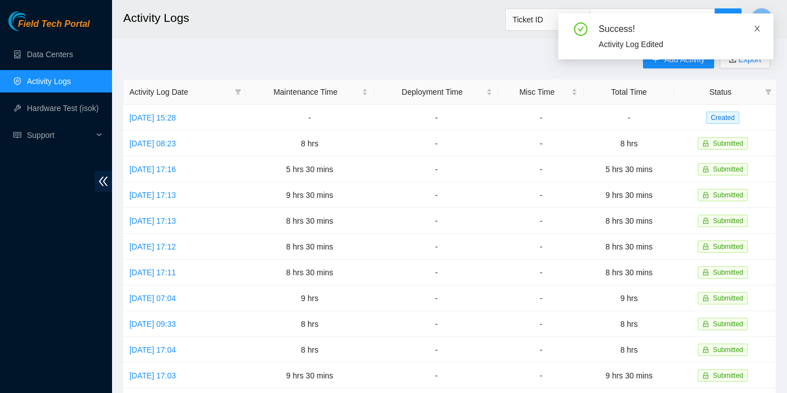
click at [757, 28] on icon "close" at bounding box center [757, 29] width 6 height 6
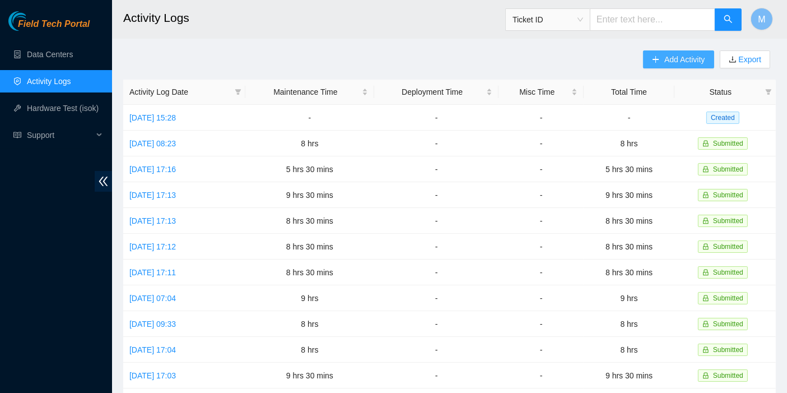
click at [671, 56] on span "Add Activity" at bounding box center [684, 59] width 40 height 12
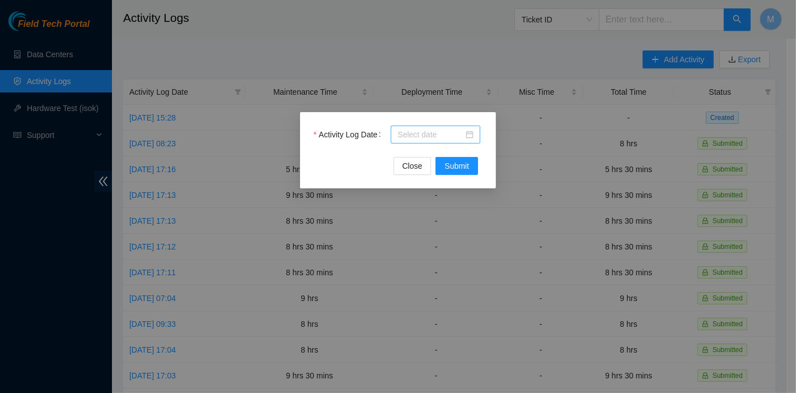
click at [428, 138] on input "Activity Log Date" at bounding box center [431, 134] width 66 height 12
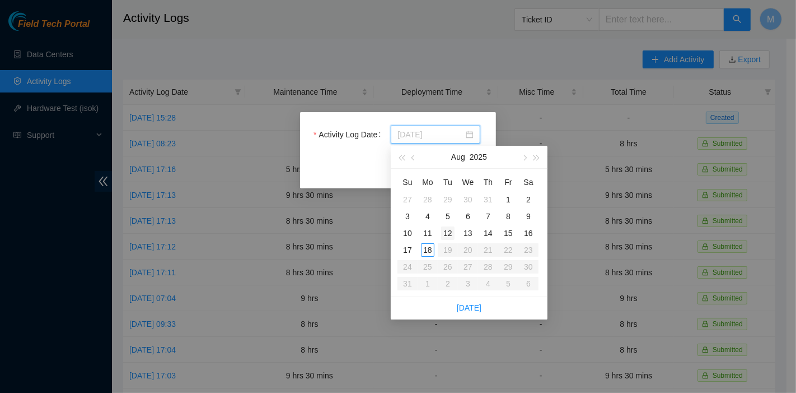
type input "[DATE]"
click at [443, 233] on div "12" at bounding box center [447, 232] width 13 height 13
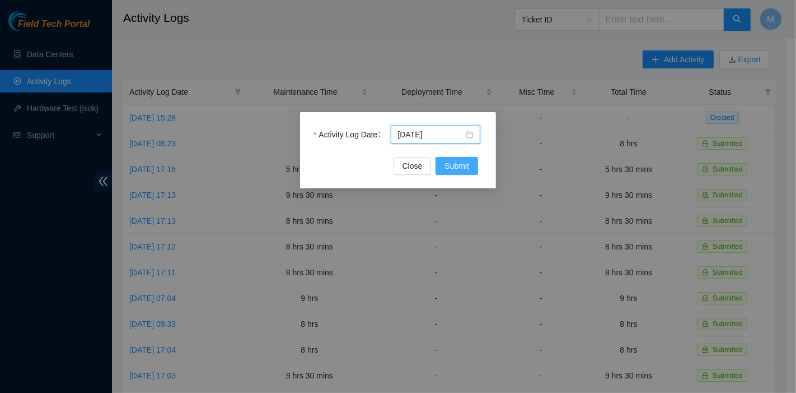
click at [462, 163] on span "Submit" at bounding box center [457, 166] width 25 height 12
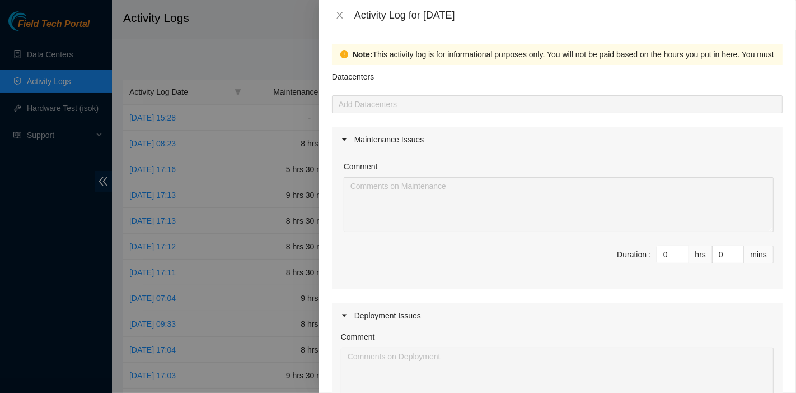
click at [679, 232] on div "Comment Duration : 0 hrs 0 mins" at bounding box center [557, 220] width 451 height 137
drag, startPoint x: 661, startPoint y: 251, endPoint x: 621, endPoint y: 249, distance: 39.8
click at [621, 249] on span "Duration : 0 hrs 0 mins" at bounding box center [557, 260] width 433 height 31
type input "8"
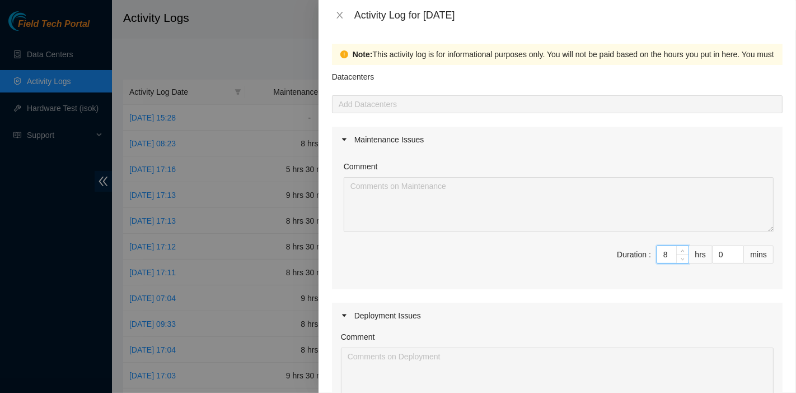
type input "8"
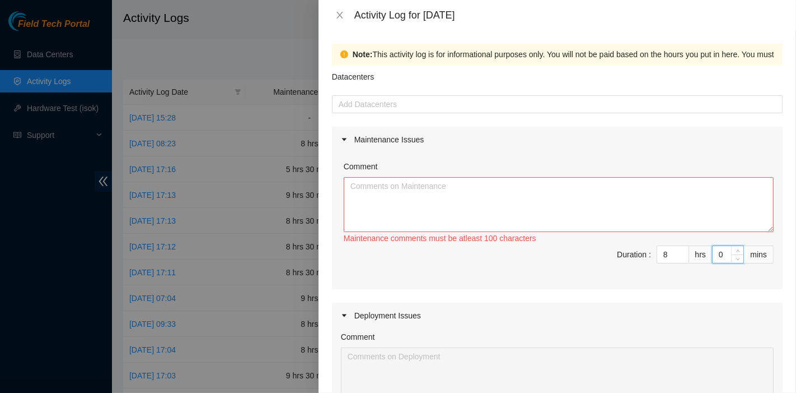
type input "3"
type input "30"
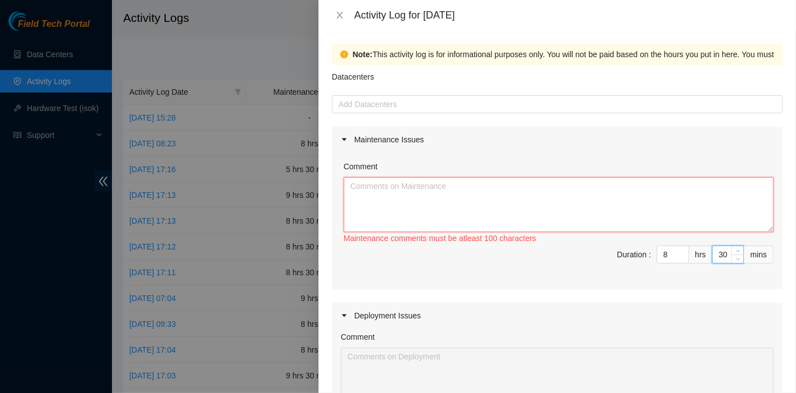
click at [451, 199] on textarea "Comment" at bounding box center [559, 204] width 430 height 55
paste textarea "Comment Comment Comment ……………………………………………………. Arranging and coordinating statio…"
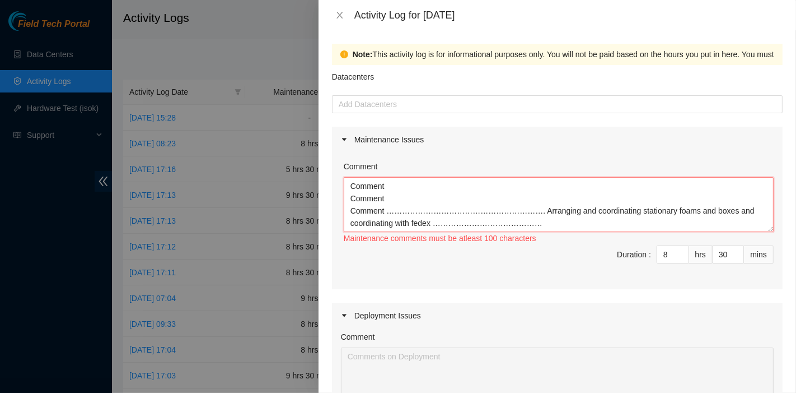
scroll to position [9, 0]
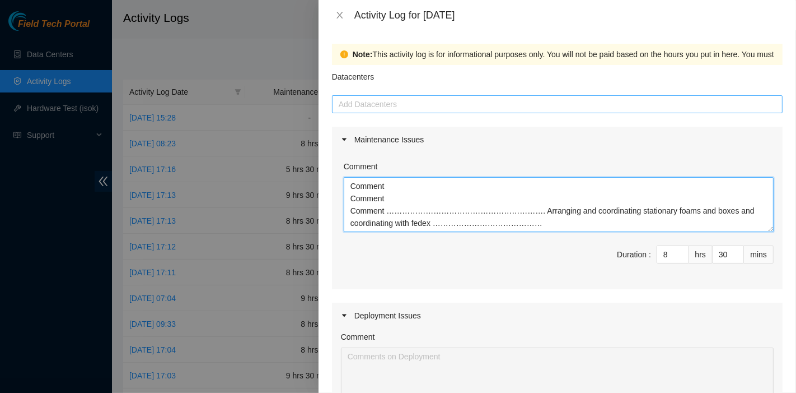
click at [400, 108] on div at bounding box center [557, 103] width 445 height 13
type textarea "Comment Comment Comment ……………………………………………………. Arranging and coordinating statio…"
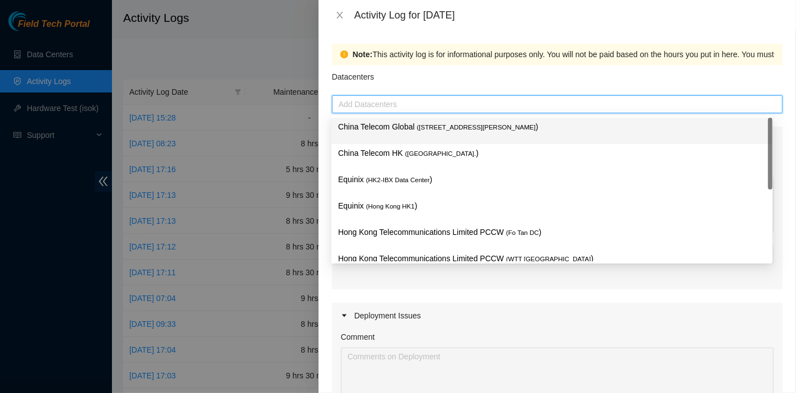
click at [399, 125] on p "China Telecom Global ( [STREET_ADDRESS][PERSON_NAME] )" at bounding box center [552, 126] width 428 height 13
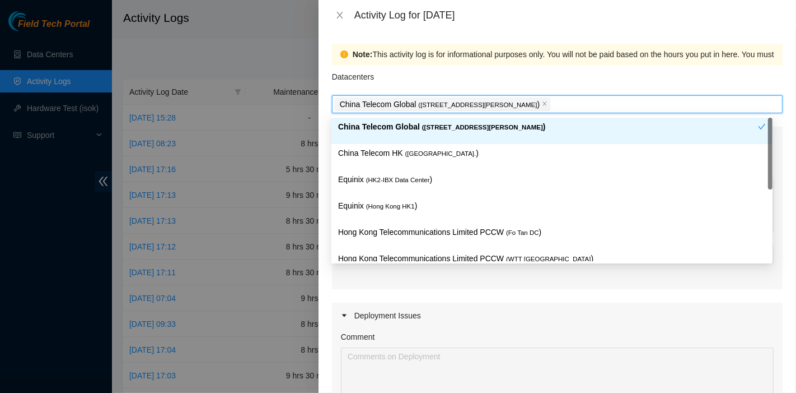
click at [400, 148] on p "China Telecom HK ( [GEOGRAPHIC_DATA] )" at bounding box center [552, 153] width 428 height 13
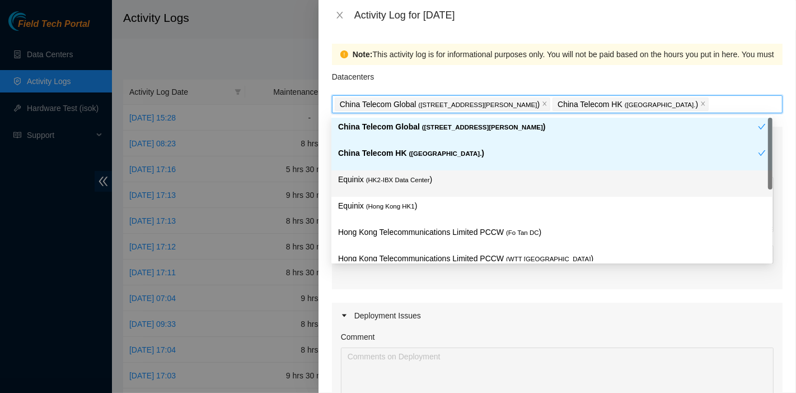
click at [403, 173] on p "Equinix ( HK2-IBX Data Center )" at bounding box center [552, 179] width 428 height 13
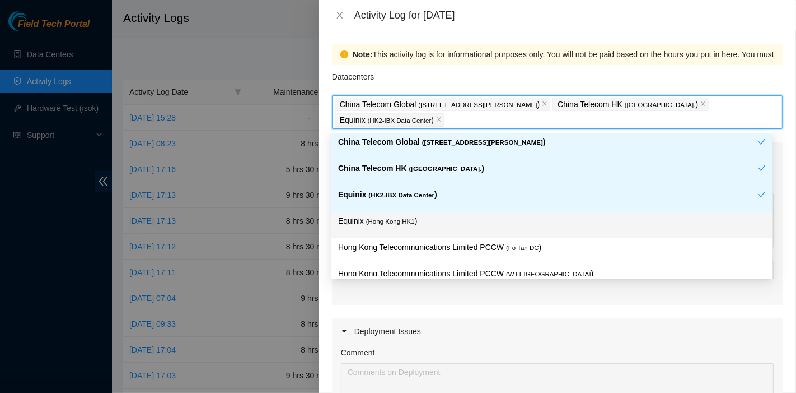
click at [406, 230] on div "Equinix ( [GEOGRAPHIC_DATA] HK1 )" at bounding box center [552, 224] width 428 height 21
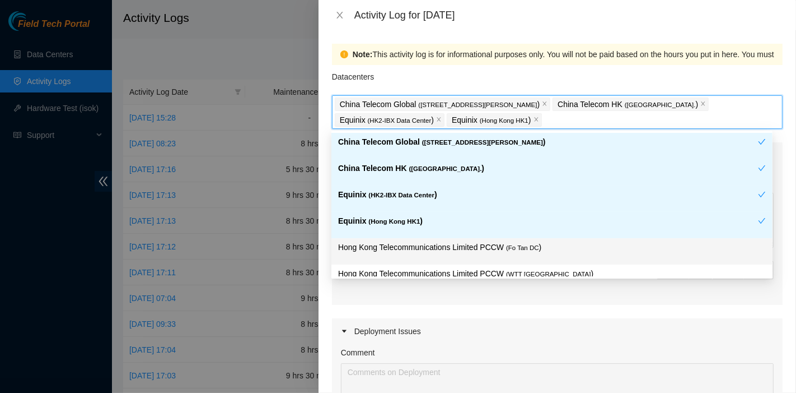
click at [450, 251] on p "Hong Kong Telecommunications Limited PCCW ( Fo Tan DC )" at bounding box center [552, 247] width 428 height 13
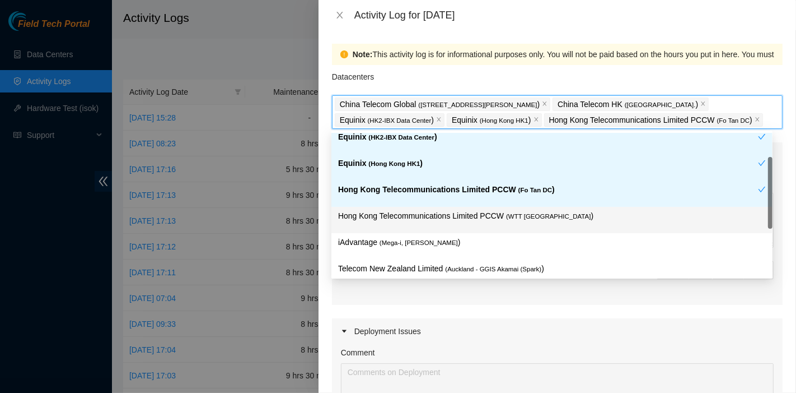
click at [485, 224] on div "Hong Kong Telecommunications Limited PCCW ( WTT [GEOGRAPHIC_DATA] )" at bounding box center [552, 219] width 428 height 21
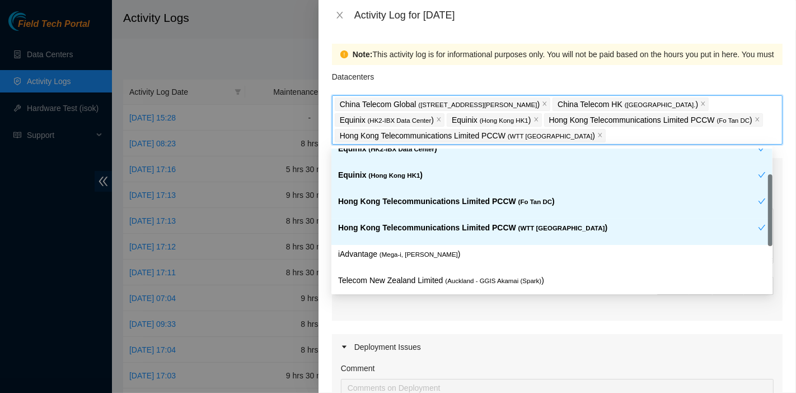
click at [454, 247] on p "iAdvantage ( Mega-i, Chai Wan )" at bounding box center [552, 253] width 428 height 13
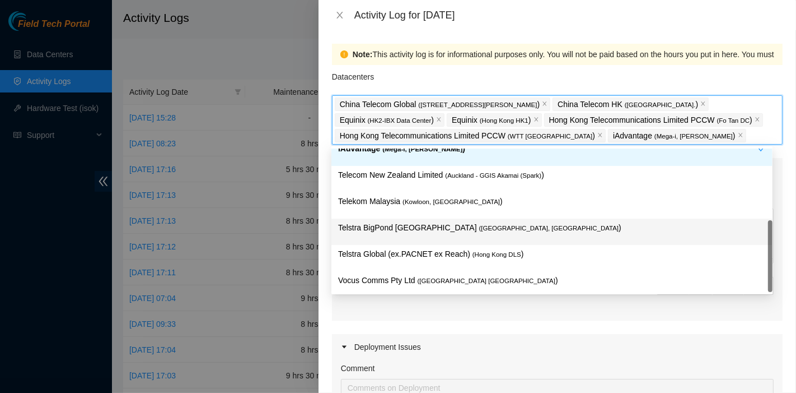
scroll to position [172, 0]
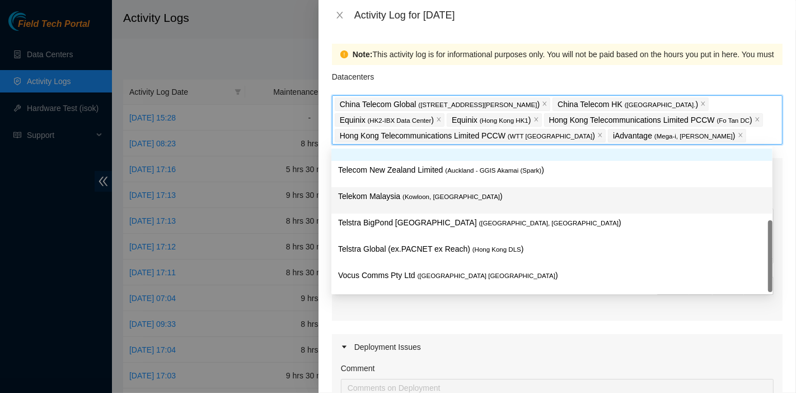
click at [466, 202] on div "Telekom Malaysia ( [GEOGRAPHIC_DATA], [GEOGRAPHIC_DATA] )" at bounding box center [552, 200] width 428 height 21
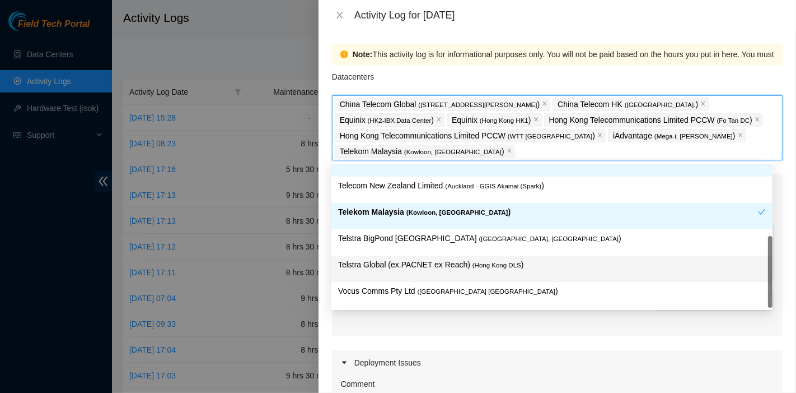
click at [481, 261] on span "( Hong Kong DLS" at bounding box center [497, 264] width 49 height 7
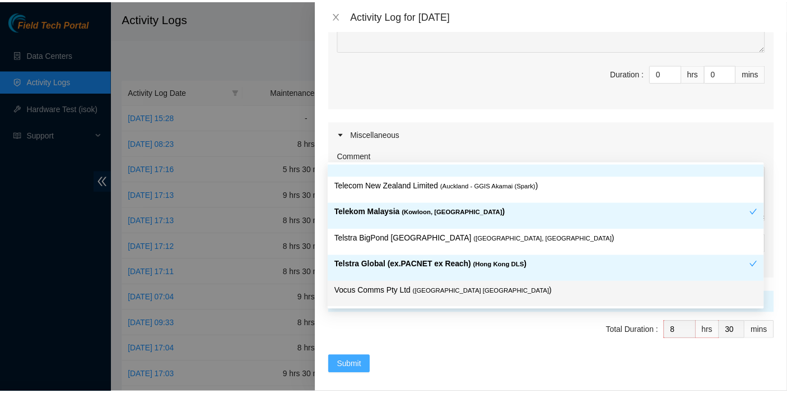
scroll to position [404, 0]
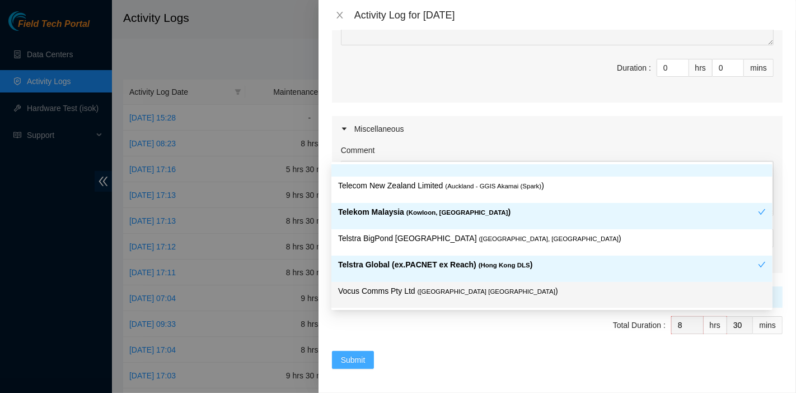
click at [357, 353] on span "Submit" at bounding box center [353, 359] width 25 height 12
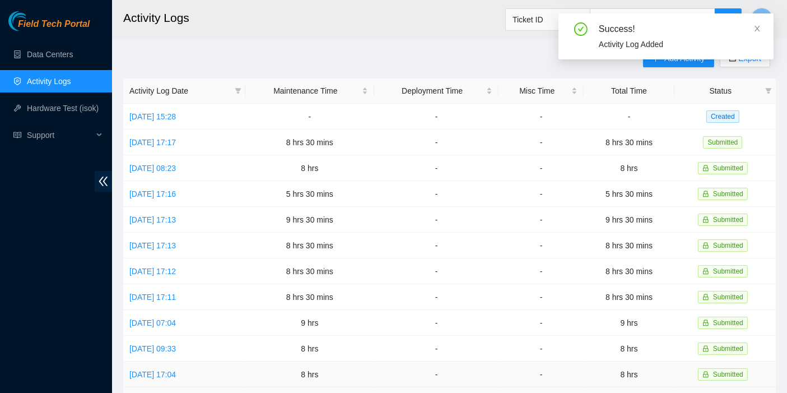
scroll to position [1, 0]
click at [755, 29] on icon "close" at bounding box center [757, 29] width 8 height 8
